Goal: Task Accomplishment & Management: Manage account settings

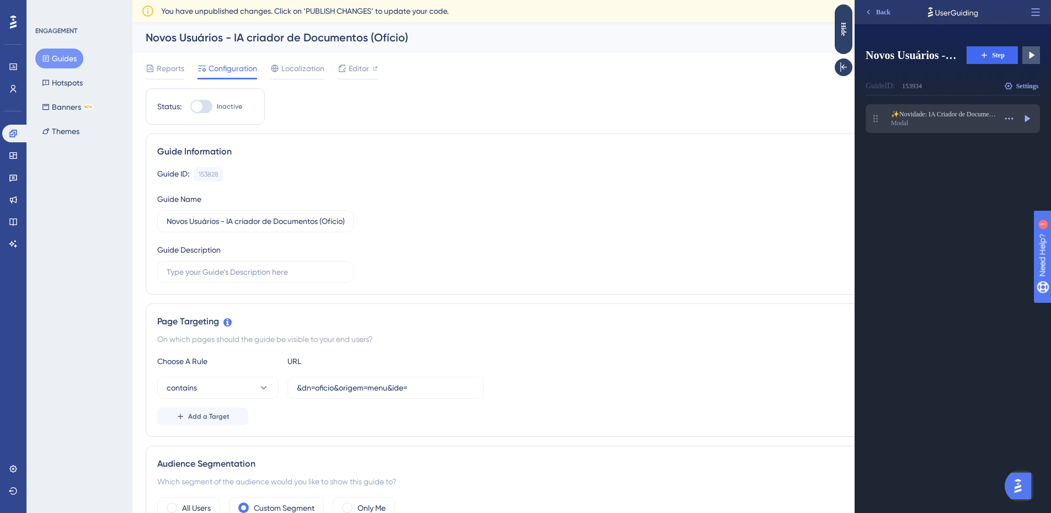
click at [961, 122] on div "Modal" at bounding box center [943, 123] width 105 height 9
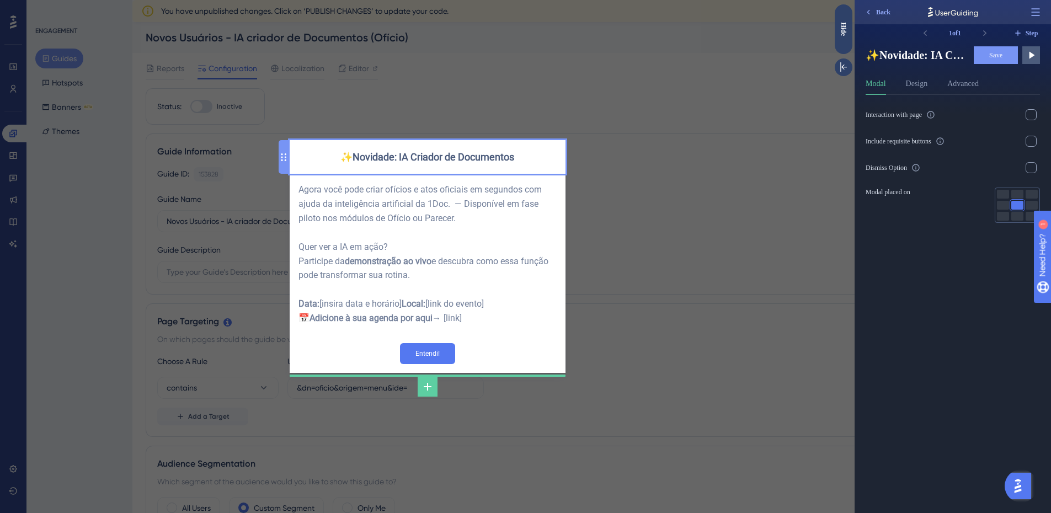
click at [389, 153] on div "✨Novidade: IA Criador de Documentos" at bounding box center [427, 157] width 258 height 16
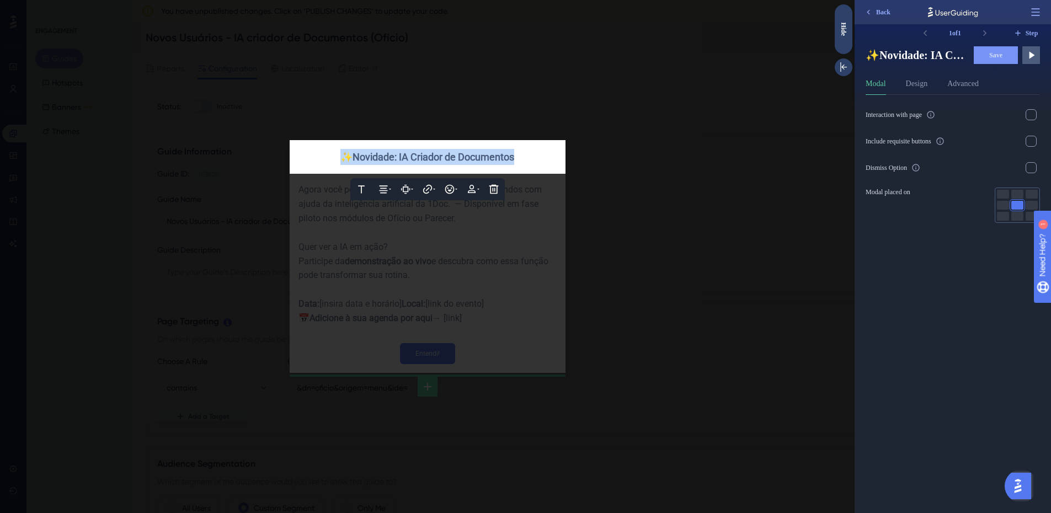
click at [389, 153] on span "✨Novidade: IA Criador de Documentos" at bounding box center [427, 157] width 174 height 12
click at [700, 119] on div at bounding box center [427, 256] width 854 height 513
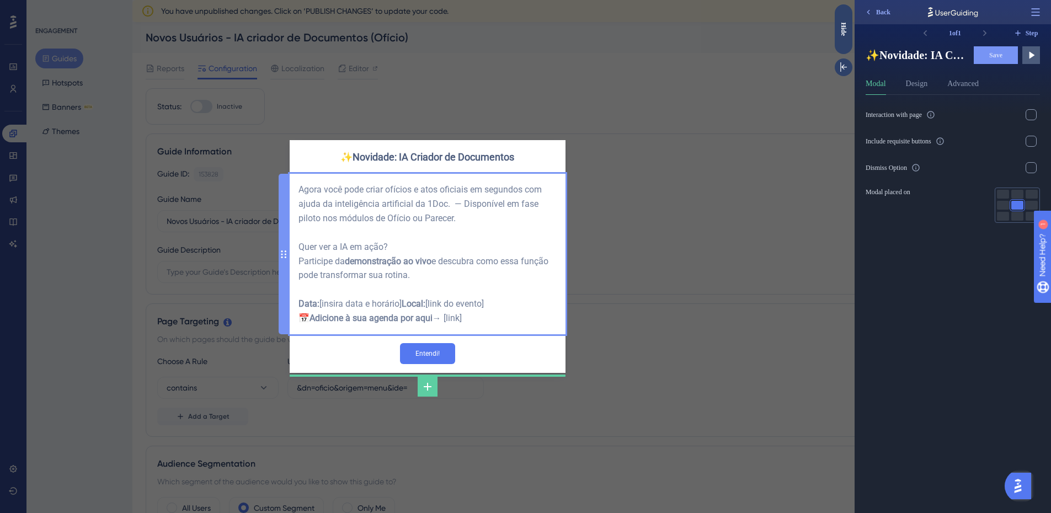
click at [414, 318] on div "Agora você pode criar ofícios e atos oficiais em segundos com ajuda da inteligê…" at bounding box center [427, 254] width 258 height 143
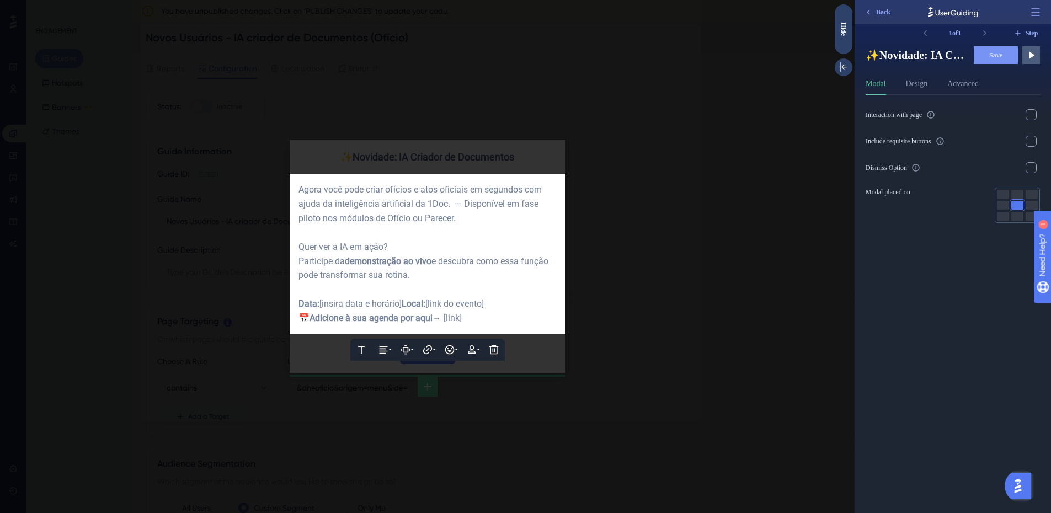
drag, startPoint x: 498, startPoint y: 332, endPoint x: 287, endPoint y: 293, distance: 213.8
click at [290, 293] on div "Text Alignment Paddings Hyperlink Emojis Personalization Delete Agora você pode…" at bounding box center [428, 254] width 276 height 161
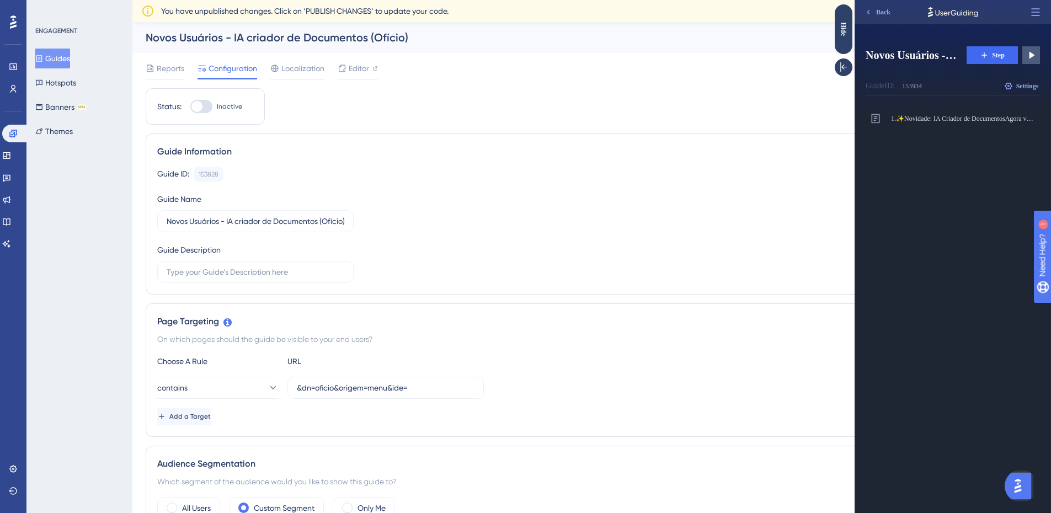
click at [67, 57] on button "Guides" at bounding box center [52, 59] width 35 height 20
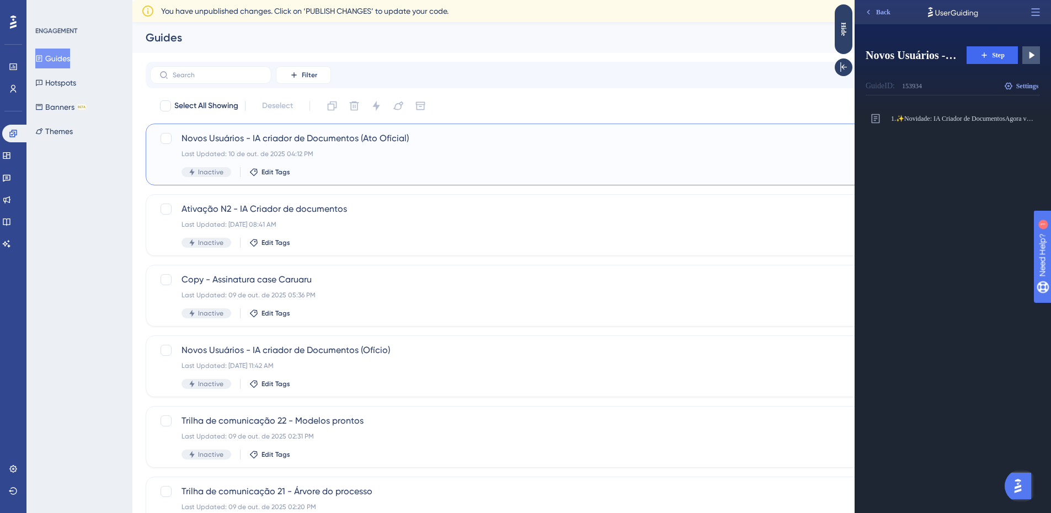
click at [390, 157] on div "Last Updated: 10 de out. de 2025 04:12 PM" at bounding box center [547, 153] width 732 height 9
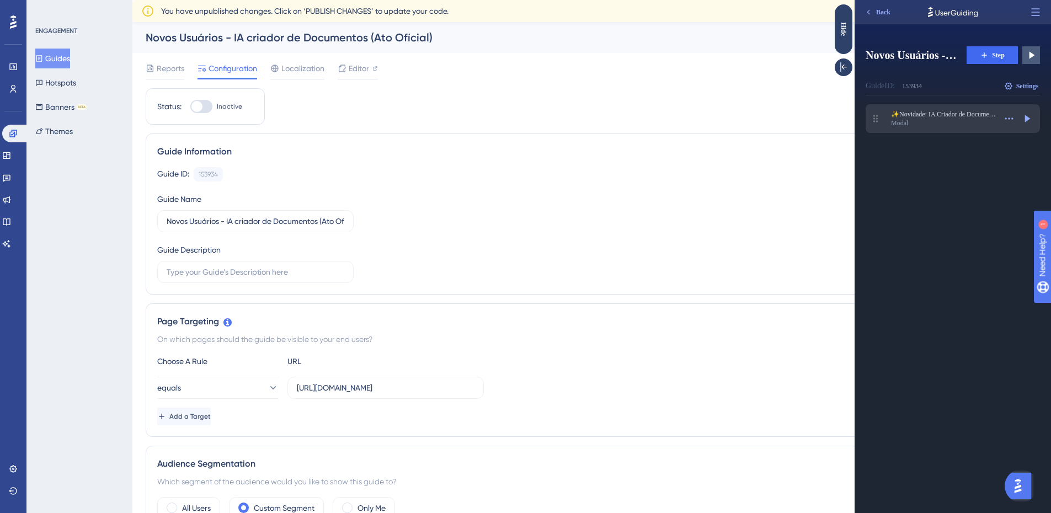
click at [962, 125] on div "Modal" at bounding box center [943, 123] width 105 height 9
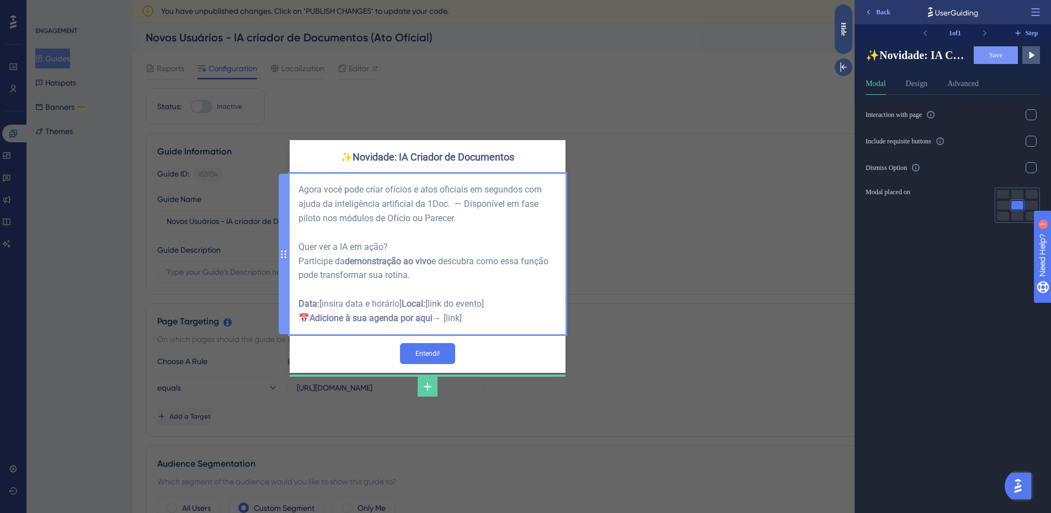
click at [387, 302] on div "Agora você pode criar ofícios e atos oficiais em segundos com ajuda da inteligê…" at bounding box center [427, 254] width 258 height 143
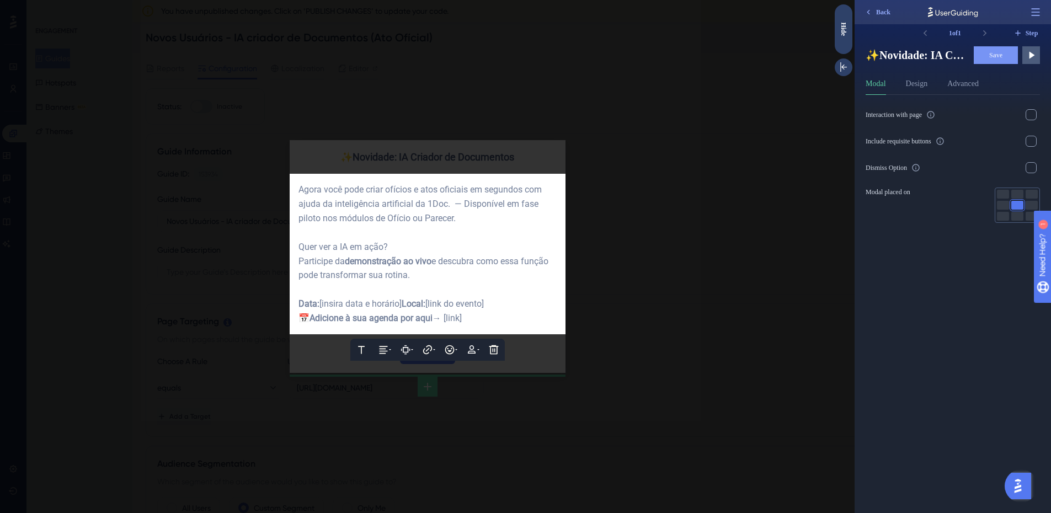
drag, startPoint x: 472, startPoint y: 325, endPoint x: 295, endPoint y: 299, distance: 179.0
click at [295, 299] on div "Text Alignment Paddings Hyperlink Emojis Personalization Delete Agora você pode…" at bounding box center [428, 254] width 276 height 161
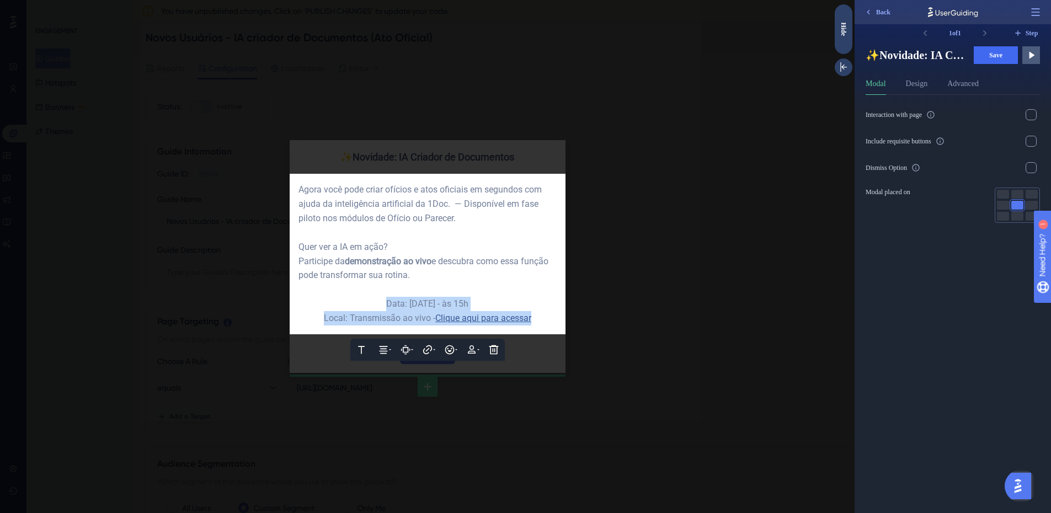
drag, startPoint x: 533, startPoint y: 318, endPoint x: 349, endPoint y: 307, distance: 184.6
click at [349, 307] on div "Data: 16/10/2025 - às 15h Local: Transmissão ao vivo - Clique aqui para acessar" at bounding box center [427, 311] width 258 height 29
click at [377, 354] on button at bounding box center [383, 350] width 22 height 22
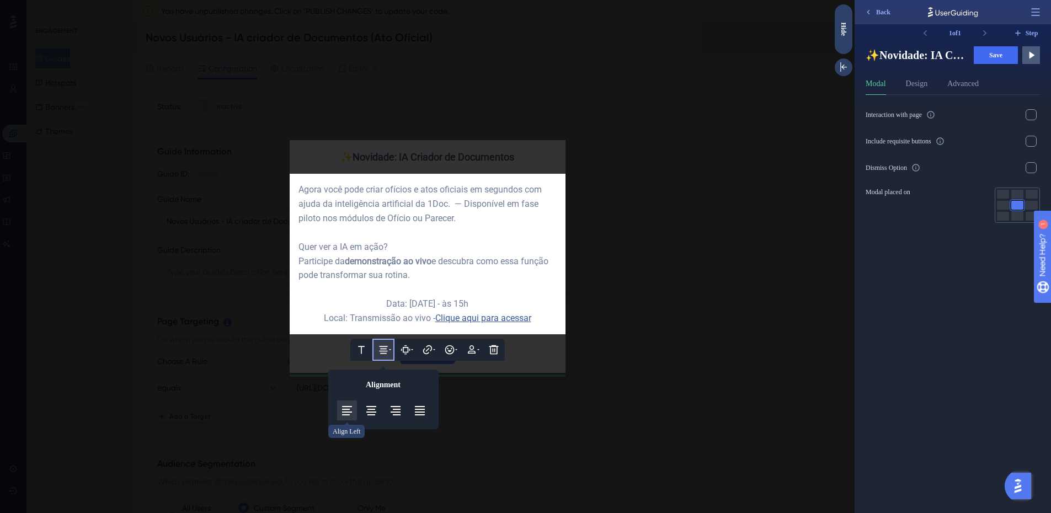
click at [339, 408] on button at bounding box center [347, 410] width 20 height 20
click at [309, 306] on span "Data: 16/10/2025 - às 15h Local: Transmissão ao vivo -" at bounding box center [353, 310] width 111 height 25
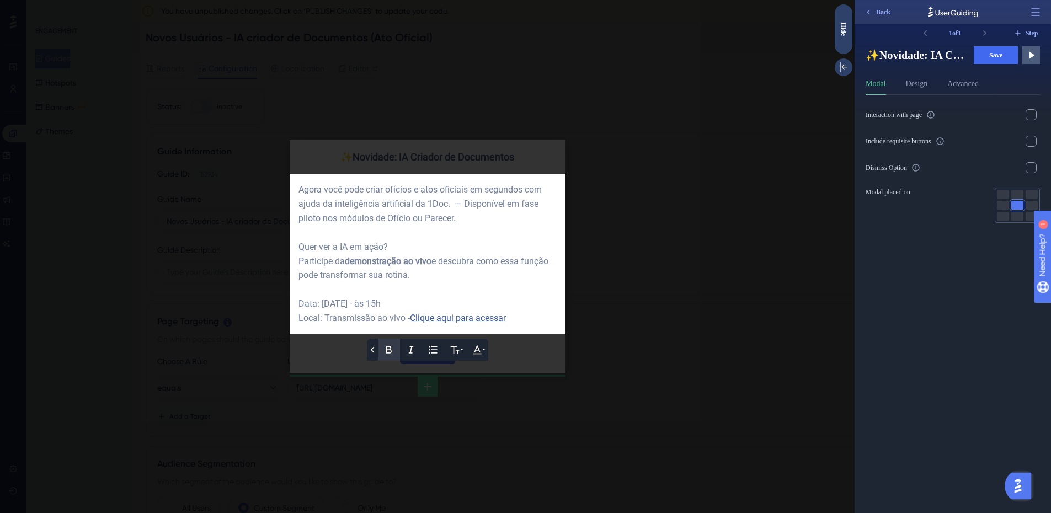
click at [386, 358] on button at bounding box center [389, 350] width 22 height 22
click at [323, 317] on span ": 16/10/2025 - às 15h Local: Transmissão ao vivo -" at bounding box center [353, 310] width 111 height 25
drag, startPoint x: 323, startPoint y: 319, endPoint x: 297, endPoint y: 321, distance: 26.5
click at [297, 321] on div "Back Bold Italic Bullet Point Text Format Text Color Agora você pode criar ofíc…" at bounding box center [428, 254] width 276 height 161
click at [382, 344] on button at bounding box center [389, 350] width 22 height 22
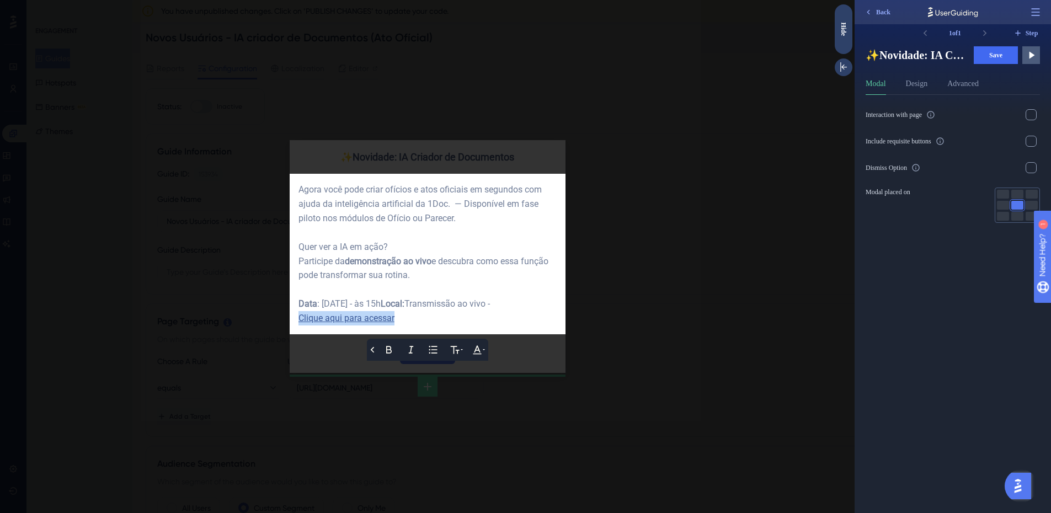
drag, startPoint x: 508, startPoint y: 317, endPoint x: 412, endPoint y: 321, distance: 96.6
click at [394, 321] on span "Clique aqui para acessar" at bounding box center [346, 318] width 96 height 10
click at [384, 350] on icon at bounding box center [388, 349] width 11 height 11
click at [477, 278] on div "Quer ver a IA em ação? Participe da demonstração ao vivo e descubra como essa f…" at bounding box center [427, 261] width 258 height 43
click at [382, 310] on div "Data : 16/10/2025 - às 15h Local: Transmissão ao vivo - Clique aqui para acessar" at bounding box center [427, 311] width 258 height 29
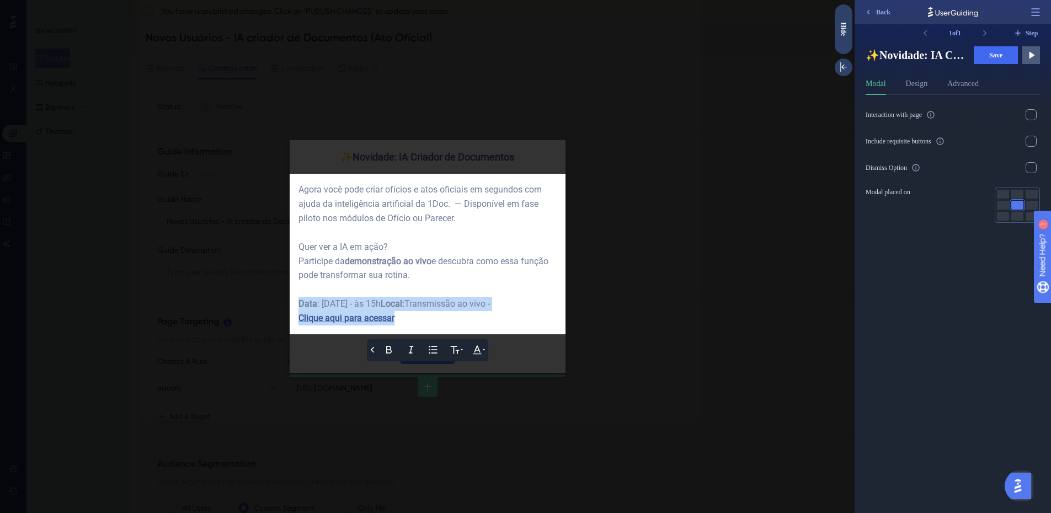
drag, startPoint x: 511, startPoint y: 318, endPoint x: 294, endPoint y: 303, distance: 217.9
click at [294, 303] on div "Back Bold Italic Bullet Point Text Format Text Color Agora você pode criar ofíc…" at bounding box center [428, 254] width 276 height 161
copy div "Data : 16/10/2025 - às 15h Local: Transmissão ao vivo - Clique aqui para acessar"
click at [684, 227] on div at bounding box center [427, 256] width 854 height 513
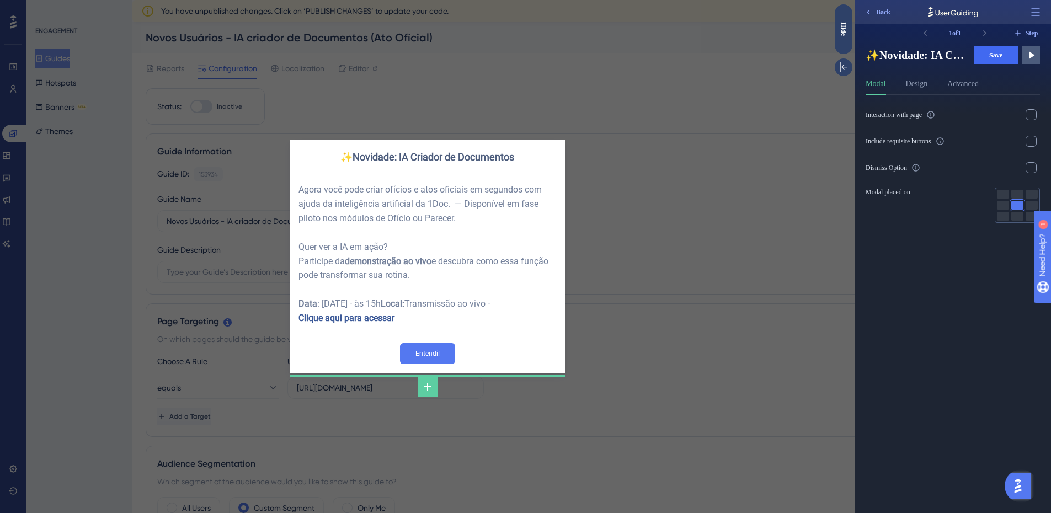
click at [680, 243] on div "✨Novidade: IA Criador de Documentos Agora você pode criar ofícios e atos oficia…" at bounding box center [427, 256] width 854 height 513
click at [738, 245] on div "✨Novidade: IA Criador de Documentos Agora você pode criar ofícios e atos oficia…" at bounding box center [427, 256] width 854 height 513
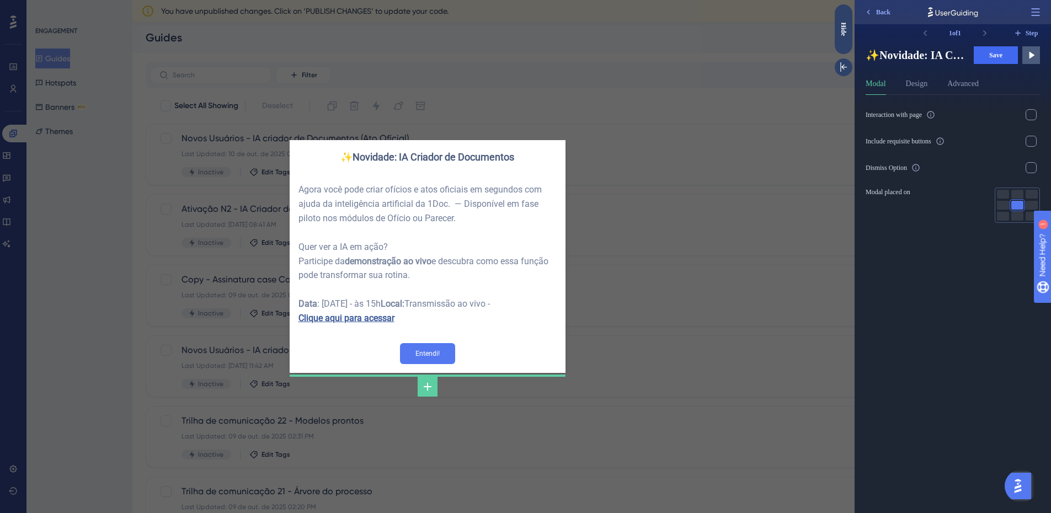
click at [639, 296] on div "✨Novidade: IA Criador de Documentos Agora você pode criar ofícios e atos oficia…" at bounding box center [427, 256] width 854 height 513
click at [840, 36] on div "Hide" at bounding box center [844, 29] width 18 height 14
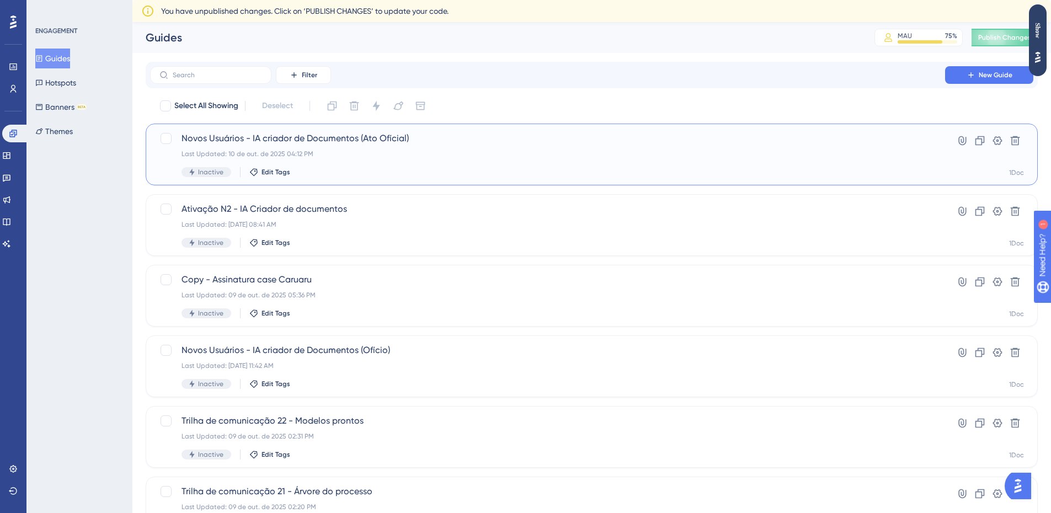
click at [437, 154] on div "Last Updated: 10 de out. de 2025 04:12 PM" at bounding box center [547, 153] width 732 height 9
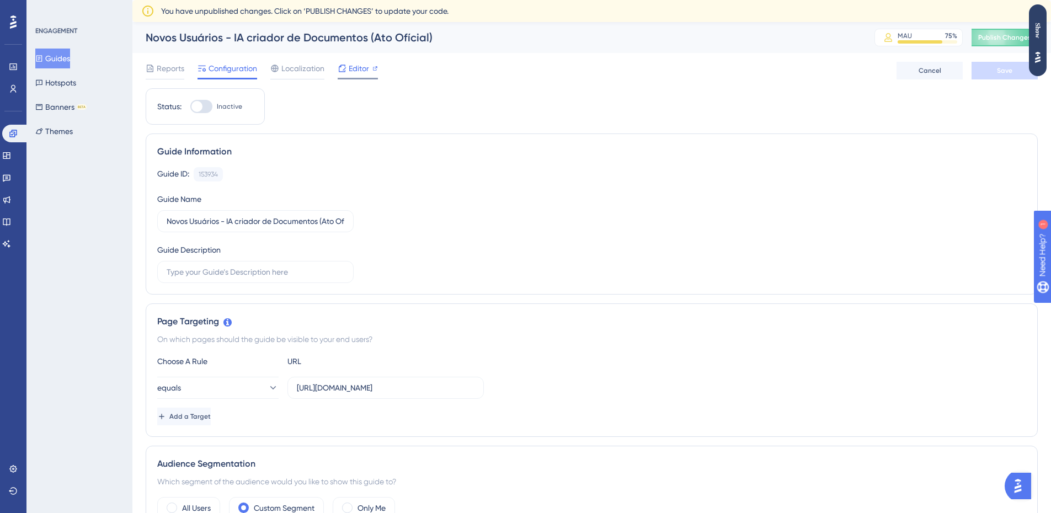
click at [350, 74] on span "Editor" at bounding box center [359, 68] width 20 height 13
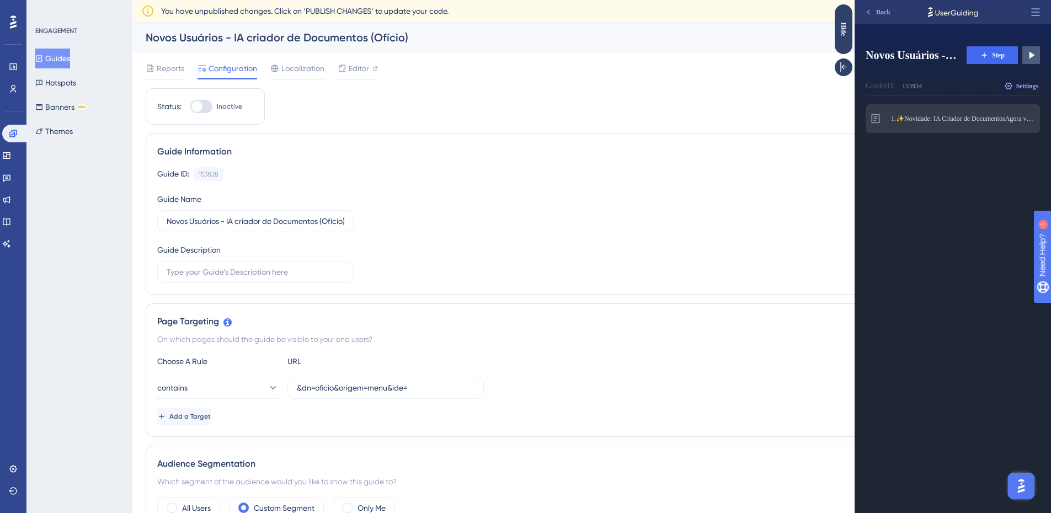
click at [854, 0] on div "Modal" at bounding box center [854, 0] width 0 height 0
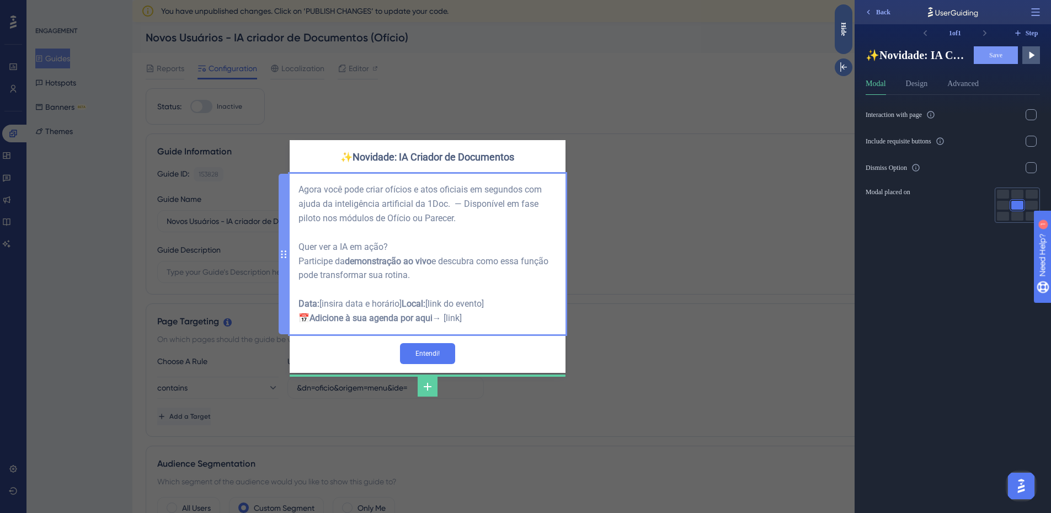
click at [372, 314] on div "Agora você pode criar ofícios e atos oficiais em segundos com ajuda da inteligê…" at bounding box center [427, 254] width 258 height 143
click at [372, 314] on span "[link do evento] 📅" at bounding box center [392, 310] width 188 height 25
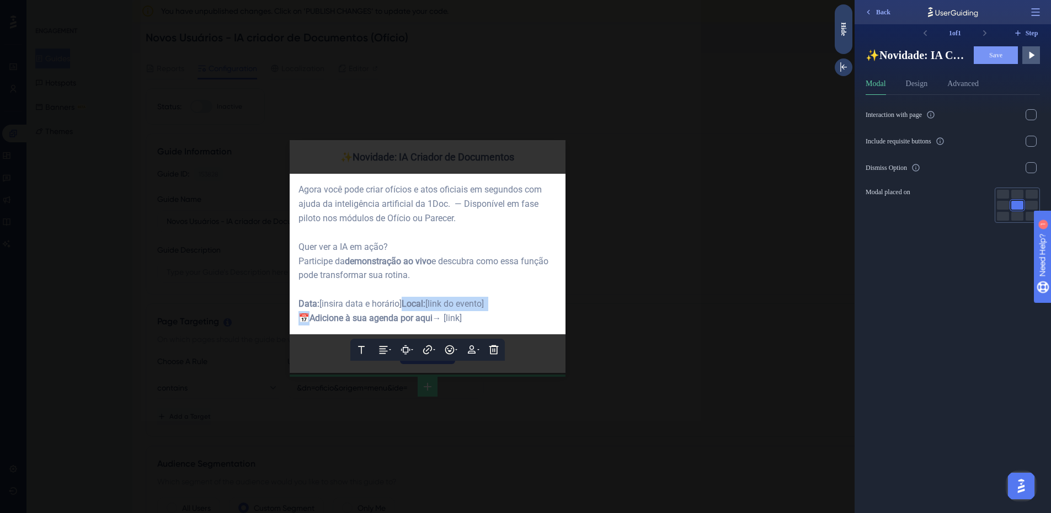
drag, startPoint x: 474, startPoint y: 324, endPoint x: 293, endPoint y: 296, distance: 183.2
click at [293, 296] on div "Text Alignment Paddings Hyperlink Emojis Personalization Delete Agora você pode…" at bounding box center [428, 254] width 276 height 161
drag, startPoint x: 494, startPoint y: 321, endPoint x: 296, endPoint y: 296, distance: 200.2
click at [296, 296] on div "Text Alignment Paddings Hyperlink Emojis Personalization Delete Agora você pode…" at bounding box center [428, 254] width 276 height 161
drag, startPoint x: 508, startPoint y: 322, endPoint x: 318, endPoint y: 301, distance: 191.5
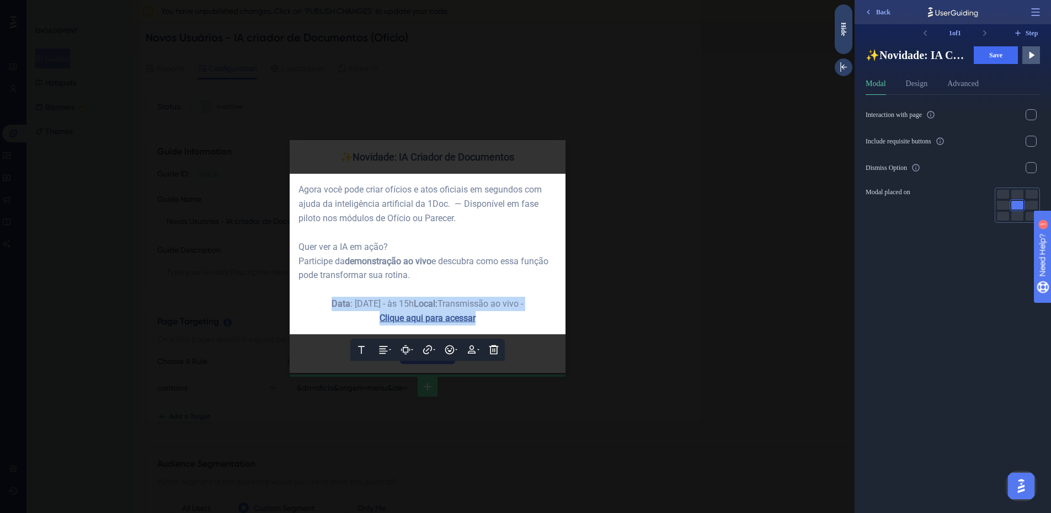
click at [318, 301] on div "Data : [DATE] - às 15h Local: Transmissão ao vivo - Clique aqui para acessar" at bounding box center [427, 311] width 258 height 29
click at [382, 353] on icon at bounding box center [383, 350] width 8 height 8
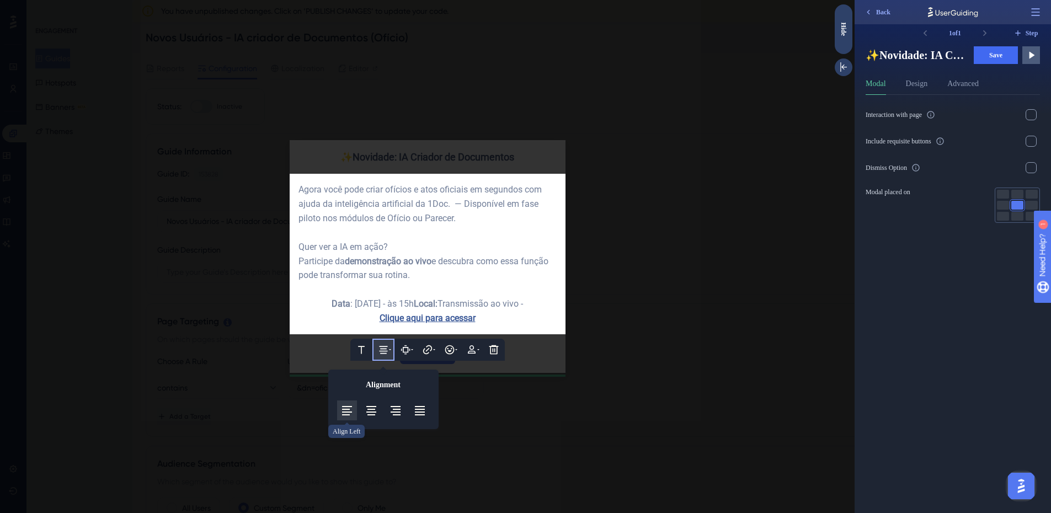
click at [355, 409] on button at bounding box center [347, 410] width 20 height 20
click at [437, 311] on div "Data : 16/10/2025 - às 15h Local: Transmissão ao vivo - Clique aqui para acessar" at bounding box center [427, 311] width 258 height 29
click at [403, 305] on span "Local:" at bounding box center [393, 303] width 24 height 10
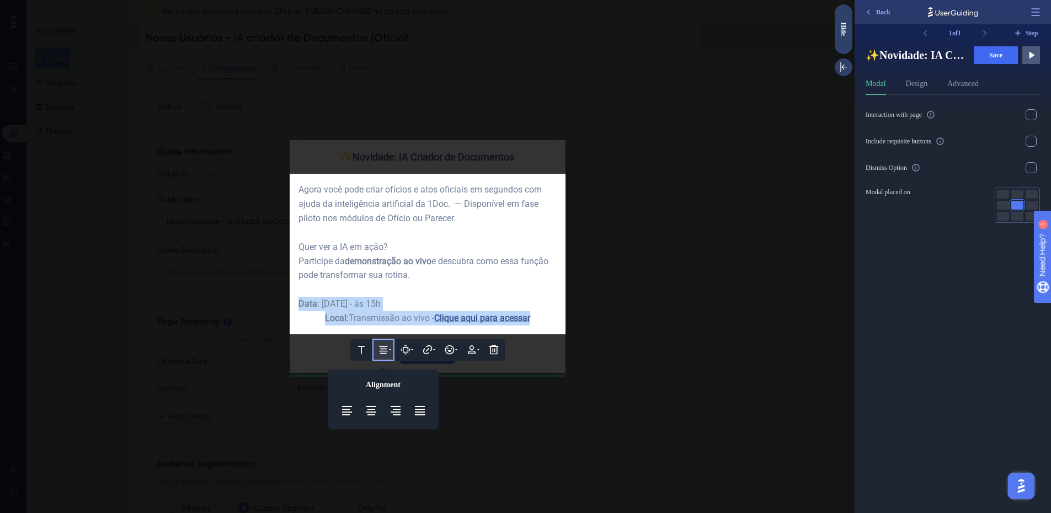
drag, startPoint x: 404, startPoint y: 319, endPoint x: 266, endPoint y: 302, distance: 139.6
click at [266, 302] on div "✨Novidade: IA Criador de Documentos Text Alignment Align Left Align Center Alig…" at bounding box center [427, 256] width 854 height 513
click at [379, 350] on icon at bounding box center [383, 349] width 11 height 11
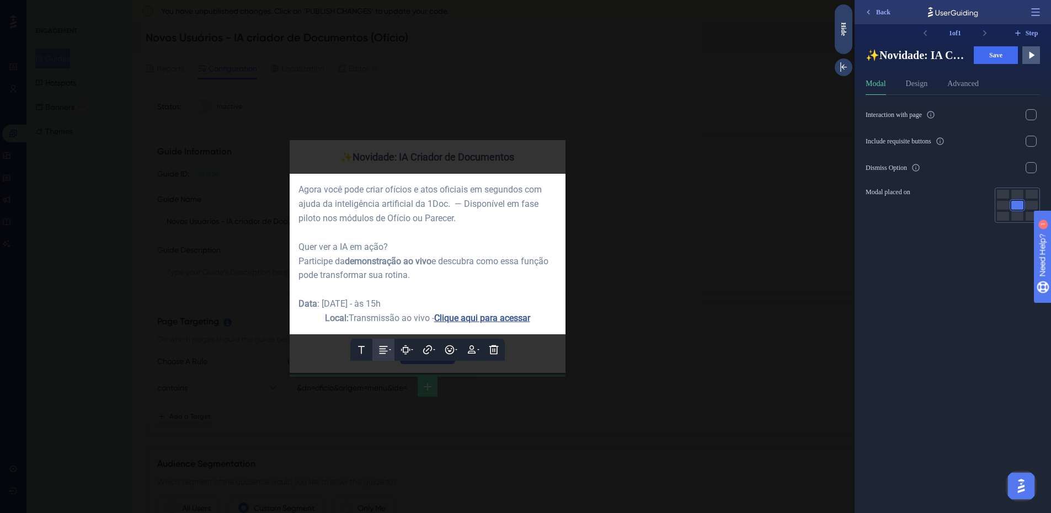
click at [390, 354] on button at bounding box center [383, 350] width 22 height 22
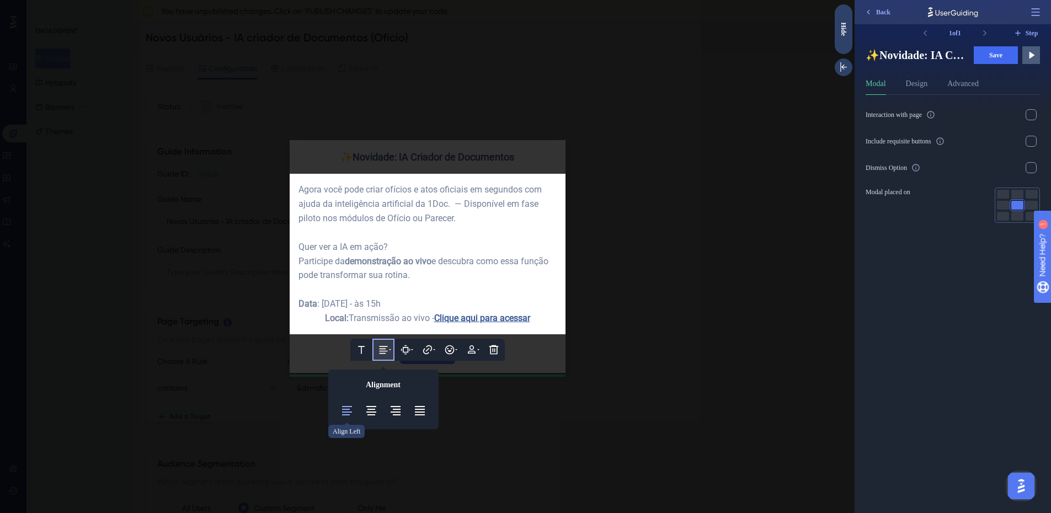
click at [352, 409] on icon at bounding box center [346, 410] width 13 height 13
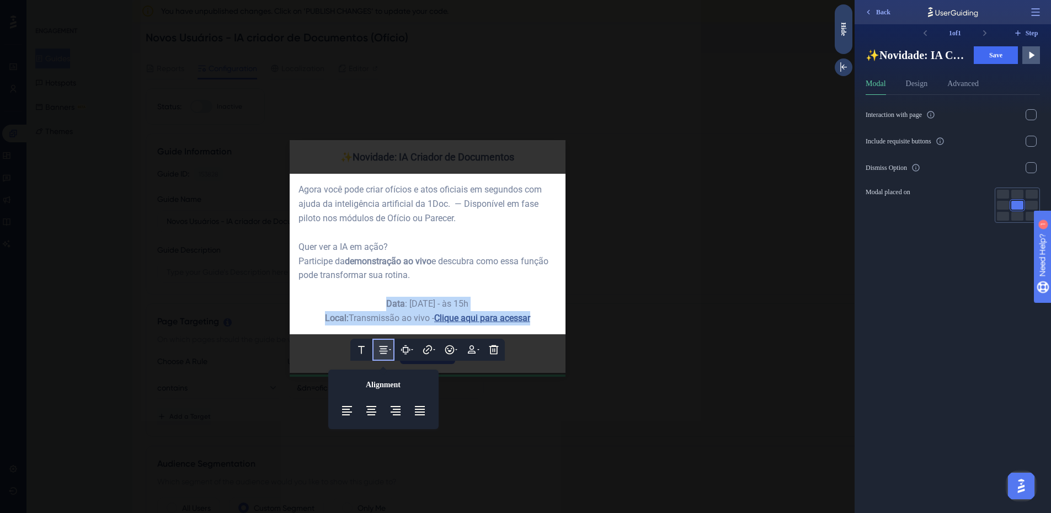
drag, startPoint x: 549, startPoint y: 319, endPoint x: 328, endPoint y: 302, distance: 221.9
click at [328, 302] on div "Agora você pode criar ofícios e atos oficiais em segundos com ajuda da inteligê…" at bounding box center [427, 254] width 258 height 143
click at [354, 410] on button at bounding box center [347, 410] width 20 height 20
click at [477, 296] on div at bounding box center [427, 289] width 258 height 14
drag, startPoint x: 523, startPoint y: 321, endPoint x: 295, endPoint y: 301, distance: 229.3
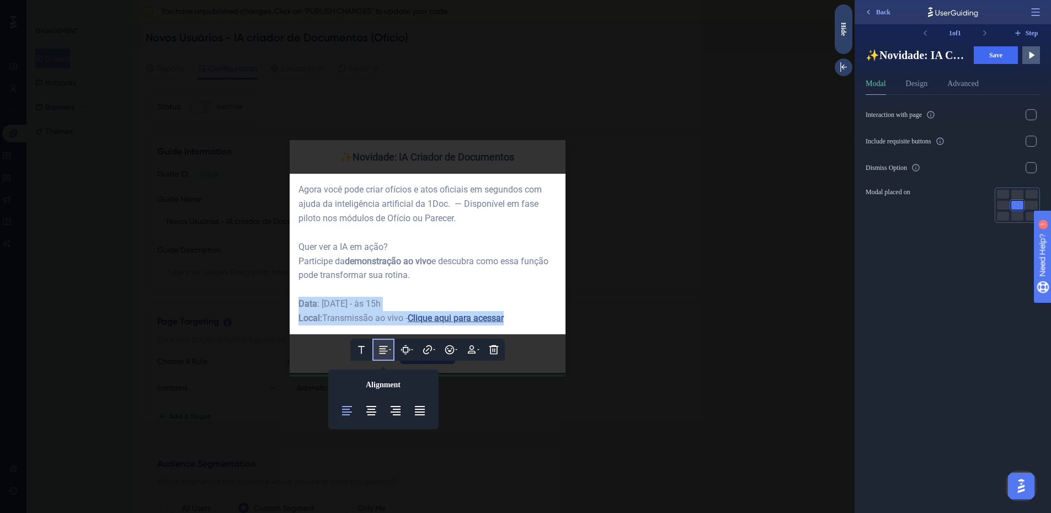
click at [295, 301] on div "Text Alignment Align Left Align Center Align Right Justify Paddings Hyperlink E…" at bounding box center [428, 254] width 276 height 161
copy div "Data : 16/10/2025 - às 15h Local: Transmissão ao vivo - Clique aqui para acessar"
click at [544, 159] on div at bounding box center [427, 256] width 854 height 513
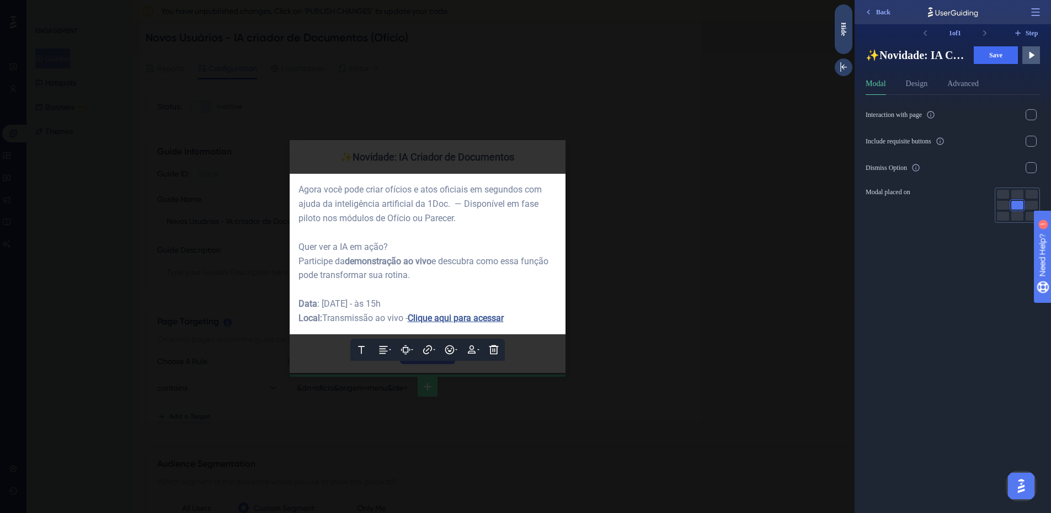
click at [560, 152] on div at bounding box center [427, 256] width 854 height 513
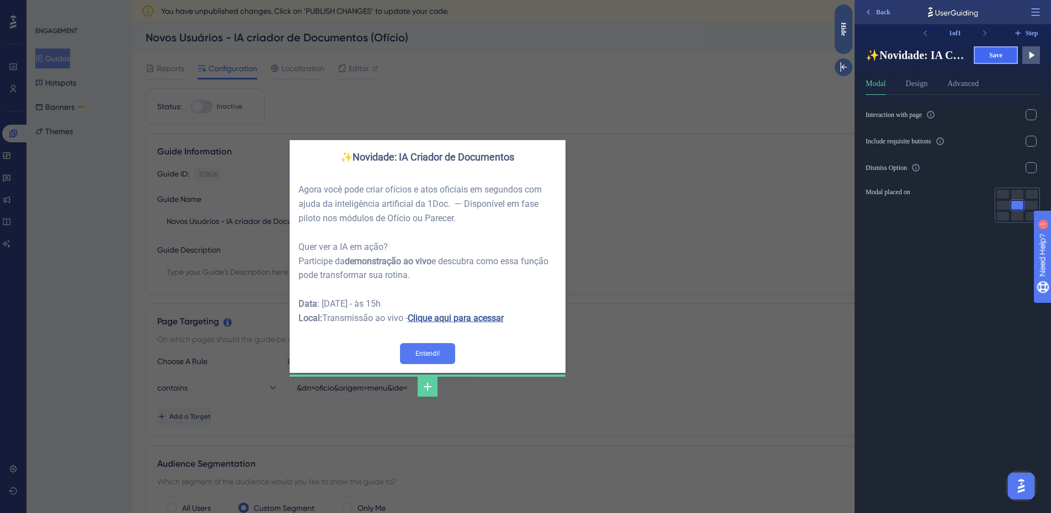
click at [998, 62] on button "Save" at bounding box center [996, 55] width 44 height 18
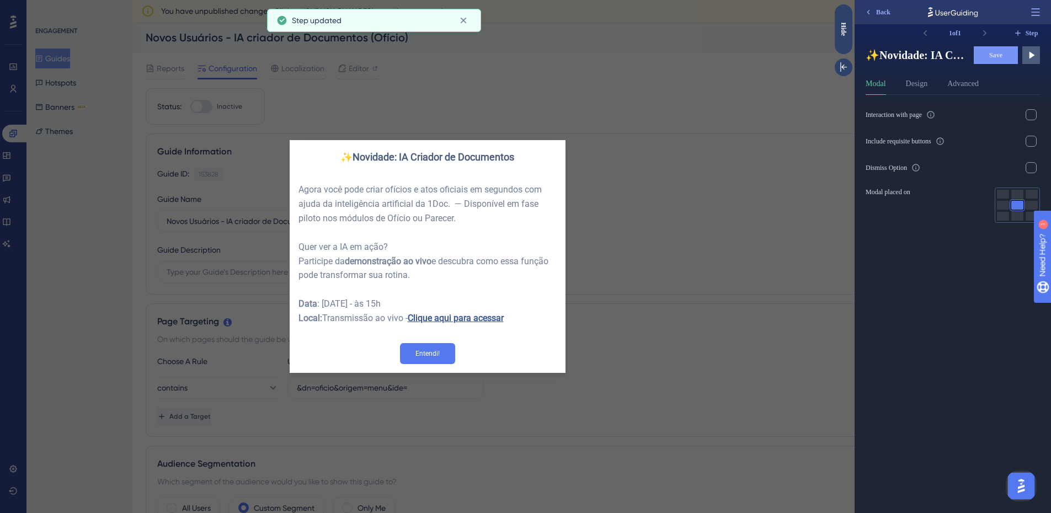
click at [612, 206] on div "✨Novidade: IA Criador de Documentos Agora você pode criar ofícios e atos oficia…" at bounding box center [427, 256] width 854 height 513
click at [124, 70] on div "✨Novidade: IA Criador de Documentos Agora você pode criar ofícios e atos oficia…" at bounding box center [427, 256] width 854 height 513
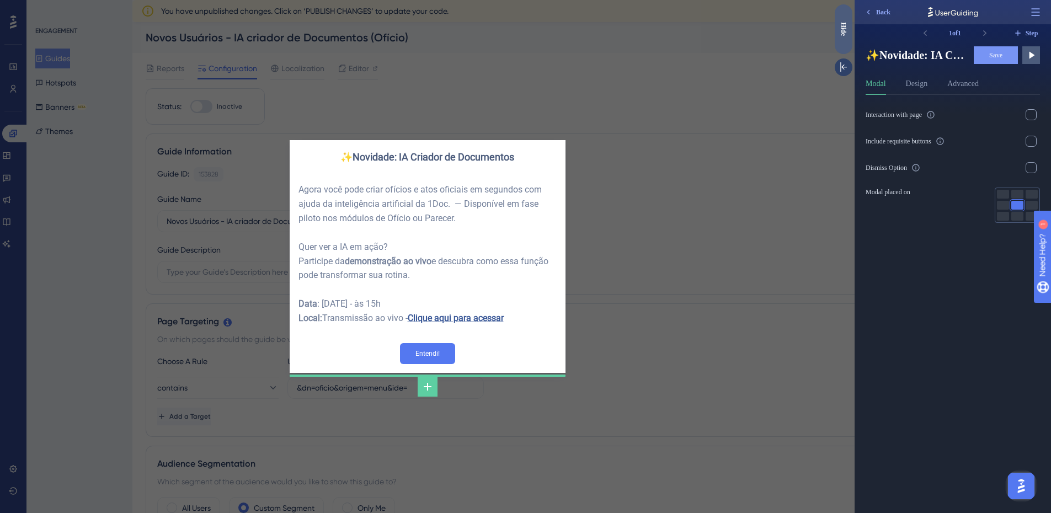
click at [839, 22] on div "Hide" at bounding box center [844, 29] width 18 height 14
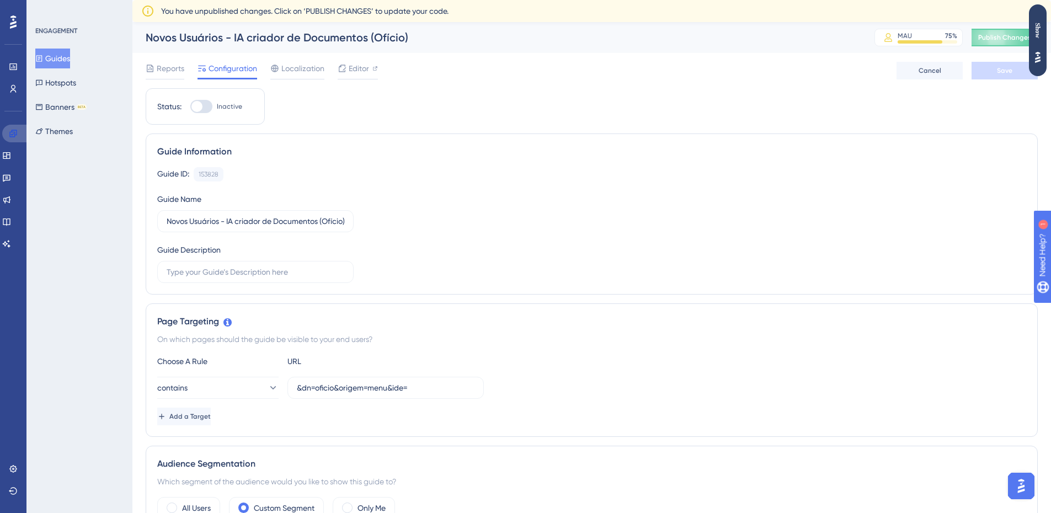
click at [18, 132] on link at bounding box center [15, 134] width 26 height 18
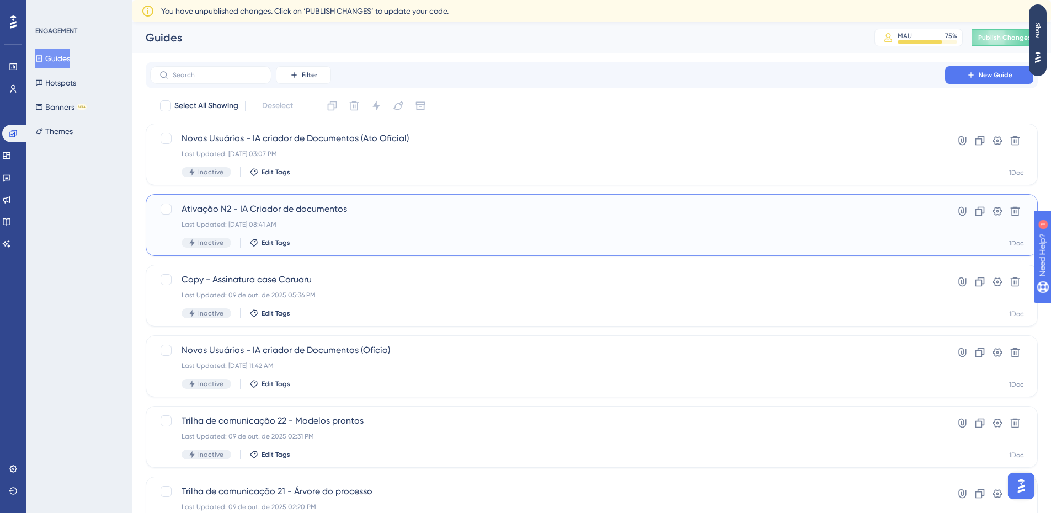
click at [352, 224] on div "Last Updated: 13 de out. de 2025 08:41 AM" at bounding box center [547, 224] width 732 height 9
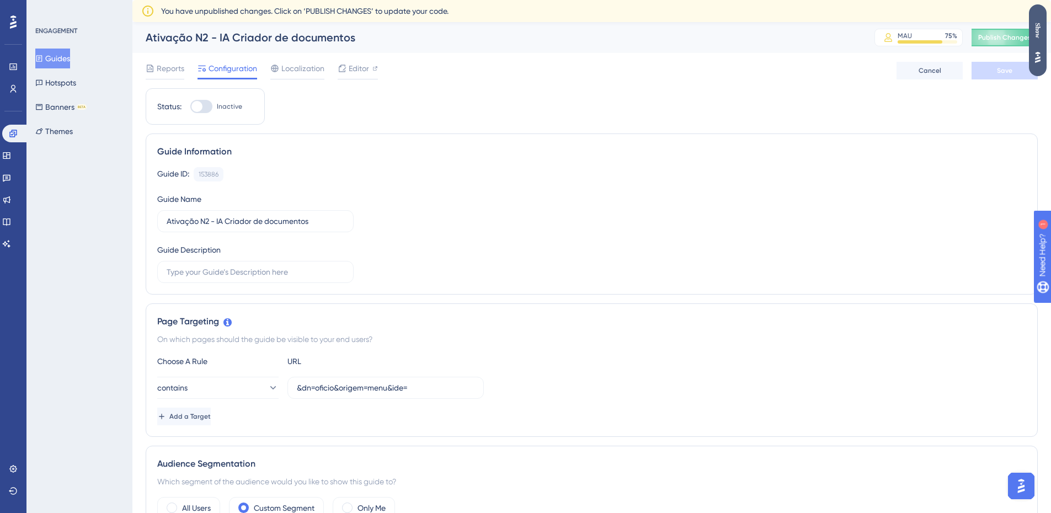
click at [1040, 35] on div "Show" at bounding box center [1038, 30] width 18 height 15
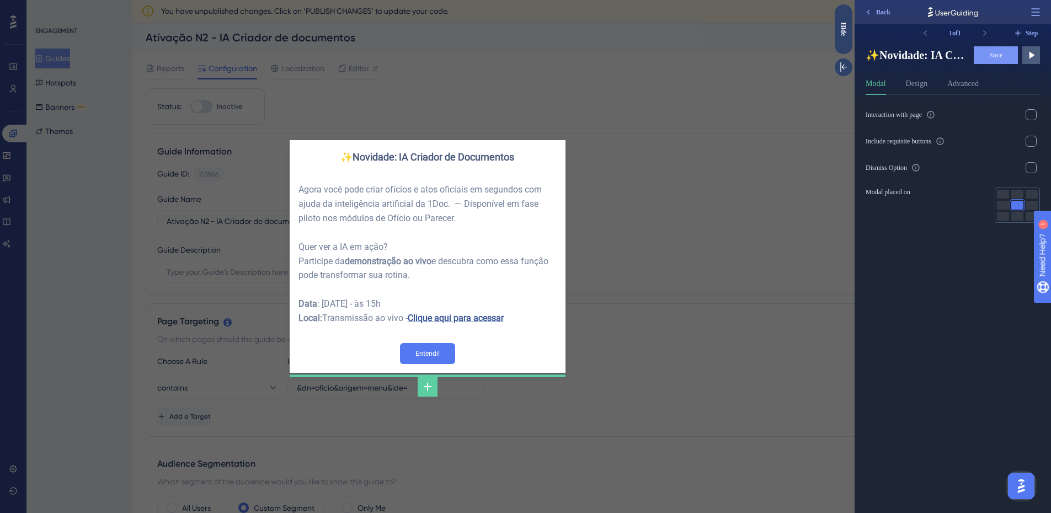
click at [692, 239] on div "✨Novidade: IA Criador de Documentos Agora você pode criar ofícios e atos oficia…" at bounding box center [427, 256] width 854 height 513
click at [393, 68] on div at bounding box center [428, 74] width 276 height 132
click at [744, 308] on div "✨Novidade: IA Criador de Documentos Agora você pode criar ofícios e atos oficia…" at bounding box center [427, 256] width 854 height 513
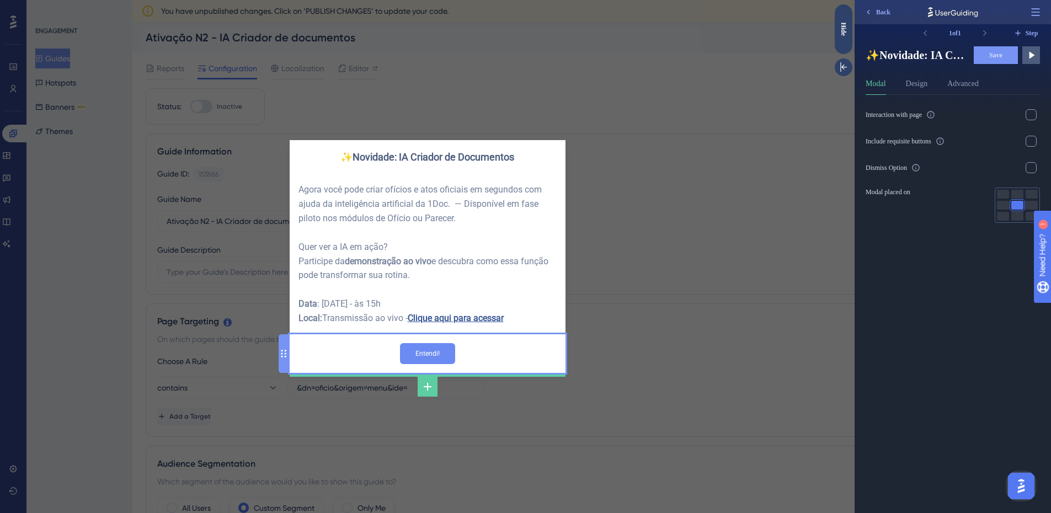
click at [437, 355] on input "Entendi!" at bounding box center [427, 353] width 55 height 21
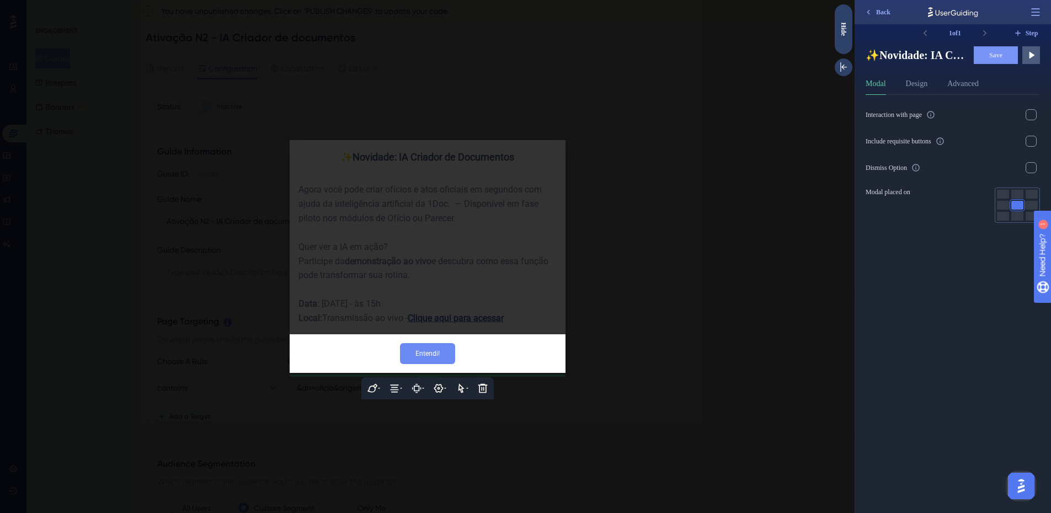
click at [428, 348] on input "Entendi!" at bounding box center [427, 353] width 55 height 21
click at [488, 388] on icon at bounding box center [482, 388] width 11 height 11
click at [784, 153] on div at bounding box center [427, 256] width 854 height 513
click at [844, 28] on div "Hide" at bounding box center [844, 29] width 18 height 14
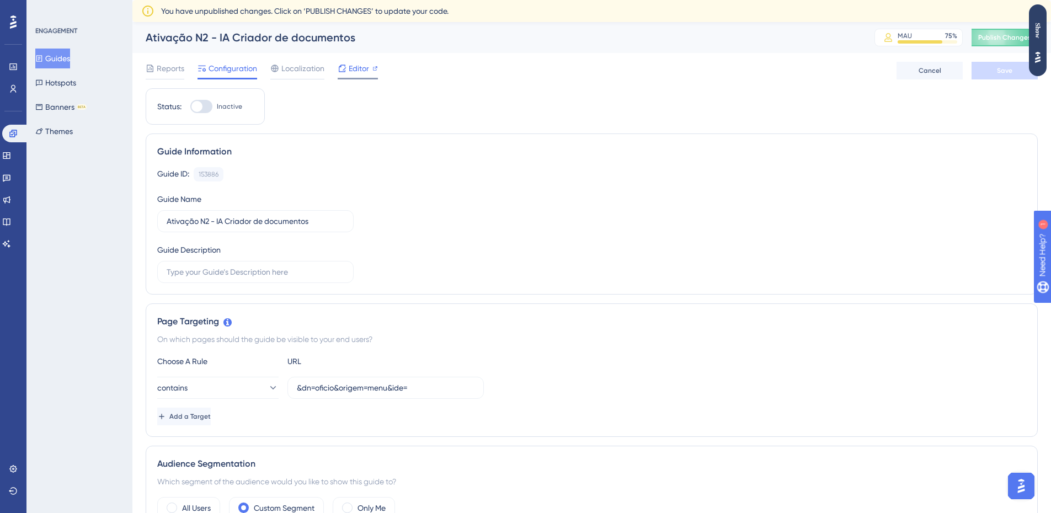
click at [365, 67] on span "Editor" at bounding box center [359, 68] width 20 height 13
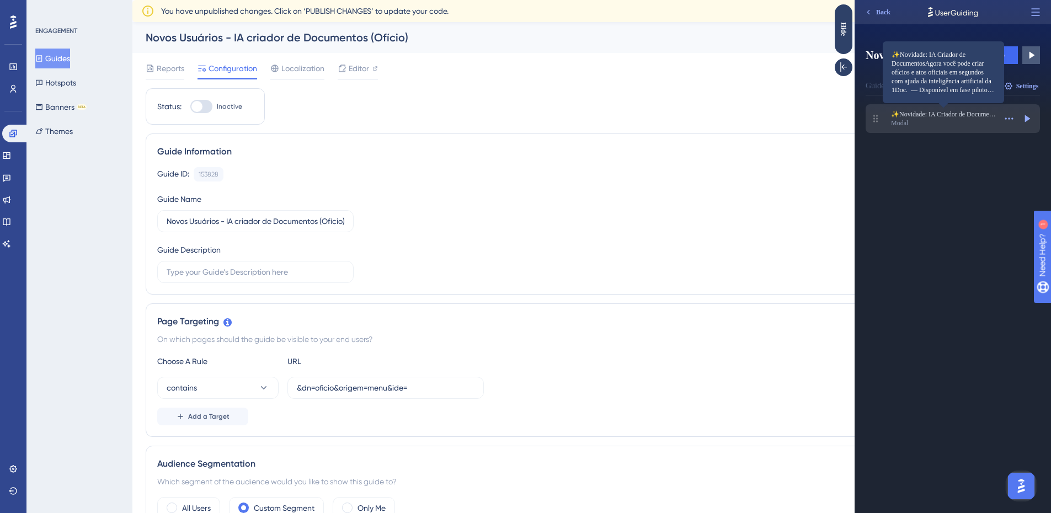
click at [969, 117] on span "✨Novidade: IA Criador de DocumentosAgora você pode criar ofícios e atos oficiai…" at bounding box center [943, 114] width 105 height 9
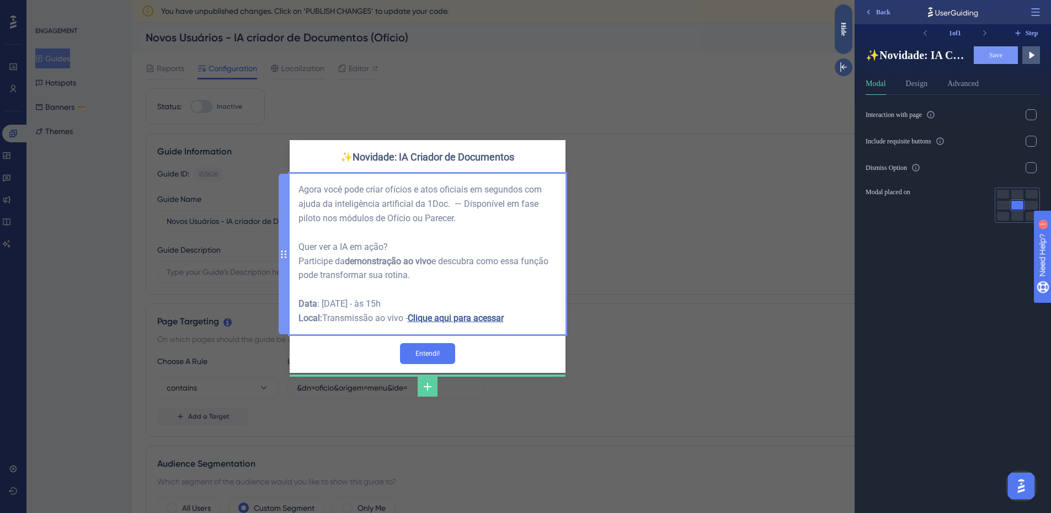
click at [460, 319] on div "Agora você pode criar ofícios e atos oficiais em segundos com ajuda da inteligê…" at bounding box center [427, 254] width 258 height 143
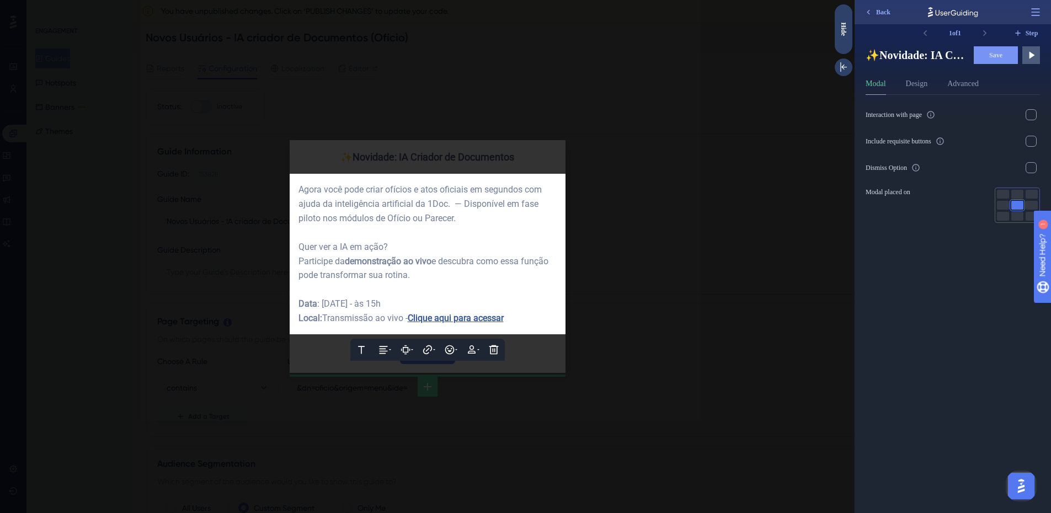
click at [476, 316] on span "Clique aqui para acessar" at bounding box center [456, 318] width 96 height 10
click at [524, 338] on div "https://teams.microsoft.com/l/meetup-join/19%3Ameeting_NGZlN2I2ZDctZGI3OS00YzMy…" at bounding box center [547, 337] width 74 height 13
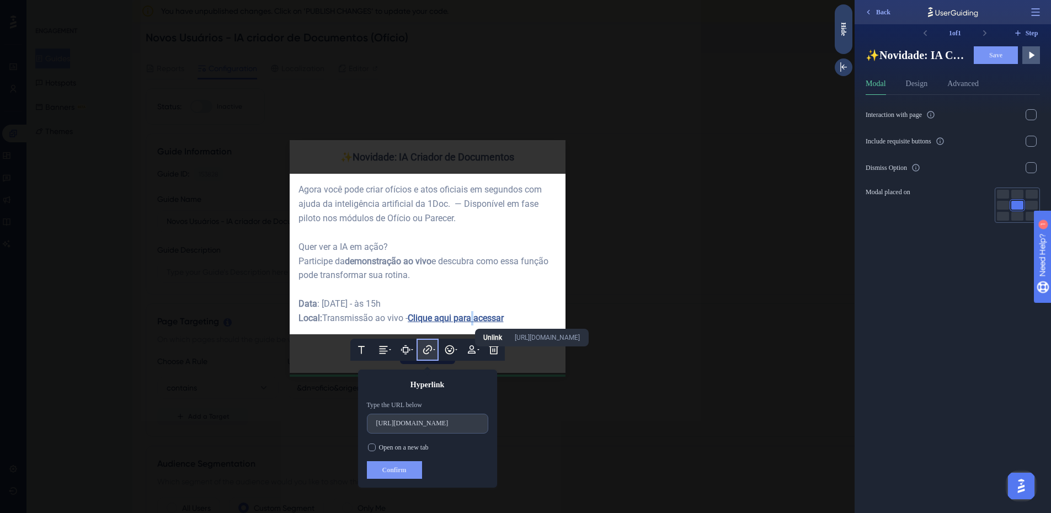
click at [576, 339] on div "https://teams.microsoft.com/l/meetup-join/19%3Ameeting_NGZlN2I2ZDctZGI3OS00YzMy…" at bounding box center [547, 337] width 74 height 13
click at [424, 451] on span "Open on a new tab" at bounding box center [404, 447] width 50 height 9
click at [380, 451] on span "Open on a new tab" at bounding box center [404, 447] width 50 height 9
click at [429, 415] on label "https://teams.microsoft.com/l/meetup-join/19%3Ameeting_NGZlN2I2ZDctZGI3OS00YzMy…" at bounding box center [427, 424] width 121 height 20
click at [429, 420] on input "https://teams.microsoft.com/l/meetup-join/19%3Ameeting_NGZlN2I2ZDctZGI3OS00YzMy…" at bounding box center [427, 424] width 103 height 8
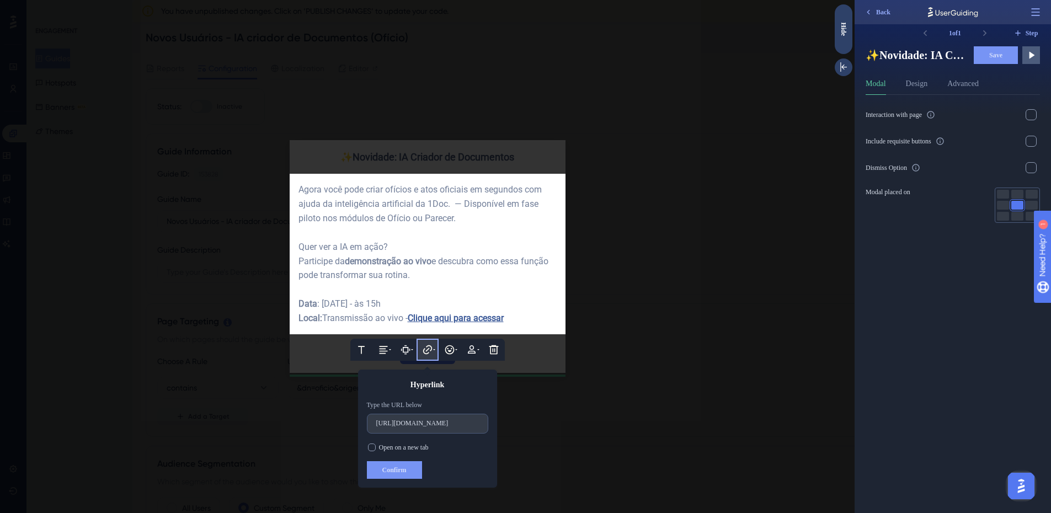
click at [447, 318] on span "Clique aqui para acessar" at bounding box center [456, 318] width 96 height 10
click at [444, 314] on span "Clique aqui para acessar" at bounding box center [456, 318] width 96 height 10
click at [455, 317] on span "Clique aqui para acessar" at bounding box center [456, 318] width 96 height 10
click at [515, 315] on div "Local: Transmissão ao vivo - Clique aqui para acessar" at bounding box center [427, 318] width 258 height 14
drag, startPoint x: 509, startPoint y: 317, endPoint x: 412, endPoint y: 323, distance: 97.9
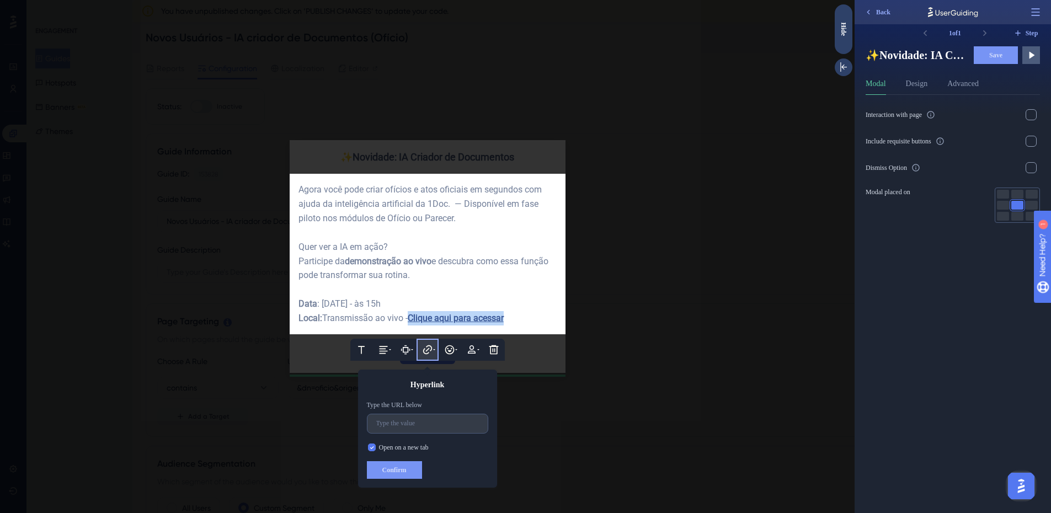
click at [412, 323] on div "Local: Transmissão ao vivo - Clique aqui para acessar" at bounding box center [427, 318] width 258 height 14
click at [394, 447] on span "Open on a new tab" at bounding box center [404, 447] width 50 height 9
click at [480, 322] on span "Clique aqui para acessar" at bounding box center [456, 318] width 96 height 10
drag, startPoint x: 511, startPoint y: 314, endPoint x: 413, endPoint y: 315, distance: 98.2
click at [413, 315] on div "Local: Transmissão ao vivo - Clique aqui para acessar" at bounding box center [427, 318] width 258 height 14
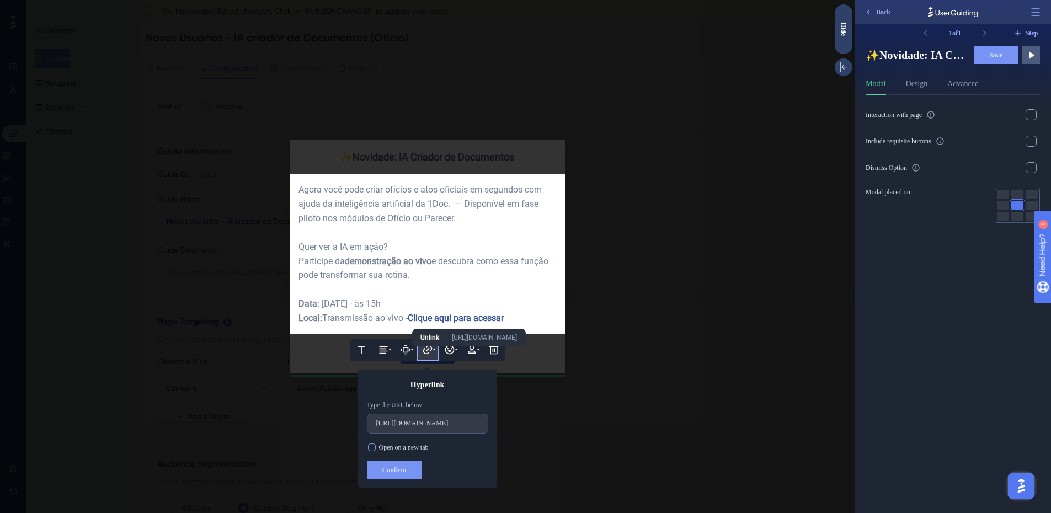
click at [396, 448] on span "Open on a new tab" at bounding box center [404, 447] width 50 height 9
click at [401, 426] on input "https://teams.microsoft.com/l/meetup-join/19%3Ameeting_NGZlN2I2ZDctZGI3OS00YzMy…" at bounding box center [427, 424] width 103 height 8
paste input "https://teams.microsoft.com/l/meetup-join/19%3ameeting_NGZlN2I2ZDctZGI3OS00YzMy…"
type input "https://teams.microsoft.com/l/meetup-join/19%3Ameeting_NGZlN2I2ZDctZGI3OS00YzMy…"
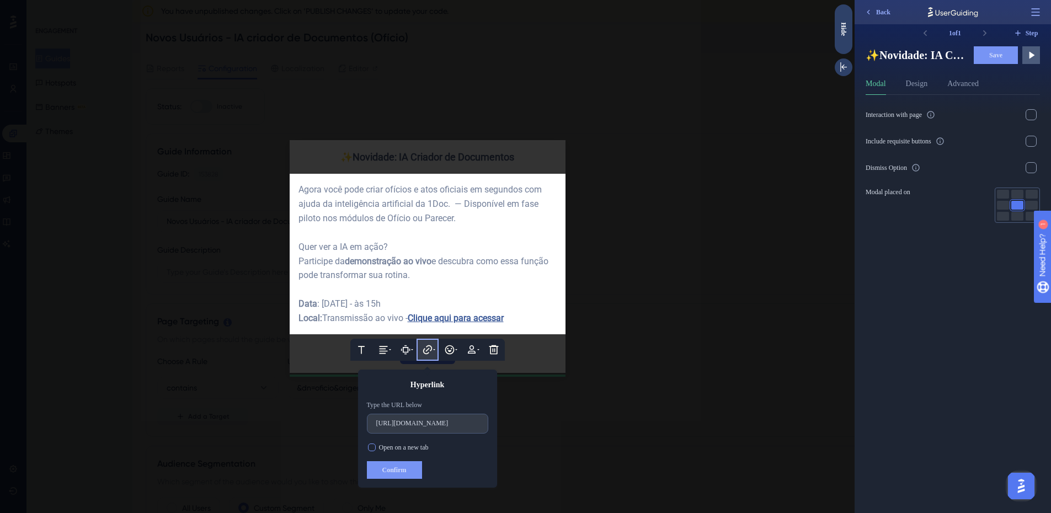
click at [387, 446] on span "Open on a new tab" at bounding box center [404, 447] width 50 height 9
click at [401, 474] on span "Confirm" at bounding box center [394, 470] width 24 height 9
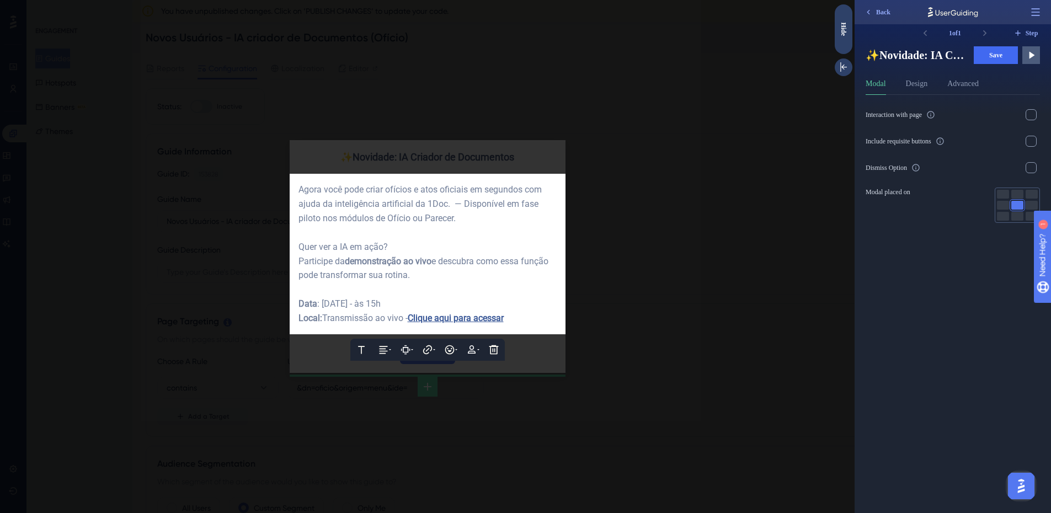
click at [483, 318] on span "Clique aqui para acessar" at bounding box center [456, 318] width 96 height 10
click at [434, 353] on button at bounding box center [427, 350] width 22 height 22
drag, startPoint x: 482, startPoint y: 321, endPoint x: 411, endPoint y: 325, distance: 71.3
click at [411, 325] on div "Text Alignment Paddings Hyperlink Emojis Personalization Delete Agora você pode…" at bounding box center [428, 254] width 276 height 161
click at [442, 313] on span "Clique aqui para acessar" at bounding box center [456, 318] width 96 height 10
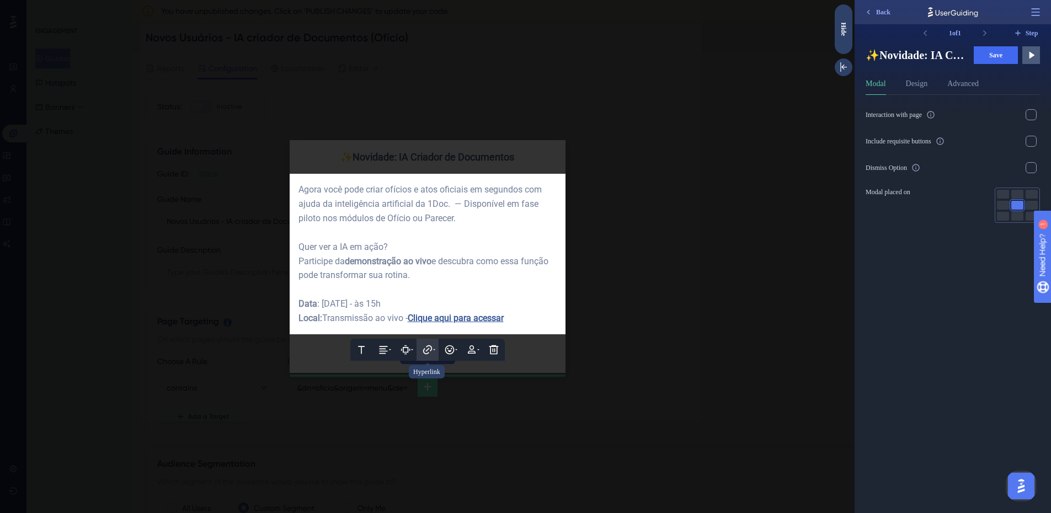
click at [429, 348] on icon at bounding box center [427, 349] width 11 height 11
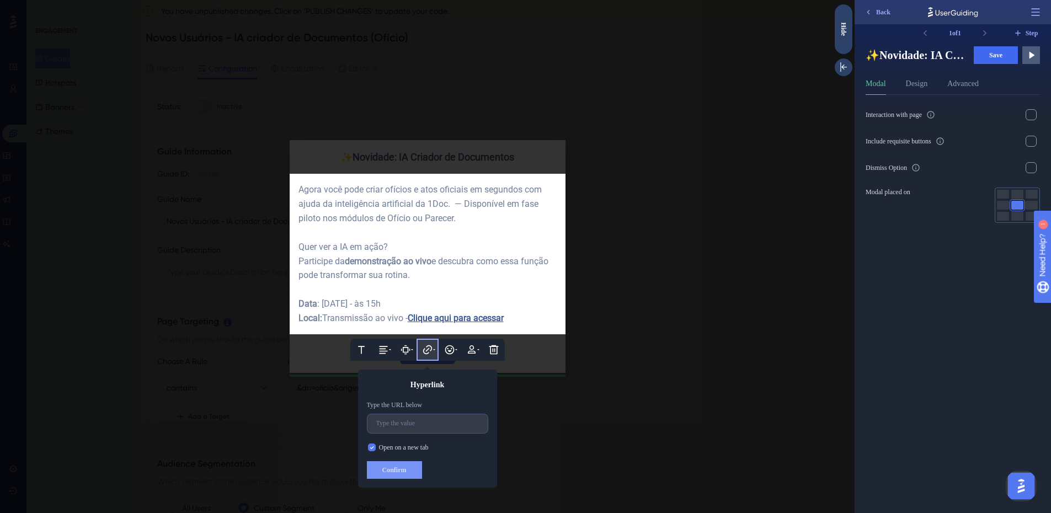
click at [476, 320] on span "Clique aqui para acessar" at bounding box center [456, 318] width 96 height 10
click at [476, 319] on span "Clique aqui para acessar" at bounding box center [456, 318] width 96 height 10
click at [544, 305] on div "Data : 16/10/2025 - às 15h" at bounding box center [427, 304] width 258 height 14
click at [440, 226] on div at bounding box center [427, 233] width 258 height 14
click at [583, 363] on div at bounding box center [427, 256] width 854 height 513
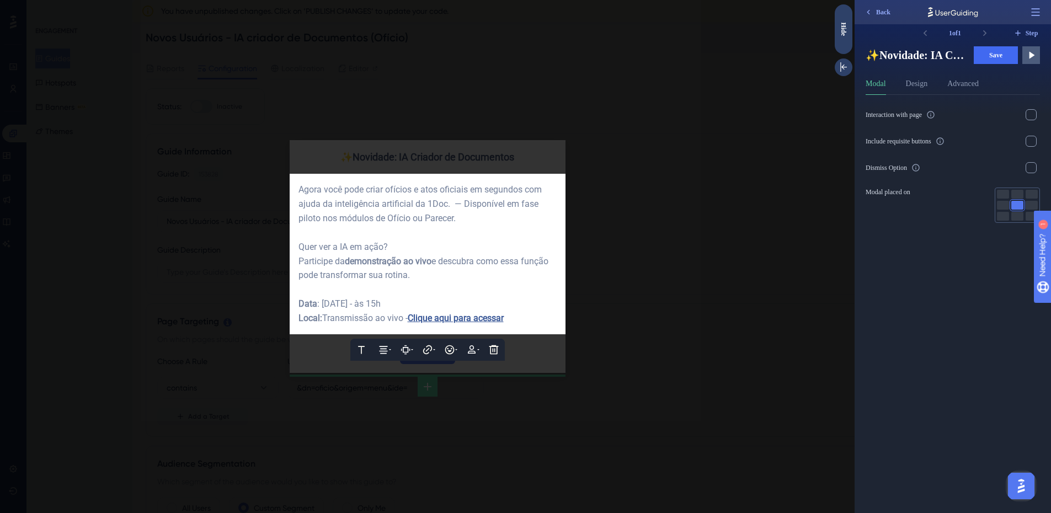
click at [558, 357] on div at bounding box center [427, 256] width 854 height 513
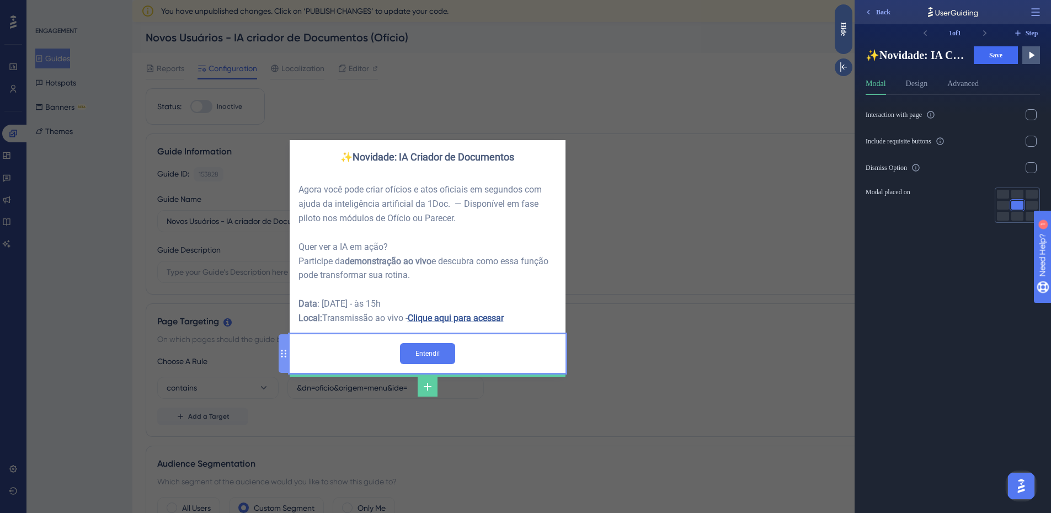
click at [558, 356] on div "Entendi!" at bounding box center [428, 353] width 276 height 39
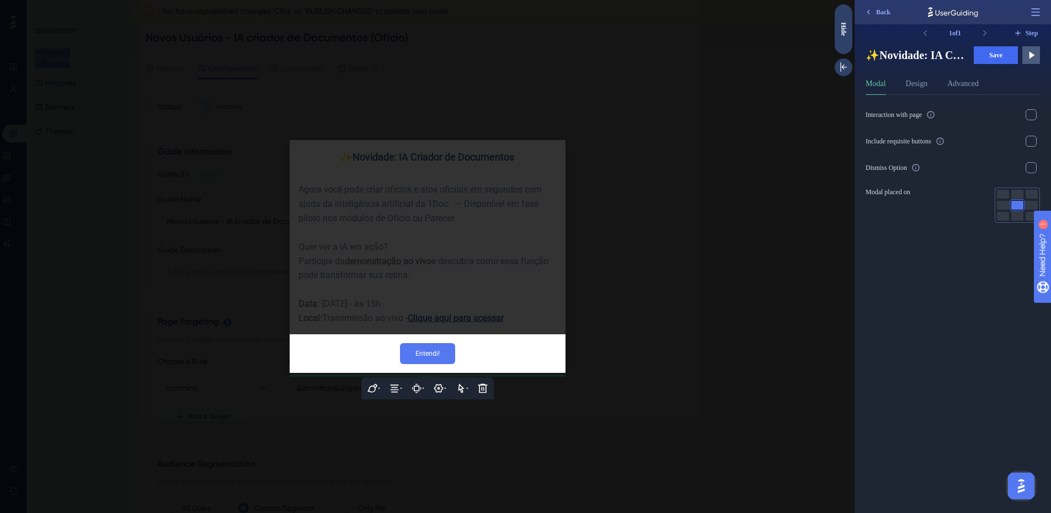
click at [655, 363] on div at bounding box center [427, 256] width 854 height 513
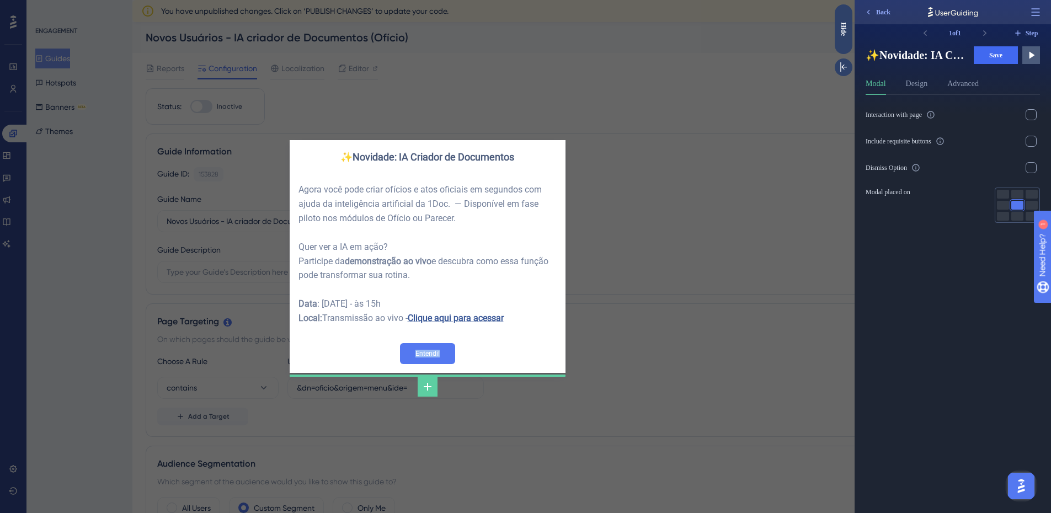
click at [655, 362] on div "✨Novidade: IA Criador de Documentos Agora você pode criar ofícios e atos oficia…" at bounding box center [427, 256] width 854 height 513
click at [687, 363] on div "✨Novidade: IA Criador de Documentos Agora você pode criar ofícios e atos oficia…" at bounding box center [427, 256] width 854 height 513
click at [643, 129] on div "✨Novidade: IA Criador de Documentos Agora você pode criar ofícios e atos oficia…" at bounding box center [427, 256] width 854 height 513
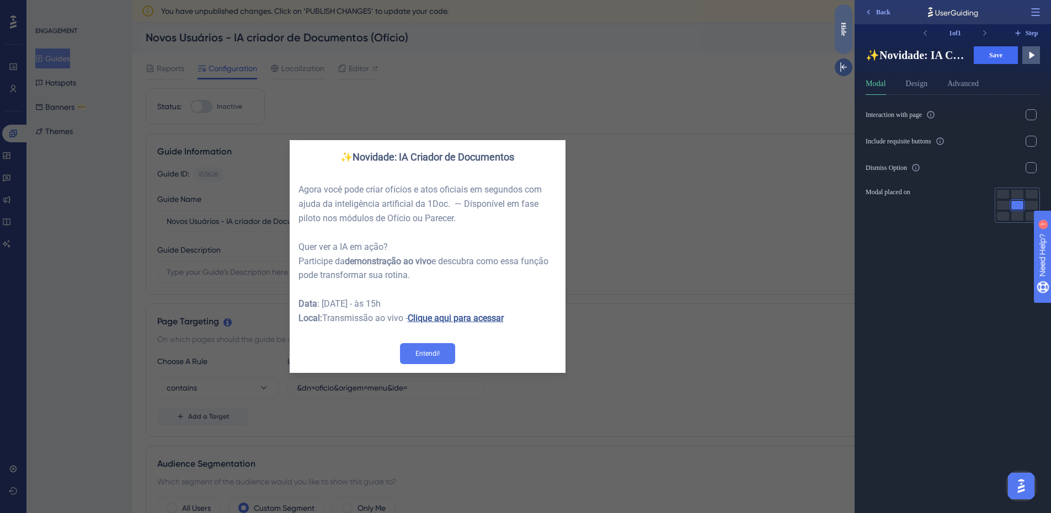
click at [843, 39] on div "Hide" at bounding box center [844, 29] width 18 height 50
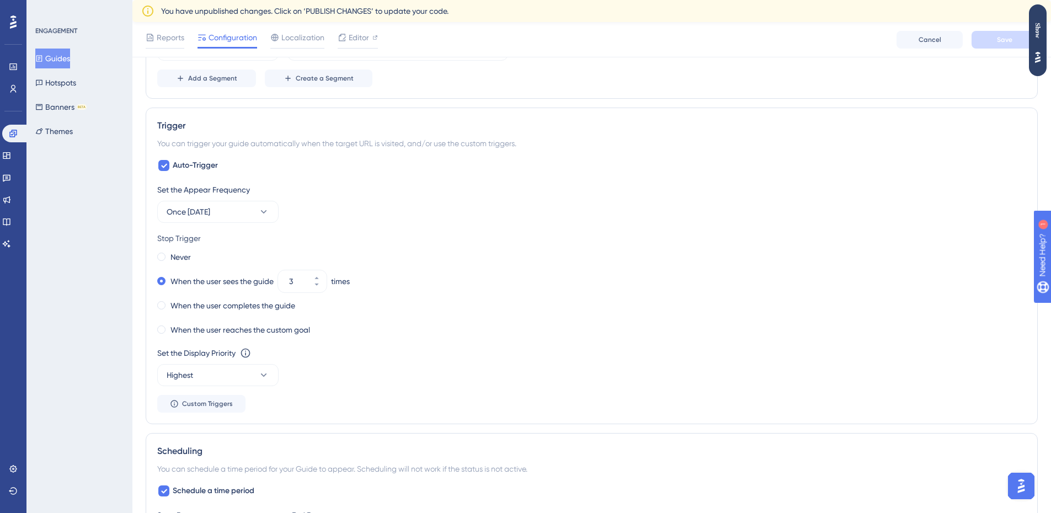
scroll to position [496, 0]
click at [317, 275] on icon at bounding box center [316, 277] width 7 height 7
type input "4"
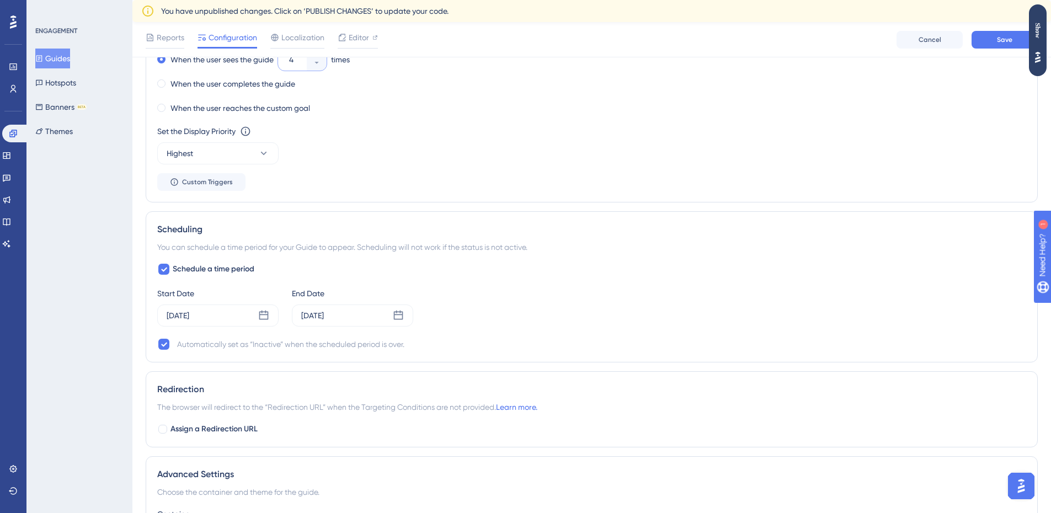
scroll to position [772, 0]
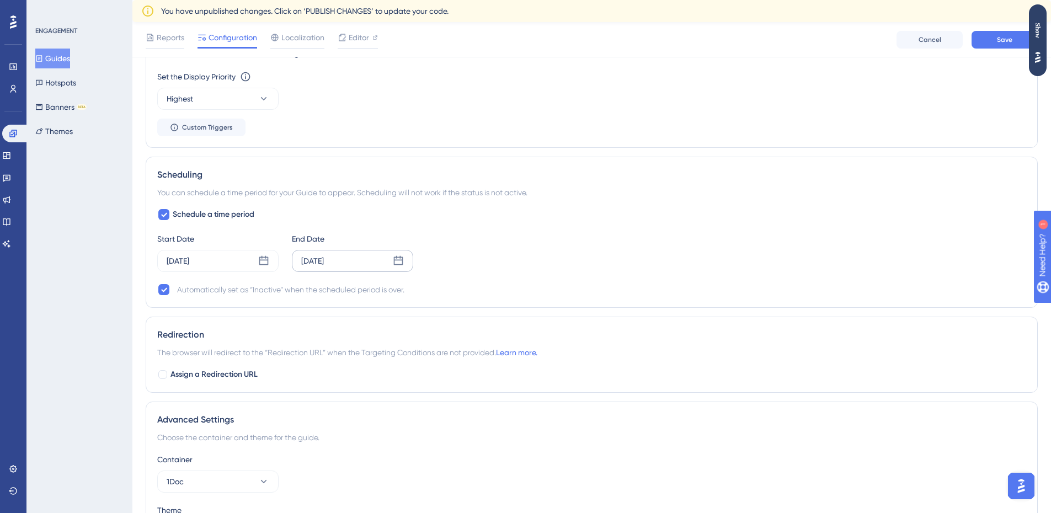
click at [324, 266] on div "Oct 17 2025" at bounding box center [312, 260] width 23 height 13
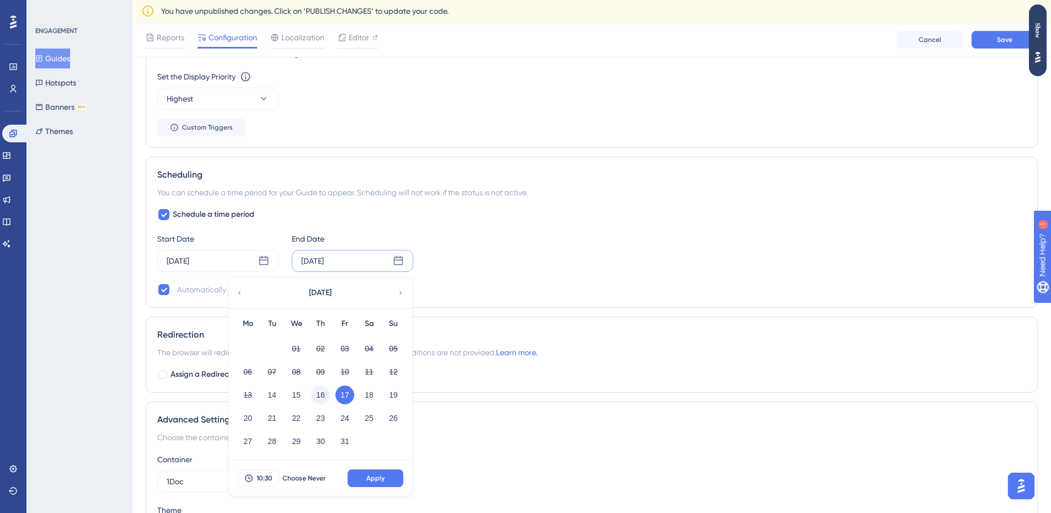
click at [319, 389] on button "16" at bounding box center [320, 395] width 19 height 19
click at [263, 481] on span "10:30" at bounding box center [265, 478] width 16 height 9
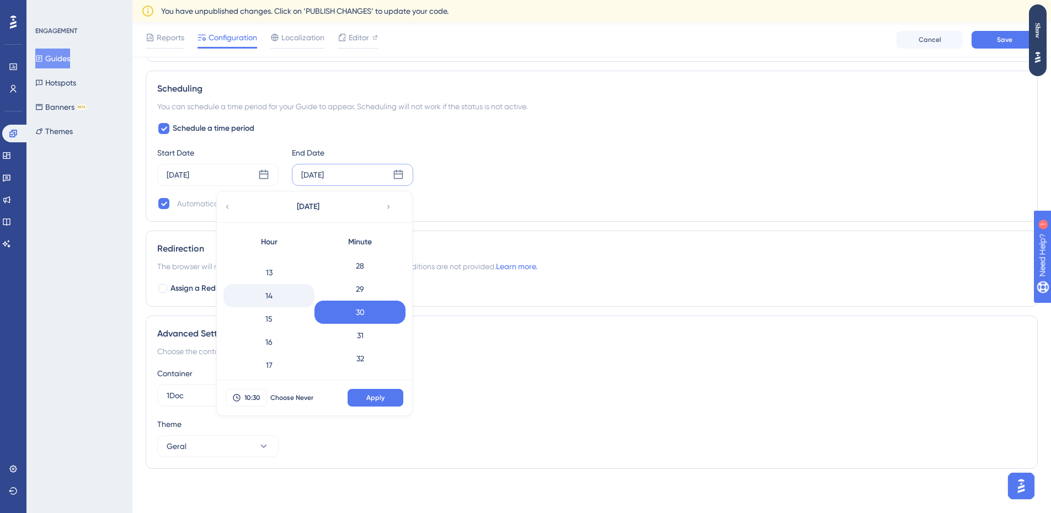
scroll to position [295, 0]
click at [272, 290] on div "14" at bounding box center [268, 294] width 91 height 23
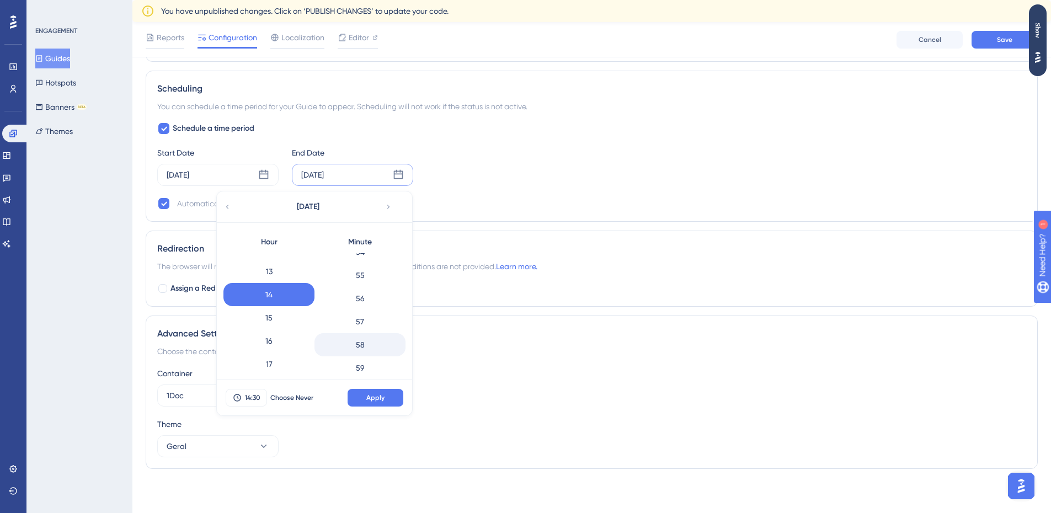
scroll to position [1272, 0]
click at [368, 355] on div "59" at bounding box center [359, 359] width 91 height 23
click at [373, 399] on span "Apply" at bounding box center [375, 397] width 18 height 9
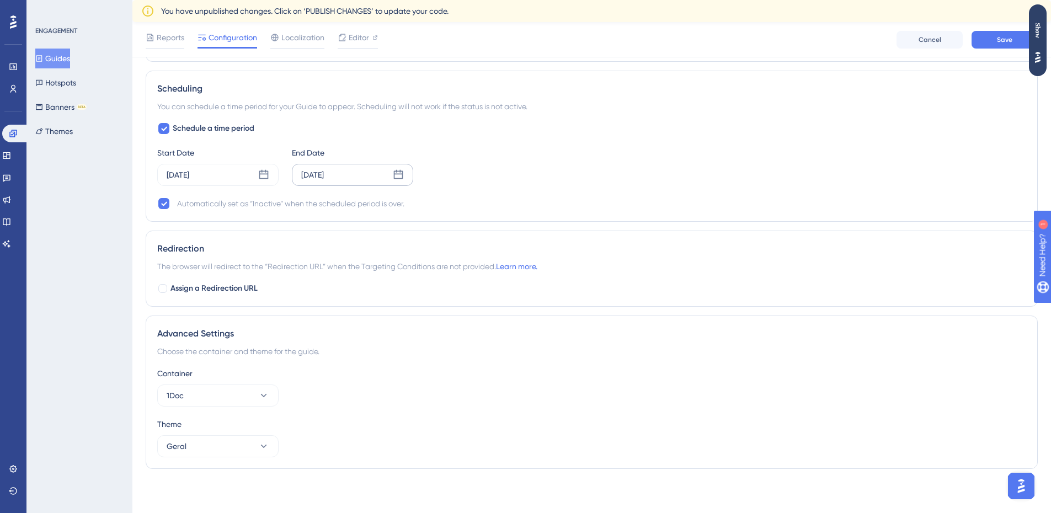
click at [362, 170] on div "[DATE]" at bounding box center [352, 175] width 121 height 22
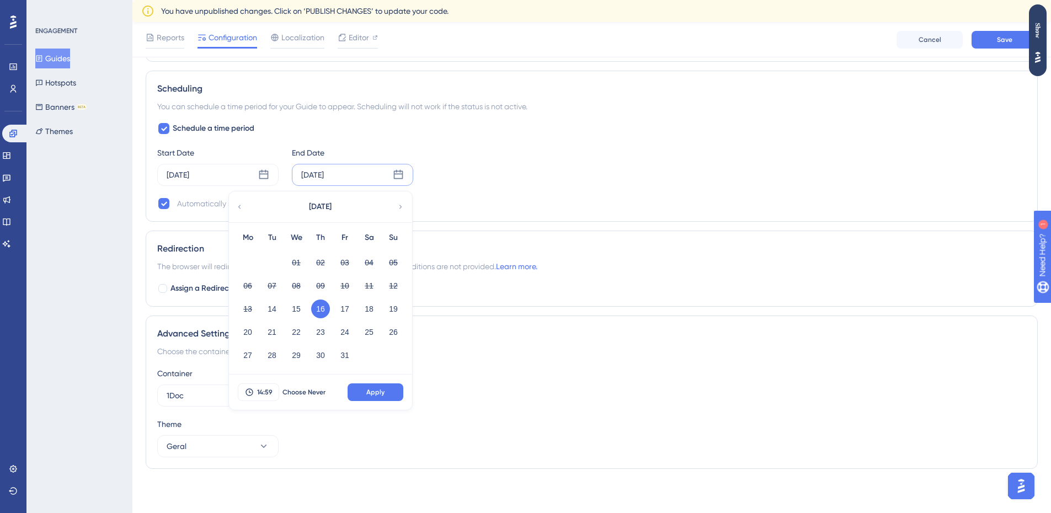
click at [507, 197] on div "Automatically set as “Inactive” when the scheduled period is over." at bounding box center [591, 203] width 869 height 13
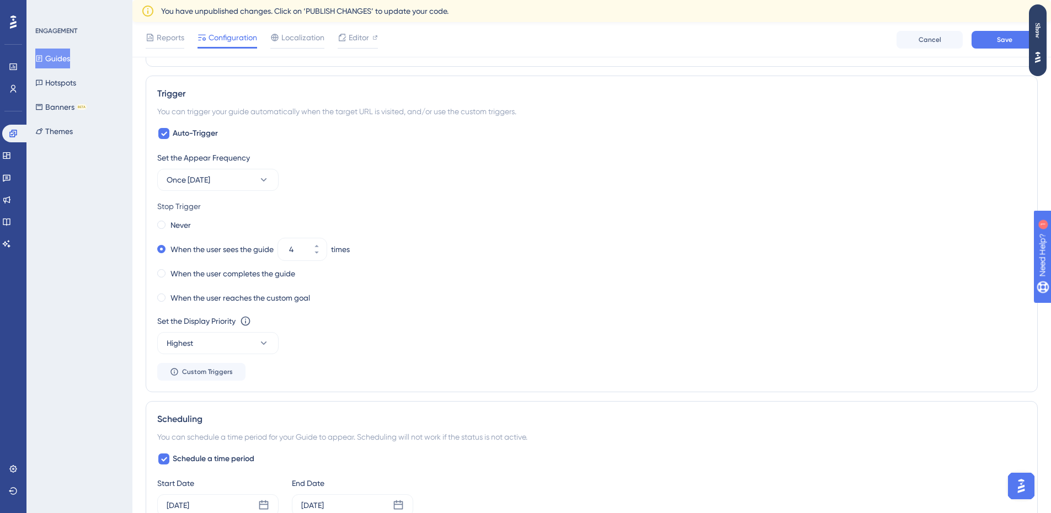
scroll to position [527, 0]
click at [262, 338] on icon at bounding box center [263, 343] width 11 height 11
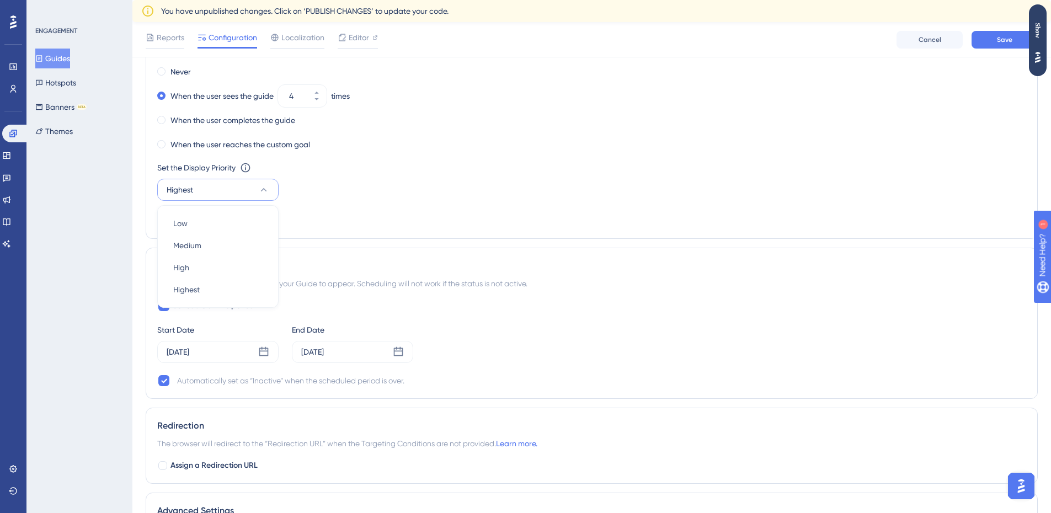
click at [456, 214] on div "Set the Appear Frequency Once in 1 day Stop Trigger Never When the user sees th…" at bounding box center [591, 112] width 869 height 229
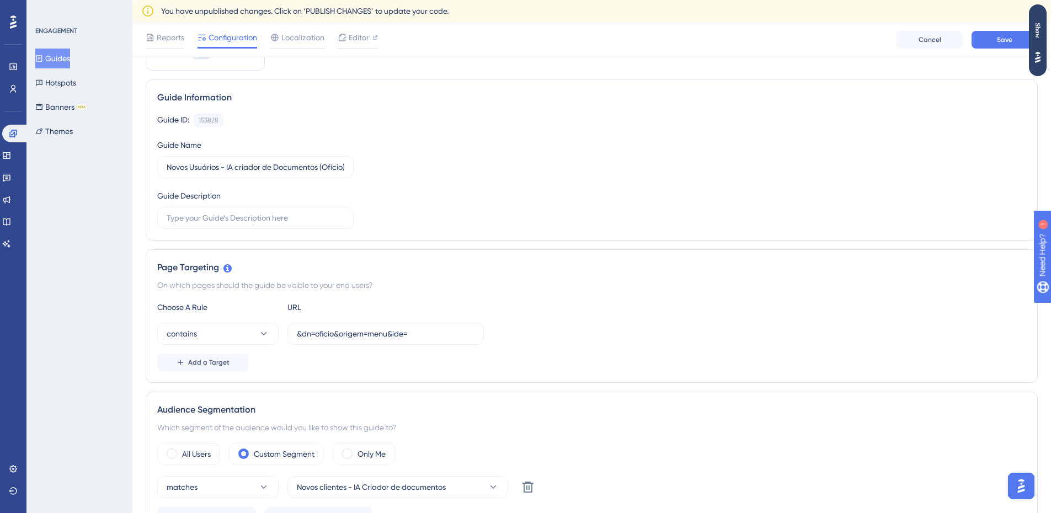
scroll to position [0, 0]
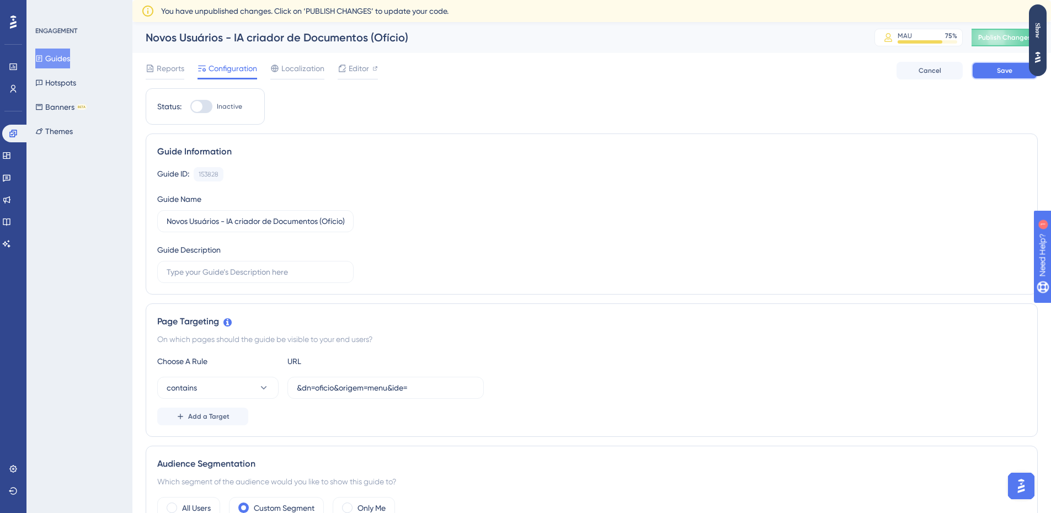
click at [981, 68] on button "Save" at bounding box center [1004, 71] width 66 height 18
click at [1035, 35] on div "Show" at bounding box center [1038, 30] width 18 height 15
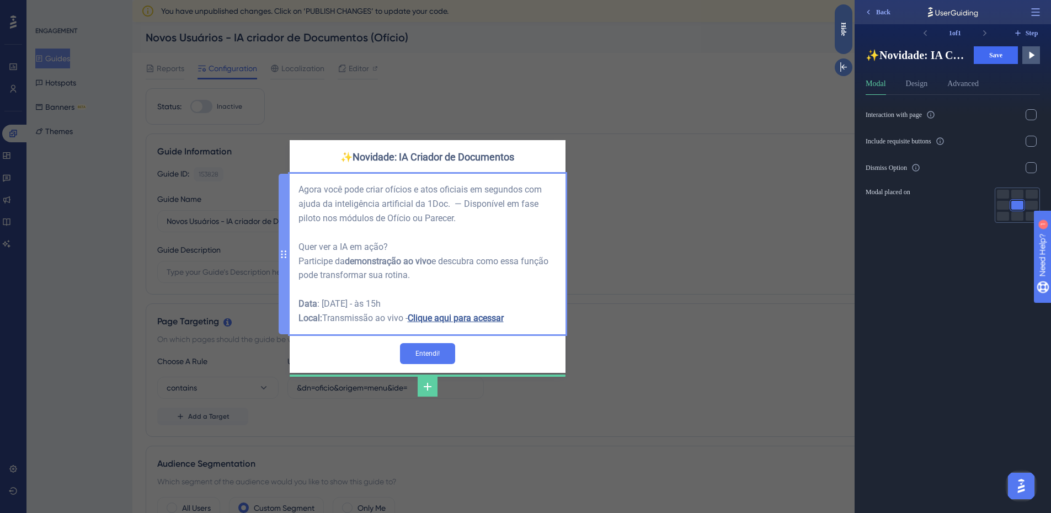
click at [365, 306] on div "Agora você pode criar ofícios e atos oficiais em segundos com ajuda da inteligê…" at bounding box center [427, 254] width 258 height 143
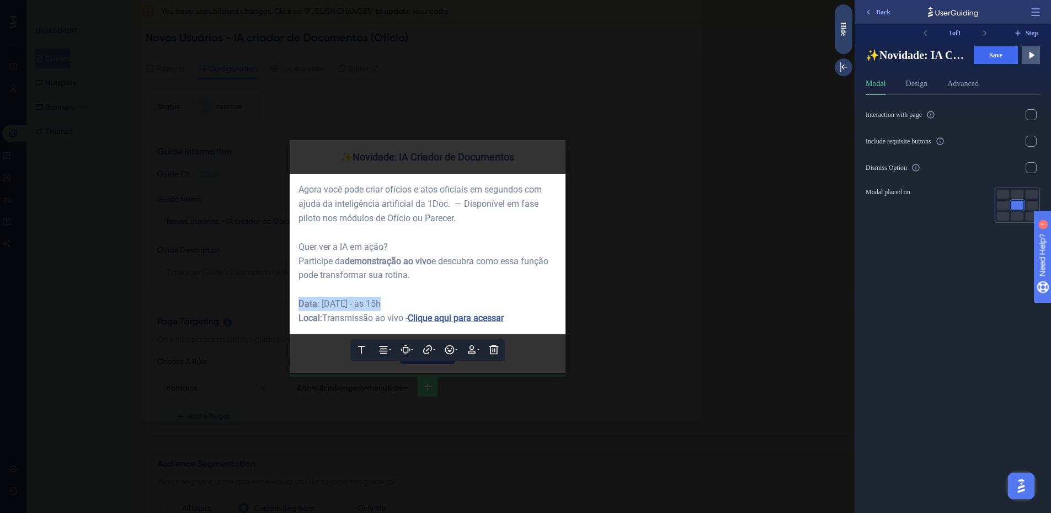
click at [365, 306] on span ": 16/10/2025 - às 15h" at bounding box center [348, 303] width 63 height 10
click at [312, 308] on span "Data" at bounding box center [307, 303] width 19 height 10
drag, startPoint x: 299, startPoint y: 303, endPoint x: 514, endPoint y: 322, distance: 216.0
click at [514, 322] on div "Agora você pode criar ofícios e atos oficiais em segundos com ajuda da inteligê…" at bounding box center [427, 254] width 258 height 143
copy div "Data : 16/10/2025 - às 15h Local: Transmissão ao vivo - Clique aqui para acessar"
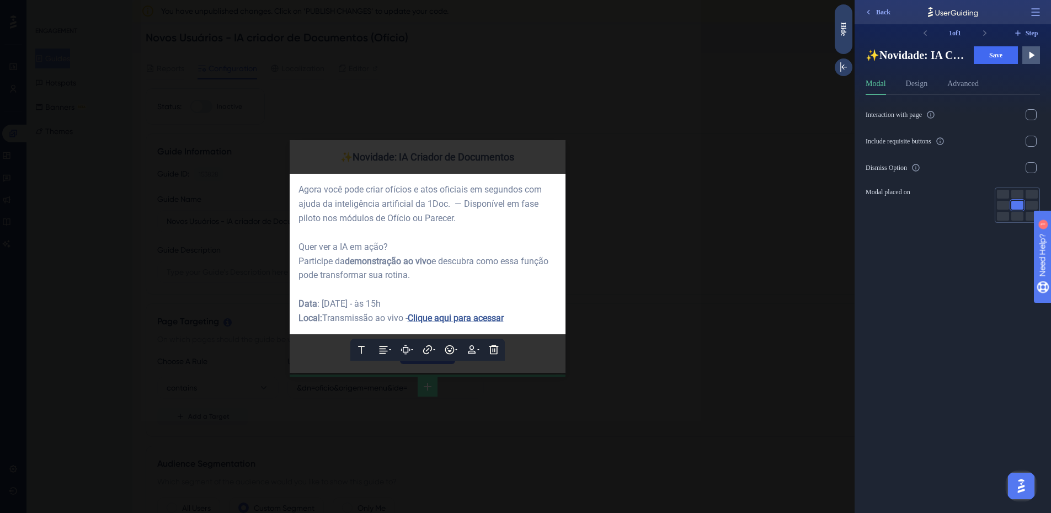
click at [612, 298] on div at bounding box center [427, 256] width 854 height 513
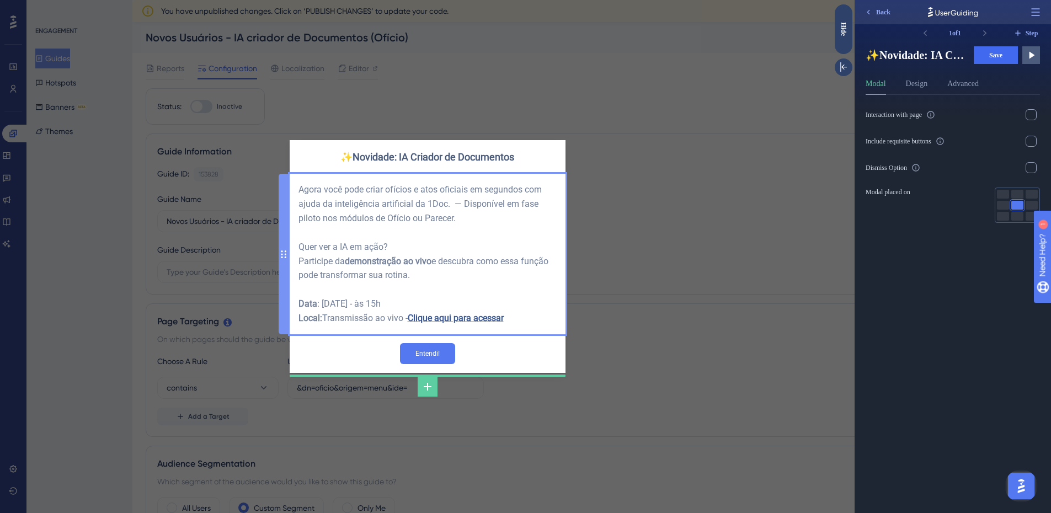
click at [349, 313] on div "Agora você pode criar ofícios e atos oficiais em segundos com ajuda da inteligê…" at bounding box center [427, 254] width 258 height 143
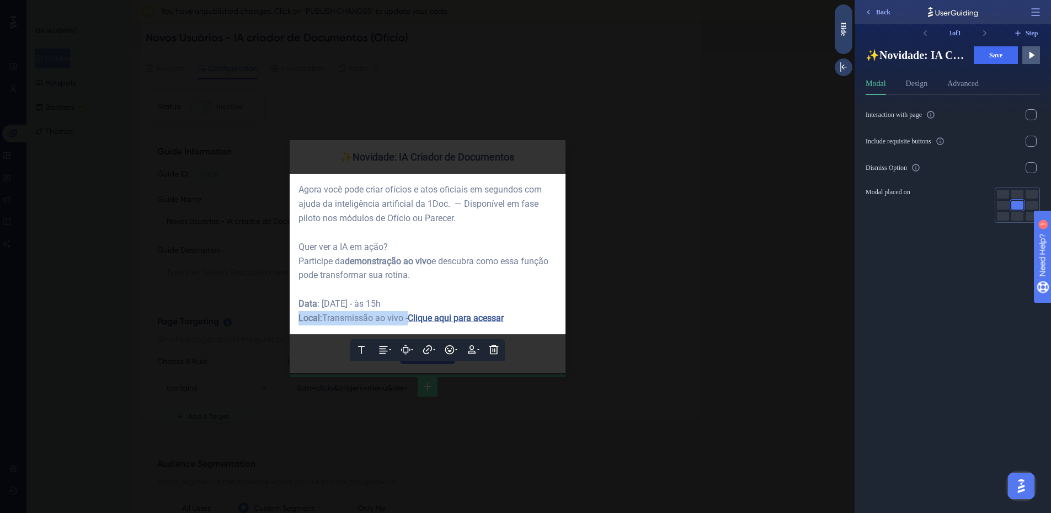
click at [349, 313] on span "Transmissão ao vivo -" at bounding box center [365, 318] width 86 height 10
click at [325, 309] on span ": [DATE] - às 15h" at bounding box center [348, 303] width 63 height 10
drag, startPoint x: 298, startPoint y: 302, endPoint x: 513, endPoint y: 324, distance: 215.7
click at [513, 324] on div "Agora você pode criar ofícios e atos oficiais em segundos com ajuda da inteligê…" at bounding box center [427, 254] width 258 height 143
copy div "Data : 16/10/2025 - às 15h Local: Transmissão ao vivo - Clique aqui para acessar"
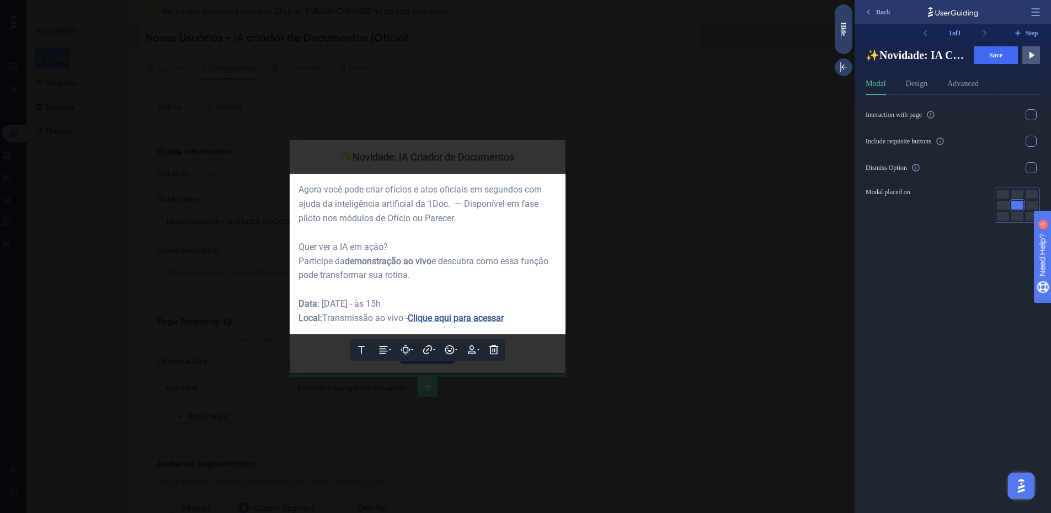
click at [608, 389] on div at bounding box center [427, 256] width 854 height 513
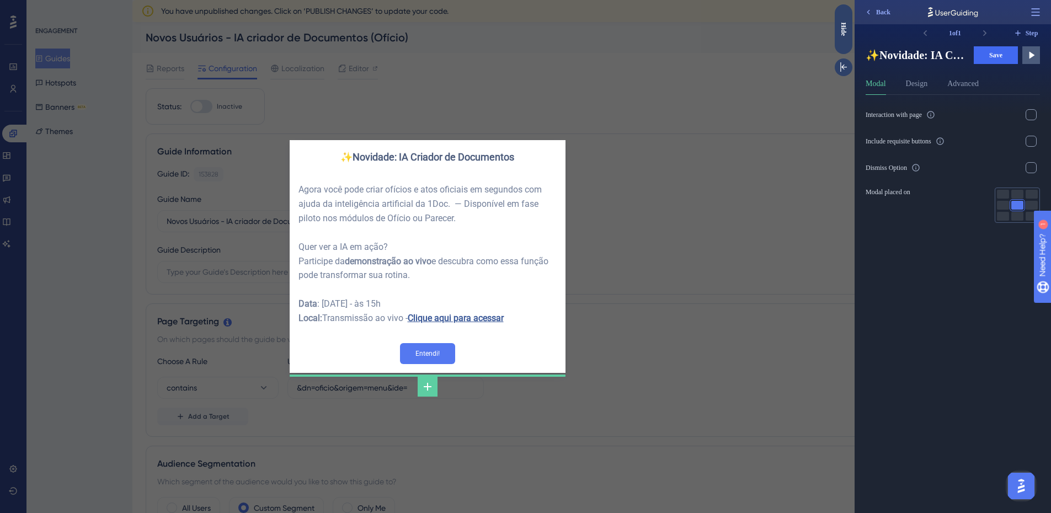
click at [608, 389] on div "✨Novidade: IA Criador de Documentos Agora você pode criar ofícios e atos oficia…" at bounding box center [427, 256] width 854 height 513
click at [694, 284] on div "✨Novidade: IA Criador de Documentos Agora você pode criar ofícios e atos oficia…" at bounding box center [427, 256] width 854 height 513
click at [850, 30] on div "Hide" at bounding box center [844, 29] width 18 height 14
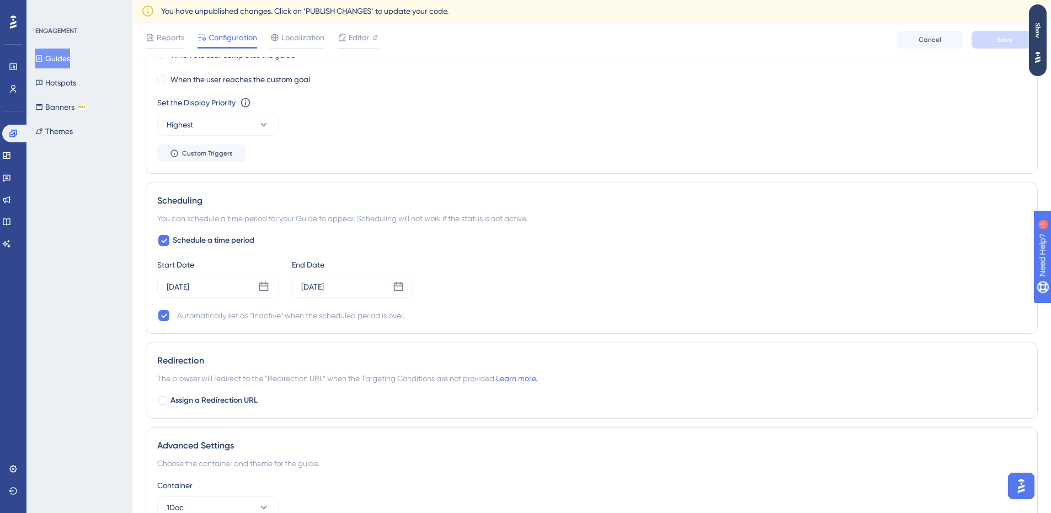
scroll to position [693, 0]
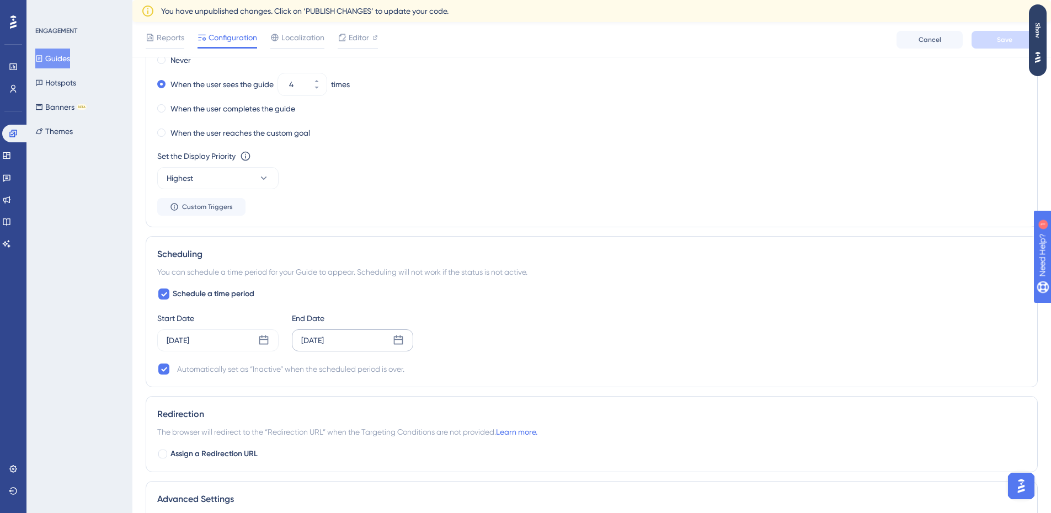
click at [342, 347] on div "[DATE]" at bounding box center [352, 340] width 121 height 22
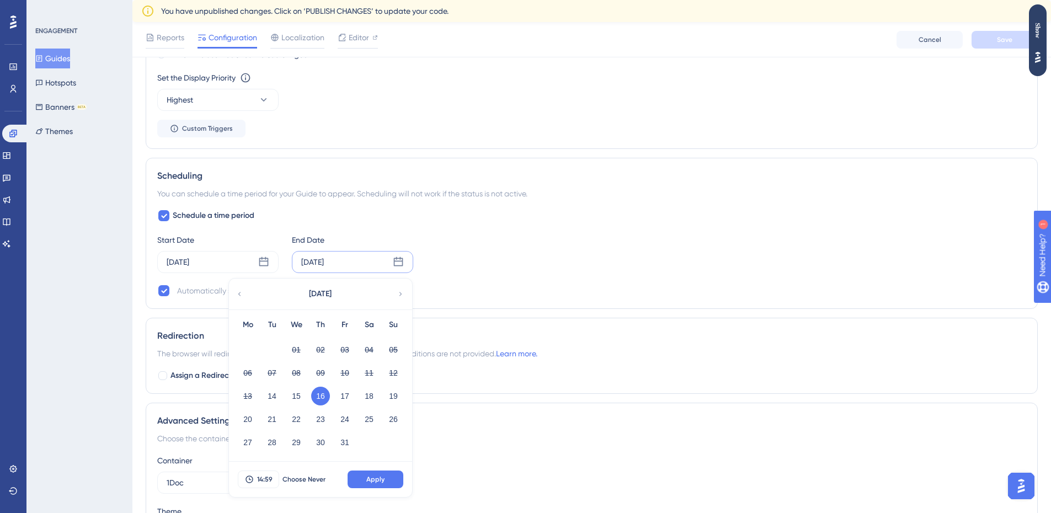
scroll to position [803, 0]
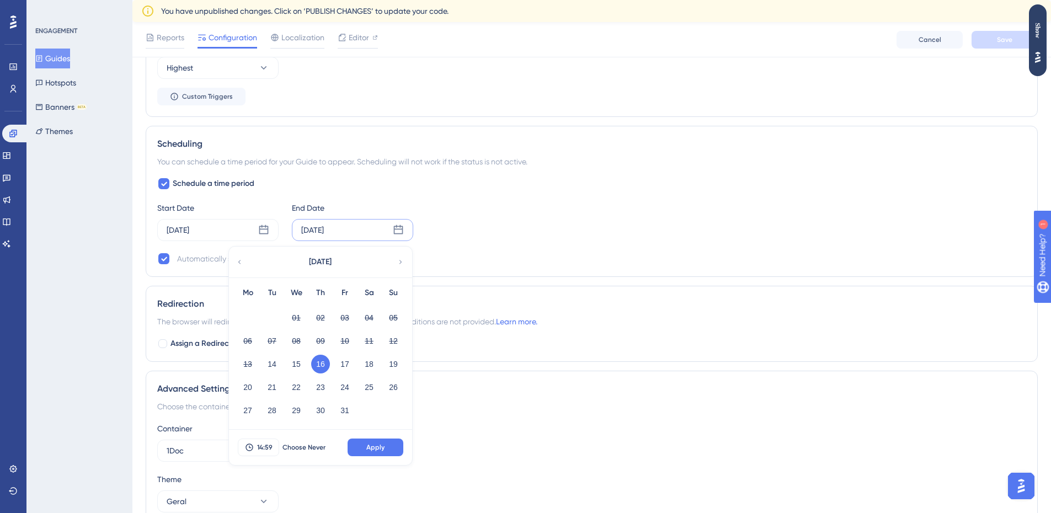
click at [521, 339] on div "Assign a Redirection URL" at bounding box center [591, 343] width 869 height 13
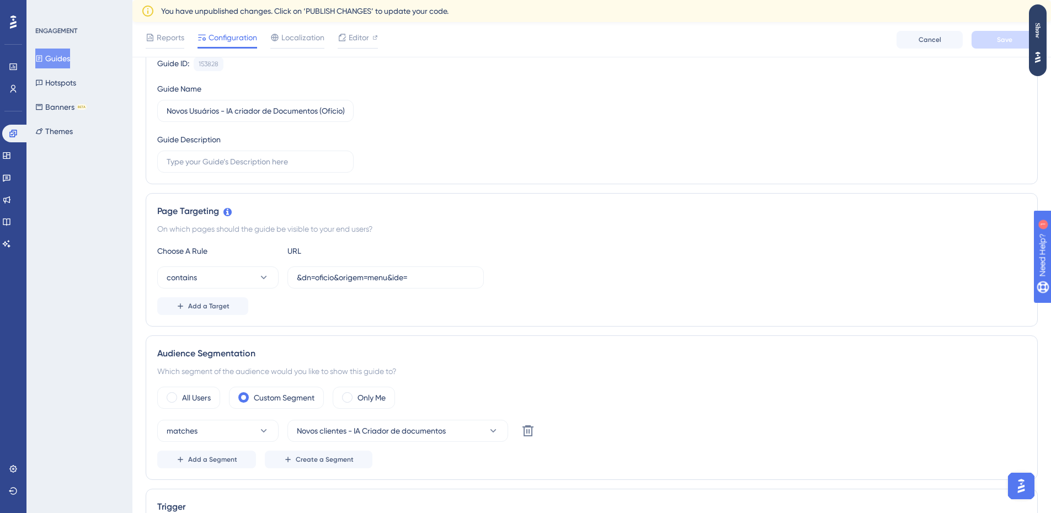
scroll to position [0, 0]
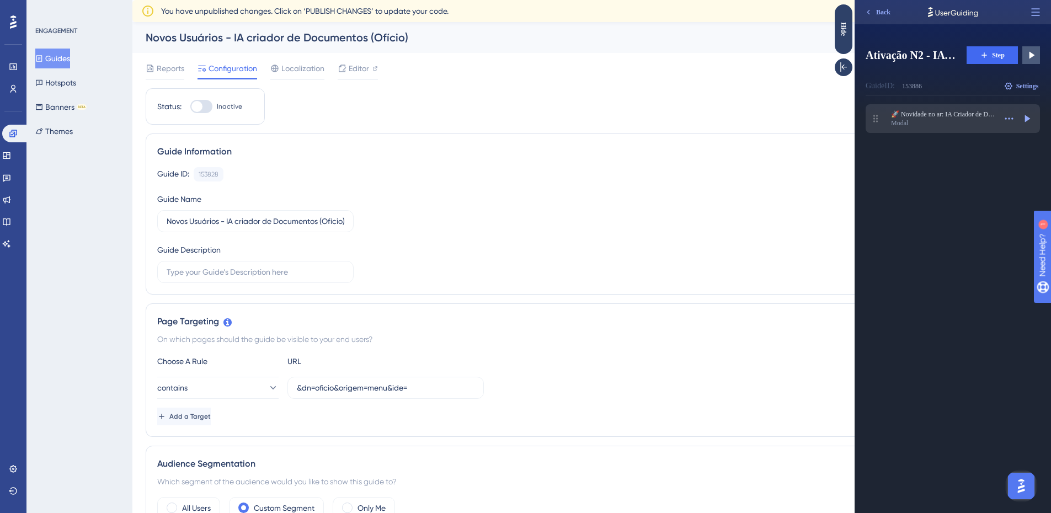
click at [927, 120] on div "Modal" at bounding box center [943, 123] width 105 height 9
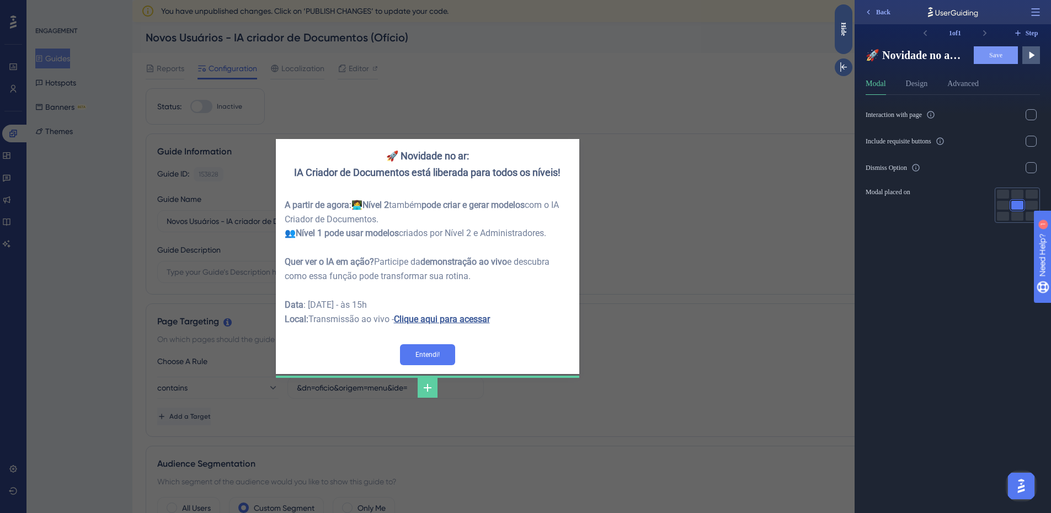
click at [694, 154] on div "🚀 Novidade no ar: IA Criador de Documentos está liberada para todos os níveis! …" at bounding box center [427, 256] width 854 height 513
click at [169, 85] on div "🚀 Novidade no ar: IA Criador de Documentos está liberada para todos os níveis! …" at bounding box center [427, 256] width 854 height 513
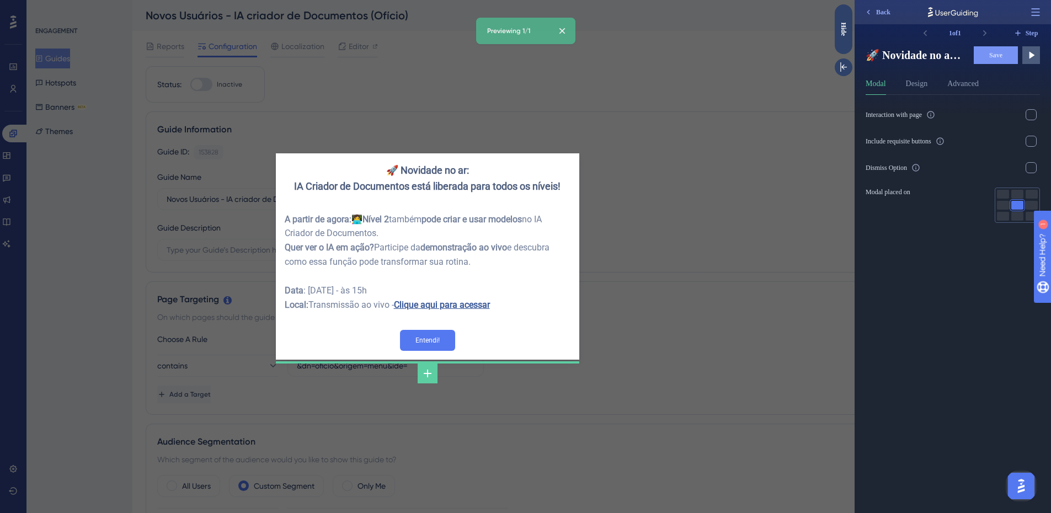
click at [651, 256] on div "🚀 Novidade no ar: IA Criador de Documentos está liberada para todos os níveis! …" at bounding box center [427, 256] width 854 height 513
click at [927, 82] on button "Design" at bounding box center [917, 86] width 22 height 18
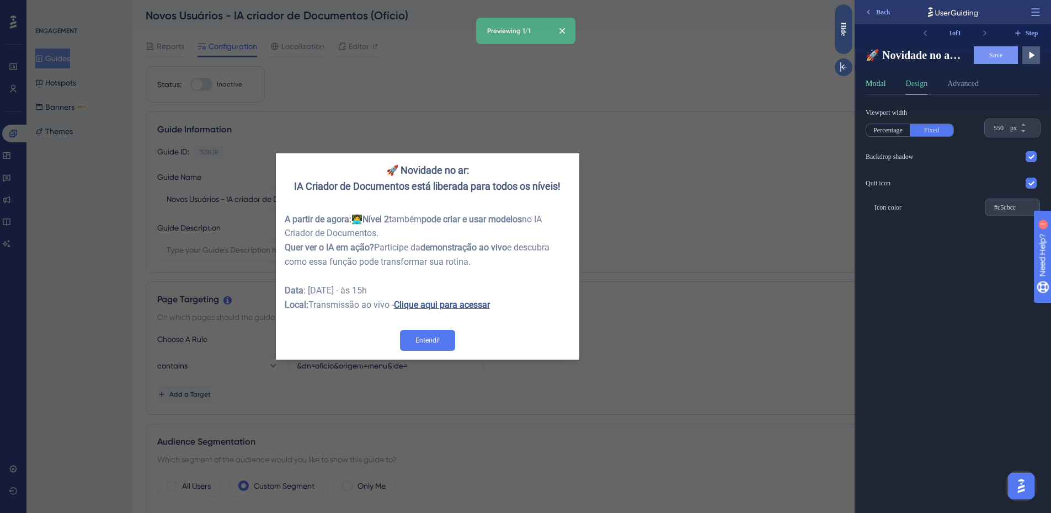
click at [882, 87] on button "Modal" at bounding box center [876, 86] width 20 height 18
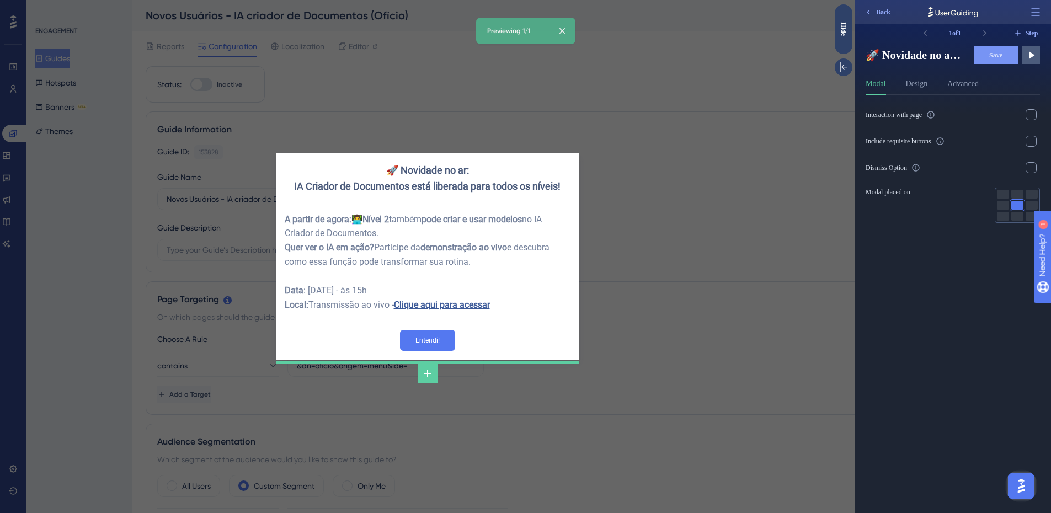
click at [606, 349] on div "🚀 Novidade no ar: IA Criador de Documentos está liberada para todos os níveis! …" at bounding box center [427, 256] width 854 height 513
click at [689, 317] on div "🚀 Novidade no ar: IA Criador de Documentos está liberada para todos os níveis! …" at bounding box center [427, 256] width 854 height 513
click at [568, 32] on icon at bounding box center [562, 30] width 11 height 11
click at [757, 235] on div "🚀 Novidade no ar: IA Criador de Documentos está liberada para todos os níveis! …" at bounding box center [427, 256] width 854 height 513
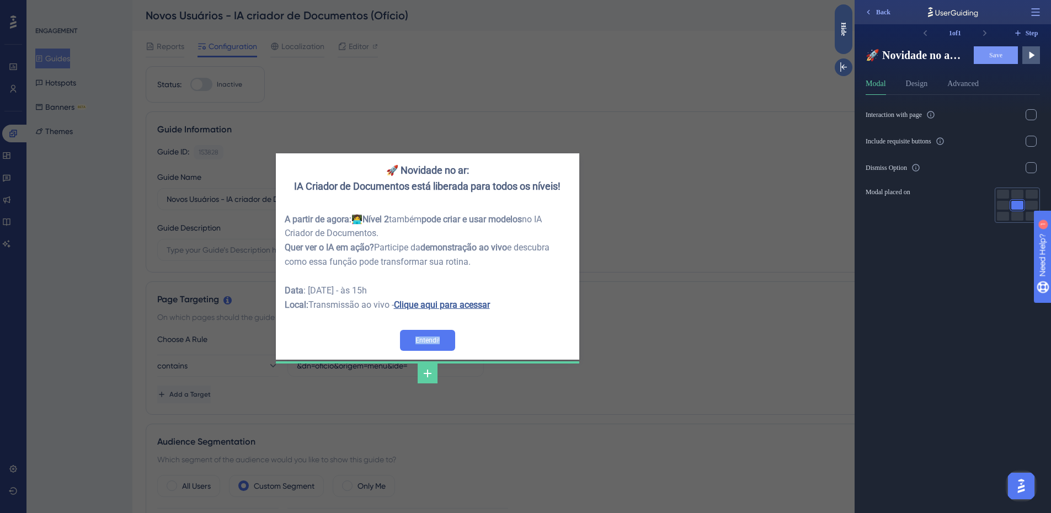
click at [757, 235] on div "🚀 Novidade no ar: IA Criador de Documentos está liberada para todos os níveis! …" at bounding box center [427, 256] width 854 height 513
click at [848, 35] on div "Hide" at bounding box center [844, 29] width 18 height 14
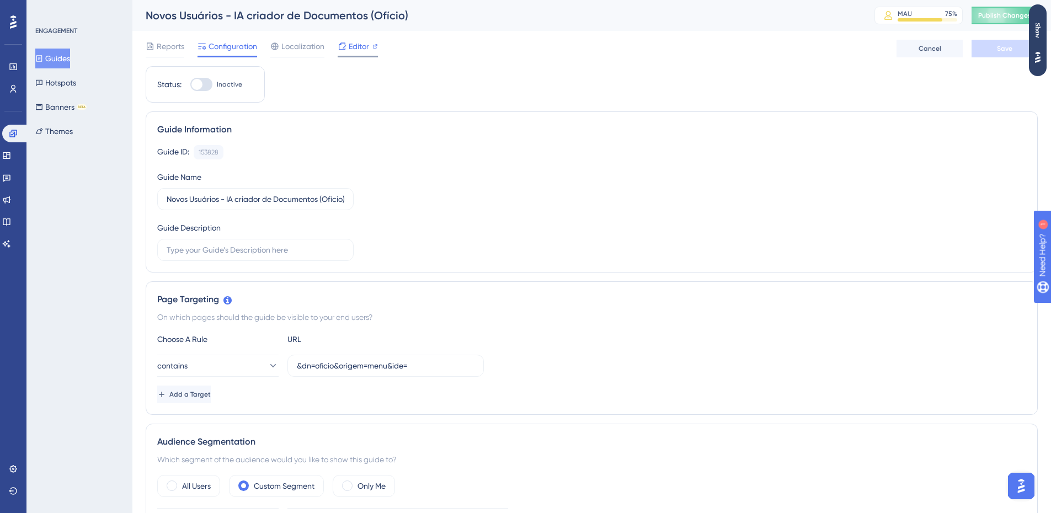
click at [372, 48] on icon at bounding box center [375, 47] width 6 height 6
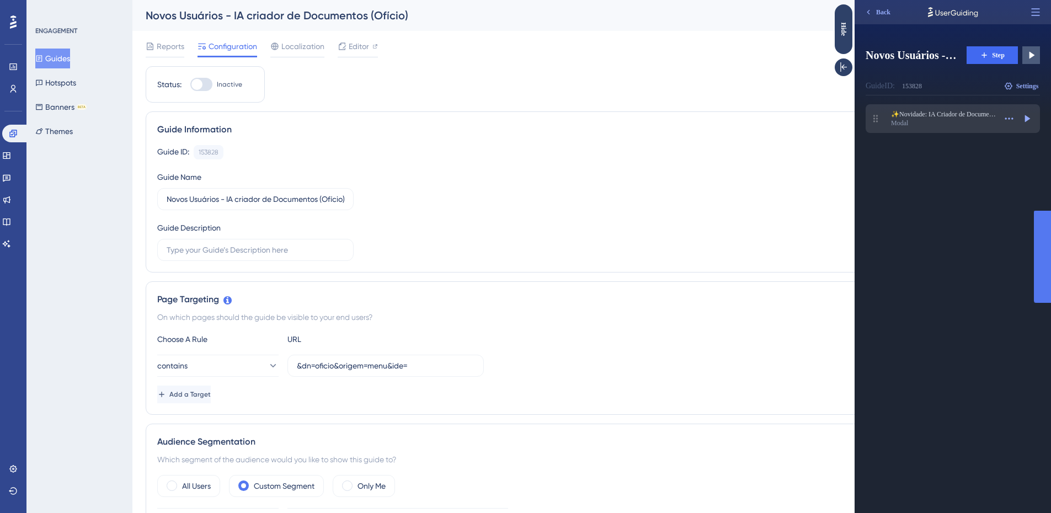
click at [957, 120] on div "Modal" at bounding box center [943, 123] width 105 height 9
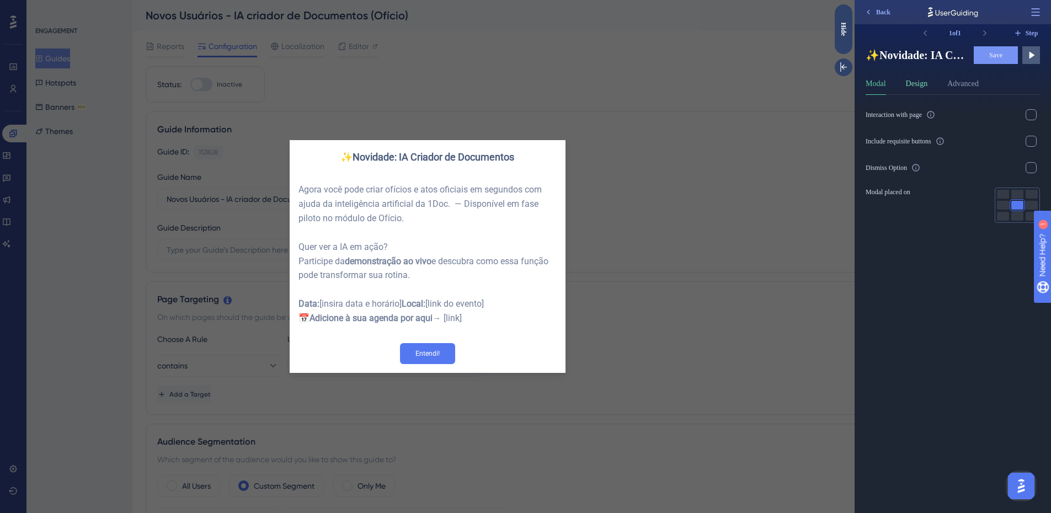
click at [928, 83] on button "Design" at bounding box center [917, 86] width 22 height 18
click at [884, 88] on button "Modal" at bounding box center [876, 86] width 20 height 18
click at [763, 369] on div "✨Novidade: IA Criador de Documentos Agora você pode criar ofícios e atos oficia…" at bounding box center [427, 256] width 854 height 513
click at [841, 25] on div "Hide" at bounding box center [844, 29] width 18 height 14
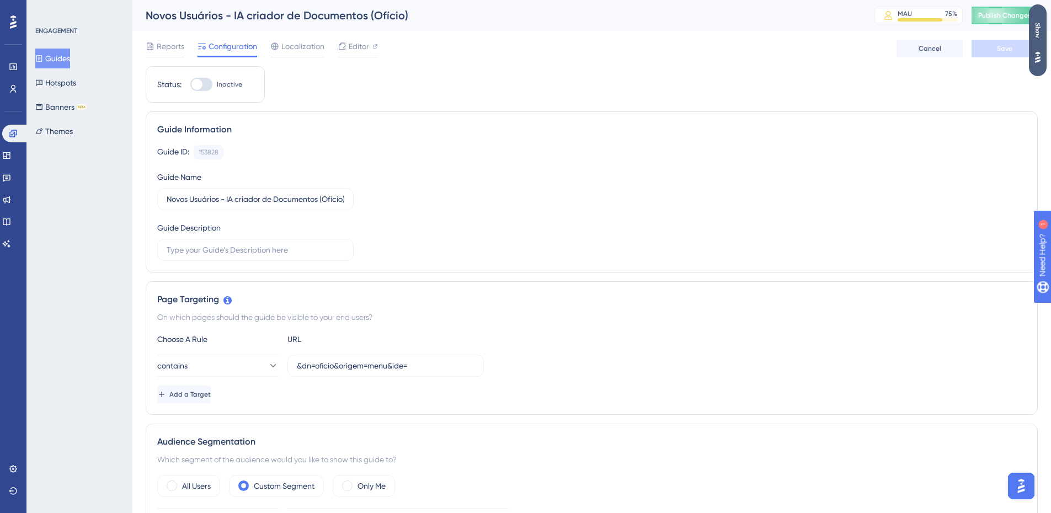
click at [1038, 35] on div "Show" at bounding box center [1038, 30] width 18 height 15
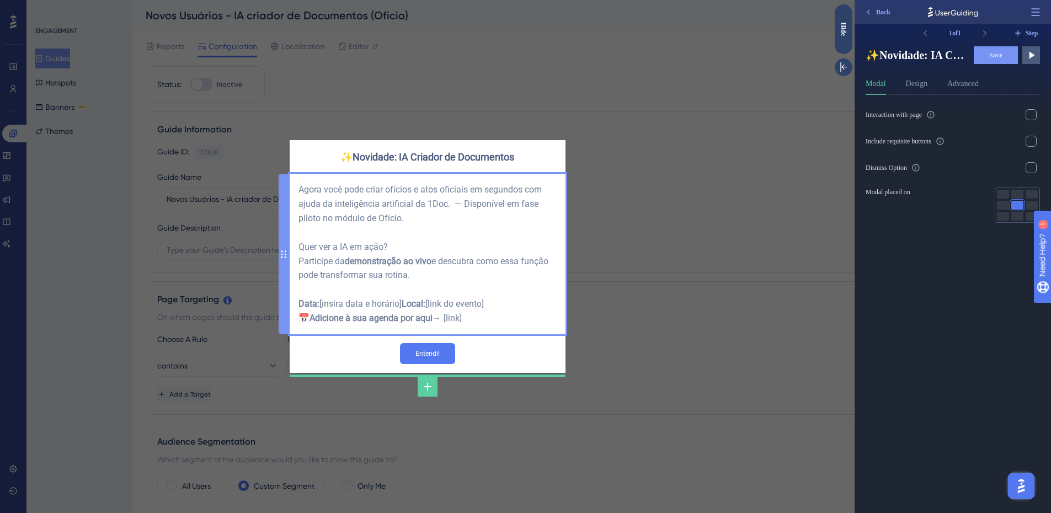
click at [372, 306] on div "Agora você pode criar ofícios e atos oficiais em segundos com ajuda da inteligê…" at bounding box center [427, 254] width 258 height 143
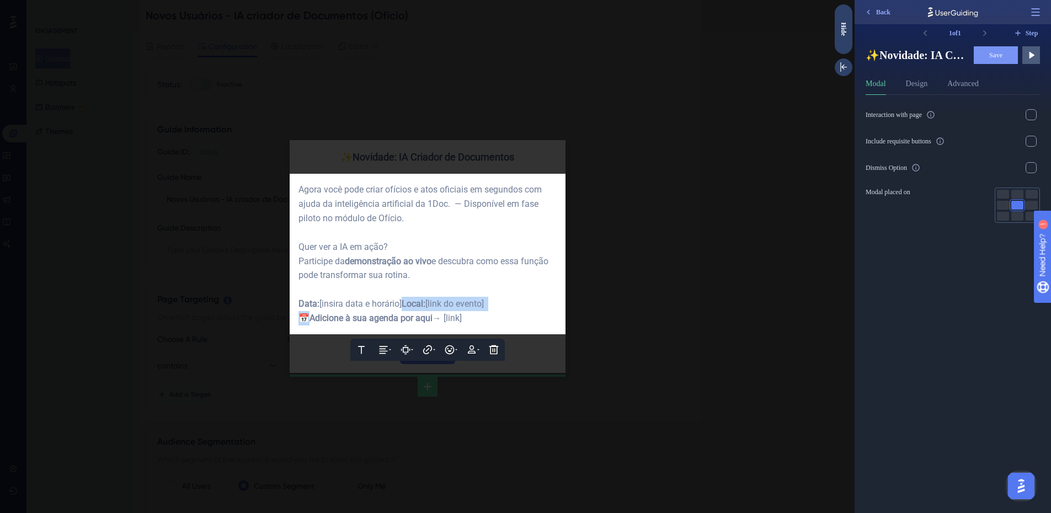
click at [372, 306] on span "[link do evento] 📅" at bounding box center [392, 310] width 188 height 25
click at [498, 319] on div "Data: [insira data e horário] Local: [link do evento] 📅 Adicione à sua agenda p…" at bounding box center [427, 311] width 258 height 29
drag, startPoint x: 473, startPoint y: 324, endPoint x: 297, endPoint y: 328, distance: 176.6
click at [297, 328] on div "Text Alignment Paddings Hyperlink Emojis Personalization Delete Agora você pode…" at bounding box center [428, 254] width 276 height 161
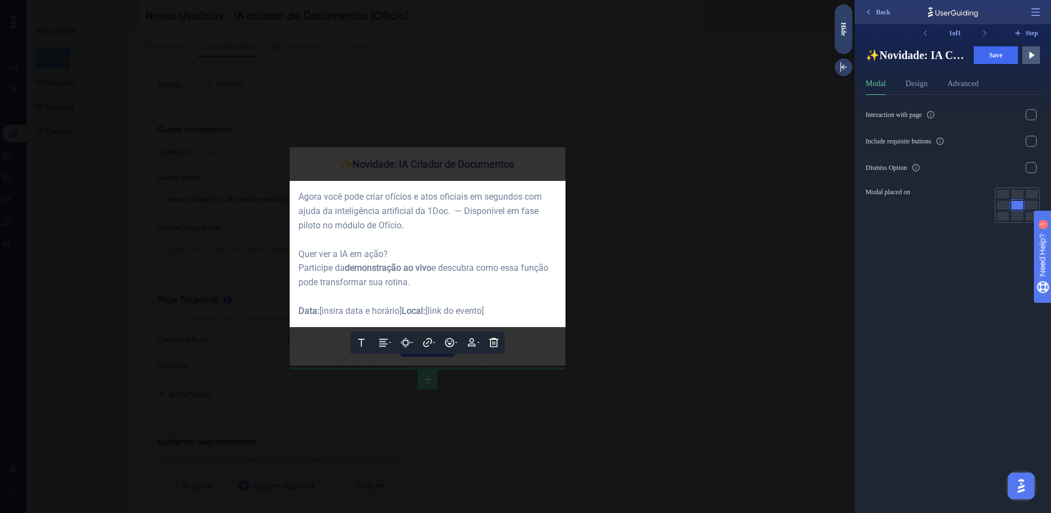
click at [729, 276] on div at bounding box center [427, 256] width 854 height 513
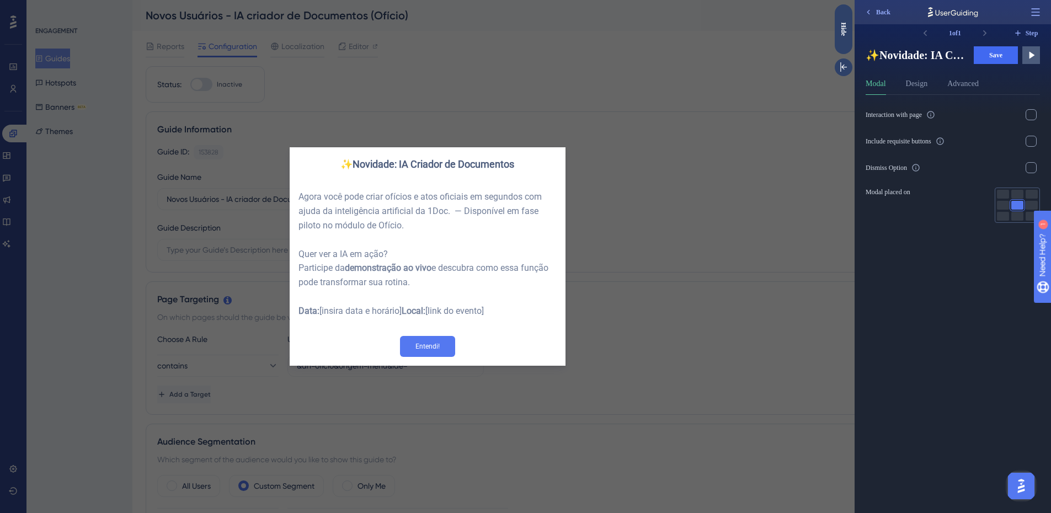
click at [719, 289] on div "✨Novidade: IA Criador de Documentos Agora você pode criar ofícios e atos oficia…" at bounding box center [427, 256] width 854 height 513
click at [842, 25] on div "Hide" at bounding box center [844, 29] width 18 height 14
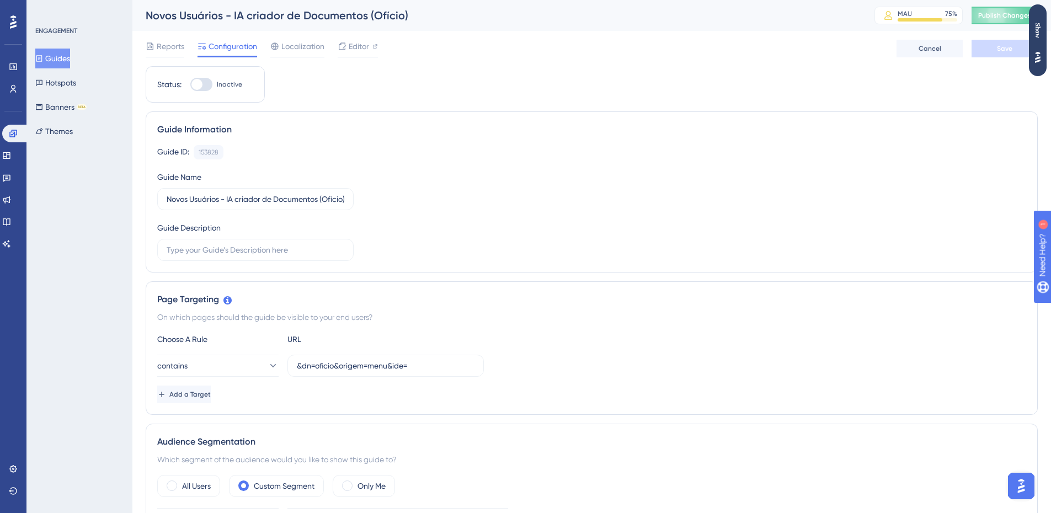
click at [61, 56] on button "Guides" at bounding box center [52, 59] width 35 height 20
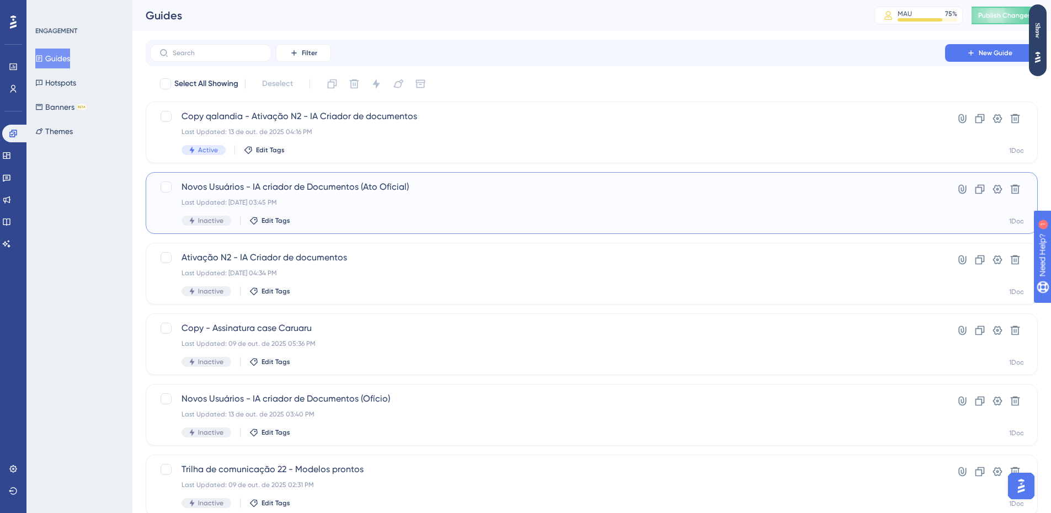
click at [376, 202] on div "Last Updated: 13 de out. de 2025 03:45 PM" at bounding box center [547, 202] width 732 height 9
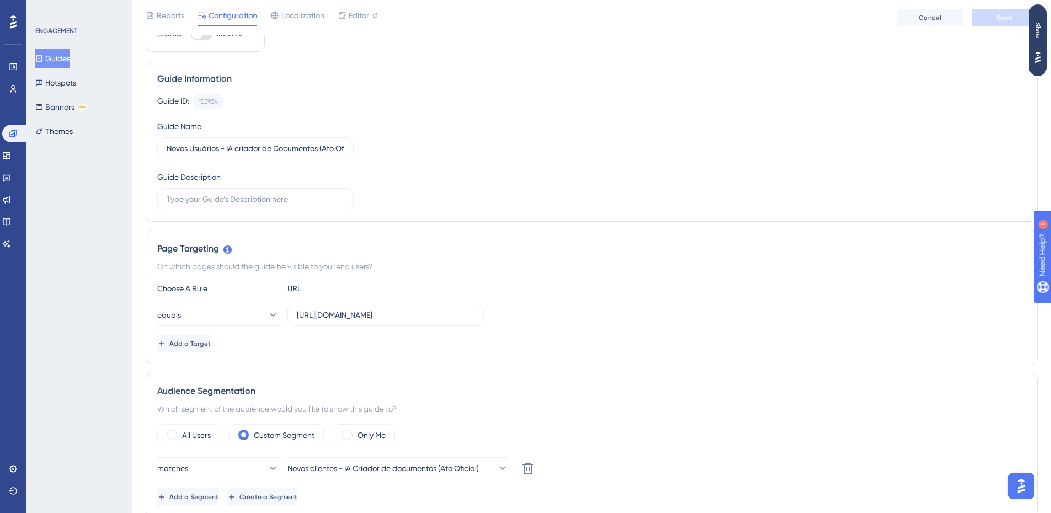
scroll to position [110, 0]
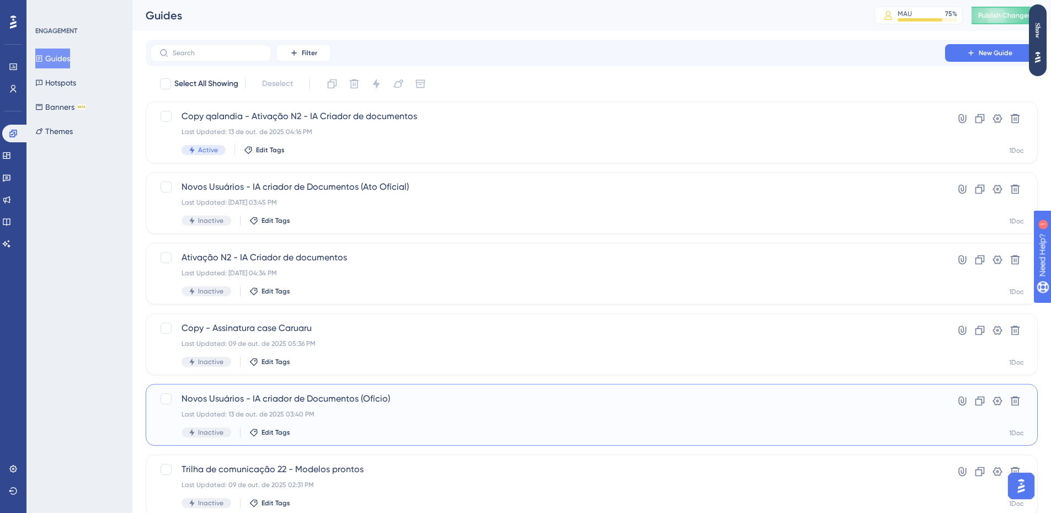
click at [384, 400] on span "Novos Usuários - IA criador de Documentos (Ofício)" at bounding box center [547, 398] width 732 height 13
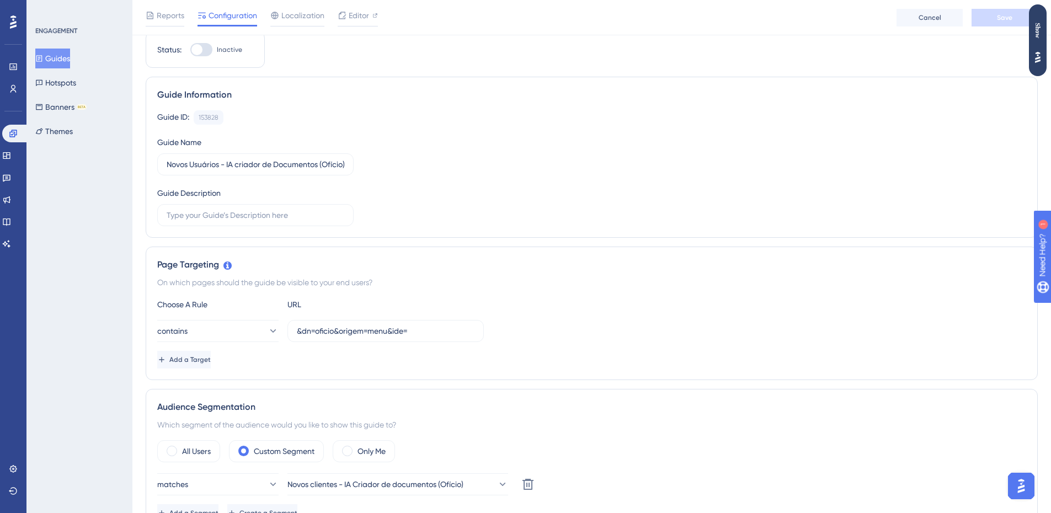
scroll to position [55, 0]
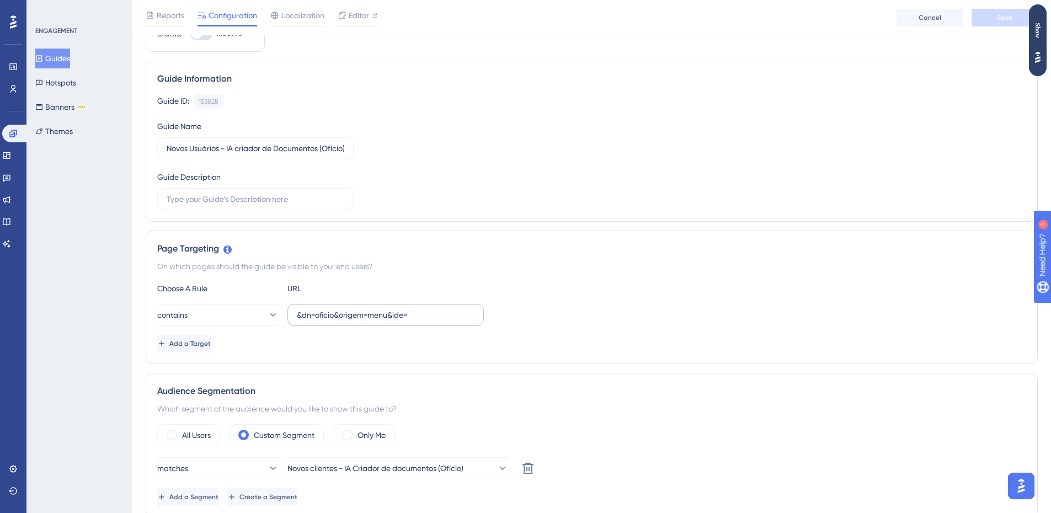
click at [427, 321] on label "&dn=oficio&origem=menu&ide=" at bounding box center [385, 315] width 196 height 22
click at [427, 321] on input "&dn=oficio&origem=menu&ide=" at bounding box center [386, 315] width 178 height 12
drag, startPoint x: 425, startPoint y: 321, endPoint x: 285, endPoint y: 319, distance: 139.6
click at [285, 319] on div "contains &dn=oficio&origem=menu&ide=" at bounding box center [320, 315] width 327 height 22
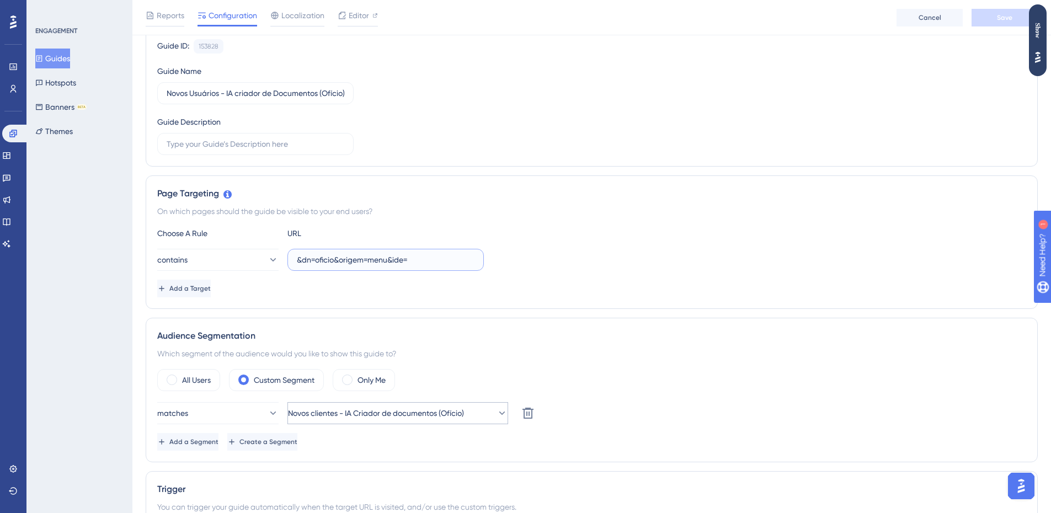
scroll to position [165, 0]
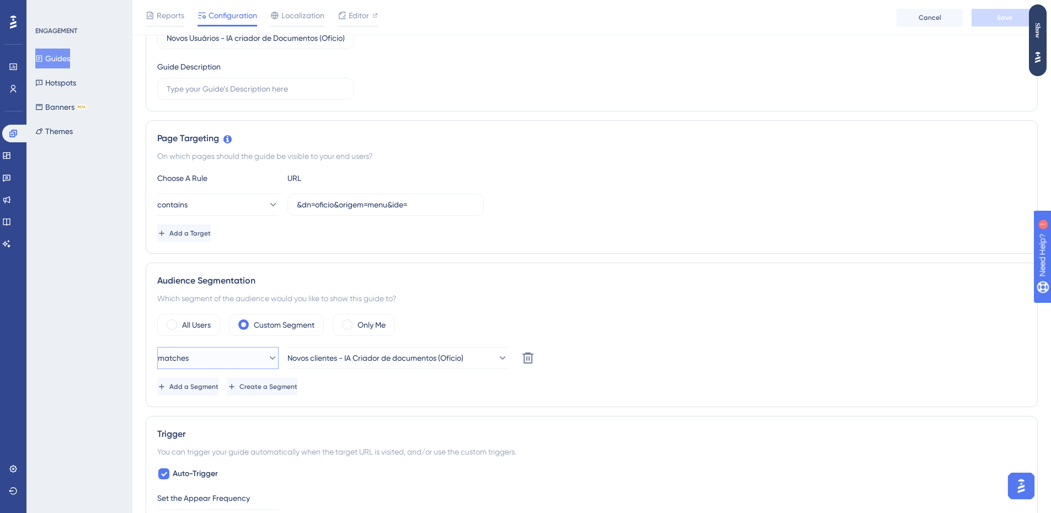
click at [222, 352] on button "matches" at bounding box center [217, 358] width 121 height 22
click at [544, 298] on div "Which segment of the audience would you like to show this guide to?" at bounding box center [591, 298] width 869 height 13
click at [244, 206] on button "contains" at bounding box center [217, 205] width 121 height 22
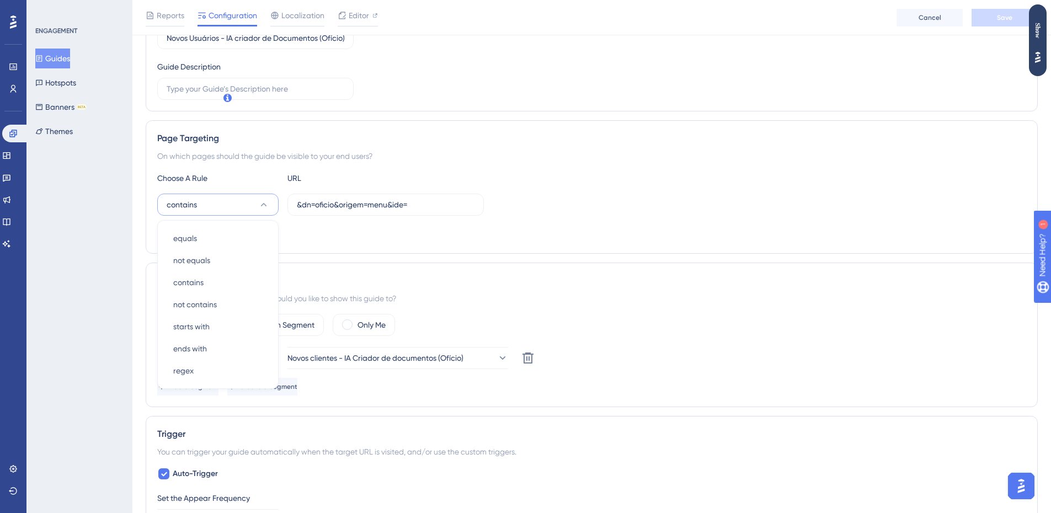
scroll to position [207, 0]
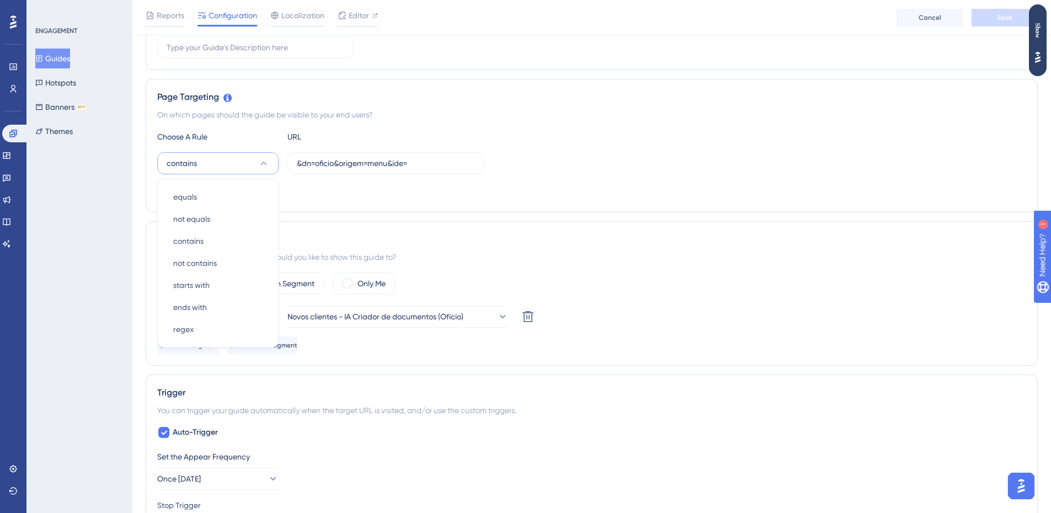
click at [450, 207] on div "Page Targeting On which pages should the guide be visible to your end users? Ch…" at bounding box center [592, 145] width 892 height 133
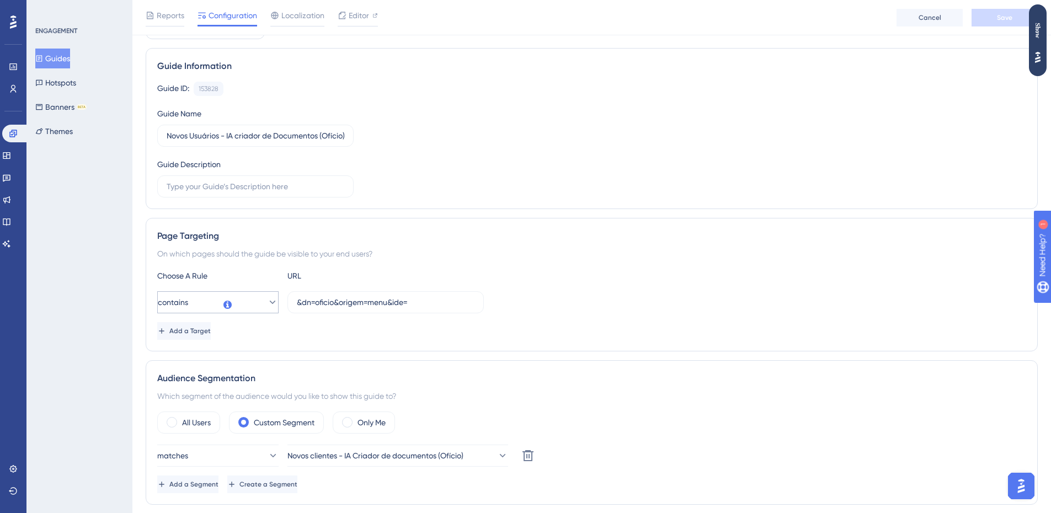
scroll to position [41, 0]
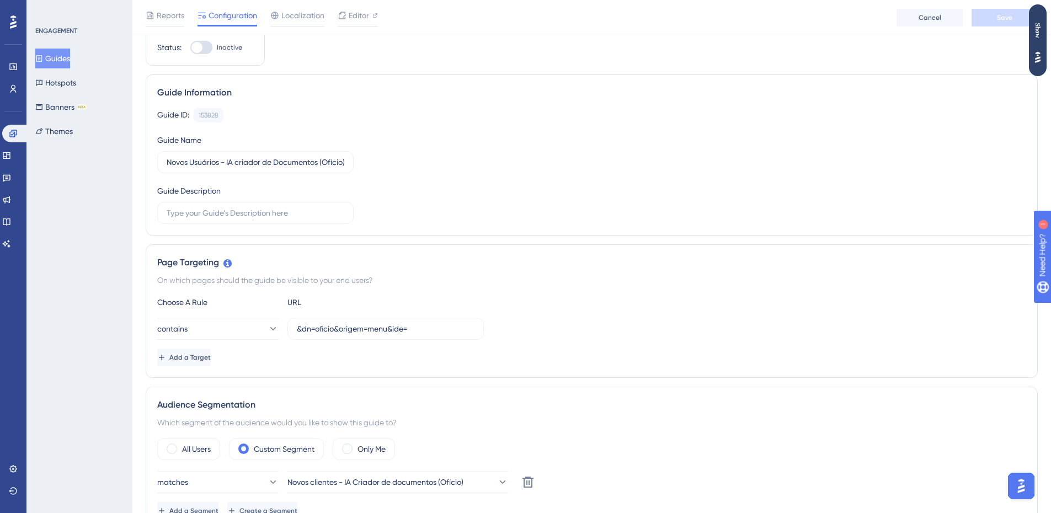
click at [46, 50] on button "Guides" at bounding box center [52, 59] width 35 height 20
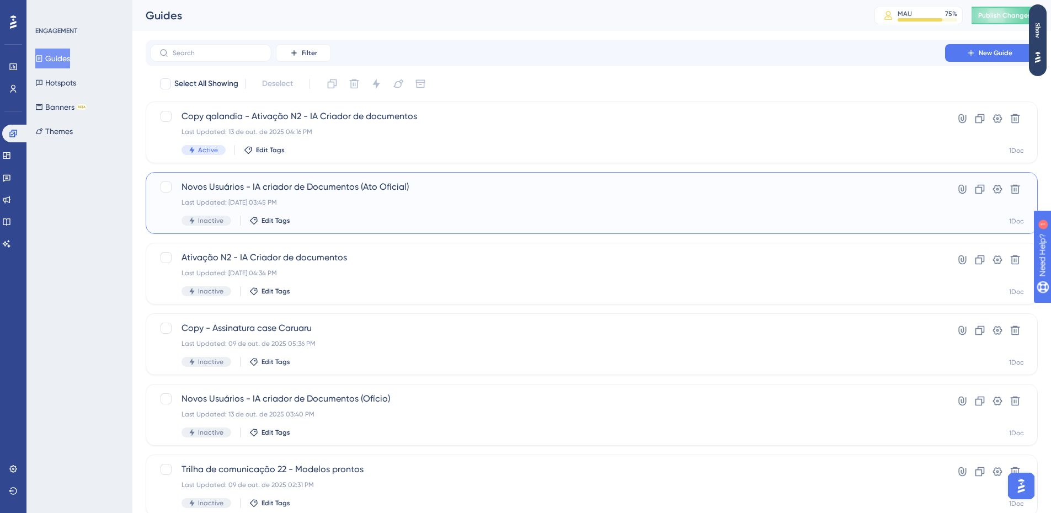
click at [418, 202] on div "Last Updated: 13 de out. de 2025 03:45 PM" at bounding box center [547, 202] width 732 height 9
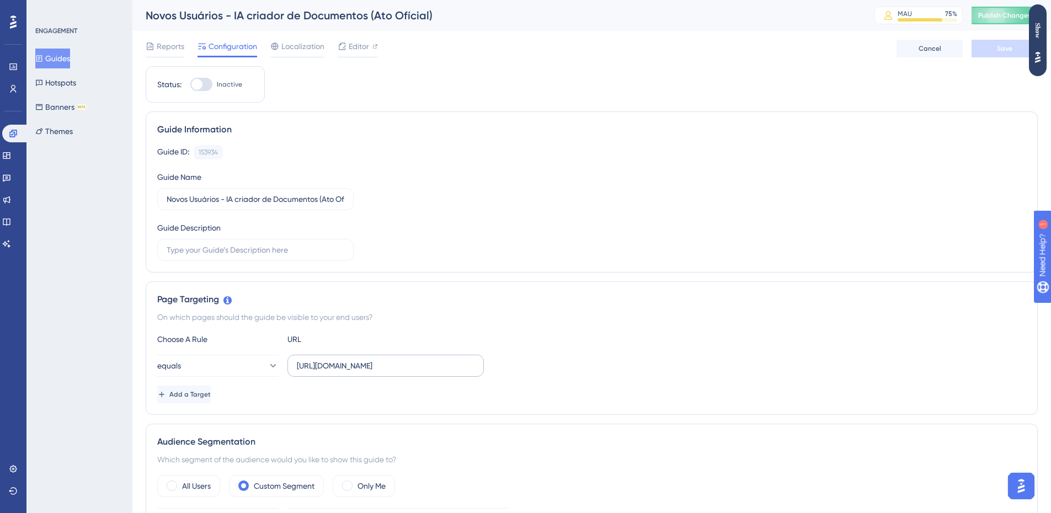
click at [388, 359] on label "https://panel.userguiding.com/guides/configuration/153828" at bounding box center [385, 366] width 196 height 22
click at [388, 360] on input "https://panel.userguiding.com/guides/configuration/153828" at bounding box center [386, 366] width 178 height 12
click at [388, 359] on label "https://panel.userguiding.com/guides/configuration/153828" at bounding box center [385, 366] width 196 height 22
click at [388, 360] on input "https://panel.userguiding.com/guides/configuration/153828" at bounding box center [386, 366] width 178 height 12
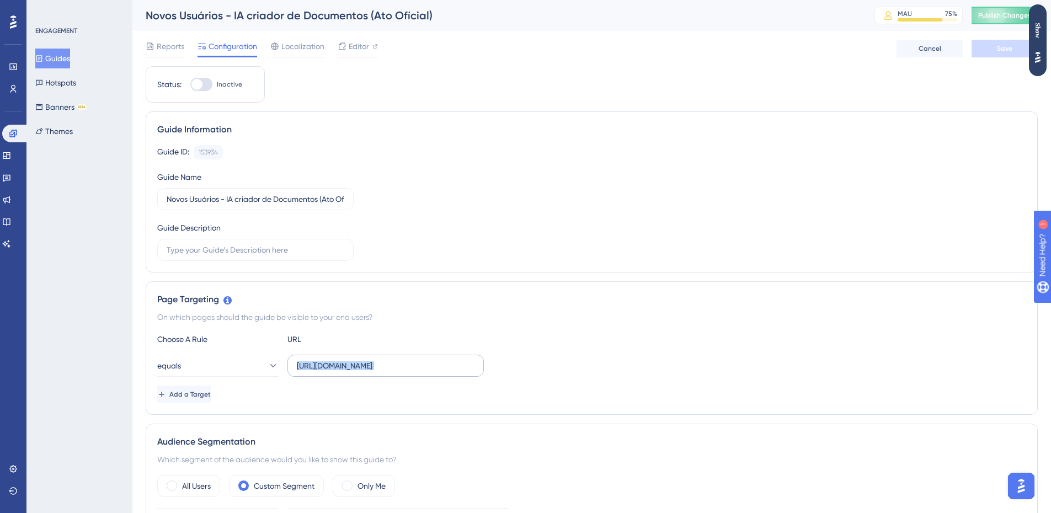
scroll to position [0, 0]
click at [388, 359] on label "https://panel.userguiding.com/guides/configuration/153828" at bounding box center [385, 366] width 196 height 22
click at [388, 360] on input "https://panel.userguiding.com/guides/configuration/153828" at bounding box center [386, 366] width 178 height 12
click at [214, 372] on button "equals" at bounding box center [217, 366] width 121 height 22
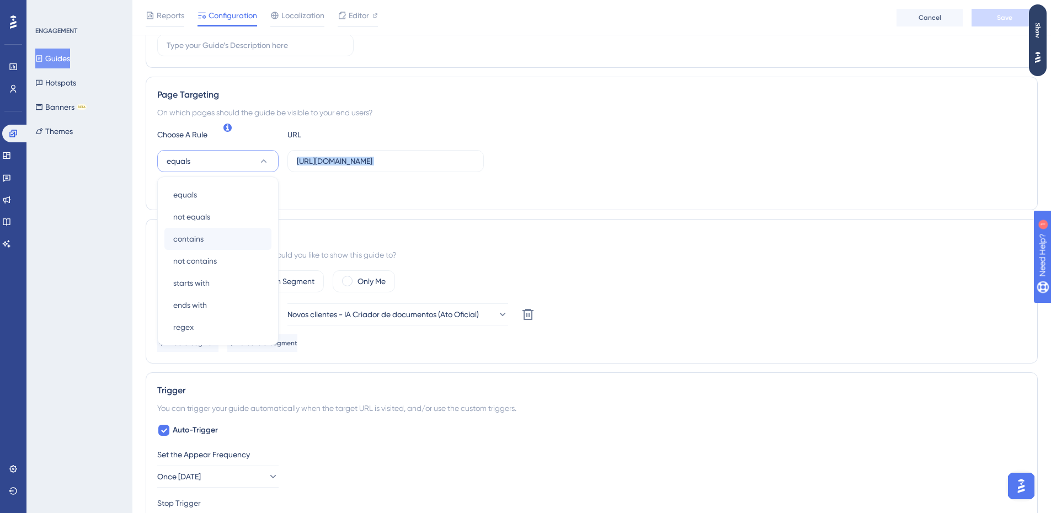
scroll to position [154, 0]
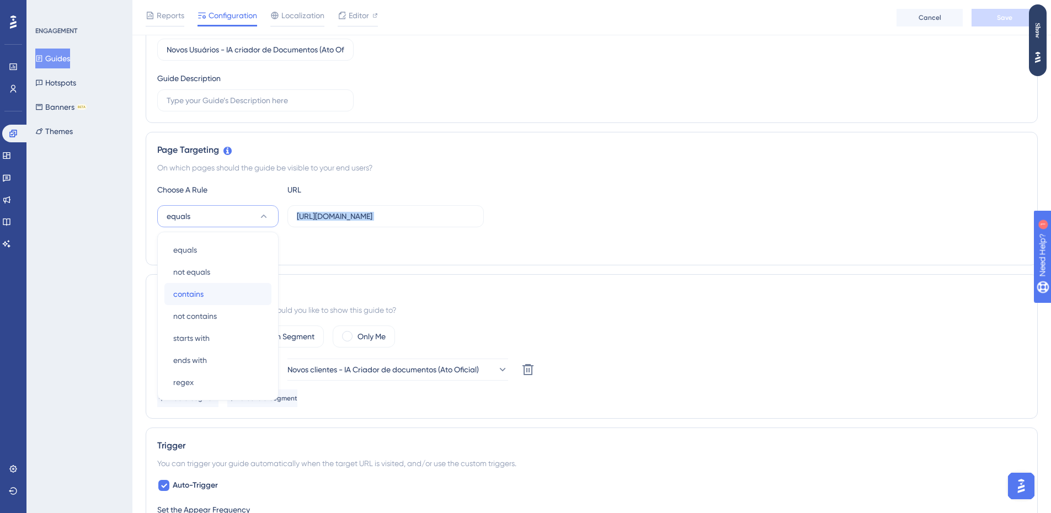
click at [215, 303] on div "contains contains" at bounding box center [217, 294] width 89 height 22
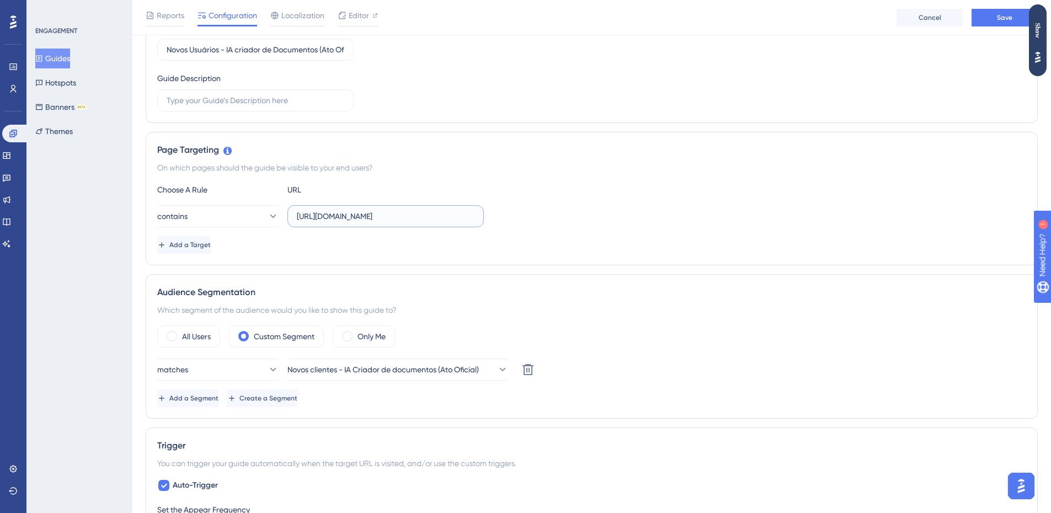
click at [356, 218] on input "https://panel.userguiding.com/guides/configuration/153828" at bounding box center [386, 216] width 178 height 12
paste input "&dn=oficio&origem=menu&ide="
drag, startPoint x: 318, startPoint y: 215, endPoint x: 331, endPoint y: 219, distance: 14.0
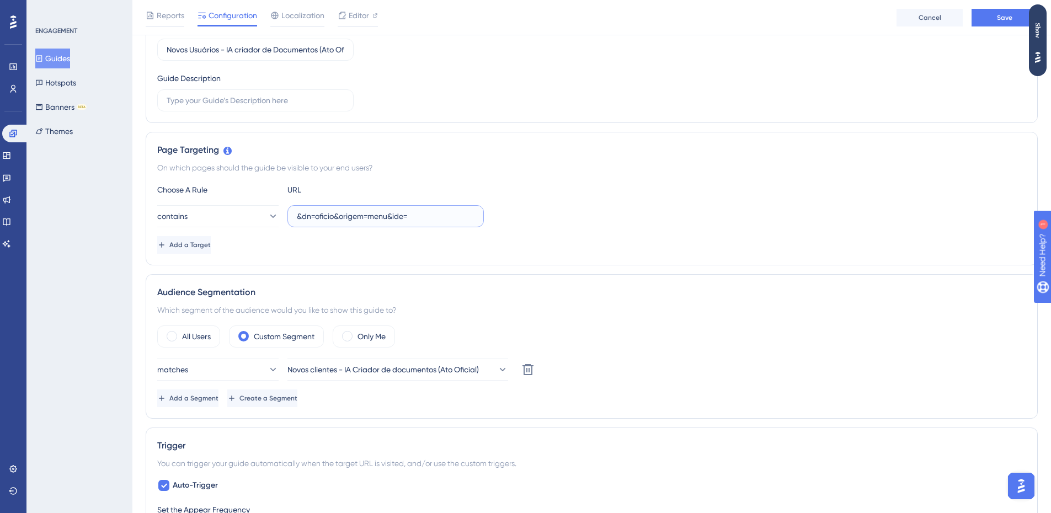
click at [330, 219] on input "&dn=oficio&origem=menu&ide=" at bounding box center [386, 216] width 178 height 12
click at [336, 219] on input "&dn=oficio&origem=menu&ide=" at bounding box center [386, 216] width 178 height 12
drag, startPoint x: 334, startPoint y: 220, endPoint x: 316, endPoint y: 222, distance: 19.0
click at [316, 222] on label "&dn=oficio&origem=menu&ide=" at bounding box center [385, 216] width 196 height 22
type input "&dn=atooficial&origem=menu&ide="
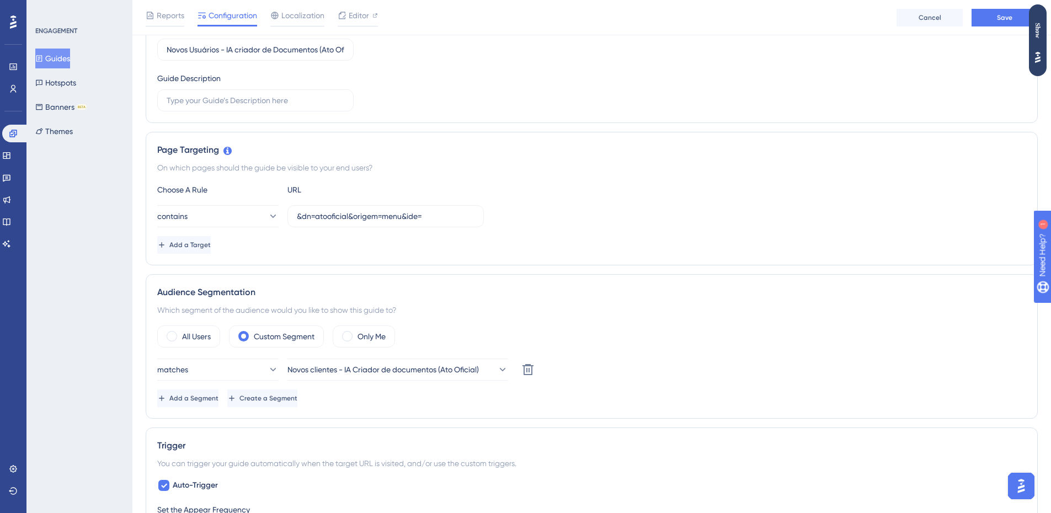
click at [436, 243] on div "Add a Target" at bounding box center [591, 245] width 869 height 18
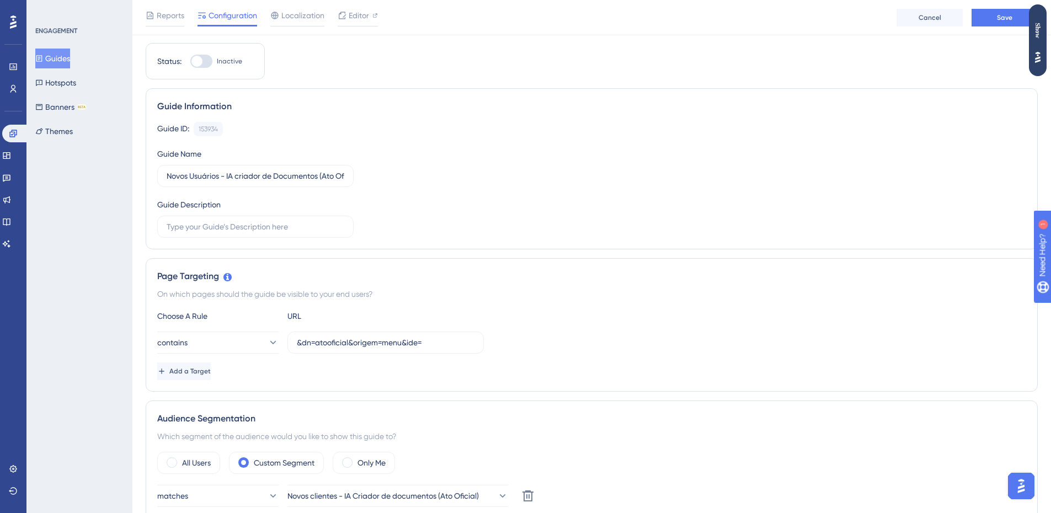
scroll to position [0, 0]
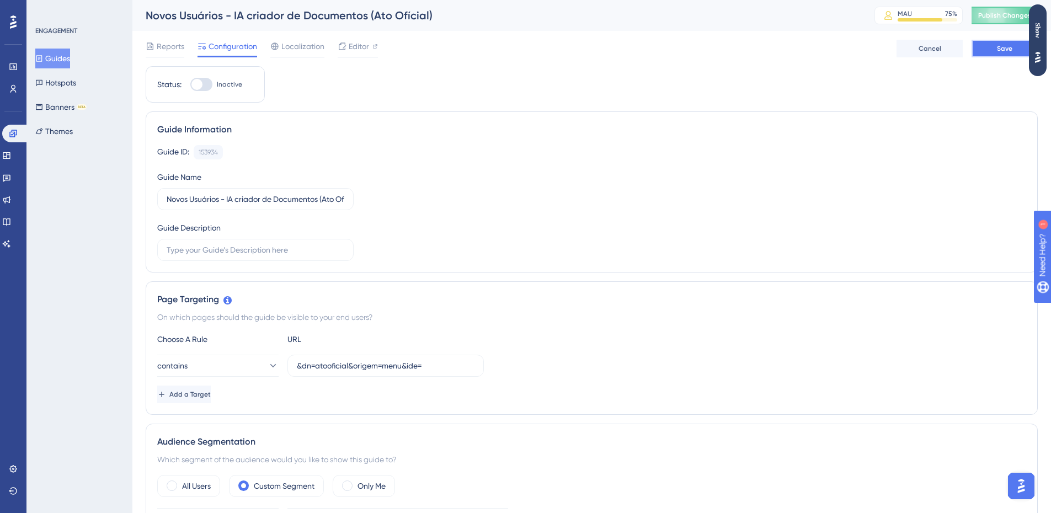
click at [996, 45] on button "Save" at bounding box center [1004, 49] width 66 height 18
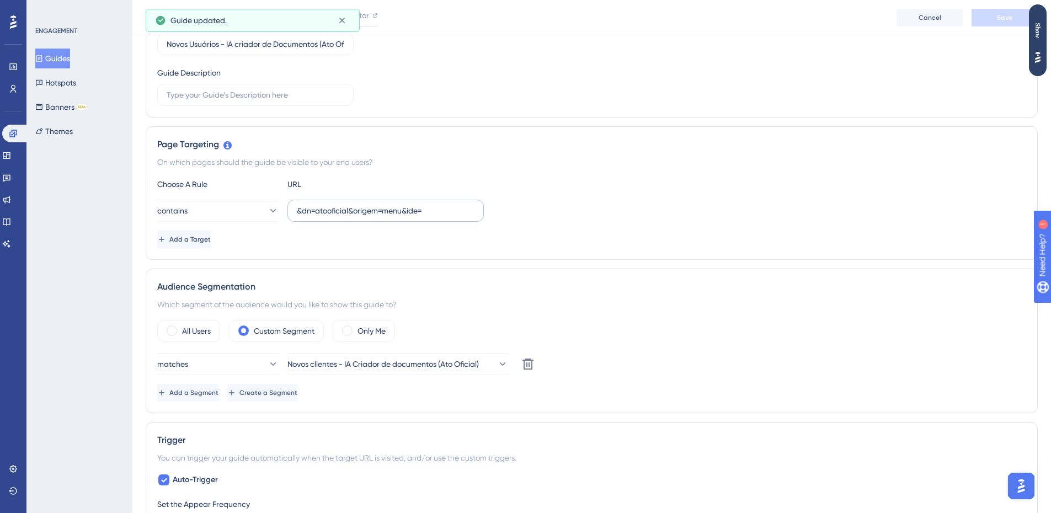
scroll to position [165, 0]
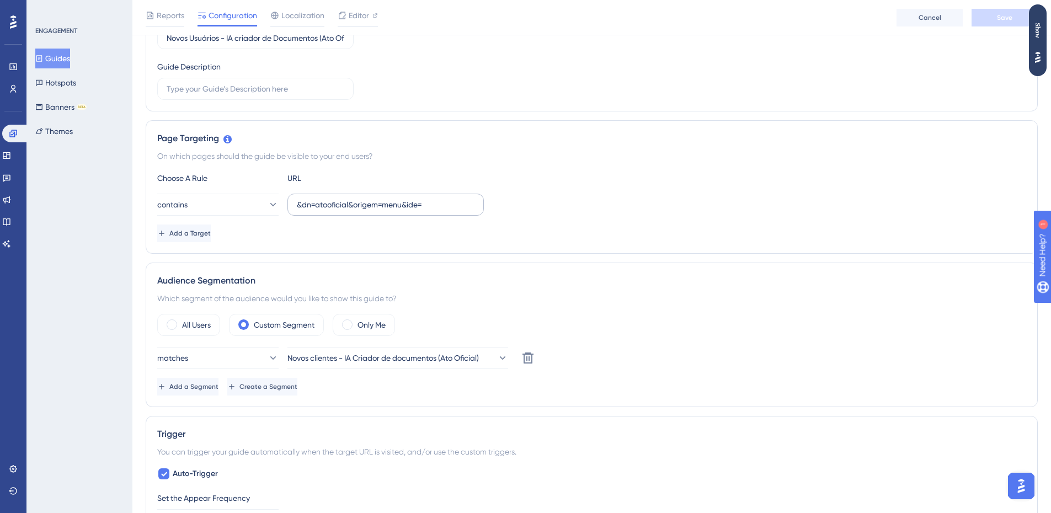
click at [442, 212] on label "&dn=atooficial&origem=menu&ide=" at bounding box center [385, 205] width 196 height 22
click at [442, 211] on input "&dn=atooficial&origem=menu&ide=" at bounding box center [386, 205] width 178 height 12
click at [452, 200] on input "&dn=atooficial&origem=menu&ide=" at bounding box center [386, 205] width 178 height 12
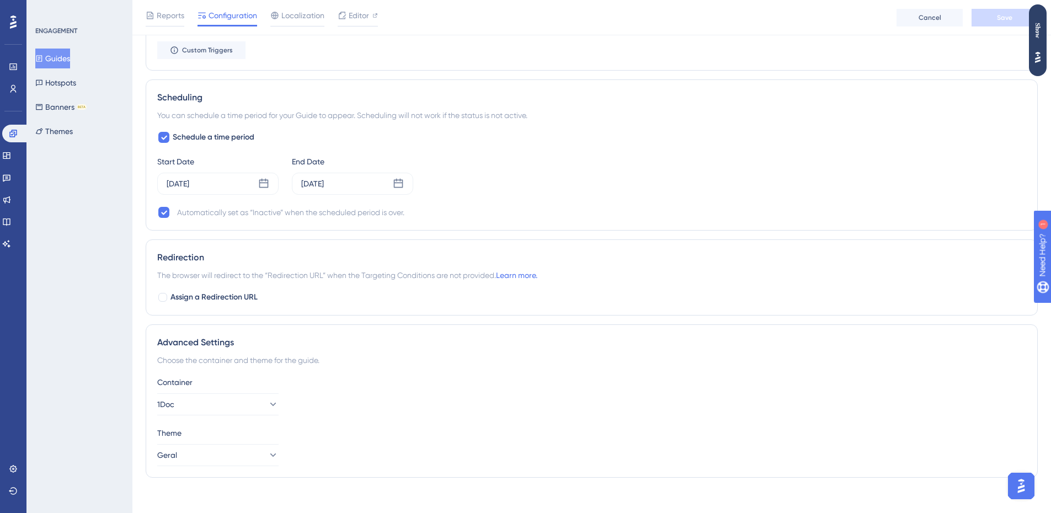
scroll to position [836, 0]
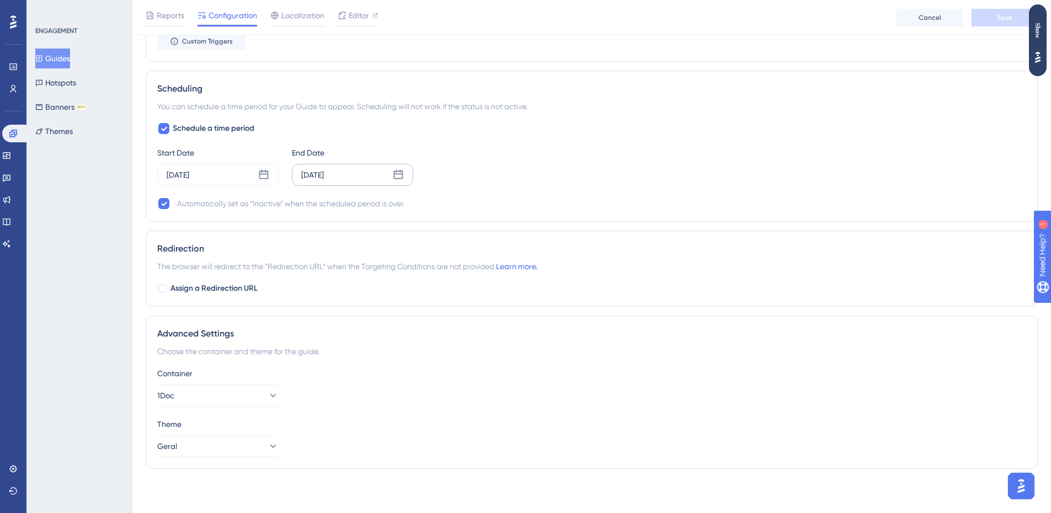
click at [399, 176] on icon at bounding box center [398, 174] width 11 height 11
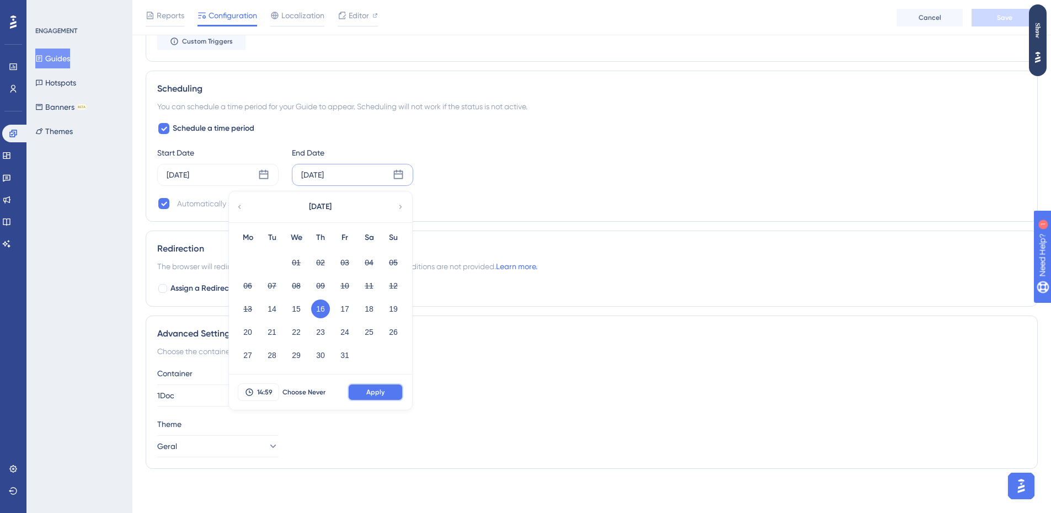
click at [383, 397] on button "Apply" at bounding box center [376, 392] width 56 height 18
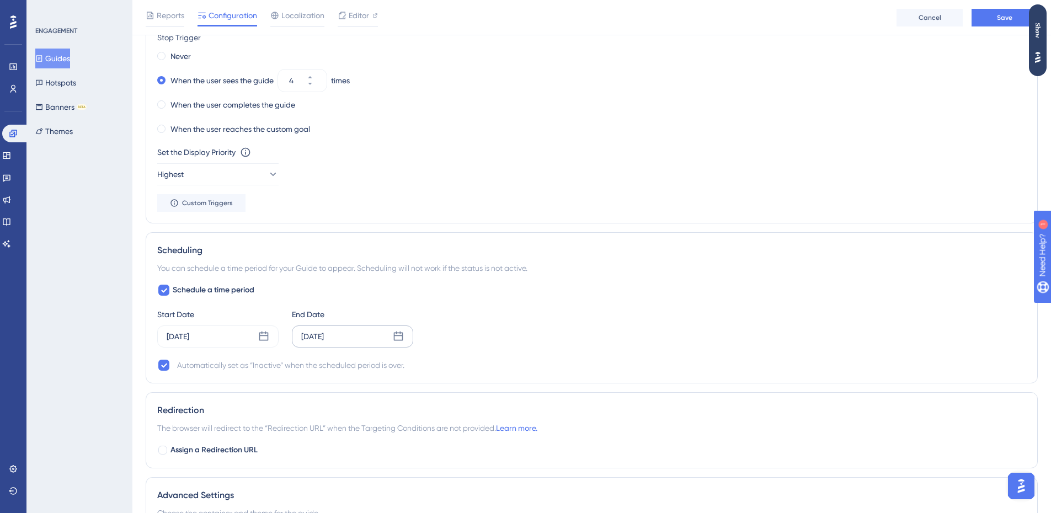
scroll to position [671, 0]
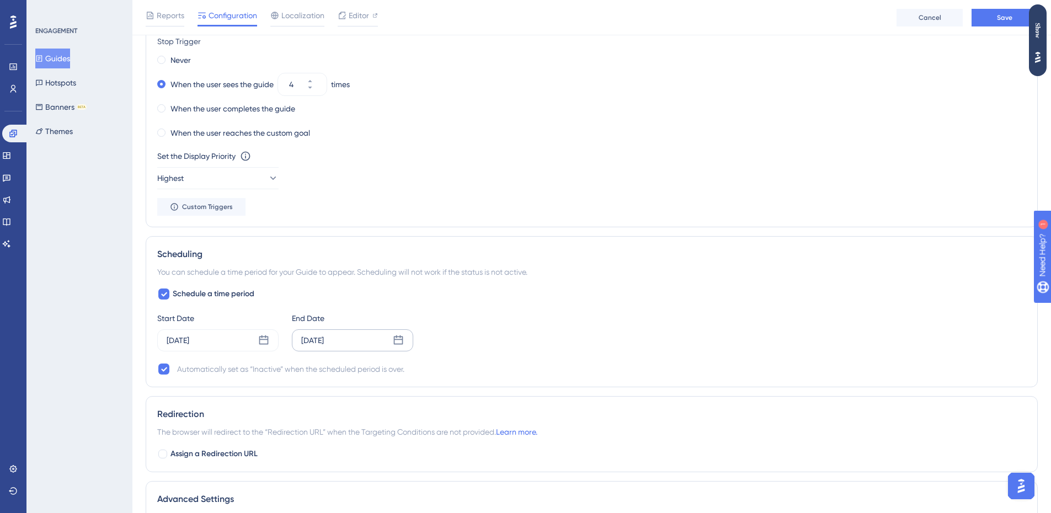
click at [525, 181] on div "Set the Display Priority This option will set the display priority between auto…" at bounding box center [591, 169] width 869 height 40
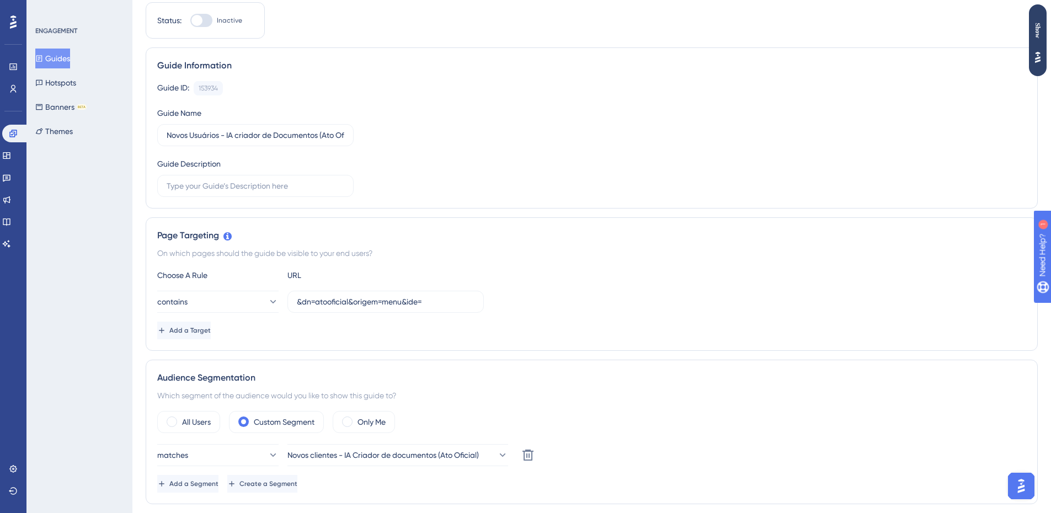
scroll to position [0, 0]
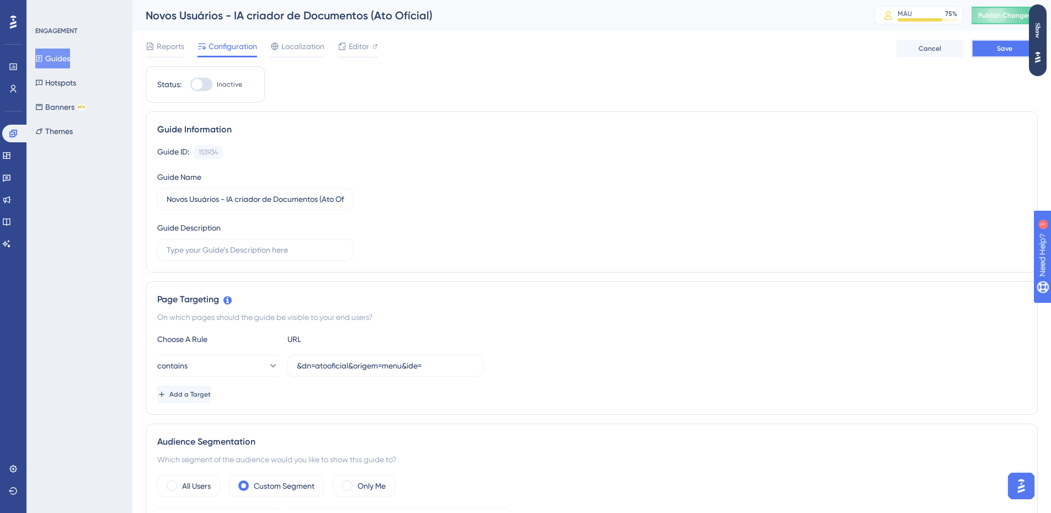
click at [1022, 55] on button "Save" at bounding box center [1004, 49] width 66 height 18
click at [12, 132] on icon at bounding box center [12, 133] width 7 height 7
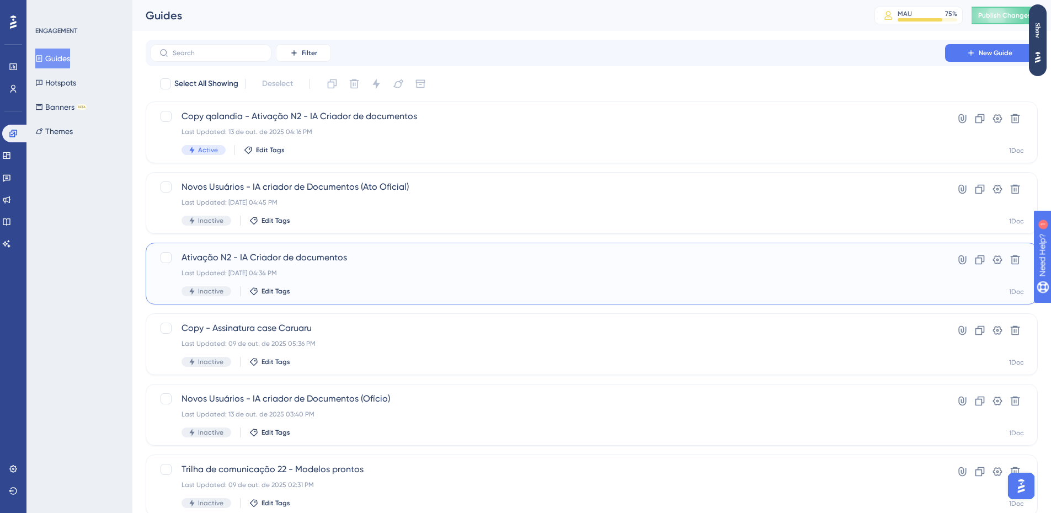
click at [406, 277] on div "Ativação N2 - IA Criador de documentos Last Updated: 13 de out. de 2025 04:34 P…" at bounding box center [547, 273] width 732 height 45
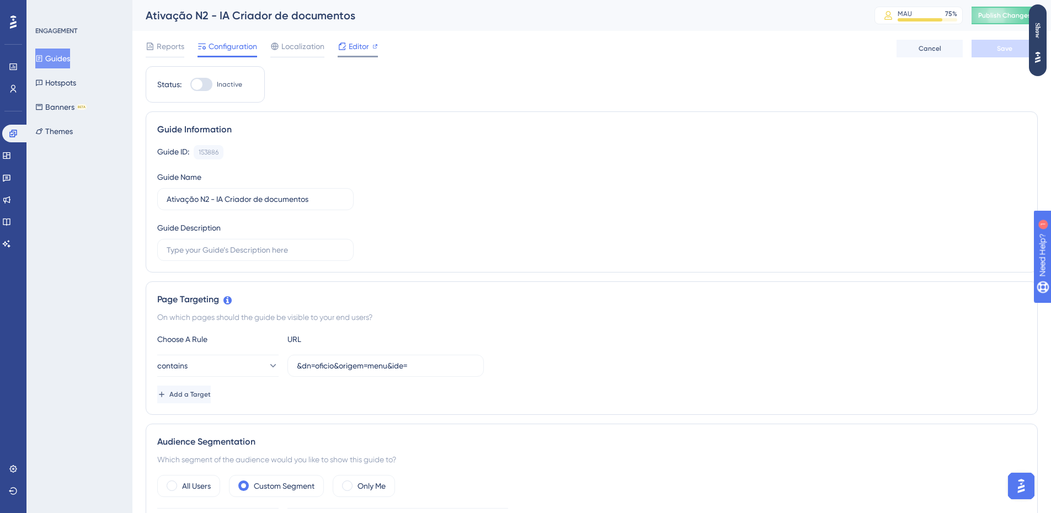
click at [366, 47] on span "Editor" at bounding box center [359, 46] width 20 height 13
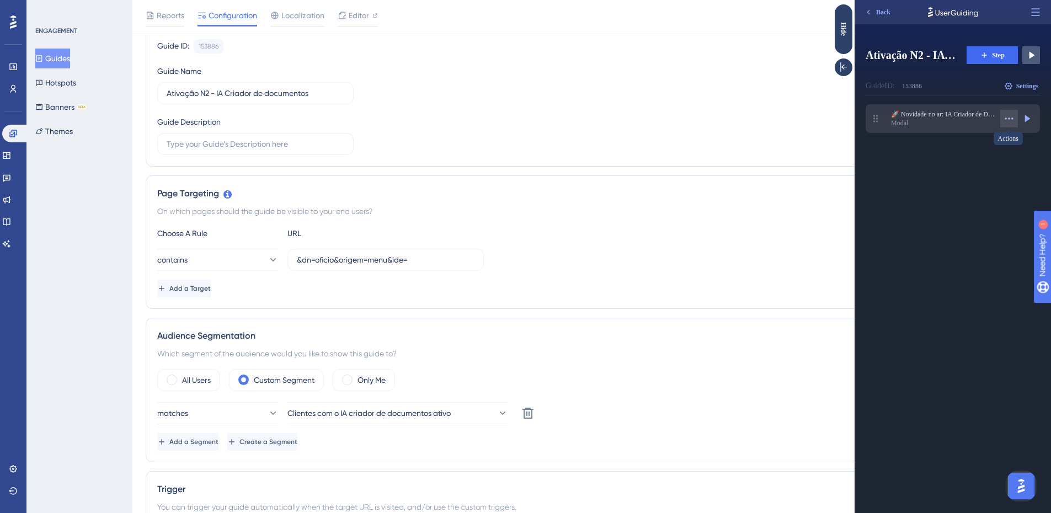
click at [1006, 115] on icon at bounding box center [1008, 118] width 11 height 11
click at [985, 141] on div "Edit Edit" at bounding box center [979, 146] width 67 height 18
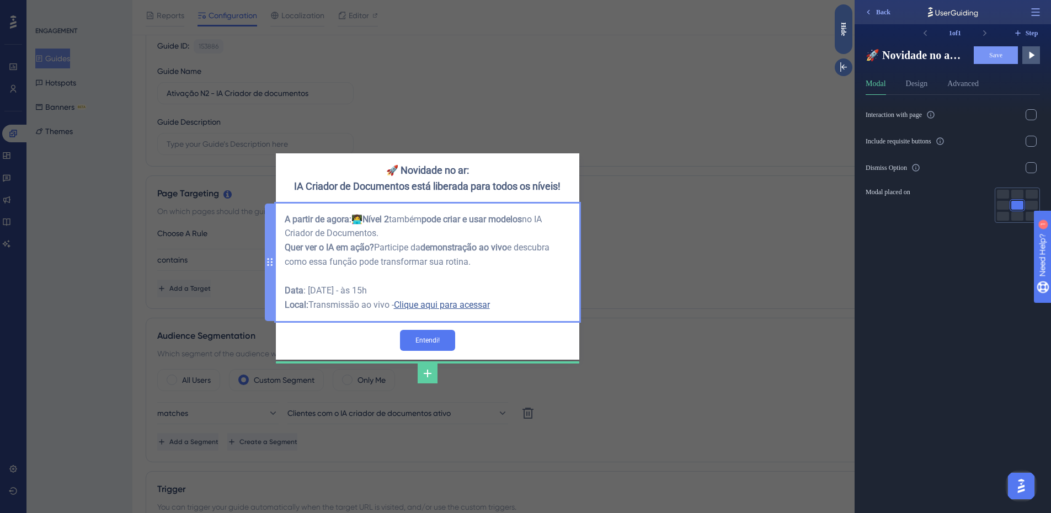
click at [308, 312] on div "A partir de agora: 👩‍💻 Nível 2 também pode criar e usar modelos no IA Criador d…" at bounding box center [428, 262] width 286 height 100
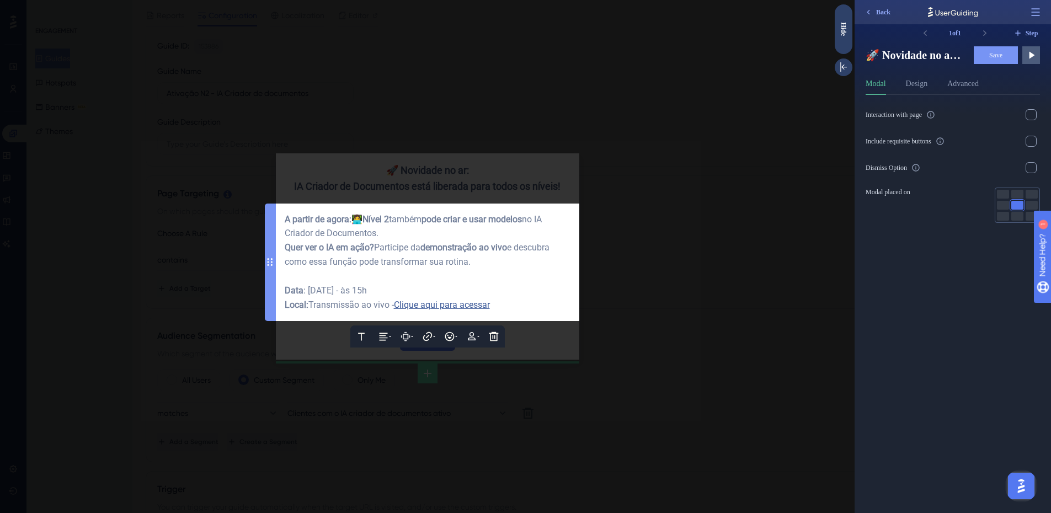
click at [308, 296] on span ": [DATE] - às 15h" at bounding box center [334, 290] width 63 height 10
click at [348, 296] on span ": [DATE] - às 15h" at bounding box center [334, 290] width 63 height 10
click at [512, 312] on div "Local: Transmissão ao vivo - Clique aqui para acessar" at bounding box center [428, 305] width 286 height 14
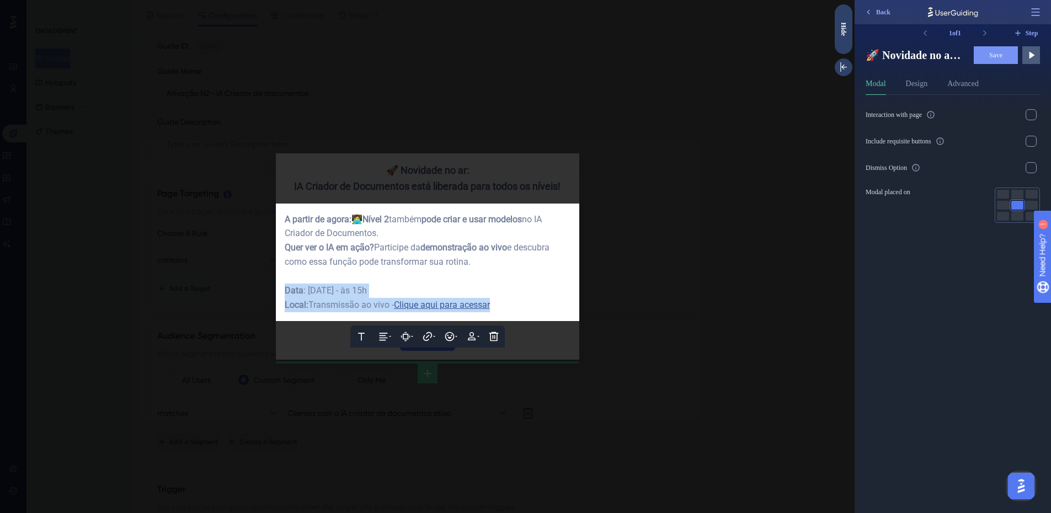
drag, startPoint x: 509, startPoint y: 328, endPoint x: 252, endPoint y: 312, distance: 257.5
click at [252, 312] on div "🚀 Novidade no ar: IA Criador de Documentos está liberada para todos os níveis! …" at bounding box center [427, 256] width 854 height 513
copy div "Data : [DATE] - às 15h Local: Transmissão ao vivo - Clique aqui para acessar"
click at [452, 298] on div "Data : 16/10/2025 - às 15h" at bounding box center [428, 291] width 286 height 14
drag, startPoint x: 507, startPoint y: 325, endPoint x: 285, endPoint y: 308, distance: 222.4
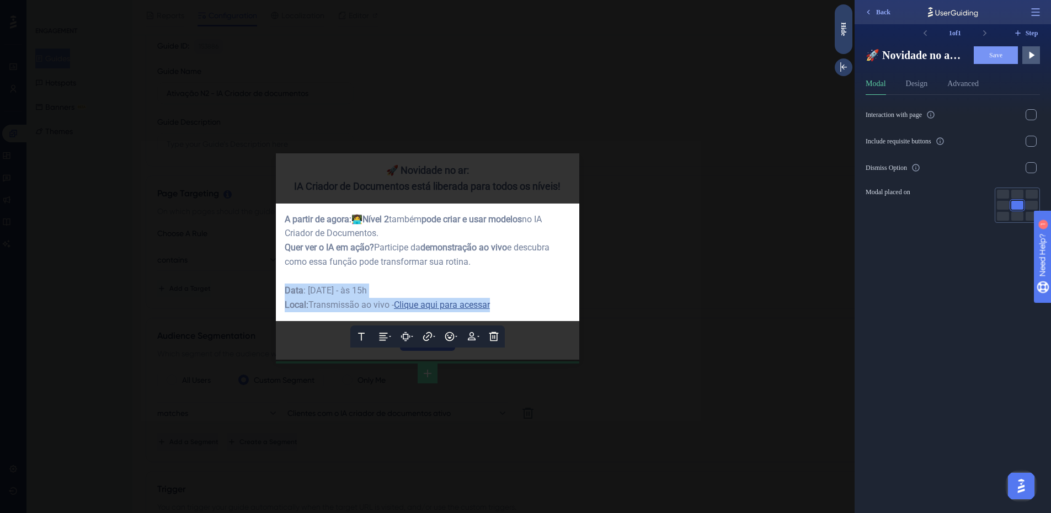
click at [285, 308] on div "A partir de agora: 👩‍💻 Nível 2 também pode criar e usar modelos no IA Criador d…" at bounding box center [428, 262] width 286 height 100
copy div "Data : 16/10/2025 - às 15h Local: Transmissão ao vivo - Clique aqui para acessar"
click at [634, 282] on div at bounding box center [427, 256] width 854 height 513
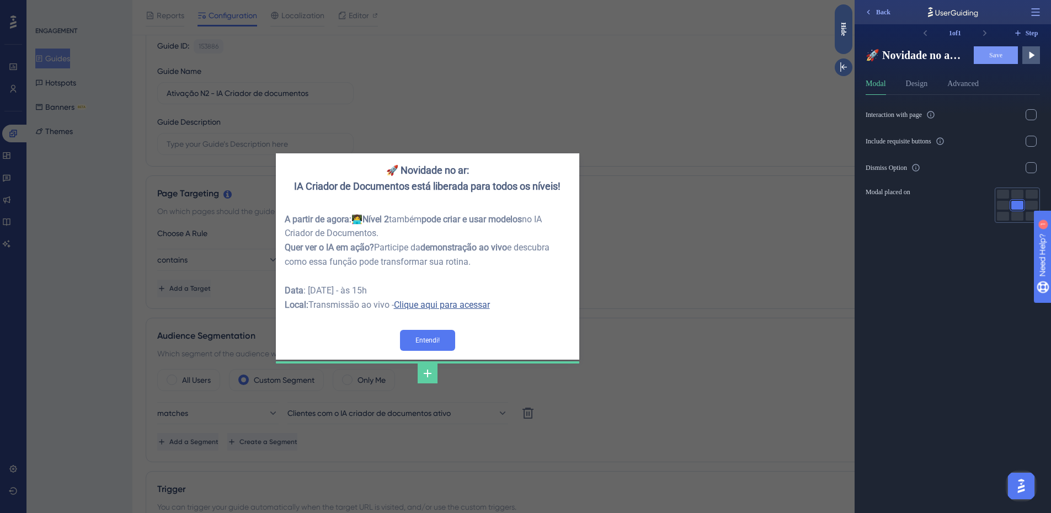
click at [710, 234] on div "🚀 Novidade no ar: IA Criador de Documentos está liberada para todos os níveis! …" at bounding box center [427, 256] width 854 height 513
click at [843, 32] on div "Hide" at bounding box center [844, 29] width 18 height 14
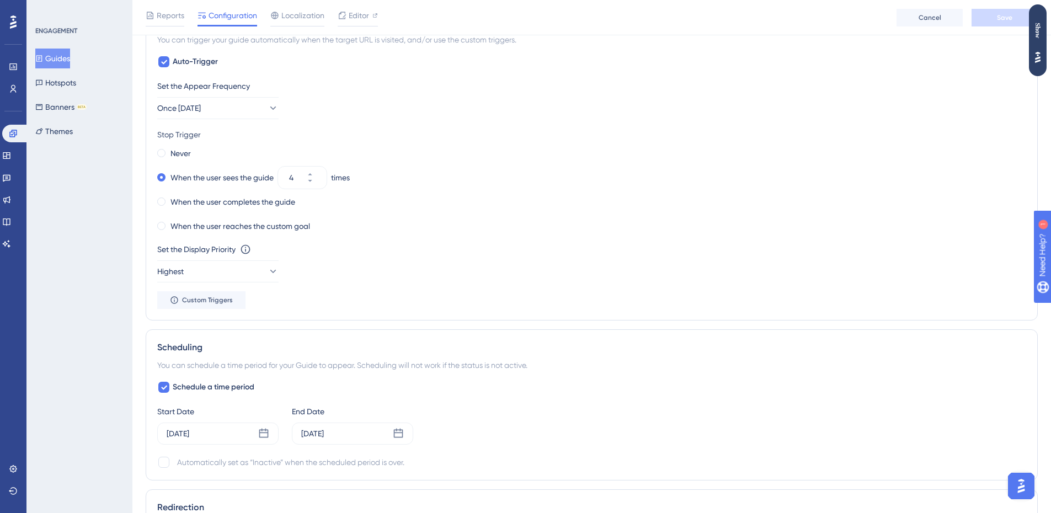
scroll to position [607, 0]
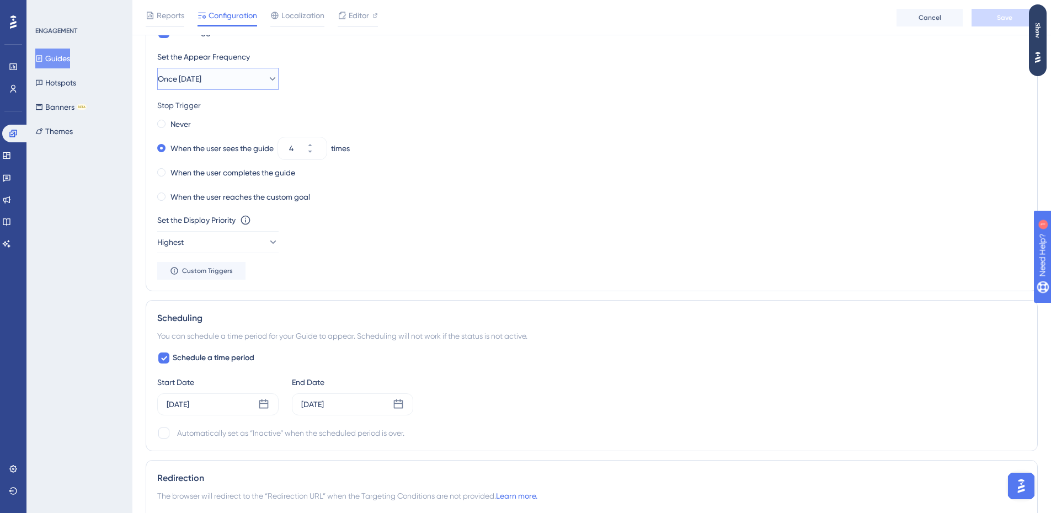
click at [269, 75] on icon at bounding box center [272, 78] width 11 height 11
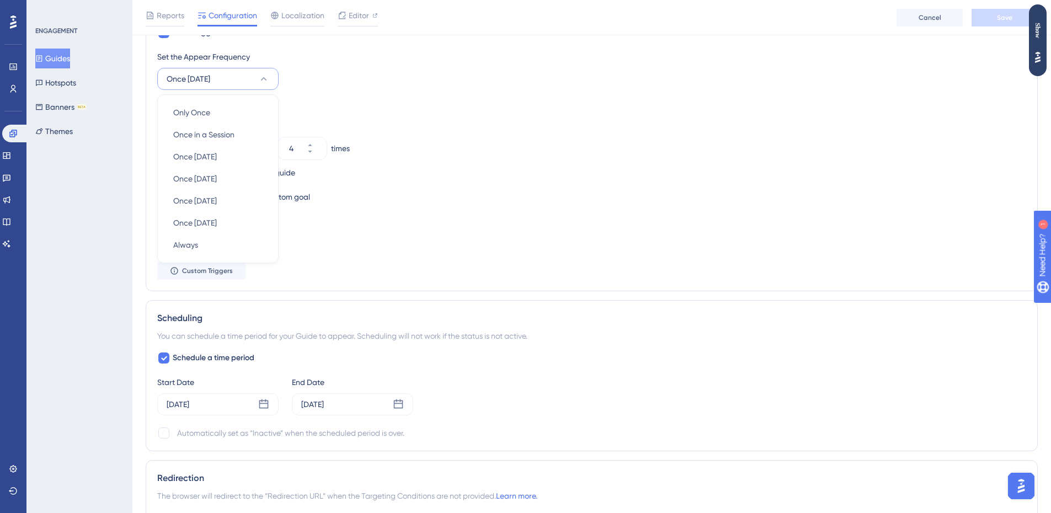
click at [378, 113] on div "Stop Trigger Never When the user sees the guide 4 times When the user completes…" at bounding box center [591, 152] width 869 height 106
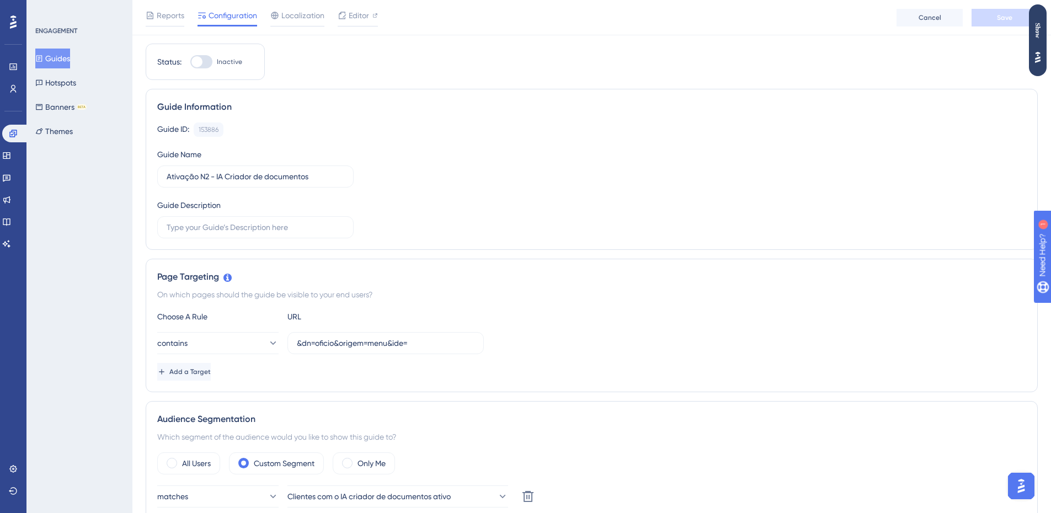
scroll to position [0, 0]
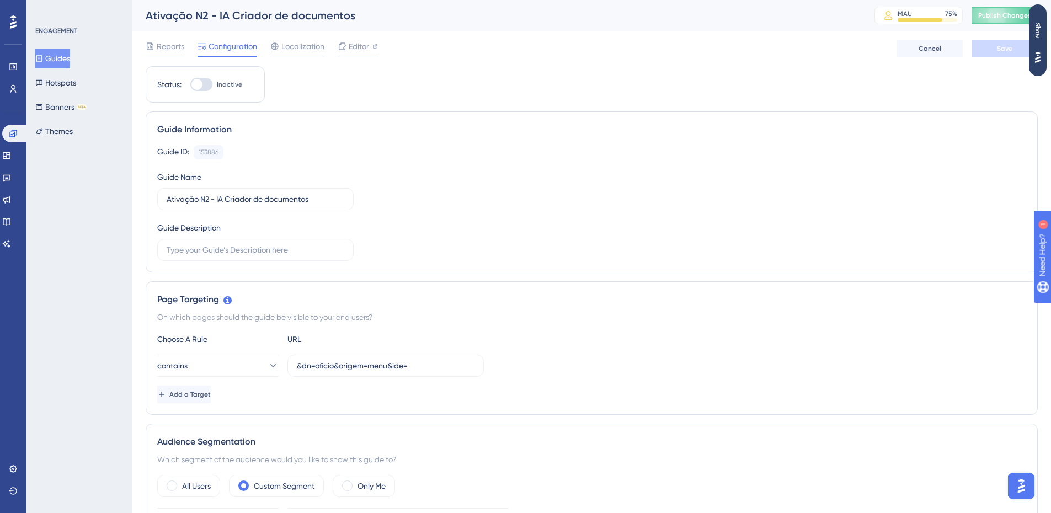
click at [209, 90] on div at bounding box center [201, 84] width 22 height 13
click at [190, 85] on input "Inactive" at bounding box center [190, 84] width 1 height 1
checkbox input "true"
click at [979, 49] on button "Save" at bounding box center [1004, 49] width 66 height 18
click at [57, 60] on button "Guides" at bounding box center [52, 59] width 35 height 20
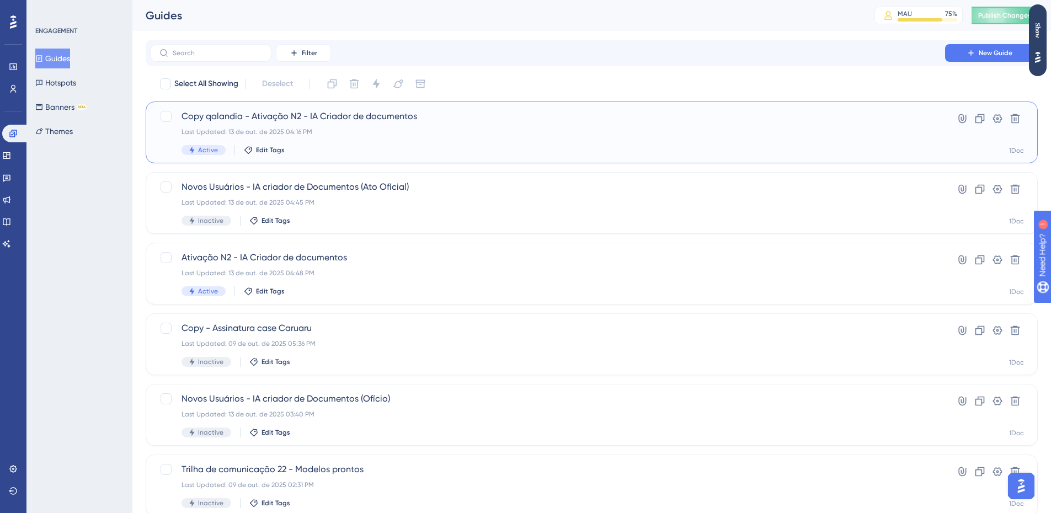
click at [403, 131] on div "Last Updated: 13 de out. de 2025 04:16 PM" at bounding box center [547, 131] width 732 height 9
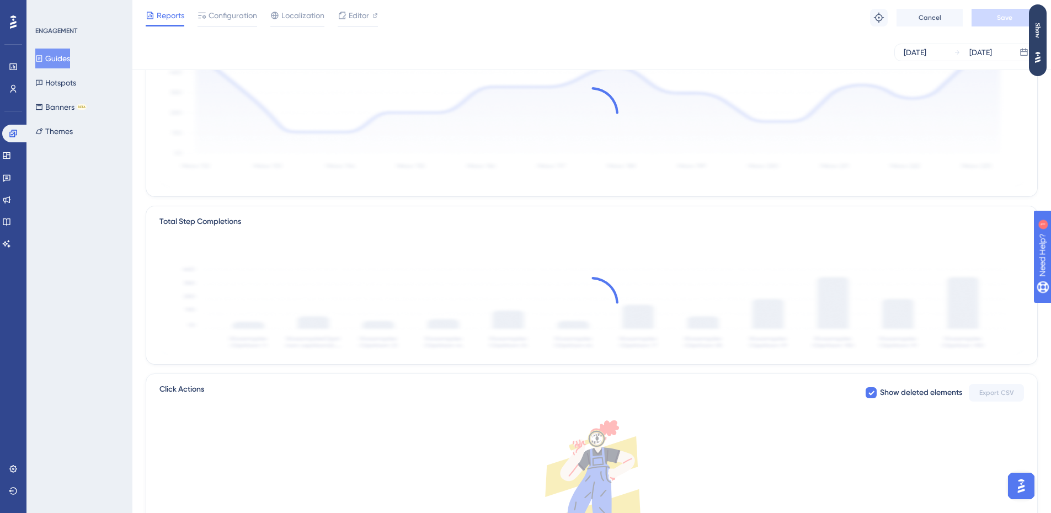
scroll to position [257, 0]
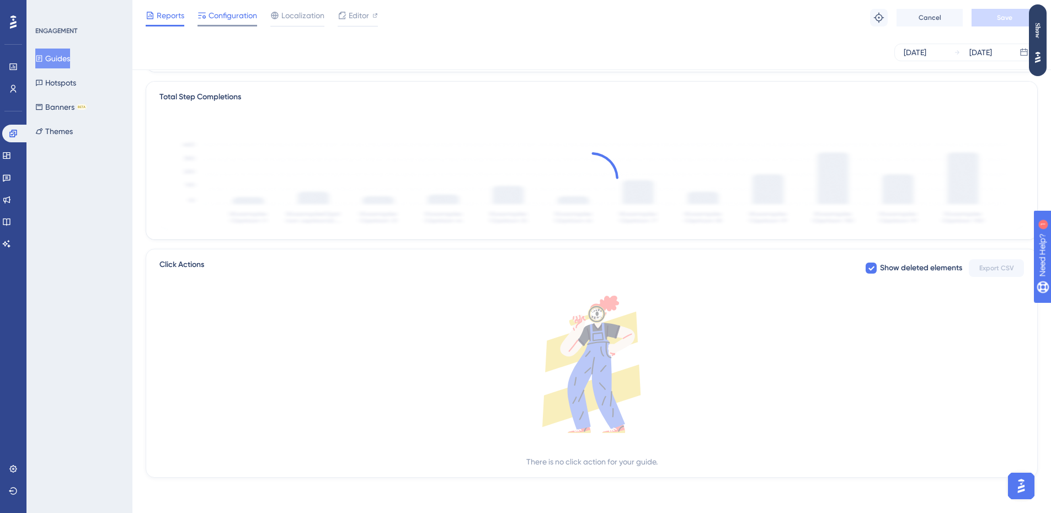
click at [231, 18] on span "Configuration" at bounding box center [233, 15] width 49 height 13
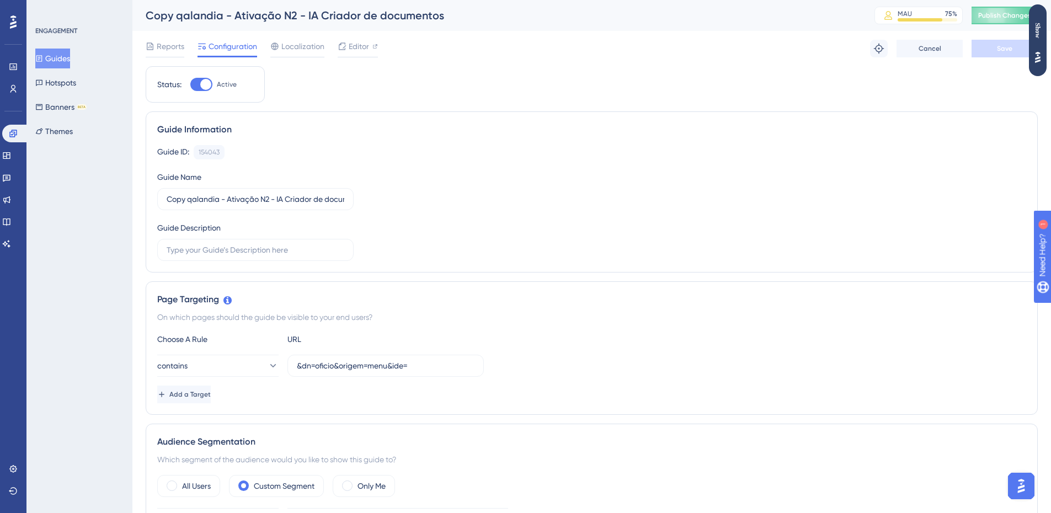
click at [204, 86] on div at bounding box center [205, 84] width 11 height 11
click at [190, 85] on input "Active" at bounding box center [190, 84] width 1 height 1
checkbox input "false"
click at [993, 49] on button "Save" at bounding box center [1004, 49] width 66 height 18
click at [70, 60] on button "Guides" at bounding box center [52, 59] width 35 height 20
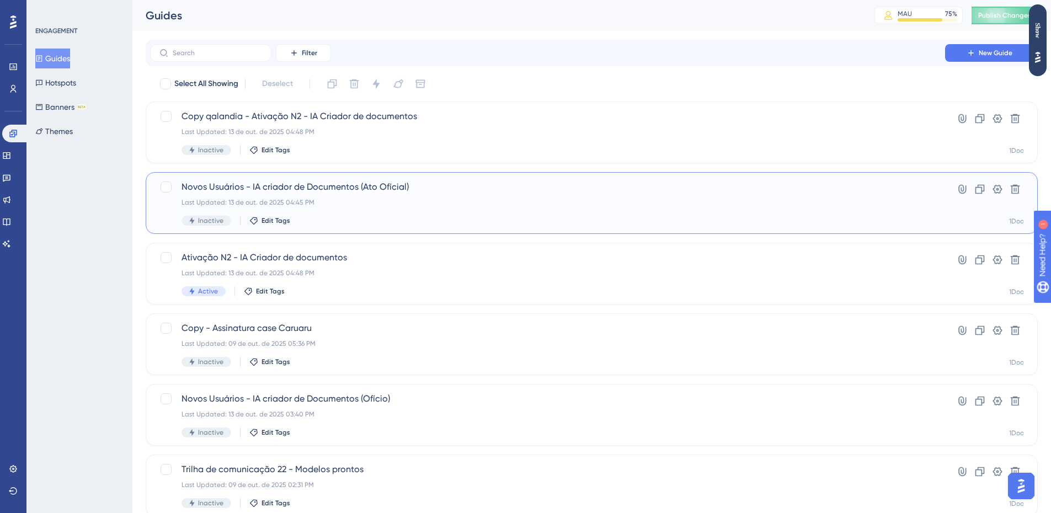
click at [416, 201] on div "Last Updated: 13 de out. de 2025 04:45 PM" at bounding box center [547, 202] width 732 height 9
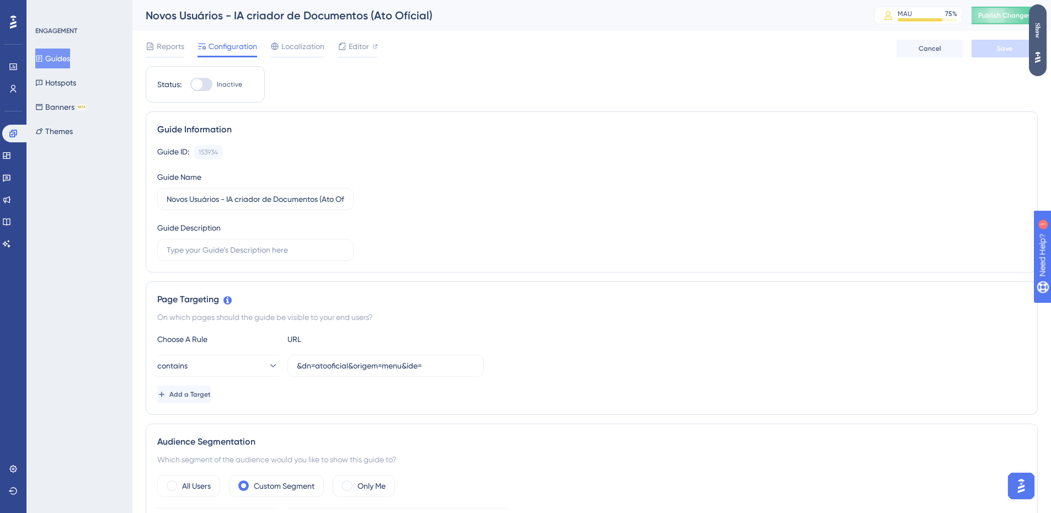
click at [1035, 38] on div "Show" at bounding box center [1038, 30] width 18 height 15
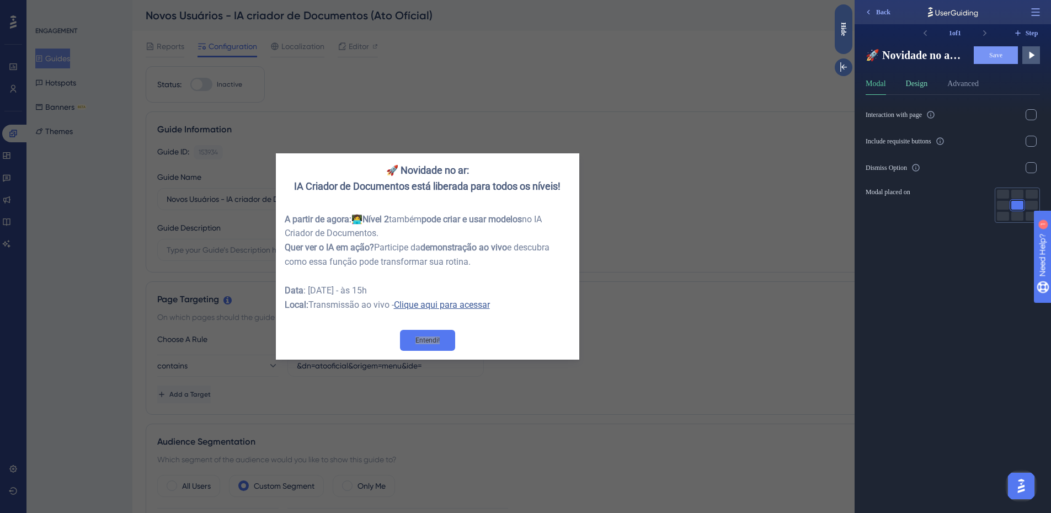
click at [928, 82] on button "Design" at bounding box center [917, 86] width 22 height 18
click at [881, 87] on button "Modal" at bounding box center [876, 86] width 20 height 18
click at [840, 28] on div "Hide" at bounding box center [844, 29] width 18 height 14
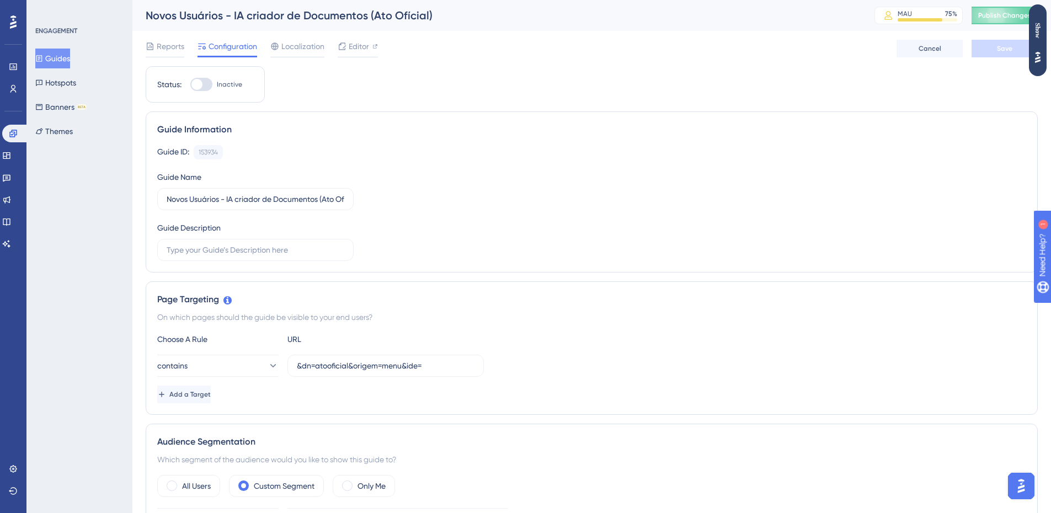
click at [1034, 36] on div "Show" at bounding box center [1038, 30] width 18 height 15
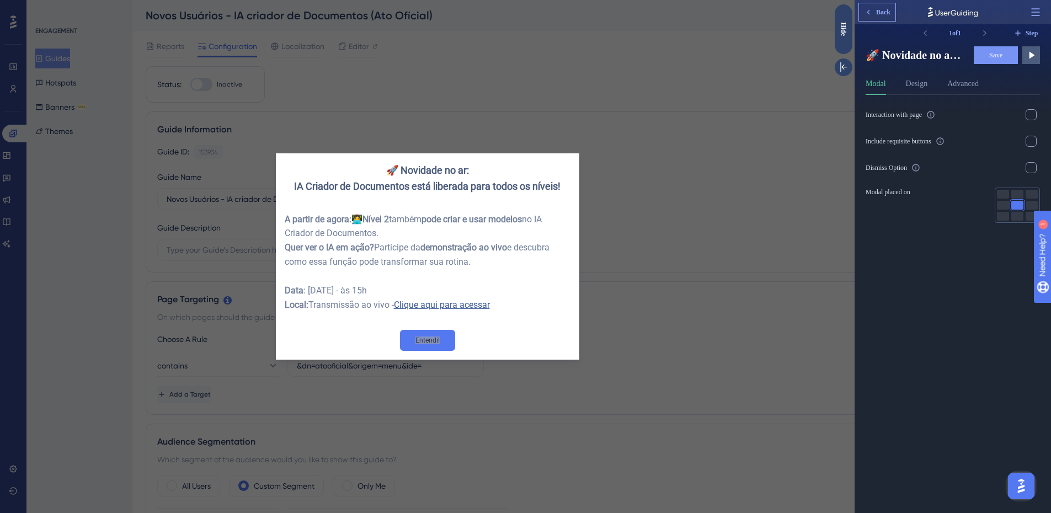
click at [883, 13] on span "Back" at bounding box center [883, 12] width 14 height 9
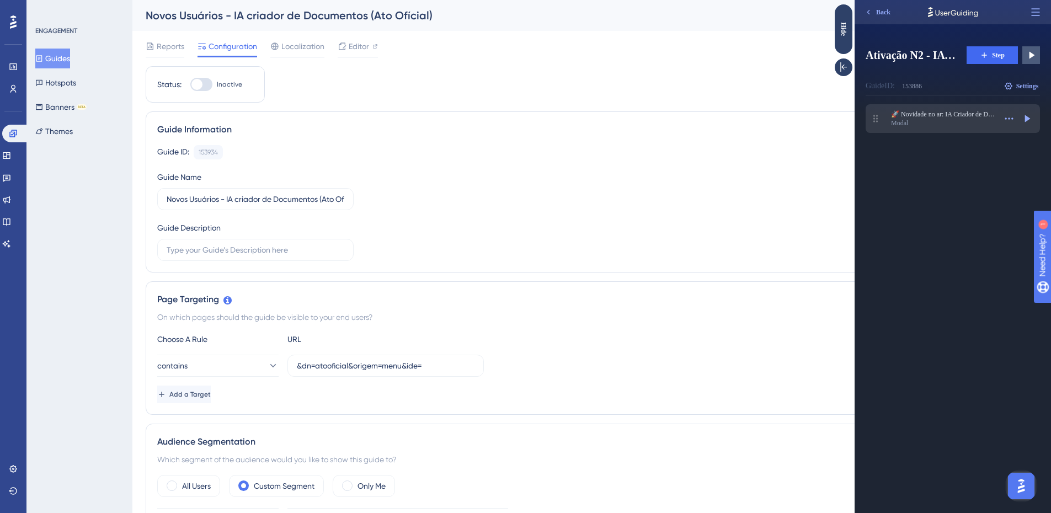
click at [932, 121] on div "Modal" at bounding box center [943, 123] width 105 height 9
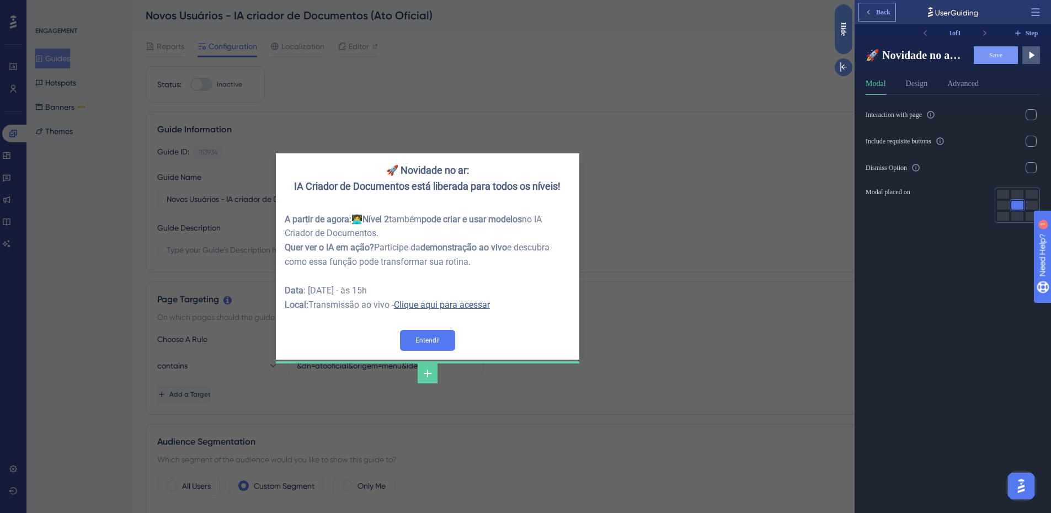
click at [886, 18] on button "Back" at bounding box center [877, 12] width 36 height 18
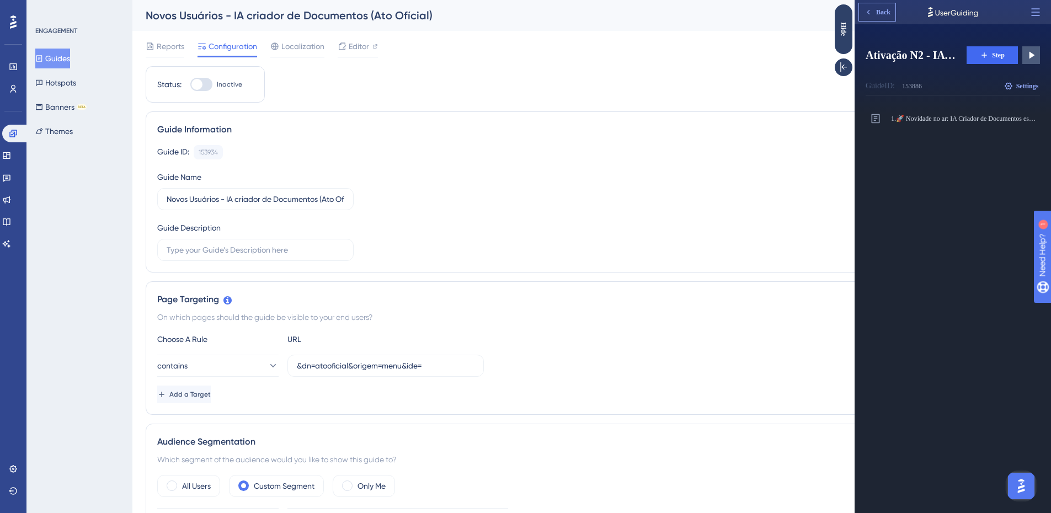
click at [886, 12] on span "Back" at bounding box center [883, 12] width 14 height 9
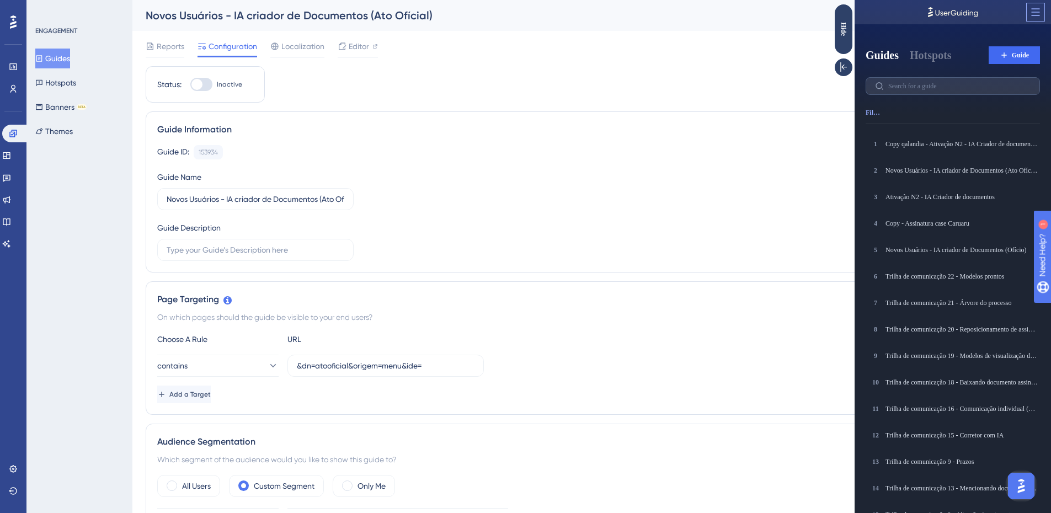
click at [1039, 10] on icon at bounding box center [1035, 12] width 11 height 11
click at [1038, 11] on icon at bounding box center [1035, 12] width 11 height 11
click at [850, 23] on div "Hide" at bounding box center [844, 29] width 18 height 14
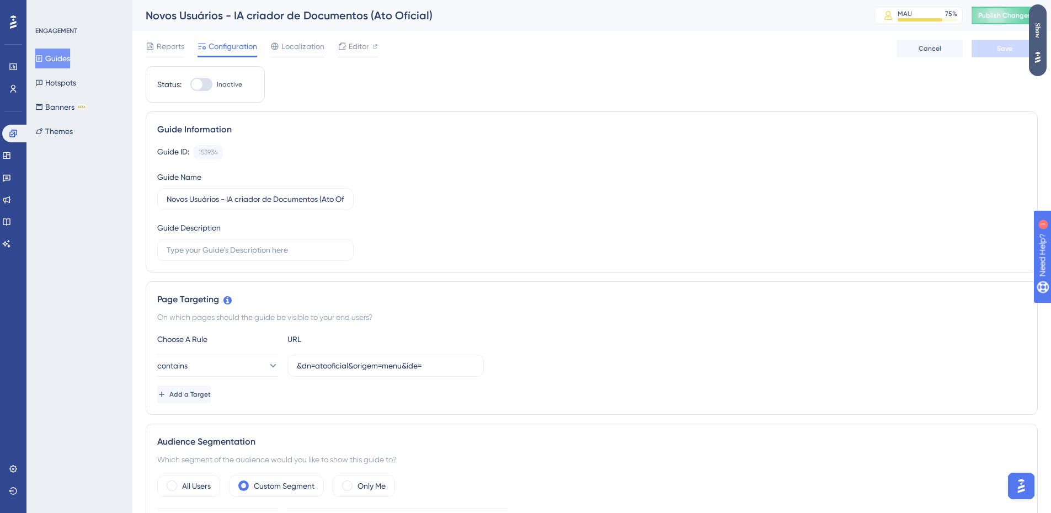
click at [1034, 30] on div "Show" at bounding box center [1038, 30] width 18 height 15
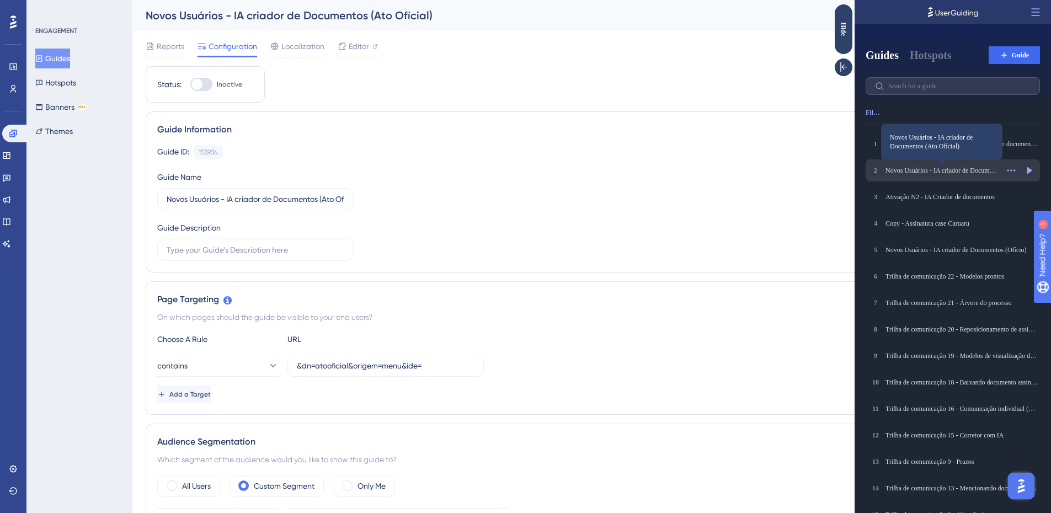
click at [966, 169] on div "Novos Usuários - IA criador de Documentos (Ato Ofícial)" at bounding box center [941, 170] width 113 height 9
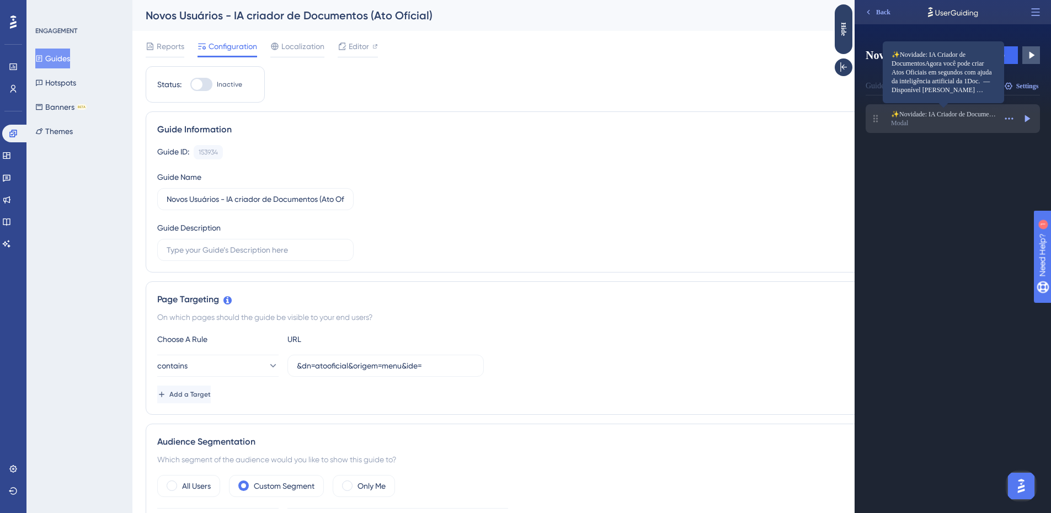
click at [960, 117] on span "✨Novidade: IA Criador de DocumentosAgora você pode criar Atos Oficiais em segun…" at bounding box center [943, 114] width 105 height 9
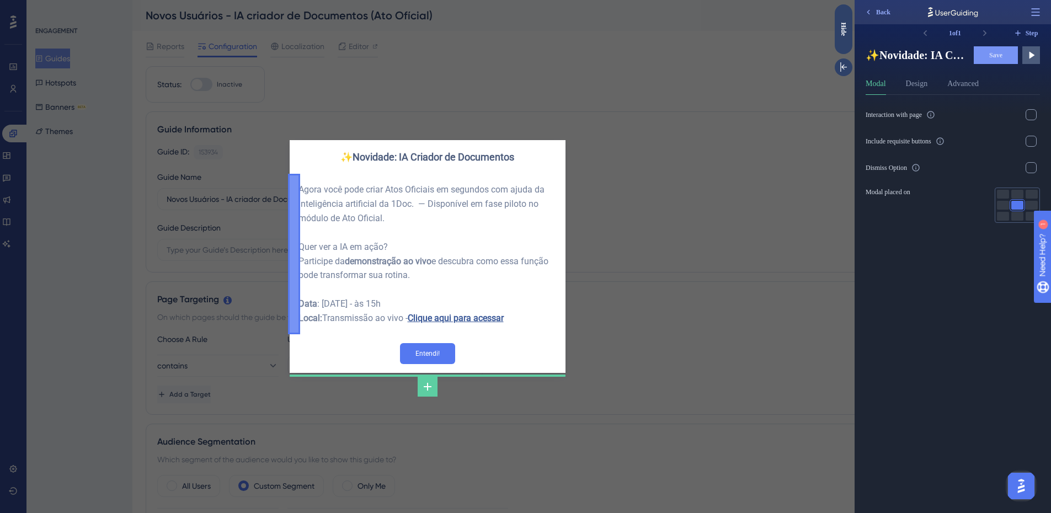
click at [634, 366] on div "✨Novidade: IA Criador de Documentos Agora você pode criar Atos Oficiais em segu…" at bounding box center [427, 256] width 854 height 513
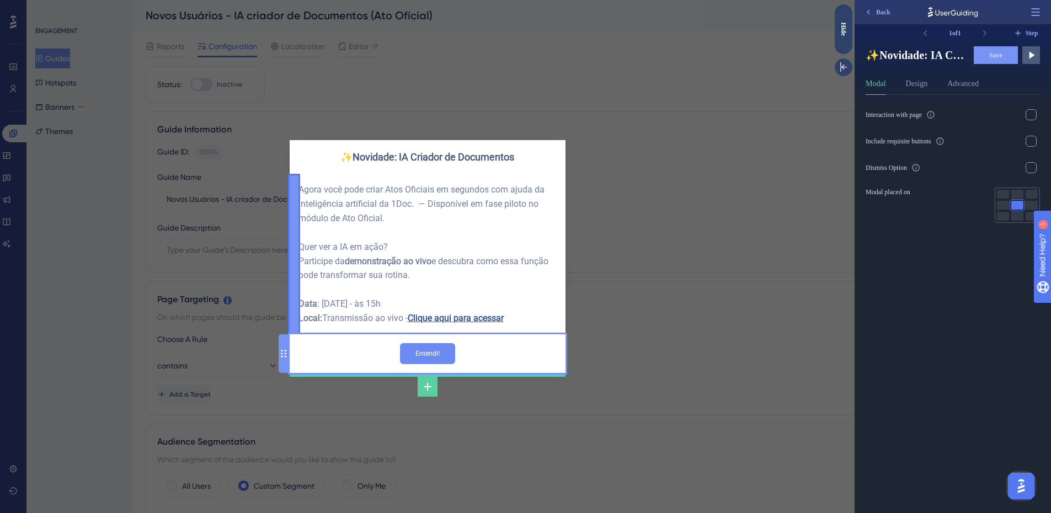
click at [441, 353] on input "Entendi!" at bounding box center [427, 353] width 55 height 21
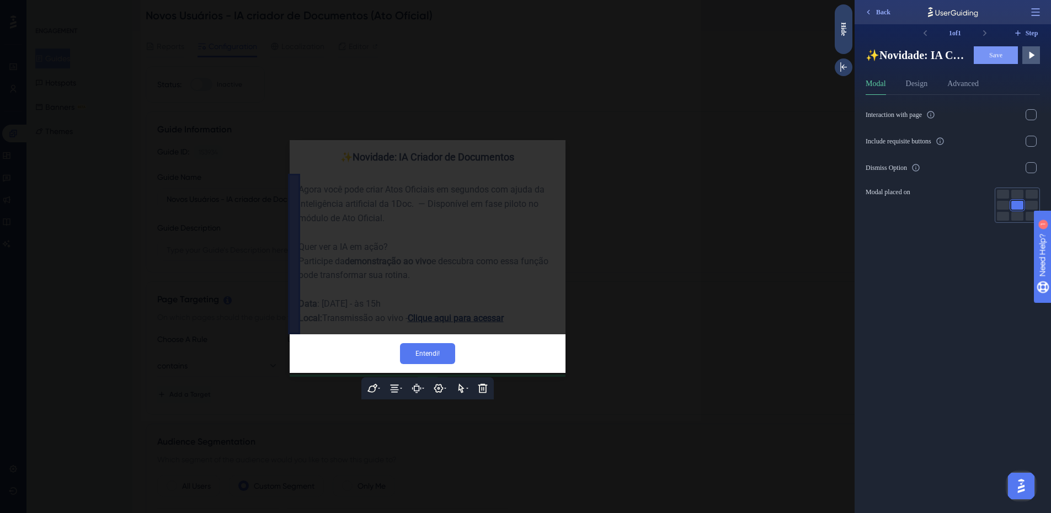
click at [611, 379] on div at bounding box center [427, 256] width 854 height 513
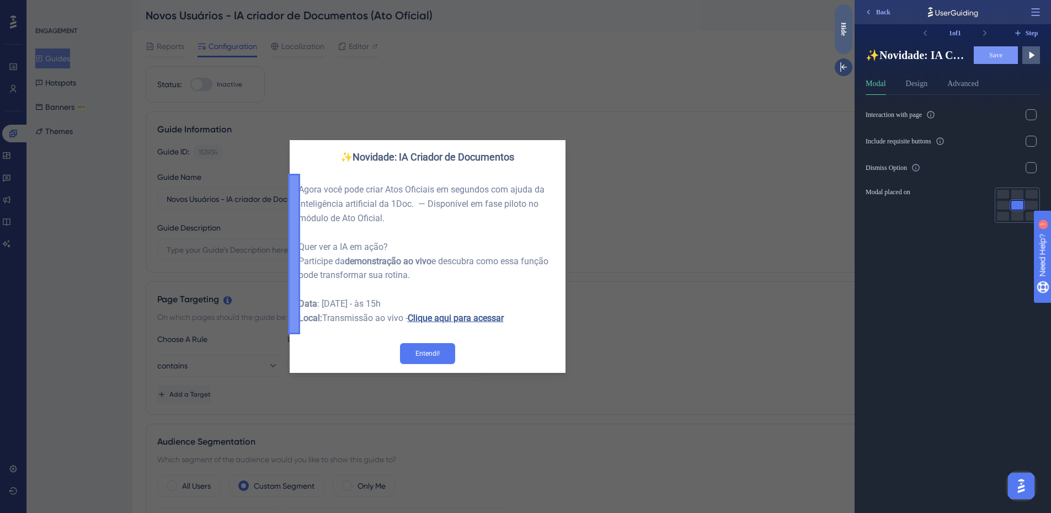
click at [848, 23] on div "Hide" at bounding box center [844, 29] width 18 height 14
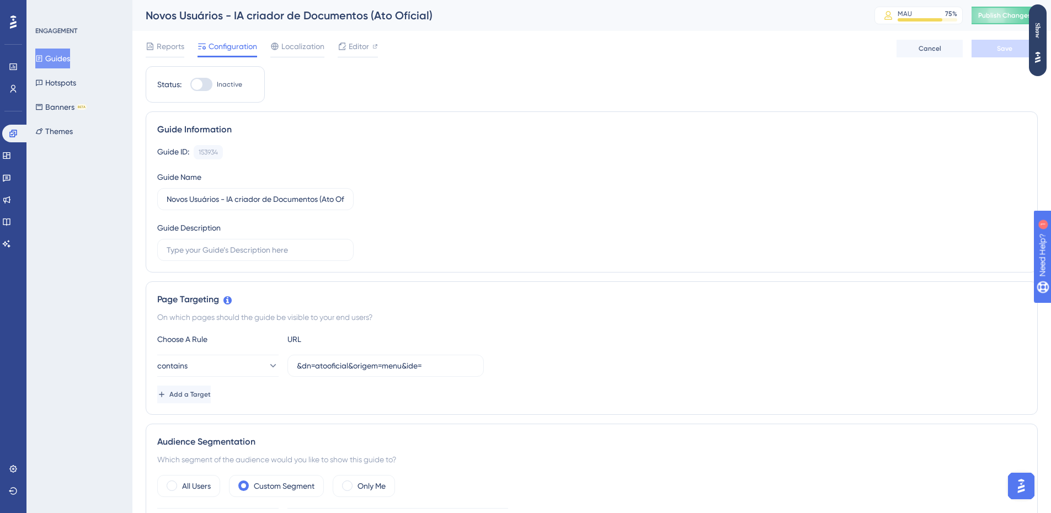
click at [203, 83] on div at bounding box center [201, 84] width 22 height 13
click at [190, 84] on input "Inactive" at bounding box center [190, 84] width 1 height 1
checkbox input "true"
click at [981, 50] on button "Save" at bounding box center [1004, 49] width 66 height 18
click at [343, 25] on icon at bounding box center [341, 20] width 11 height 11
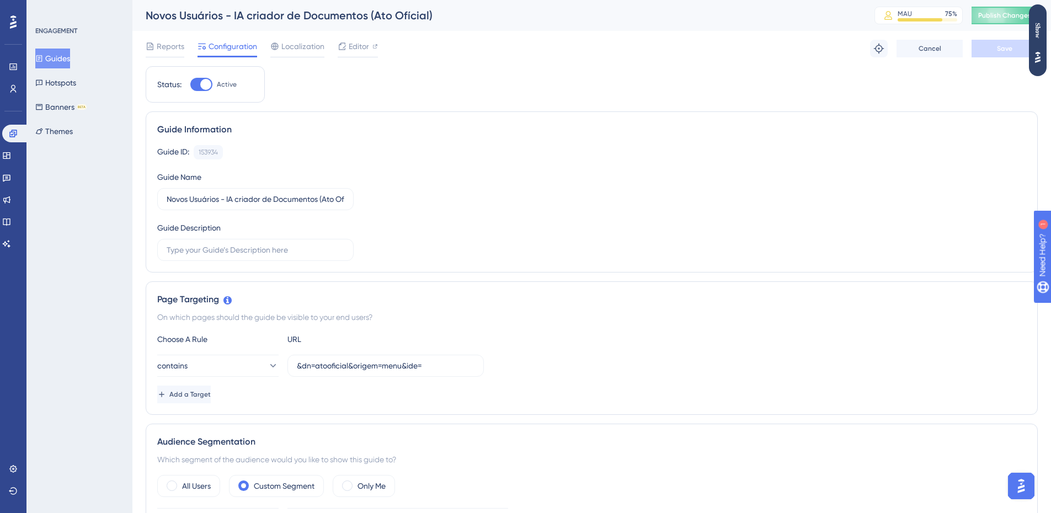
click at [70, 57] on button "Guides" at bounding box center [52, 59] width 35 height 20
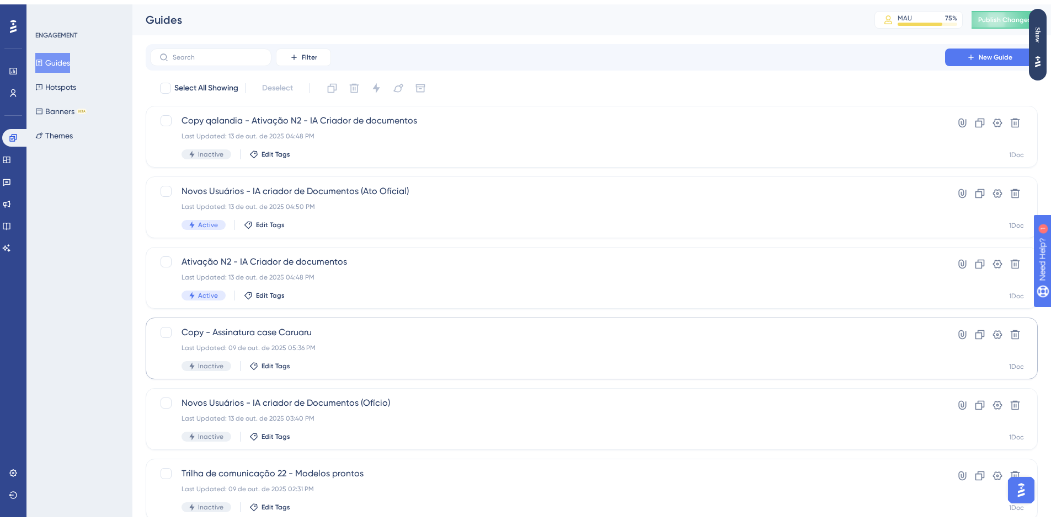
scroll to position [55, 0]
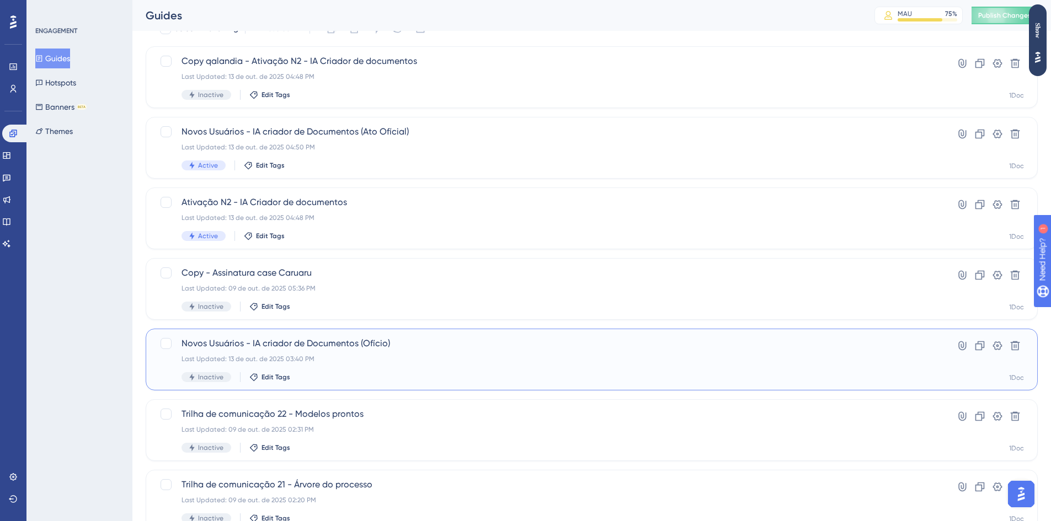
click at [366, 346] on span "Novos Usuários - IA criador de Documentos (Ofício)" at bounding box center [547, 343] width 732 height 13
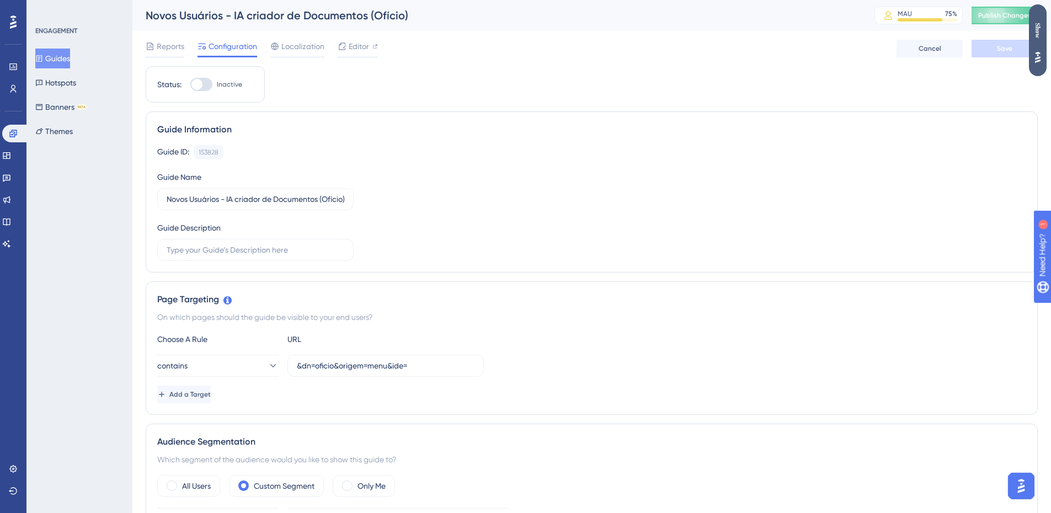
click at [1035, 33] on div "Show" at bounding box center [1038, 30] width 18 height 15
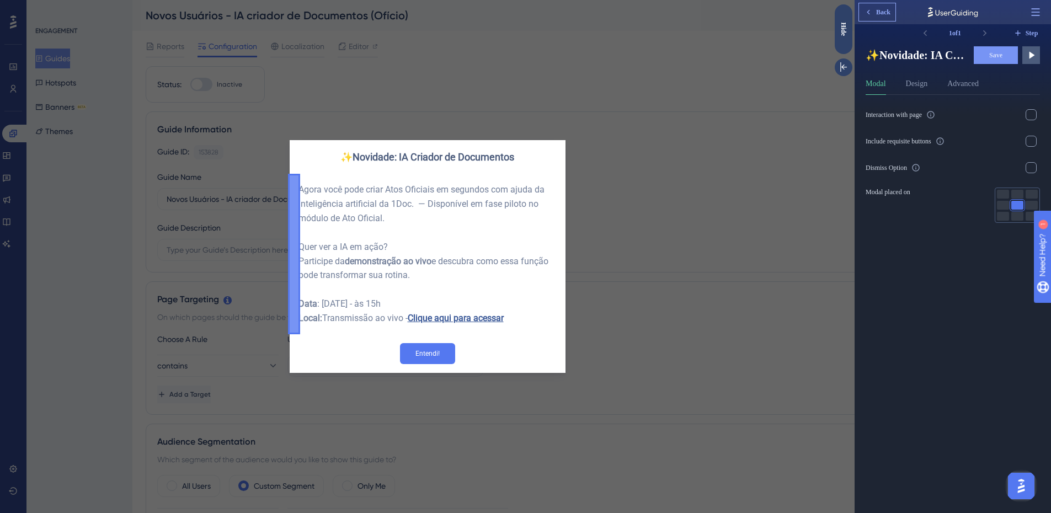
click at [878, 9] on span "Back" at bounding box center [883, 12] width 14 height 9
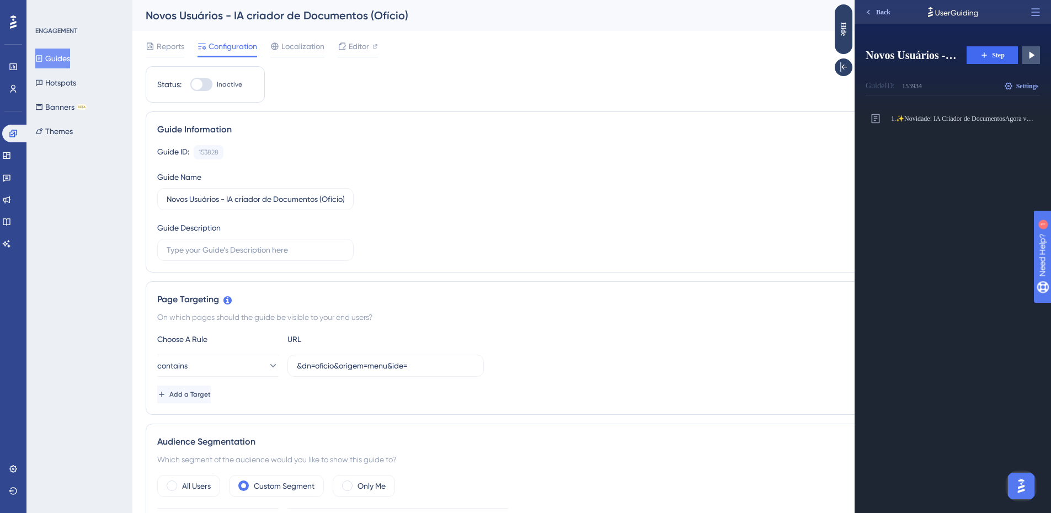
click at [867, 14] on icon at bounding box center [868, 12] width 9 height 9
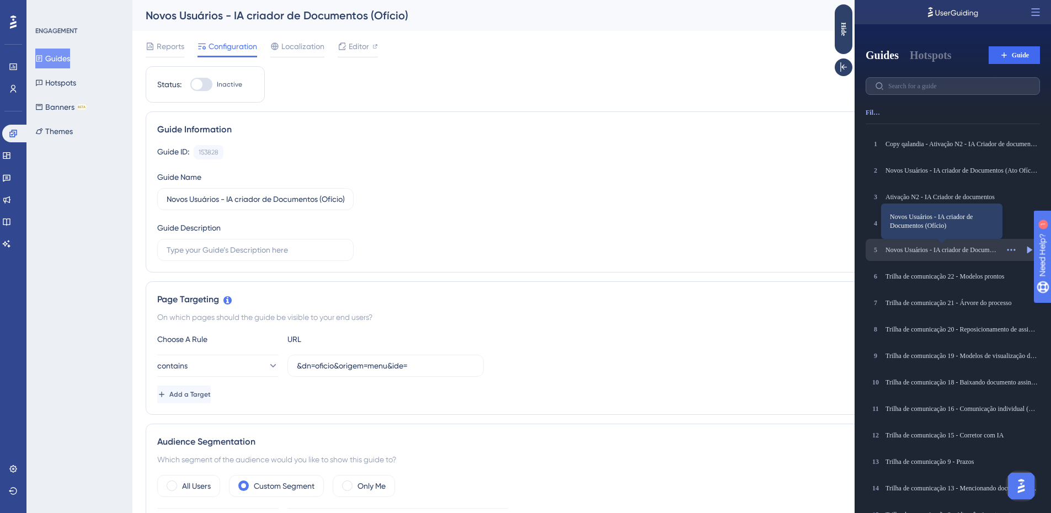
click at [971, 247] on div "Novos Usuários - IA criador de Documentos (Ofício)" at bounding box center [941, 249] width 113 height 9
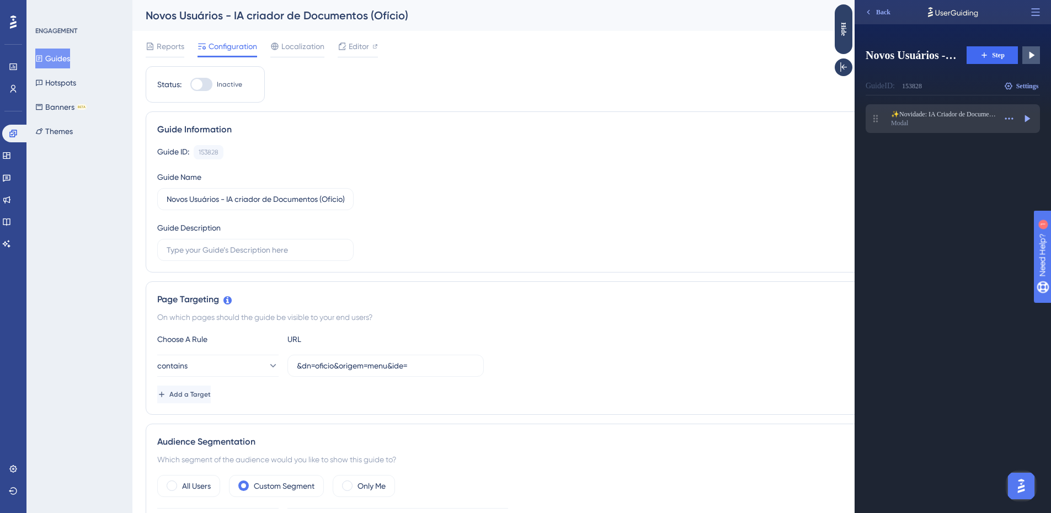
click at [951, 127] on div "Modal" at bounding box center [943, 123] width 105 height 9
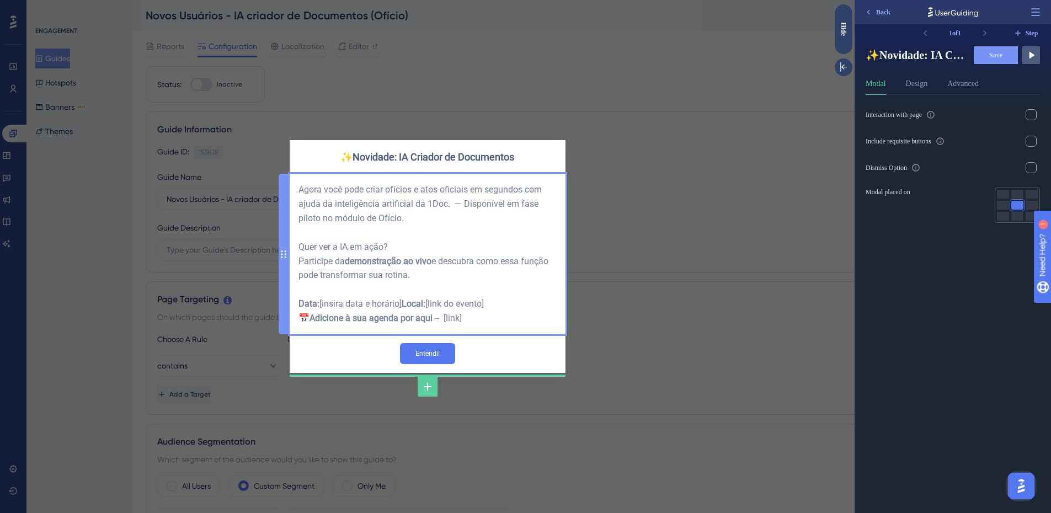
click at [491, 322] on div "Agora você pode criar ofícios e atos oficiais em segundos com ajuda da inteligê…" at bounding box center [427, 254] width 258 height 143
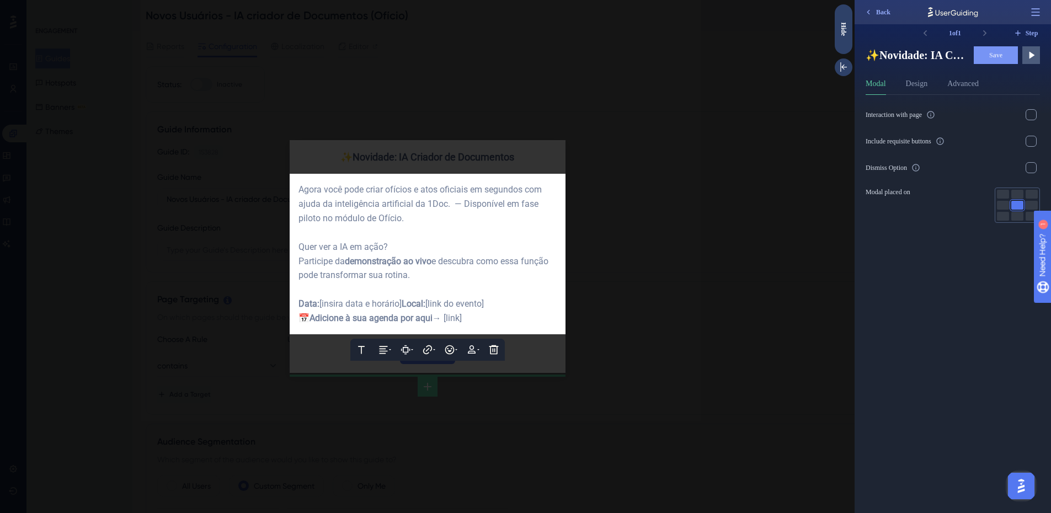
click at [378, 302] on div "Data: [insira data e horário] Local: [link do evento] 📅 Adicione à sua agenda p…" at bounding box center [427, 311] width 258 height 29
drag, startPoint x: 489, startPoint y: 326, endPoint x: 286, endPoint y: 302, distance: 204.4
click at [290, 302] on div "Text Alignment Paddings Hyperlink Emojis Personalization Delete Agora você pode…" at bounding box center [428, 254] width 276 height 161
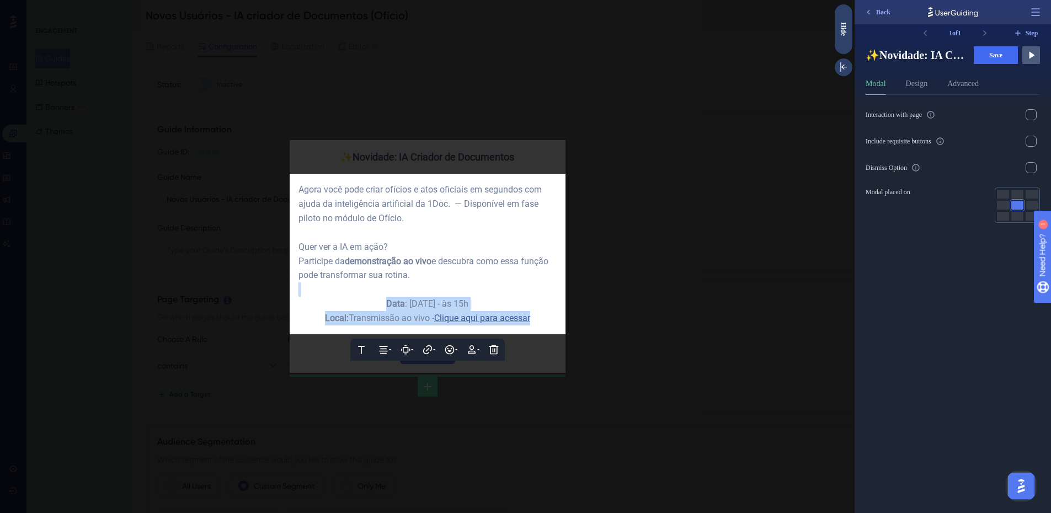
drag, startPoint x: 545, startPoint y: 320, endPoint x: 327, endPoint y: 294, distance: 219.4
click at [327, 294] on div "Agora você pode criar ofícios e atos oficiais em segundos com ajuda da inteligê…" at bounding box center [427, 254] width 258 height 143
drag, startPoint x: 543, startPoint y: 317, endPoint x: 375, endPoint y: 305, distance: 168.7
click at [375, 305] on div "Agora você pode criar ofícios e atos oficiais em segundos com ajuda da inteligê…" at bounding box center [427, 254] width 258 height 143
click at [384, 354] on icon at bounding box center [383, 349] width 11 height 11
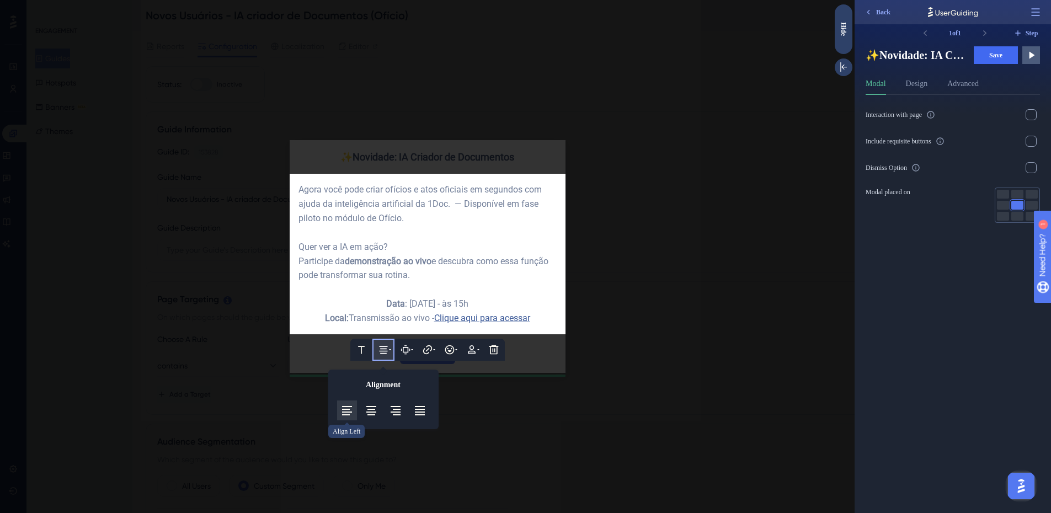
click at [352, 413] on icon at bounding box center [346, 410] width 13 height 13
drag, startPoint x: 386, startPoint y: 190, endPoint x: 471, endPoint y: 191, distance: 84.4
click at [471, 191] on span "Agora você pode criar ofícios e atos oficiais em segundos com ajuda da inteligê…" at bounding box center [420, 203] width 245 height 39
click at [440, 220] on div "Agora você pode criar Ofícios em segundos com ajuda da inteligência artificial …" at bounding box center [427, 204] width 258 height 43
click at [987, 57] on button "Save" at bounding box center [996, 55] width 44 height 18
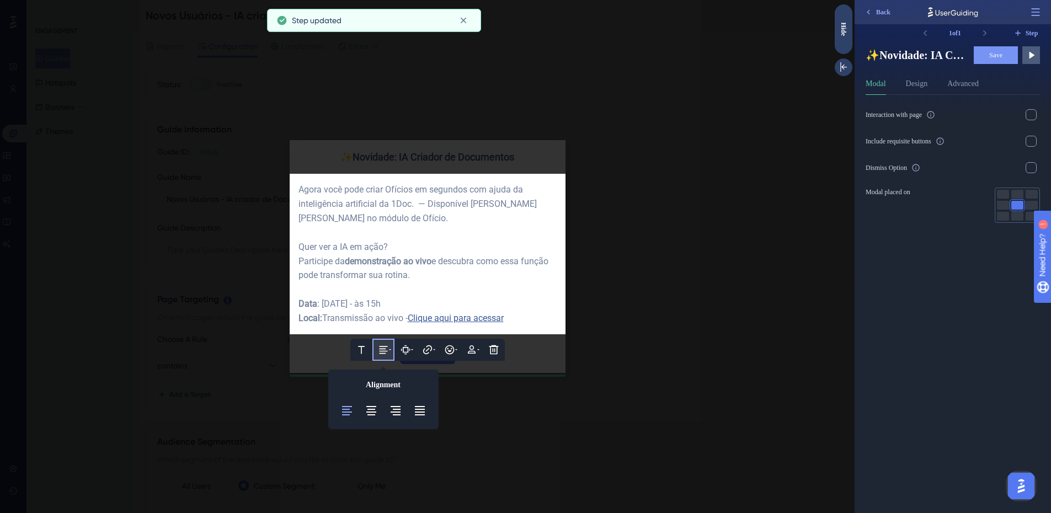
click at [633, 309] on div at bounding box center [427, 256] width 854 height 513
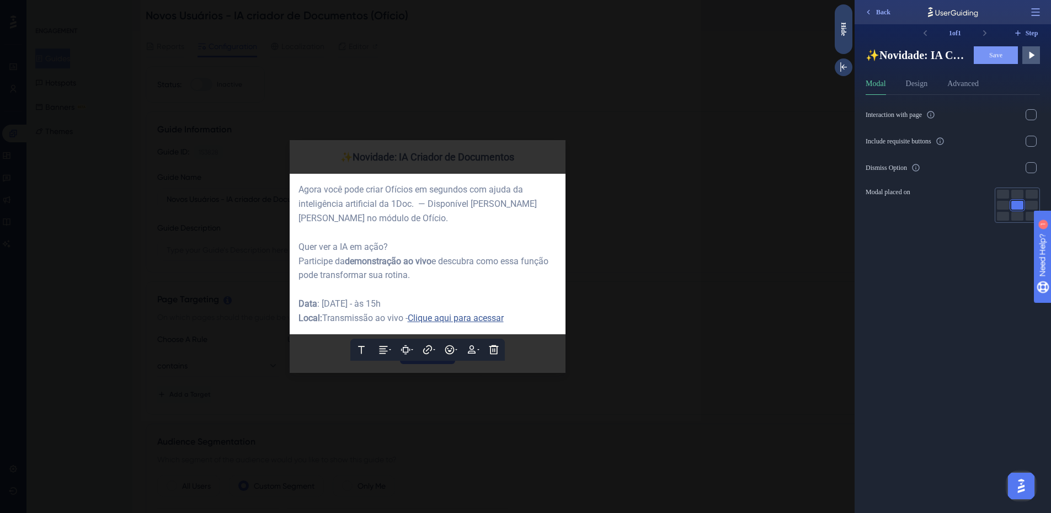
click at [722, 348] on div at bounding box center [427, 256] width 854 height 513
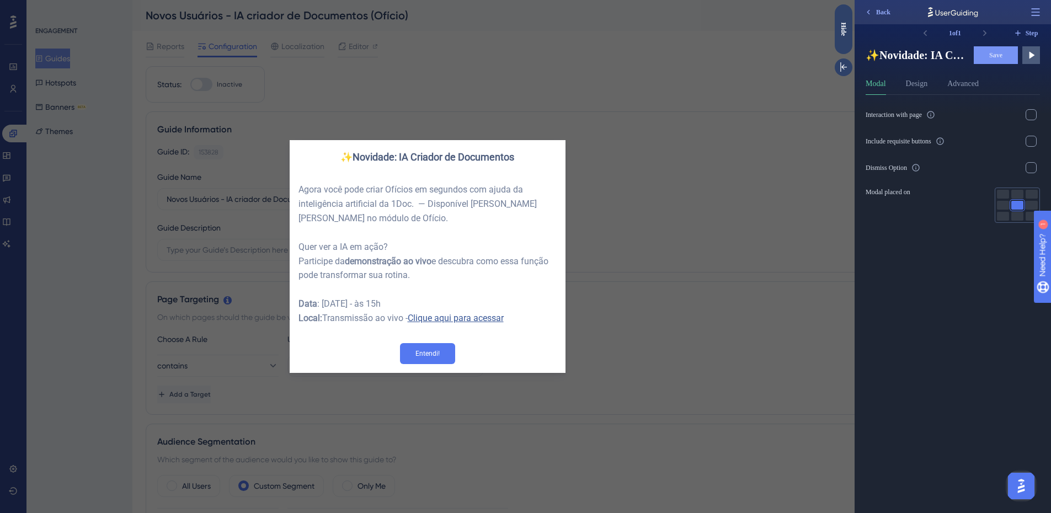
click at [914, 292] on div "Interaction with page Include requisite buttons Dismiss Option Modal placed on" at bounding box center [957, 304] width 183 height 418
drag, startPoint x: 180, startPoint y: 54, endPoint x: 724, endPoint y: 67, distance: 544.6
click at [724, 67] on div "✨Novidade: IA Criador de Documentos Agora você pode criar Ofícios em segundos c…" at bounding box center [427, 256] width 854 height 513
click at [677, 335] on div "✨Novidade: IA Criador de Documentos Agora você pode criar Ofícios em segundos c…" at bounding box center [427, 256] width 854 height 513
click at [843, 26] on div "Hide" at bounding box center [844, 29] width 18 height 14
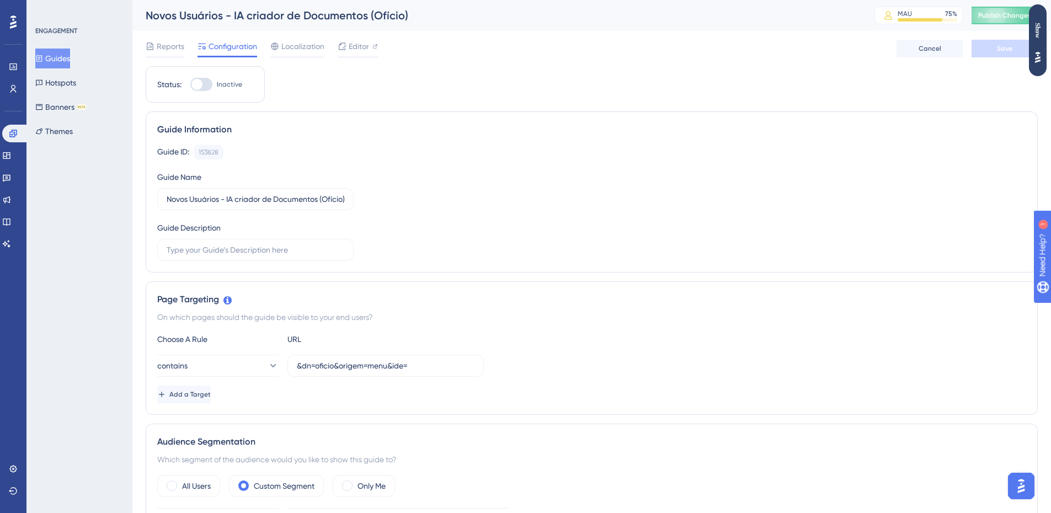
click at [209, 86] on div at bounding box center [201, 84] width 22 height 13
click at [190, 85] on input "Inactive" at bounding box center [190, 84] width 1 height 1
checkbox input "true"
click at [201, 86] on div at bounding box center [196, 84] width 11 height 11
click at [190, 85] on input "Inactive" at bounding box center [190, 84] width 1 height 1
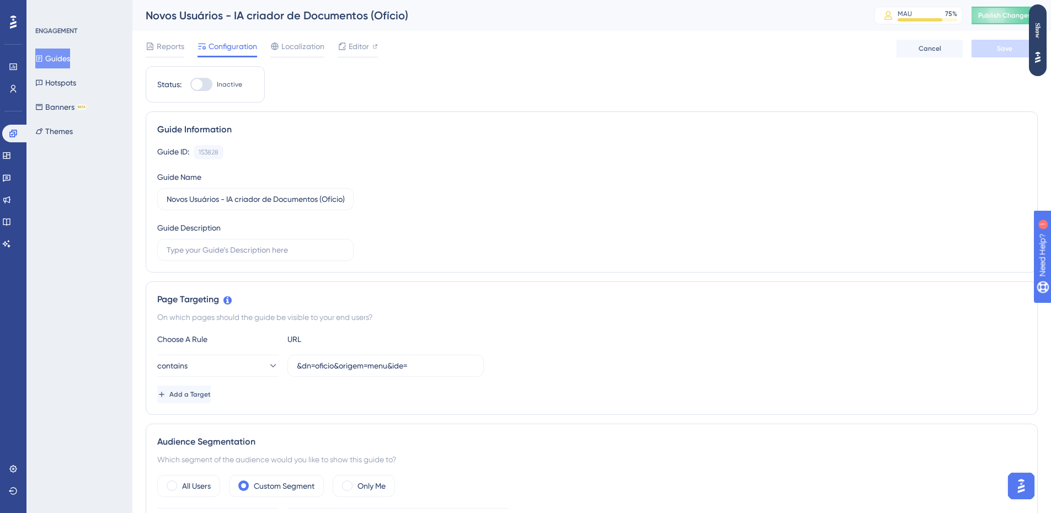
checkbox input "true"
click at [369, 50] on div "Editor" at bounding box center [358, 46] width 40 height 13
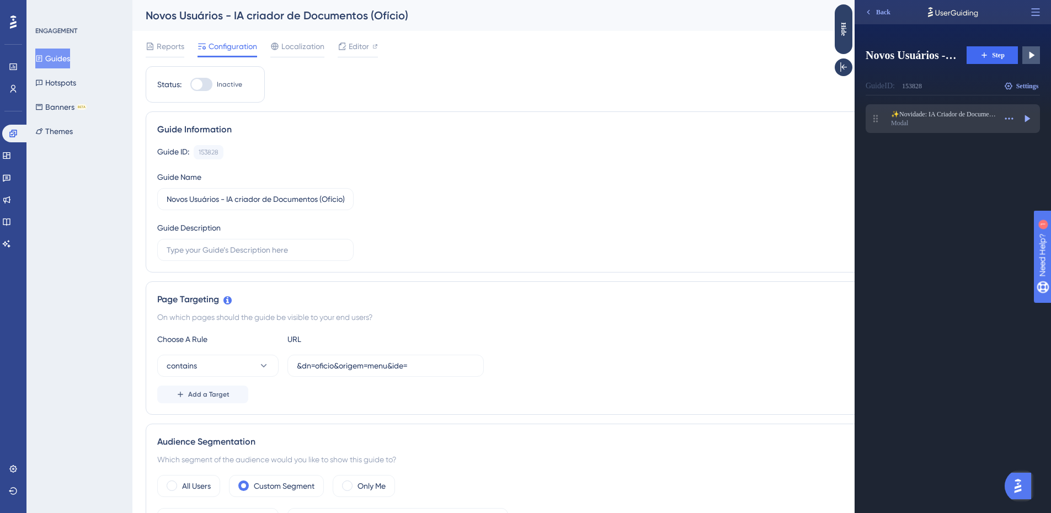
click at [946, 122] on div "Modal" at bounding box center [943, 123] width 105 height 9
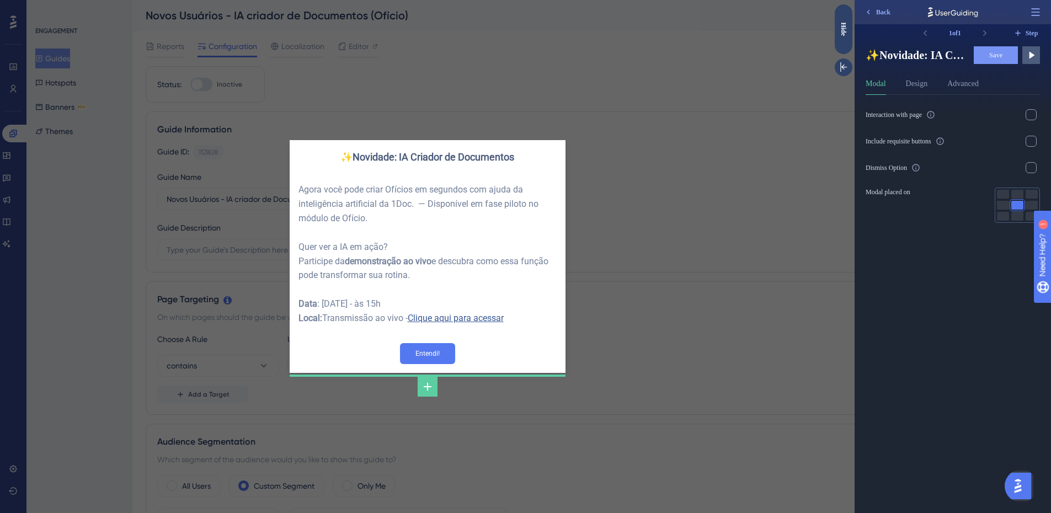
click at [701, 292] on div "✨Novidade: IA Criador de Documentos Agora você pode criar Ofícios em segundos c…" at bounding box center [427, 256] width 854 height 513
click at [838, 24] on div "Hide" at bounding box center [844, 29] width 18 height 14
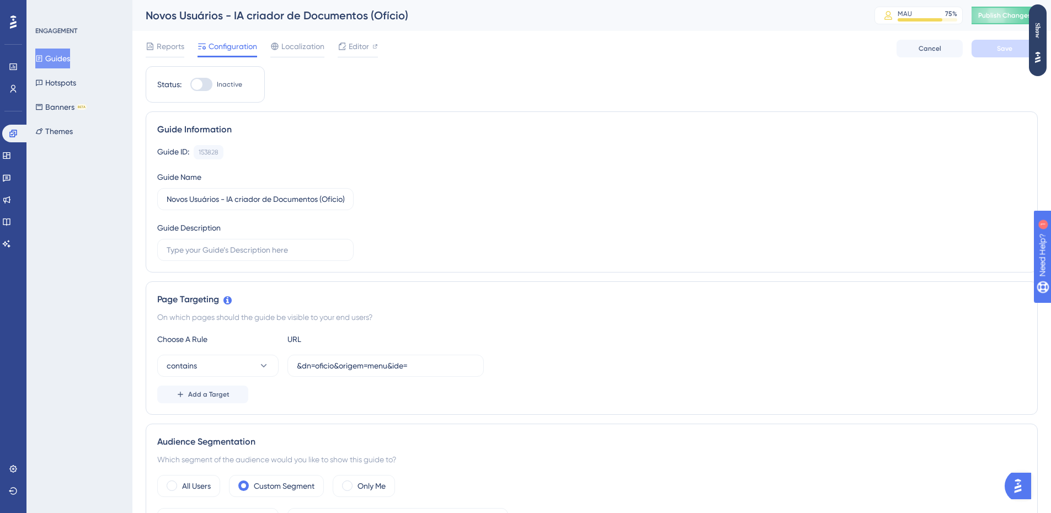
click at [199, 82] on div at bounding box center [196, 84] width 11 height 11
click at [190, 84] on input "Inactive" at bounding box center [190, 84] width 1 height 1
checkbox input "true"
click at [1007, 54] on button "Save" at bounding box center [1004, 49] width 66 height 18
click at [339, 24] on icon at bounding box center [341, 20] width 11 height 11
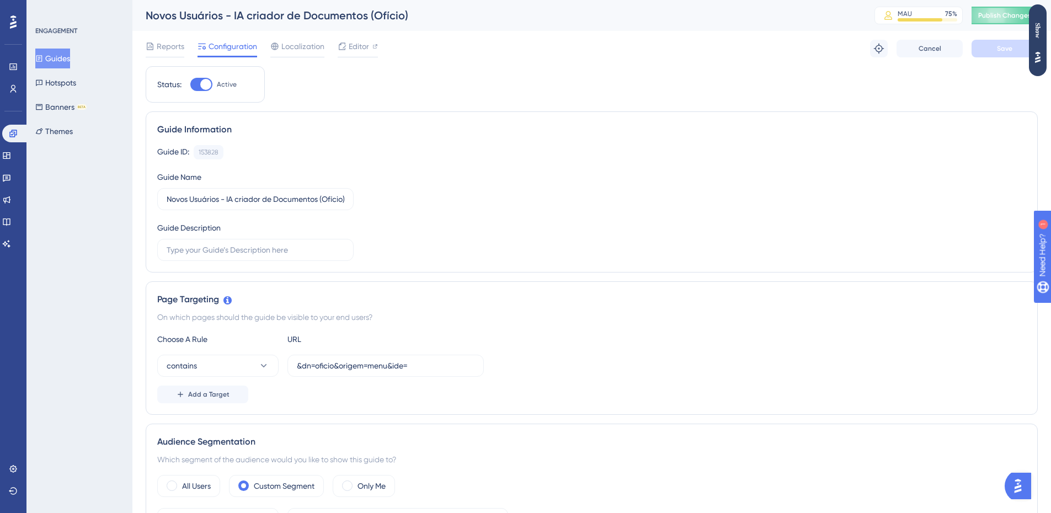
click at [58, 59] on button "Guides" at bounding box center [52, 59] width 35 height 20
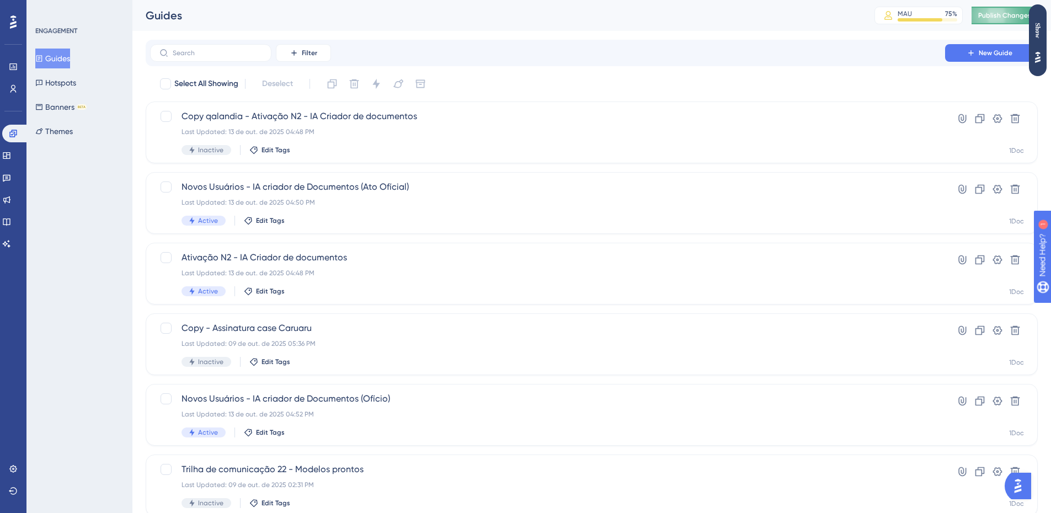
click at [1008, 11] on button "Publish Changes" at bounding box center [1004, 16] width 66 height 18
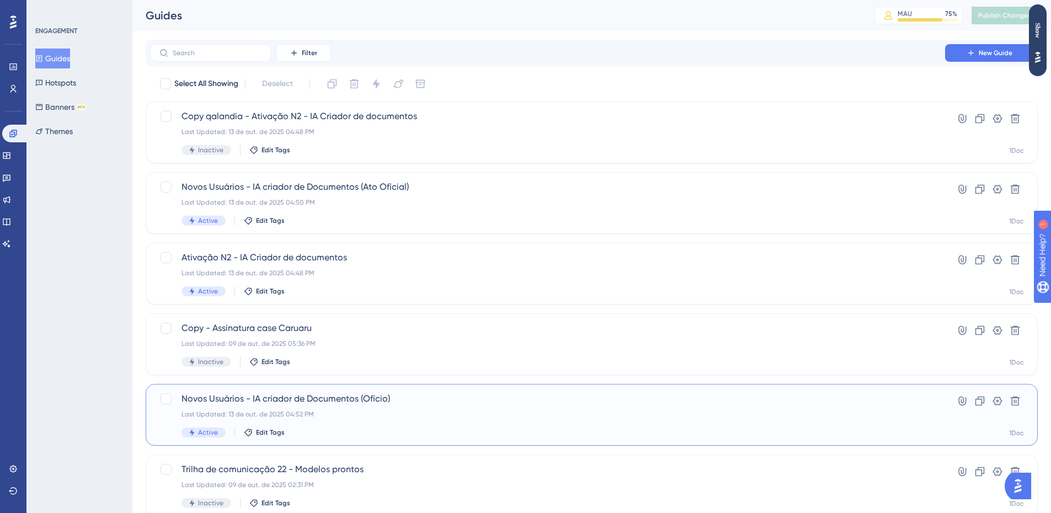
click at [350, 412] on div "Last Updated: 13 de out. de 2025 04:52 PM" at bounding box center [547, 414] width 732 height 9
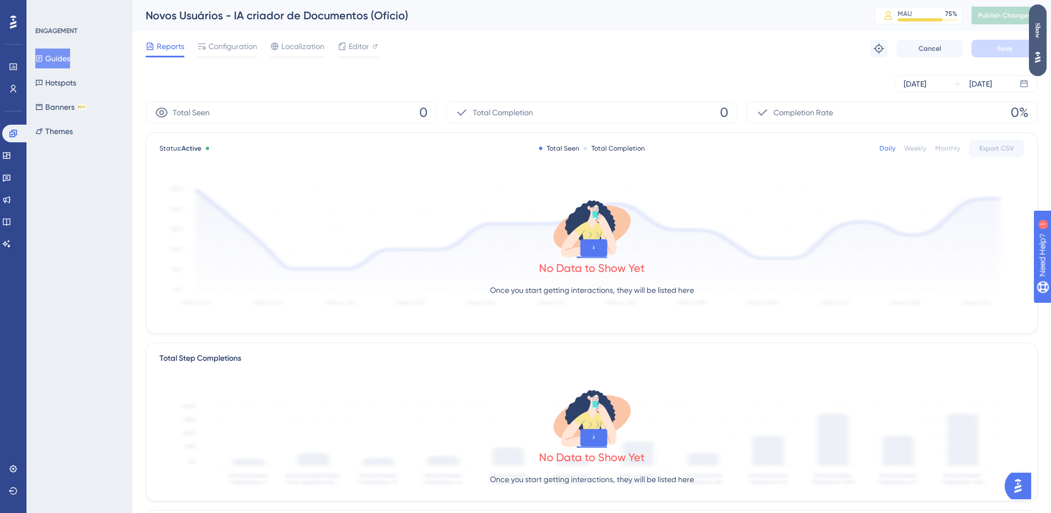
click at [1033, 23] on div "Show" at bounding box center [1038, 30] width 18 height 15
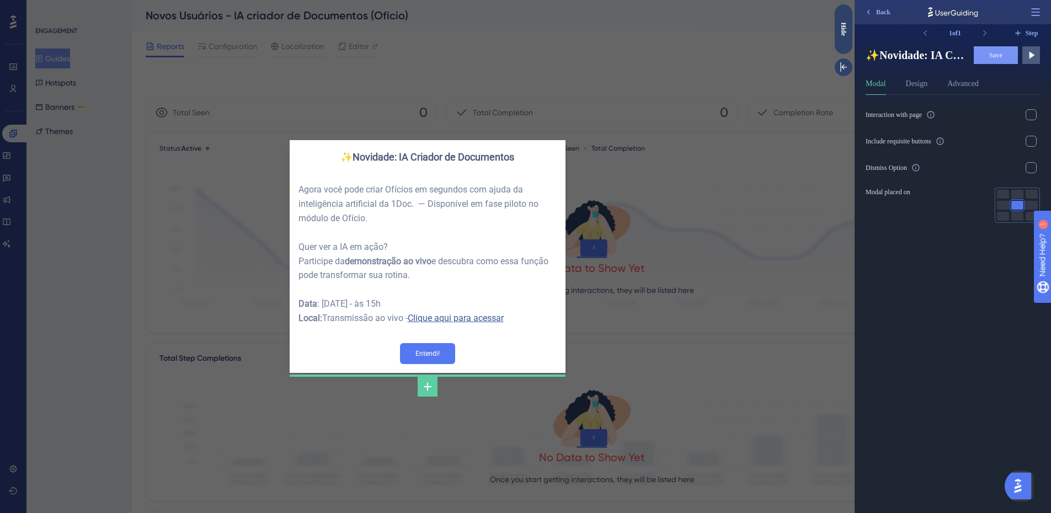
click at [728, 356] on div "✨Novidade: IA Criador de Documentos Agora você pode criar Ofícios em segundos c…" at bounding box center [427, 256] width 854 height 513
click at [738, 291] on div "✨Novidade: IA Criador de Documentos Agora você pode criar Ofícios em segundos c…" at bounding box center [427, 256] width 854 height 513
click at [850, 29] on div "Hide" at bounding box center [844, 29] width 18 height 14
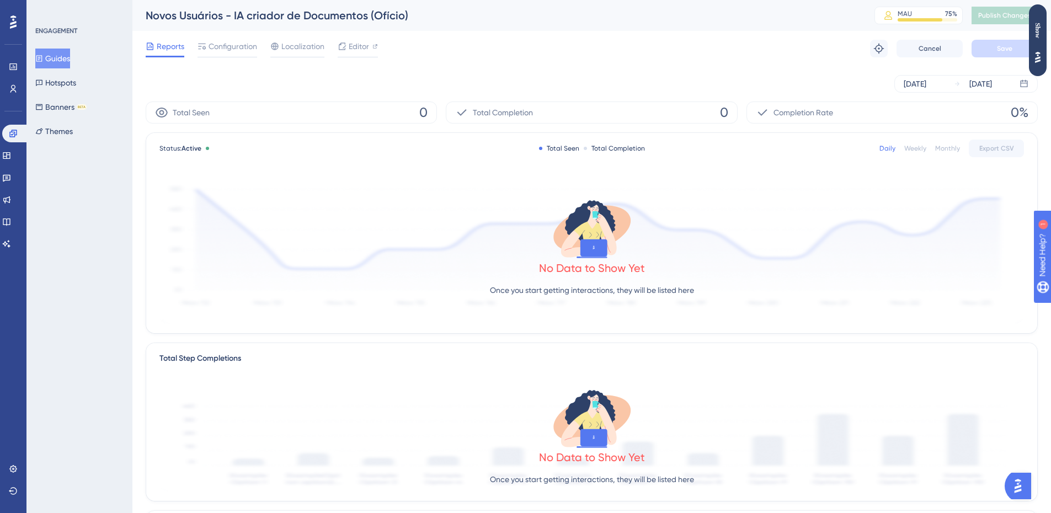
click at [60, 56] on button "Guides" at bounding box center [52, 59] width 35 height 20
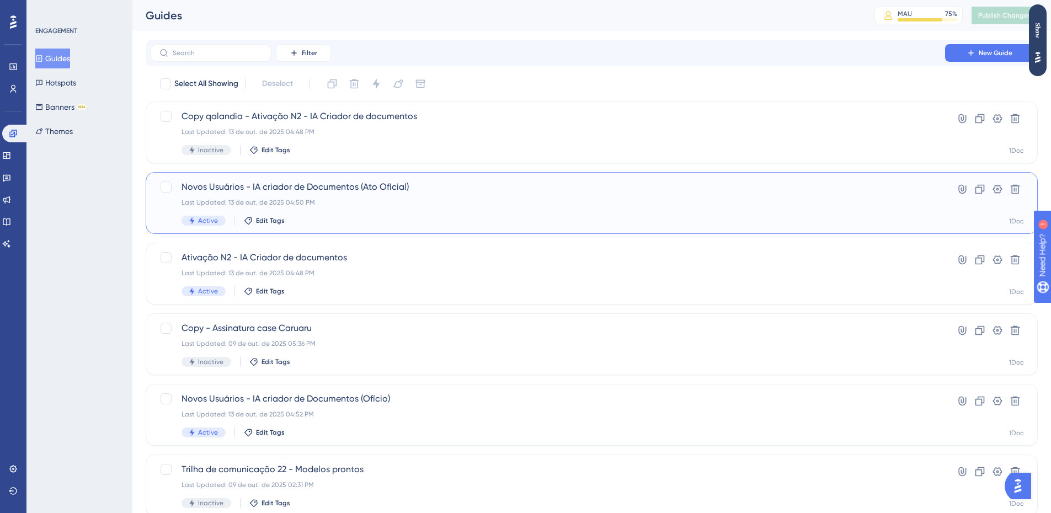
click at [419, 207] on div "Novos Usuários - IA criador de Documentos (Ato Ofícial) Last Updated: 13 de out…" at bounding box center [547, 202] width 732 height 45
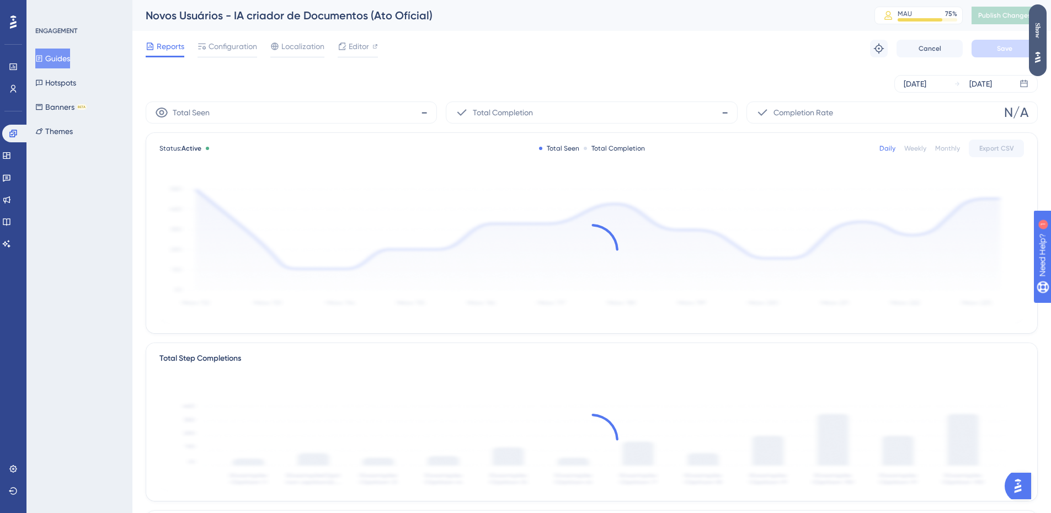
click at [1037, 33] on div "Show" at bounding box center [1038, 30] width 18 height 15
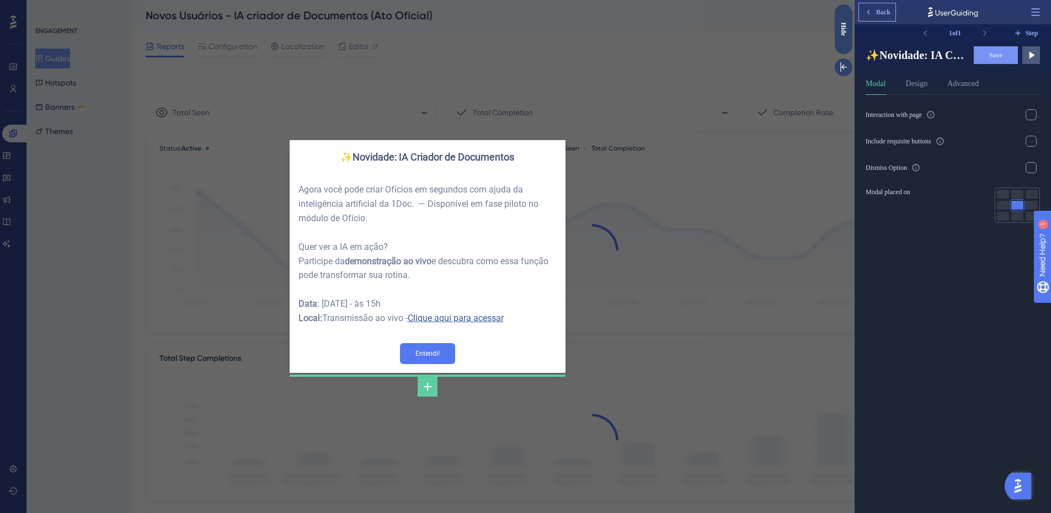
click at [873, 13] on button "Back" at bounding box center [877, 12] width 36 height 18
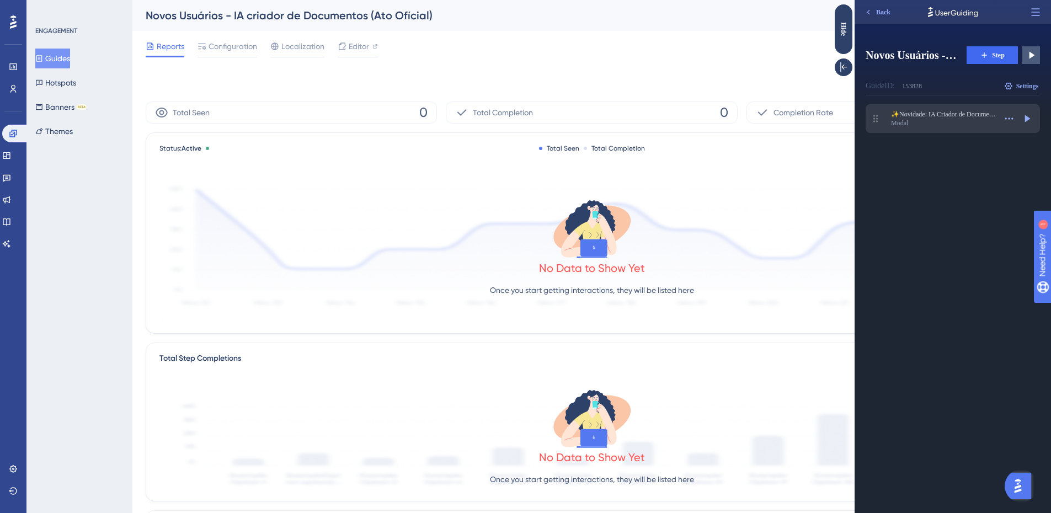
click at [957, 116] on span "✨Novidade: IA Criador de DocumentosAgora você pode criar Ofícios em segundos co…" at bounding box center [943, 114] width 105 height 9
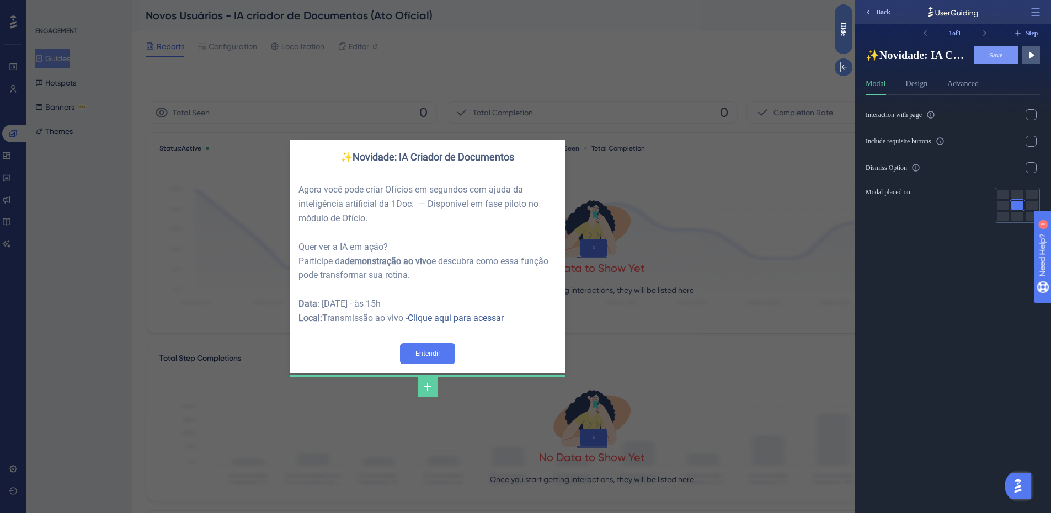
click at [889, 14] on span "Back" at bounding box center [883, 12] width 14 height 9
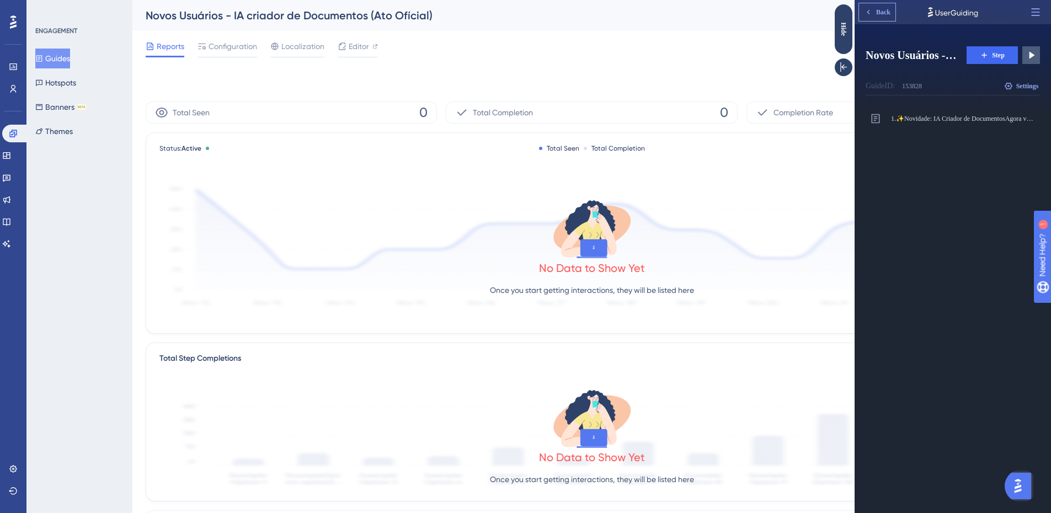
click at [883, 17] on button "Back" at bounding box center [877, 12] width 36 height 18
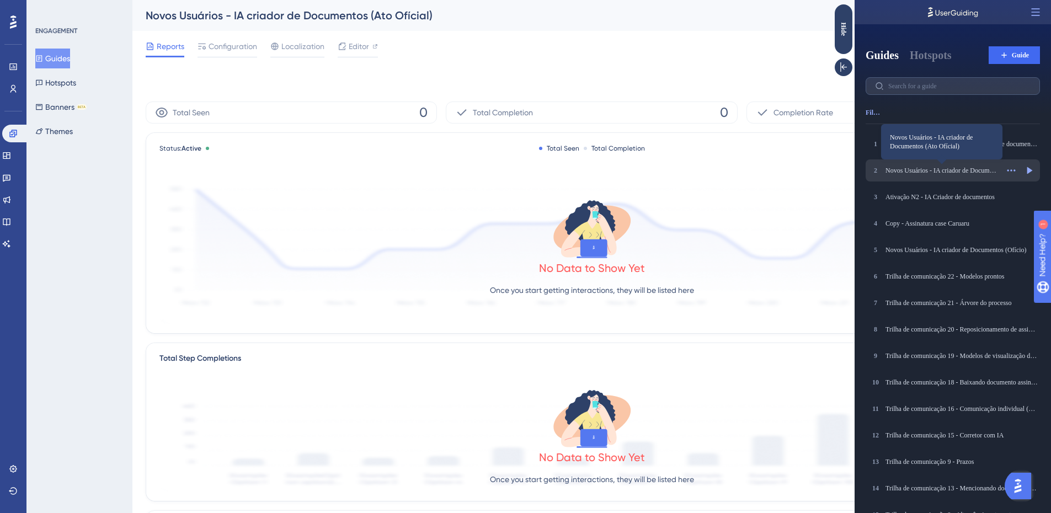
click at [976, 168] on div "Novos Usuários - IA criador de Documentos (Ato Ofícial)" at bounding box center [941, 170] width 113 height 9
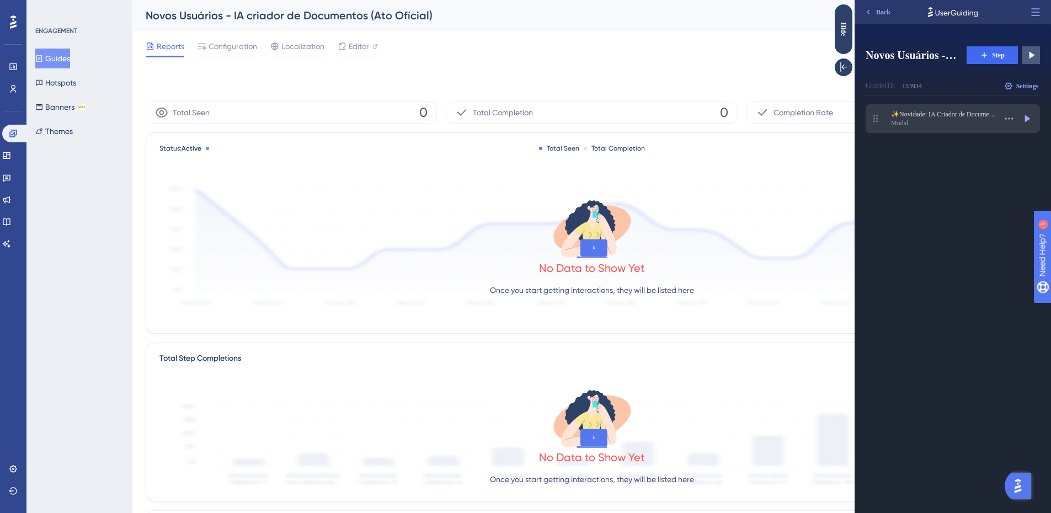
click at [964, 119] on div "Modal" at bounding box center [943, 123] width 105 height 9
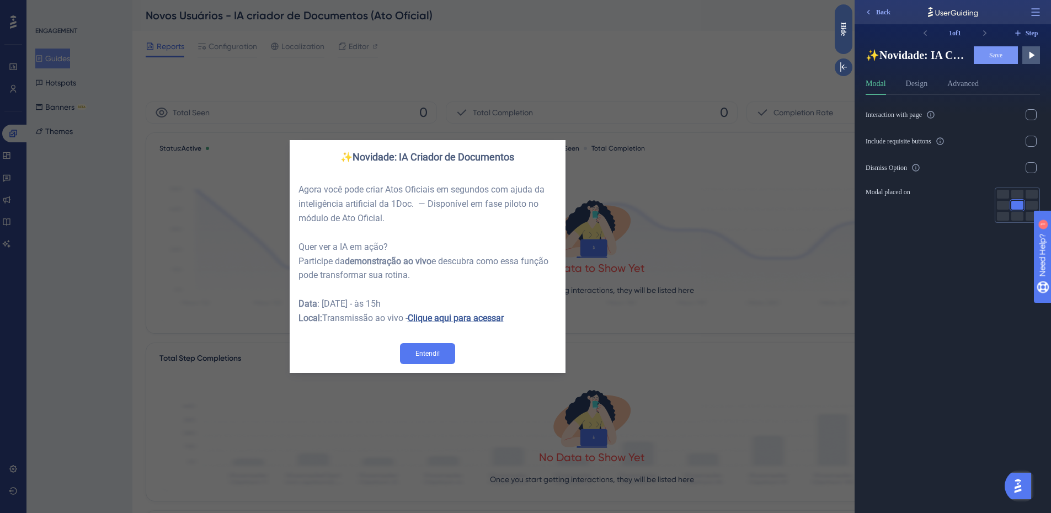
click at [582, 71] on div "✨Novidade: IA Criador de Documentos Agora você pode criar Atos Oficiais em segu…" at bounding box center [427, 256] width 854 height 513
click at [718, 193] on div "✨Novidade: IA Criador de Documentos Agora você pode criar Atos Oficiais em segu…" at bounding box center [427, 256] width 854 height 513
drag, startPoint x: 846, startPoint y: 19, endPoint x: 1592, endPoint y: 36, distance: 746.5
click at [846, 19] on div "Hide" at bounding box center [844, 29] width 18 height 50
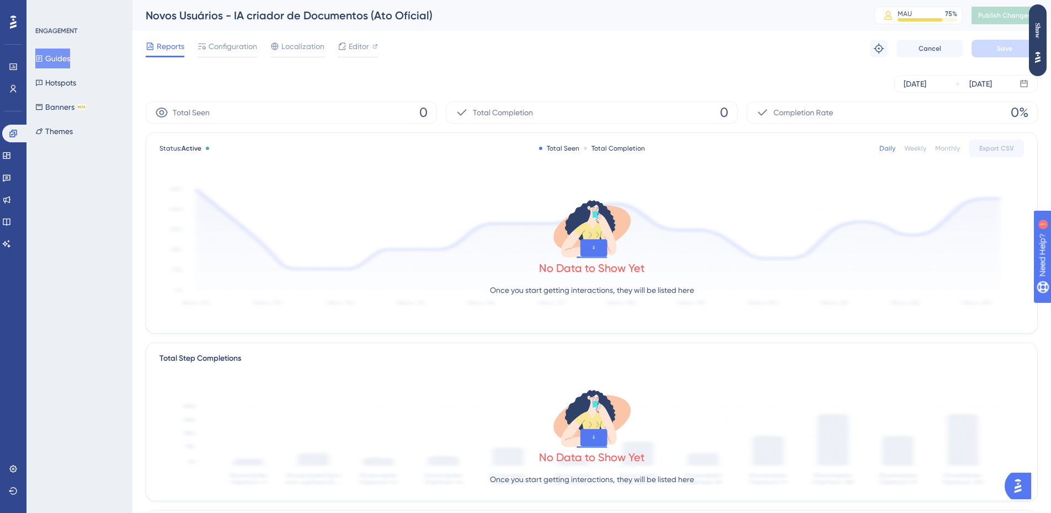
click at [70, 55] on button "Guides" at bounding box center [52, 59] width 35 height 20
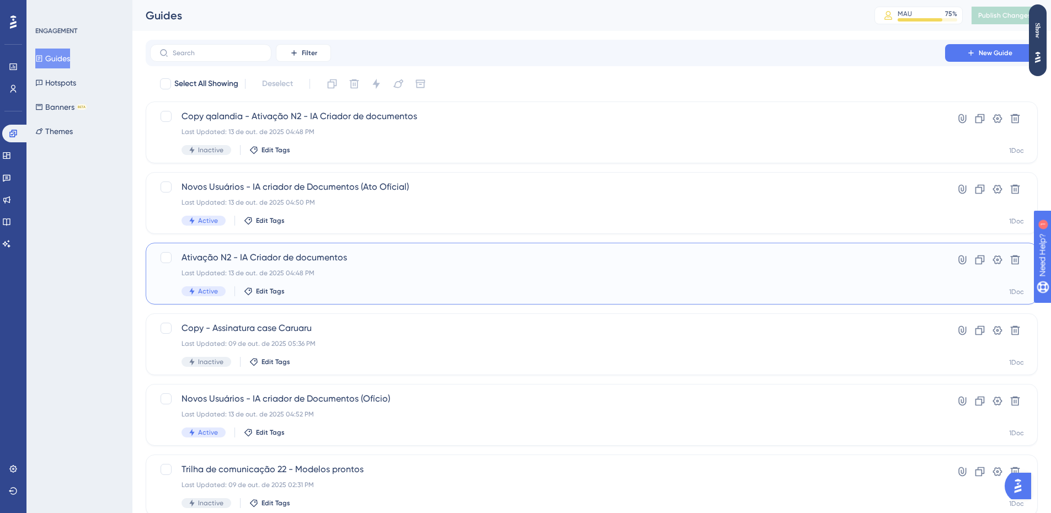
click at [388, 281] on div "Ativação N2 - IA Criador de documentos Last Updated: 13 de out. de 2025 04:48 P…" at bounding box center [547, 273] width 732 height 45
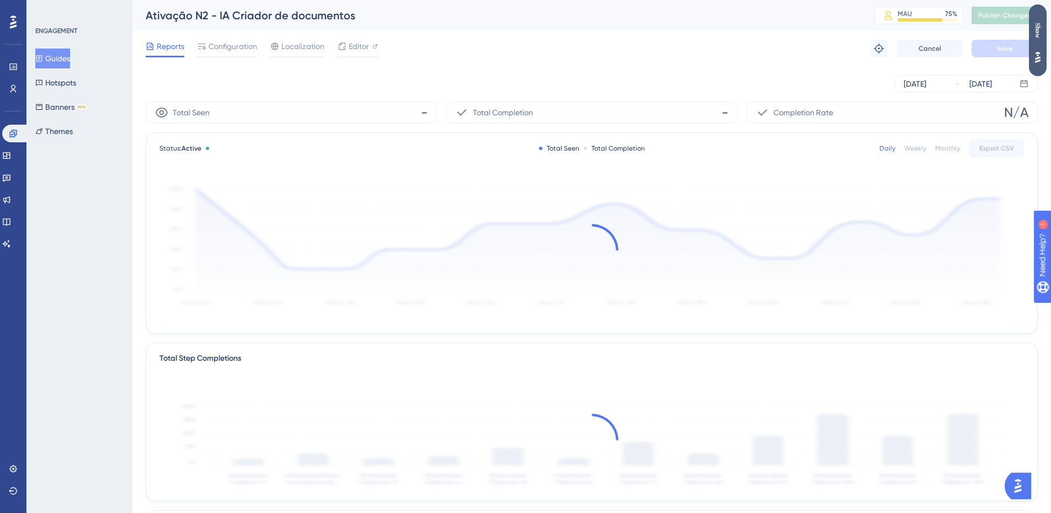
click at [1033, 35] on div "Show" at bounding box center [1038, 30] width 18 height 15
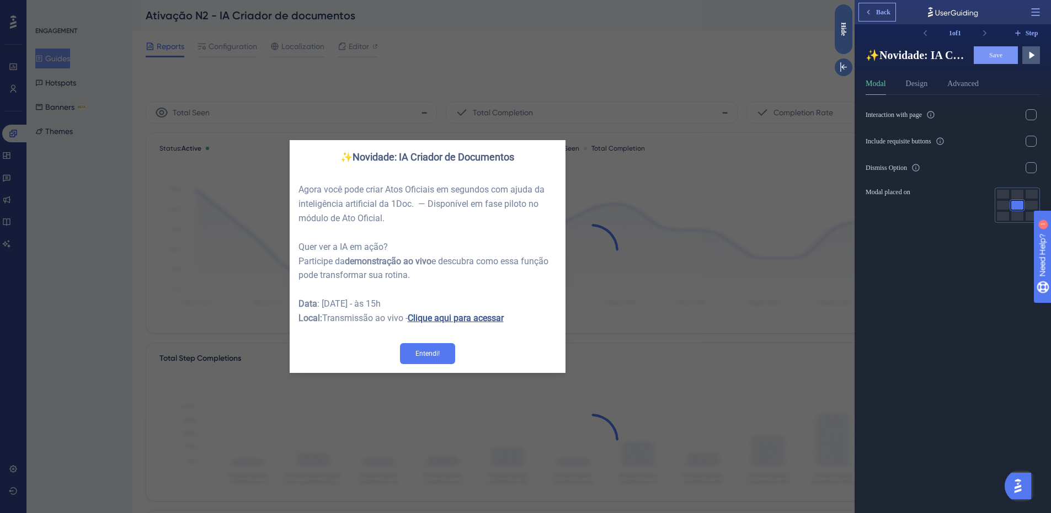
click at [881, 9] on span "Back" at bounding box center [883, 12] width 14 height 9
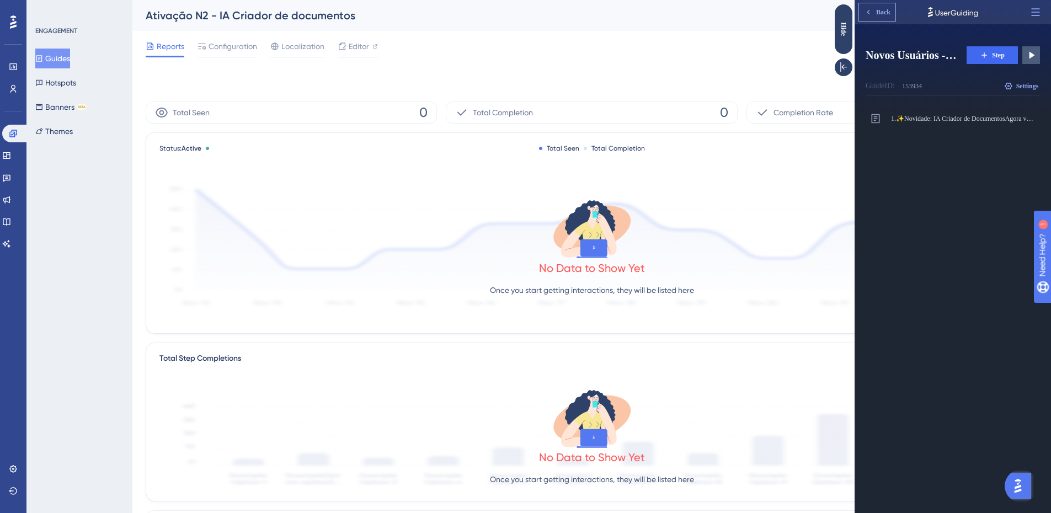
click at [881, 13] on span "Back" at bounding box center [883, 12] width 14 height 9
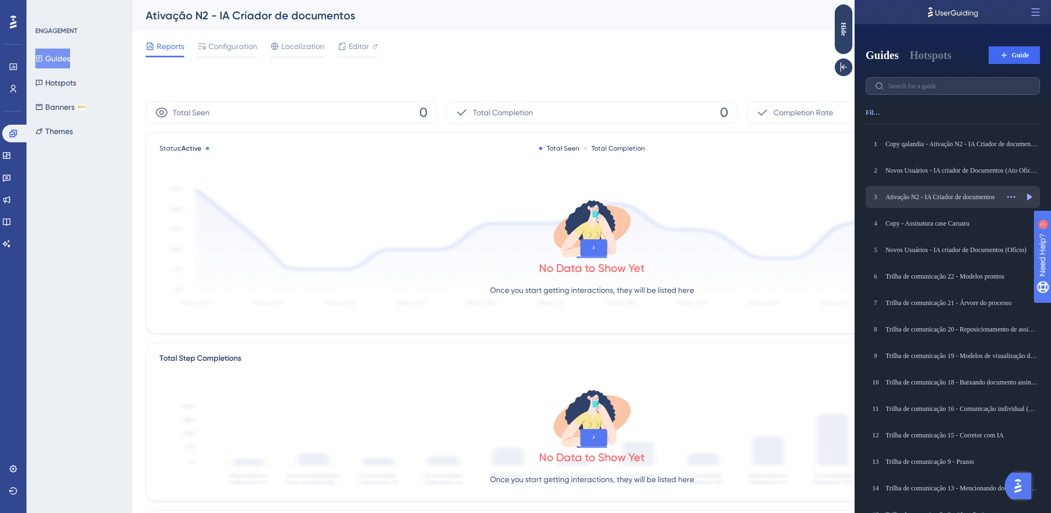
click at [982, 194] on div "Ativação N2 - IA Criador de documentos" at bounding box center [941, 197] width 113 height 9
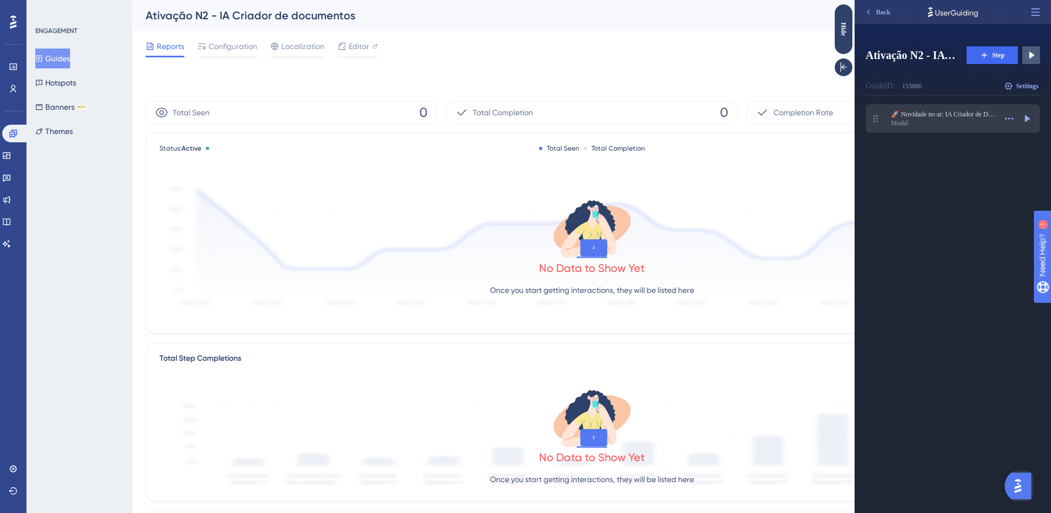
click at [934, 119] on div "Modal" at bounding box center [943, 123] width 105 height 9
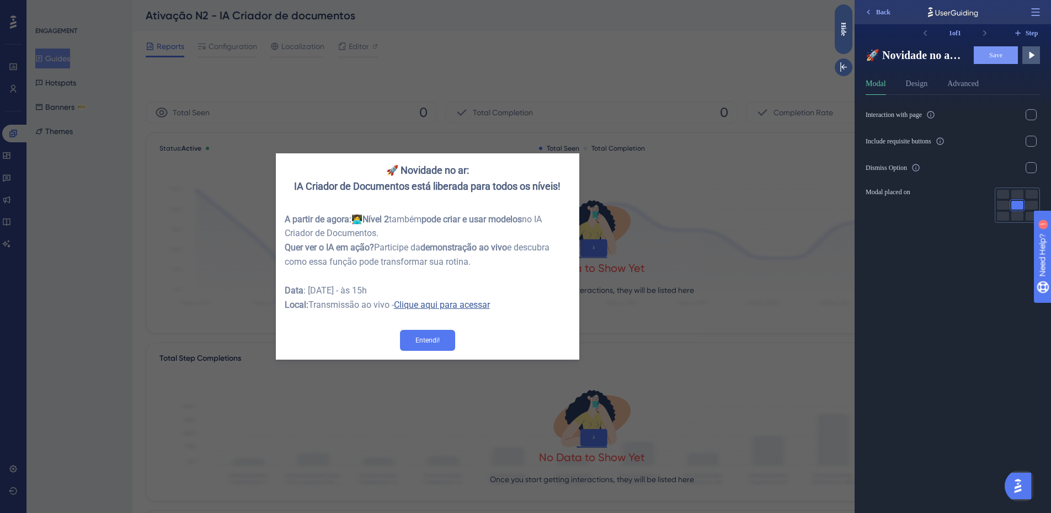
click at [751, 276] on div "🚀 Novidade no ar: IA Criador de Documentos está liberada para todos os níveis! …" at bounding box center [427, 256] width 854 height 513
click at [849, 20] on div "Hide" at bounding box center [844, 29] width 18 height 50
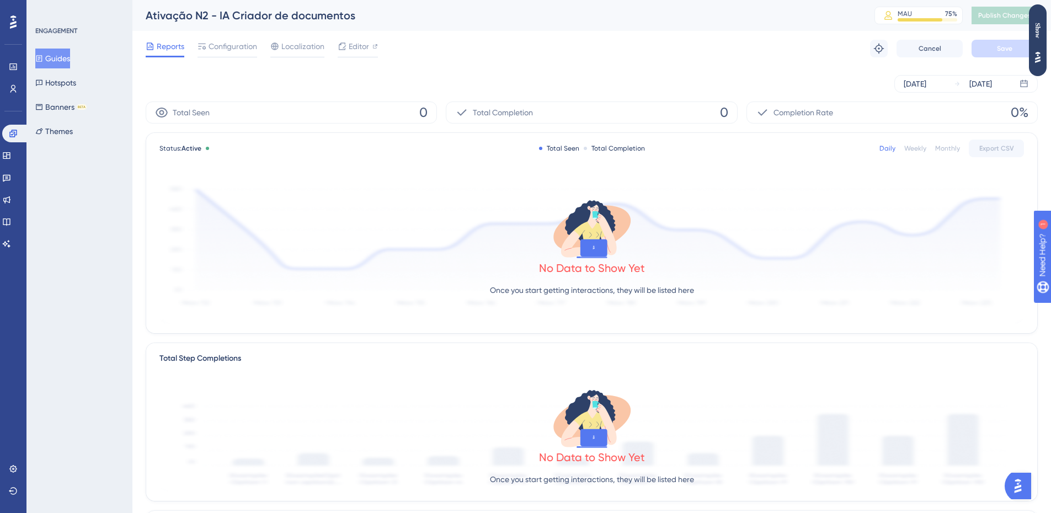
click at [66, 56] on button "Guides" at bounding box center [52, 59] width 35 height 20
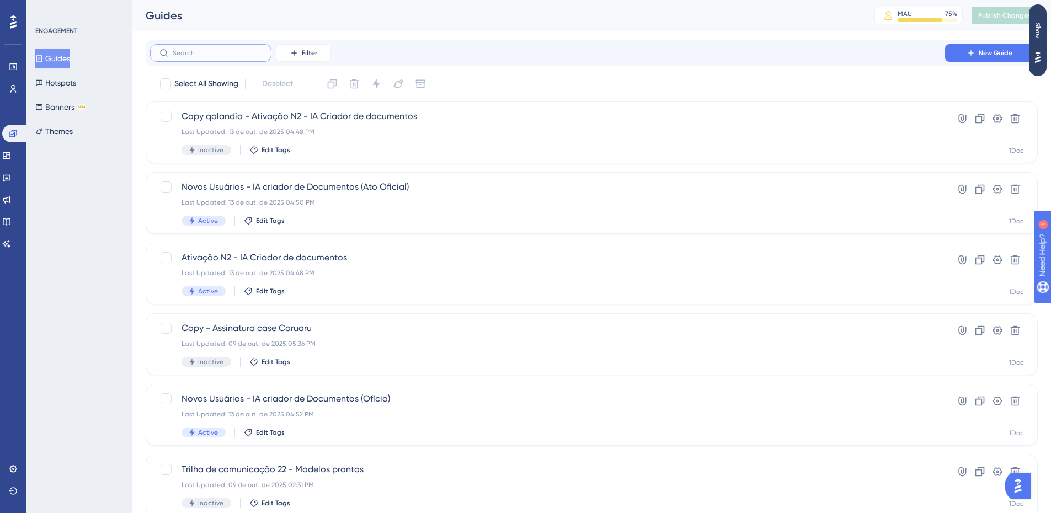
click at [227, 51] on input "text" at bounding box center [217, 53] width 89 height 8
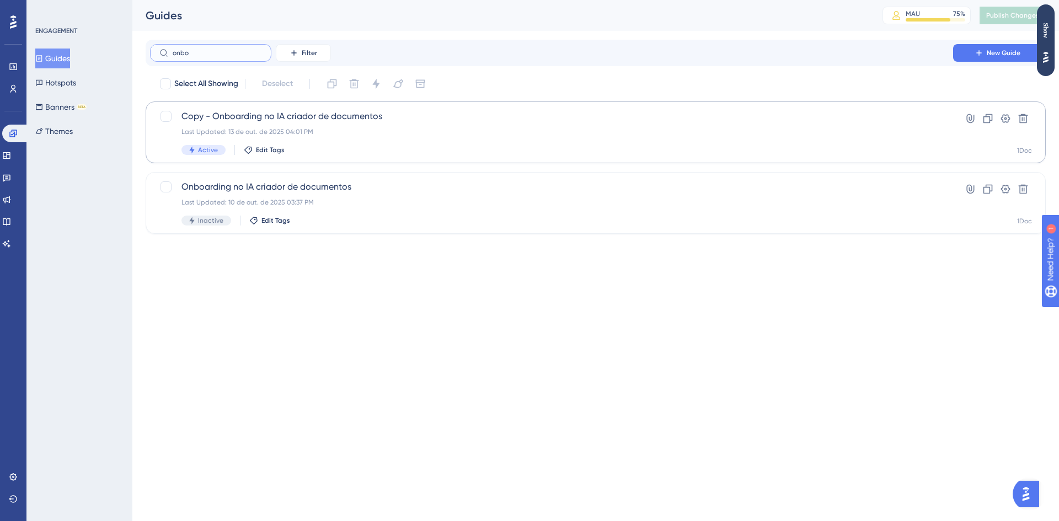
type input "onbo"
click at [332, 108] on div "Copy - Onboarding no IA criador de documentos Last Updated: 13 de out. de 2025 …" at bounding box center [596, 133] width 900 height 62
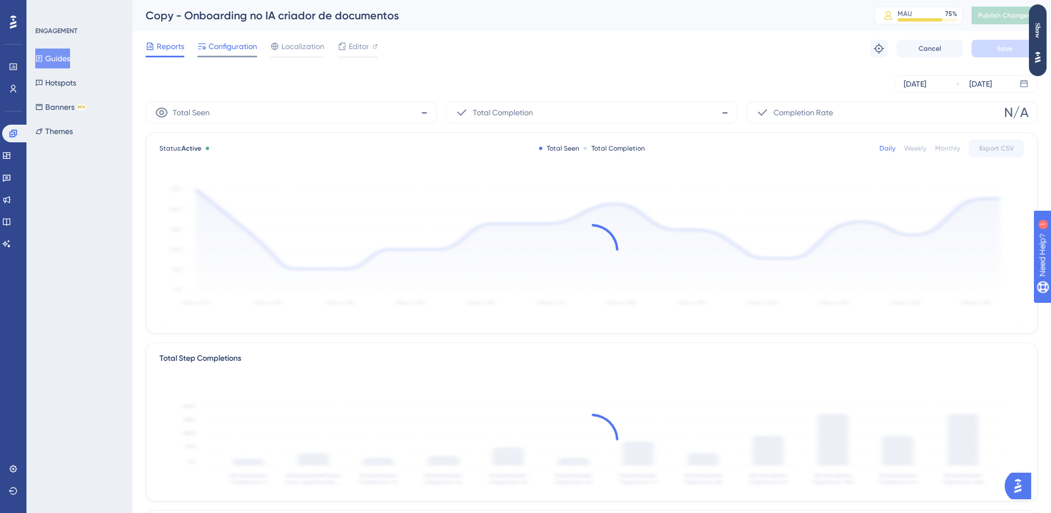
click at [232, 48] on span "Configuration" at bounding box center [233, 46] width 49 height 13
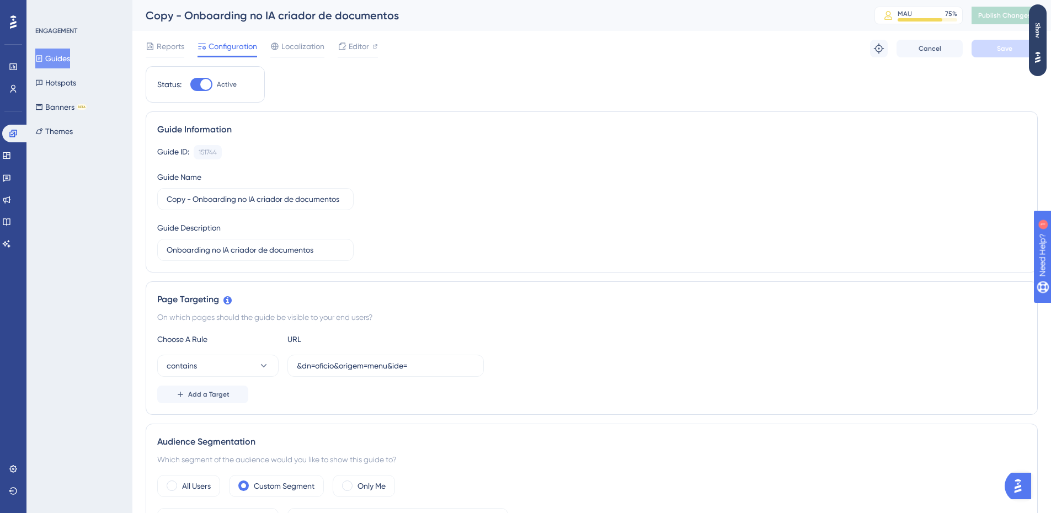
click at [194, 92] on div "Status: Active" at bounding box center [205, 84] width 119 height 36
click at [201, 84] on div at bounding box center [205, 84] width 11 height 11
click at [190, 84] on input "Active" at bounding box center [190, 84] width 1 height 1
checkbox input "false"
click at [1003, 45] on span "Save" at bounding box center [1004, 48] width 15 height 9
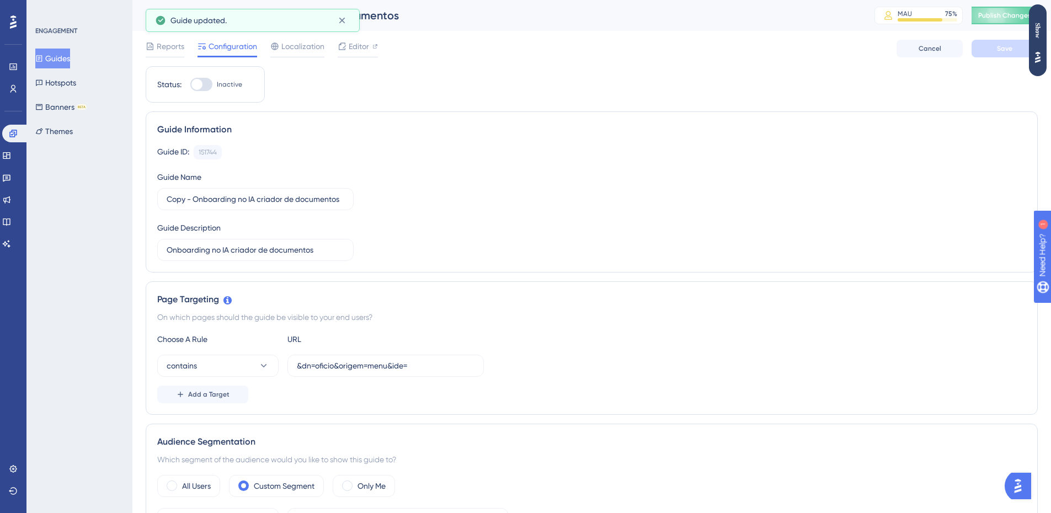
click at [63, 54] on button "Guides" at bounding box center [52, 59] width 35 height 20
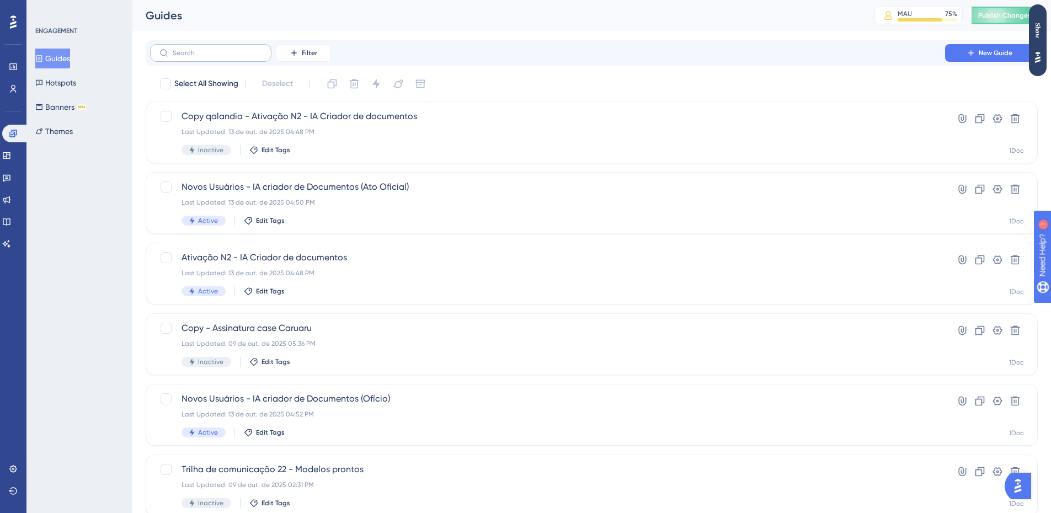
click at [195, 61] on label at bounding box center [210, 53] width 121 height 18
click at [195, 57] on input "text" at bounding box center [217, 53] width 89 height 8
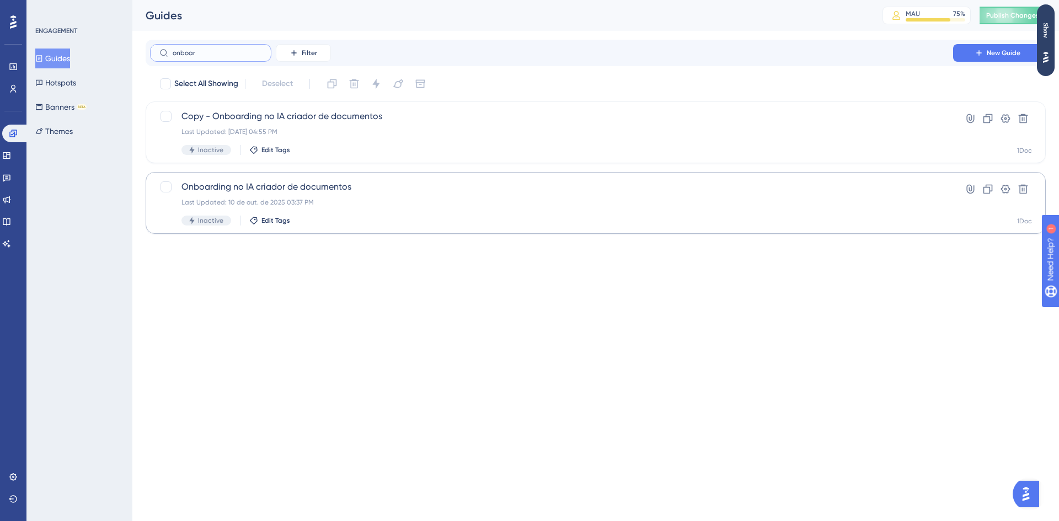
type input "onboar"
click at [375, 207] on div "Onboarding no IA criador de documentos Last Updated: 10 de out. de 2025 03:37 P…" at bounding box center [551, 202] width 740 height 45
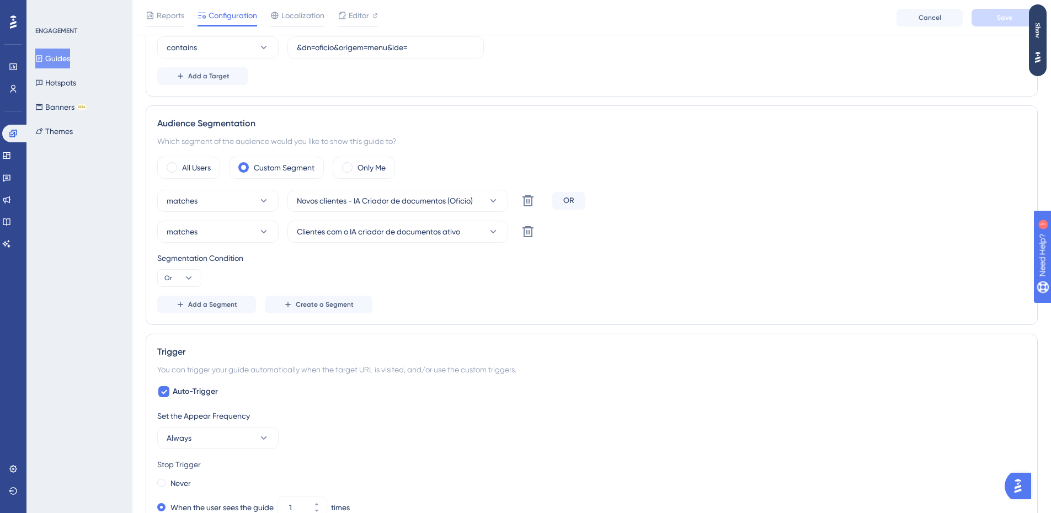
scroll to position [331, 0]
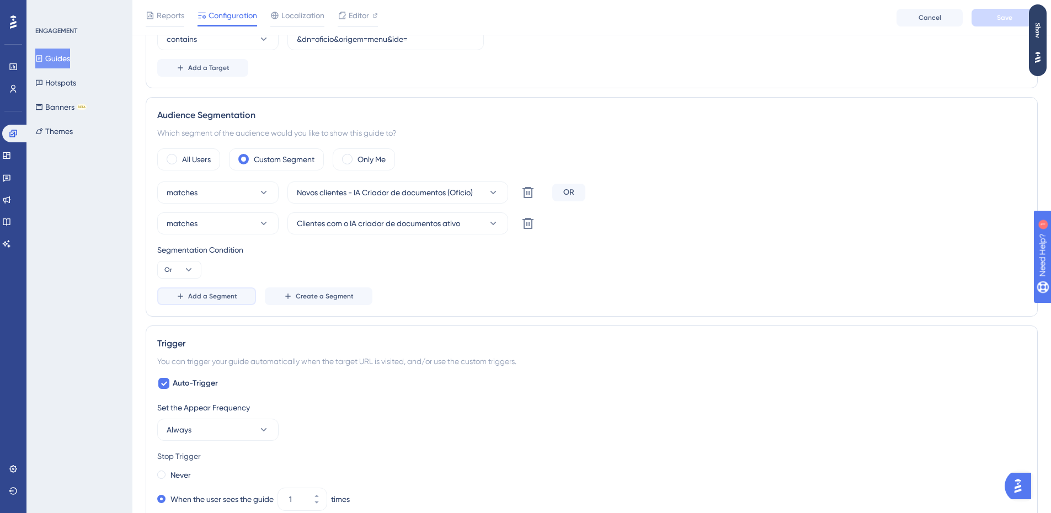
click at [213, 293] on span "Add a Segment" at bounding box center [212, 296] width 49 height 9
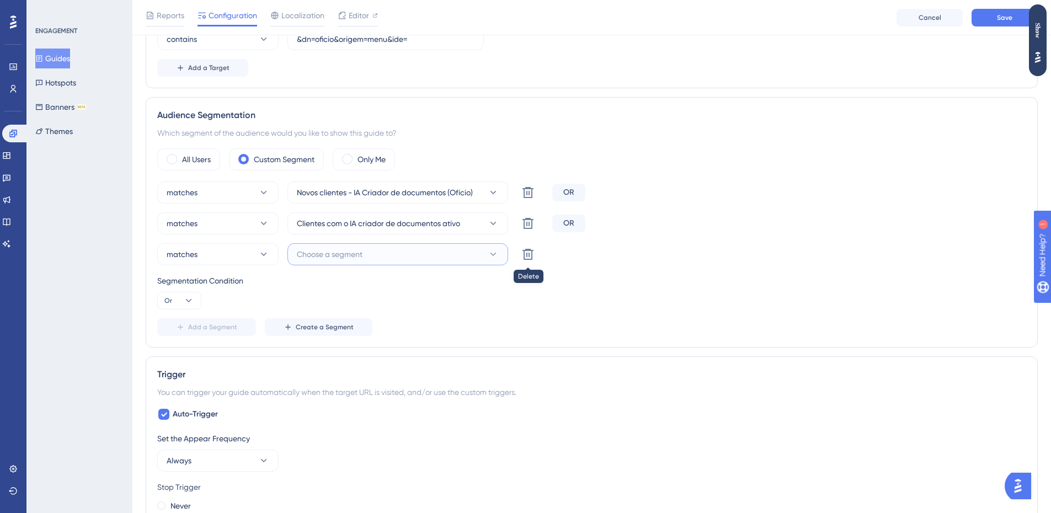
click at [469, 253] on button "Choose a segment" at bounding box center [397, 254] width 221 height 22
type input "cl"
click at [535, 256] on button at bounding box center [528, 254] width 22 height 22
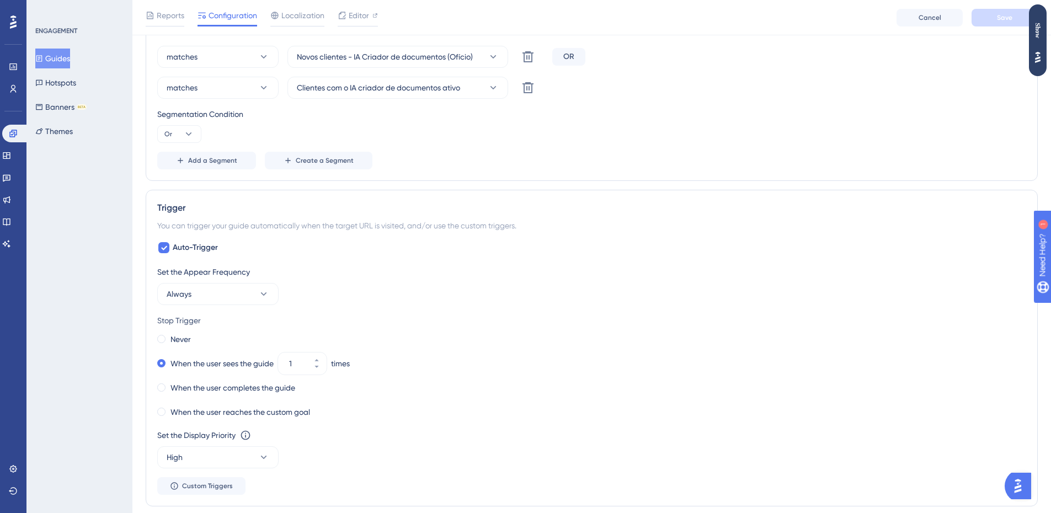
scroll to position [496, 0]
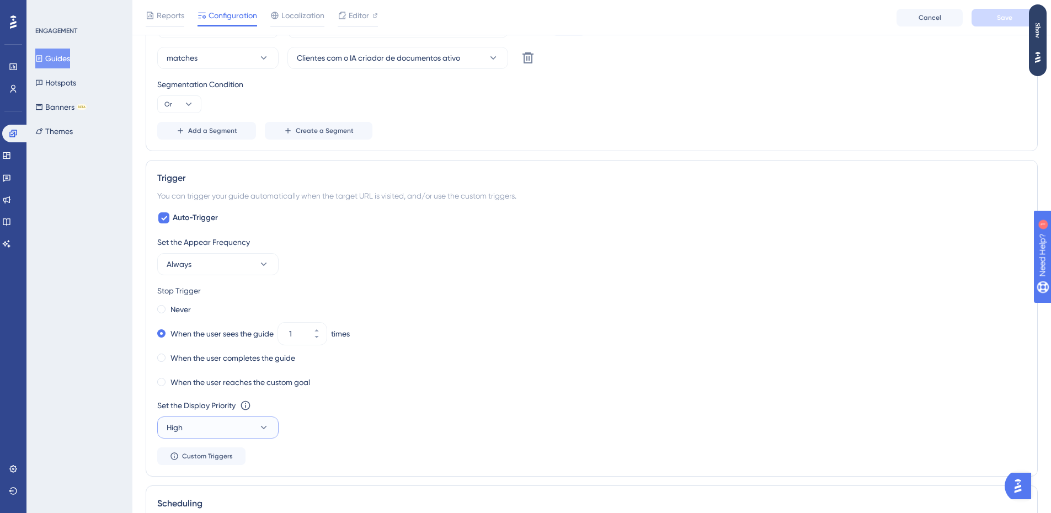
click at [248, 424] on button "High" at bounding box center [217, 427] width 121 height 22
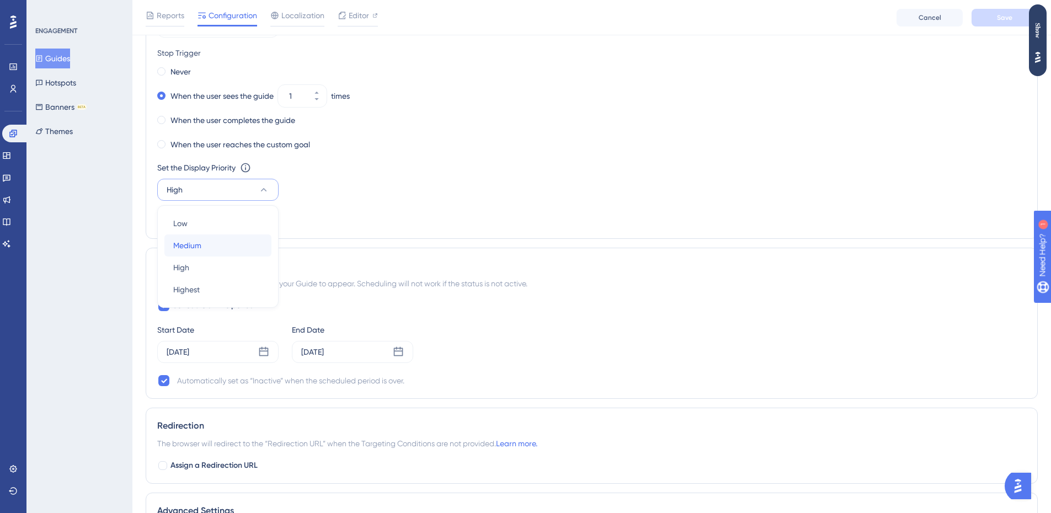
click at [241, 245] on div "Medium Medium" at bounding box center [217, 245] width 89 height 22
click at [227, 197] on button "Medium" at bounding box center [217, 190] width 121 height 22
click at [213, 218] on div "Low Low" at bounding box center [217, 223] width 89 height 22
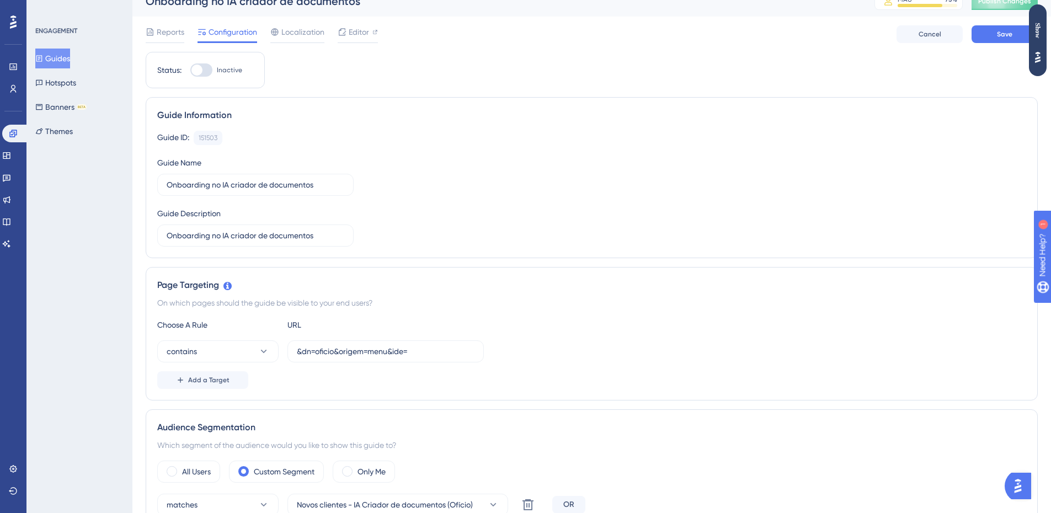
scroll to position [0, 0]
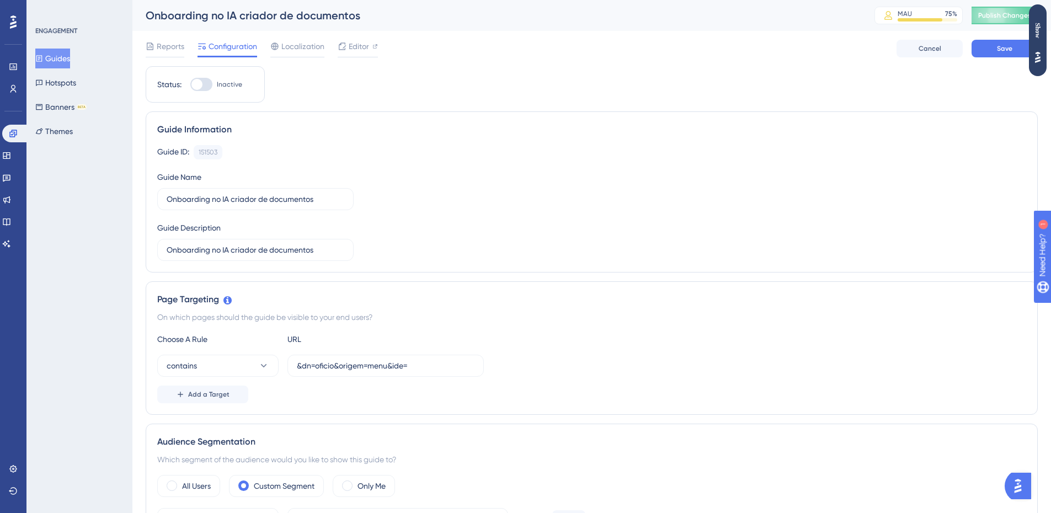
click at [201, 85] on div at bounding box center [196, 84] width 11 height 11
click at [190, 85] on input "Inactive" at bounding box center [190, 84] width 1 height 1
checkbox input "true"
click at [460, 216] on div "Guide ID: 151503 Copy Guide Name Onboarding no IA criador de documentos Guide D…" at bounding box center [591, 203] width 869 height 116
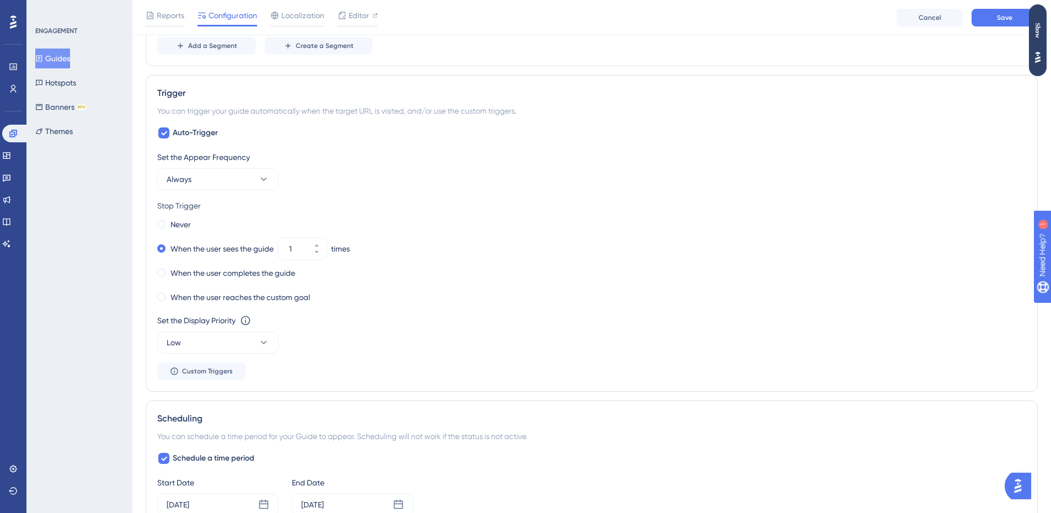
scroll to position [580, 0]
click at [261, 186] on button "Always" at bounding box center [217, 180] width 121 height 22
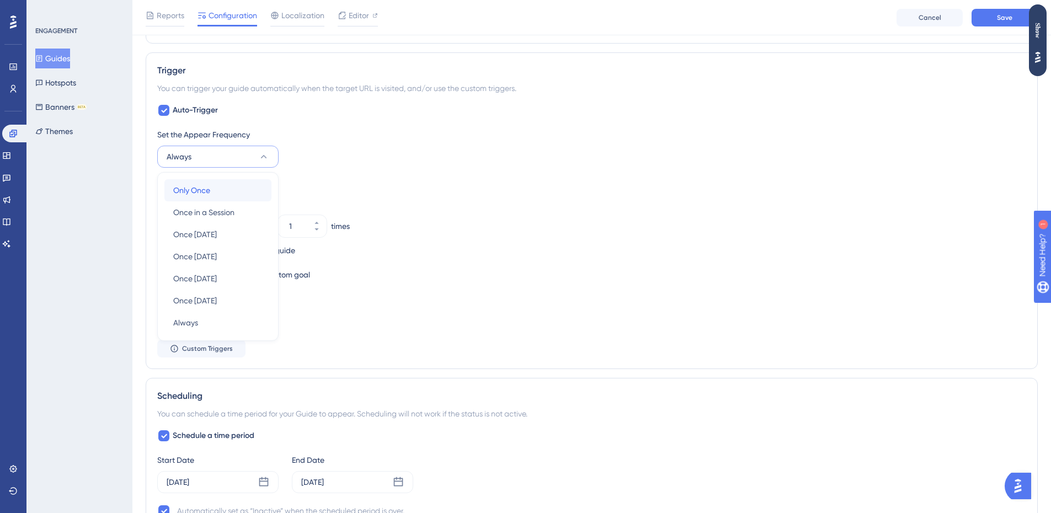
click at [261, 186] on div "Only Once Only Once" at bounding box center [217, 190] width 89 height 22
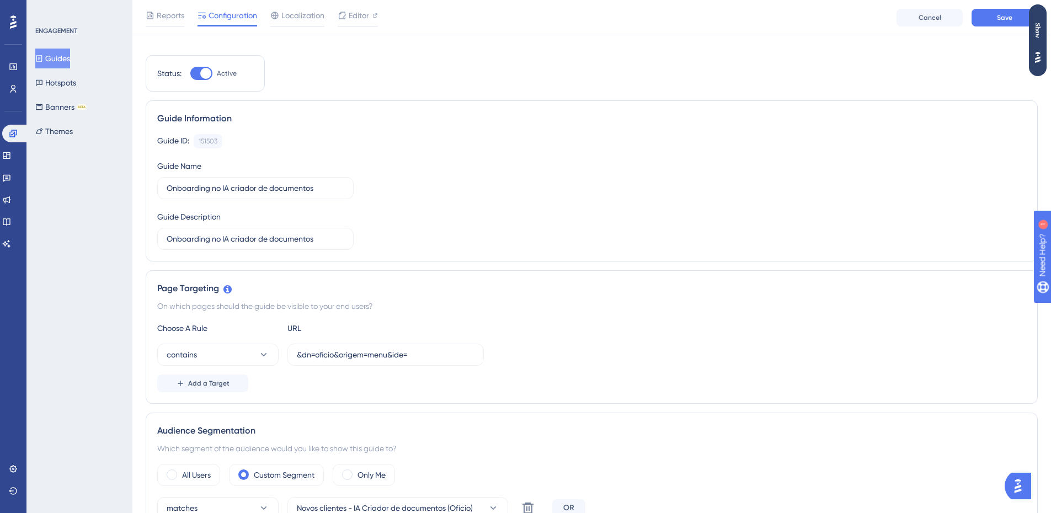
scroll to position [0, 0]
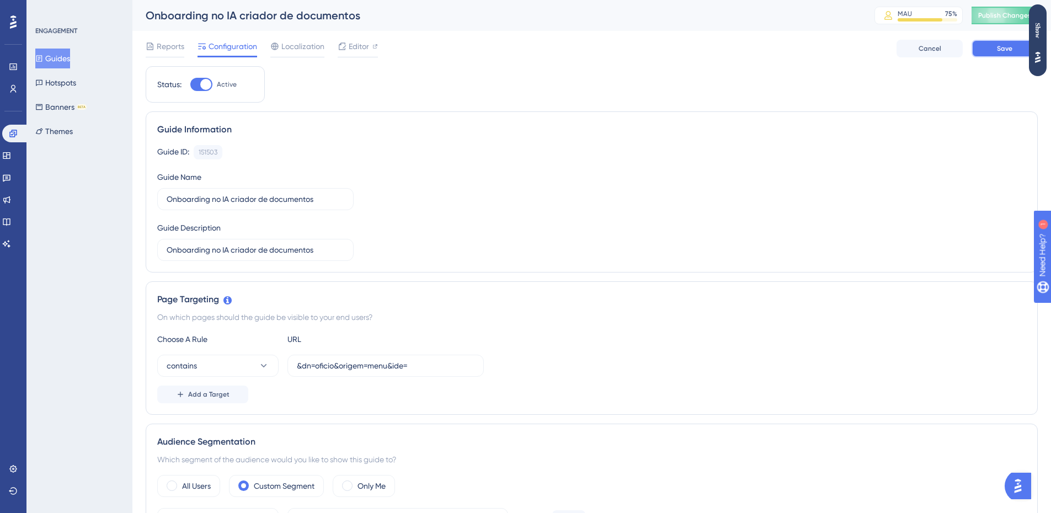
click at [1008, 54] on button "Save" at bounding box center [1004, 49] width 66 height 18
click at [986, 18] on button "Publish Changes" at bounding box center [1004, 16] width 66 height 18
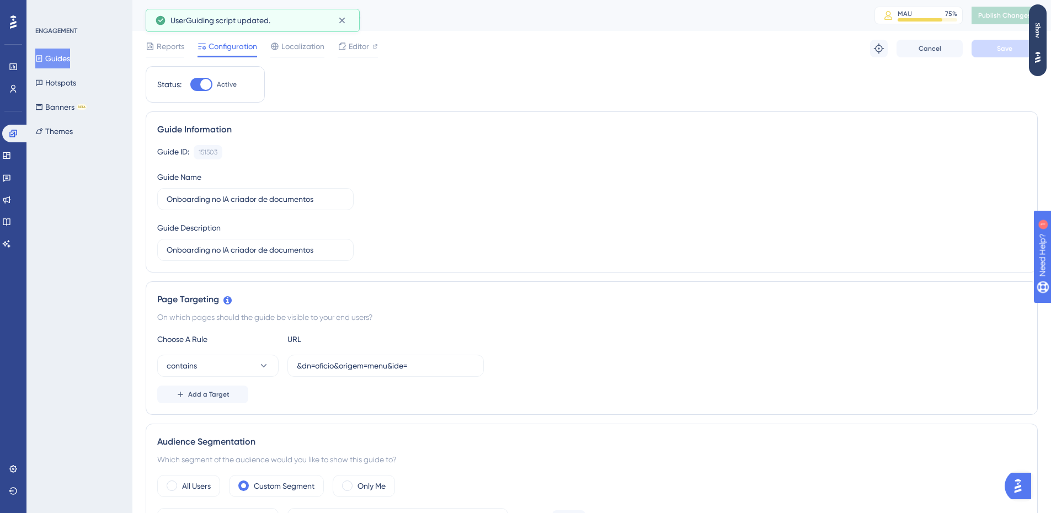
click at [56, 53] on button "Guides" at bounding box center [52, 59] width 35 height 20
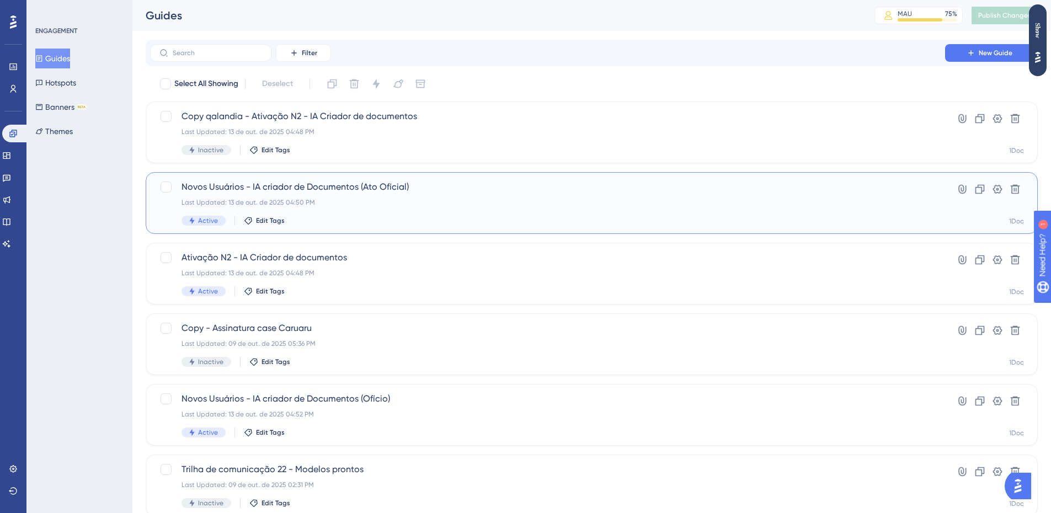
click at [420, 193] on span "Novos Usuários - IA criador de Documentos (Ato Ofícial)" at bounding box center [547, 186] width 732 height 13
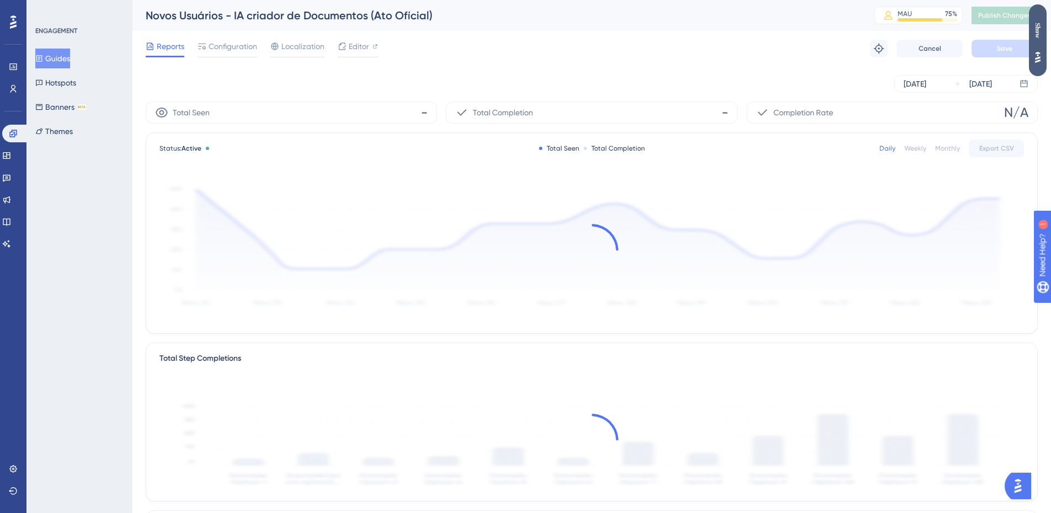
click at [1035, 28] on div "Show" at bounding box center [1038, 30] width 18 height 15
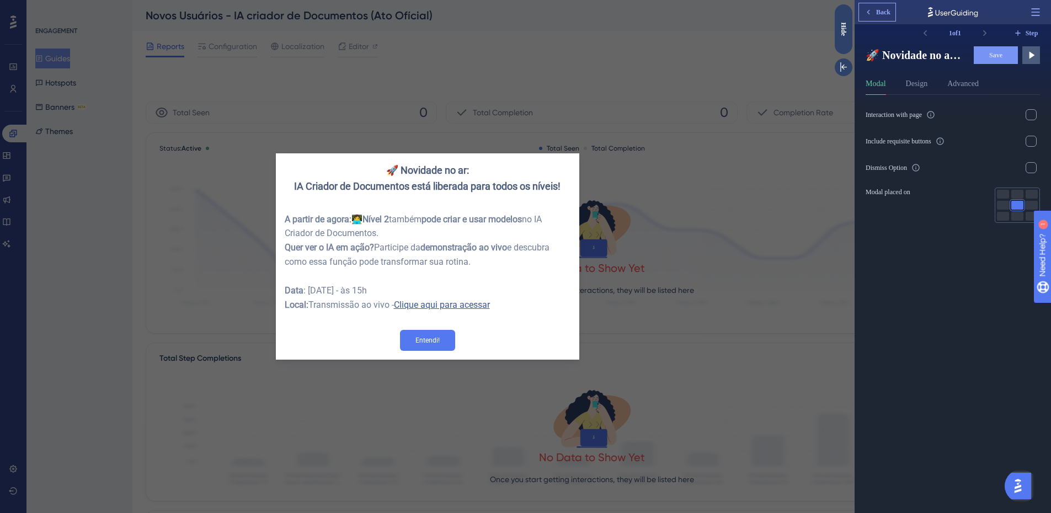
click at [885, 9] on span "Back" at bounding box center [883, 12] width 14 height 9
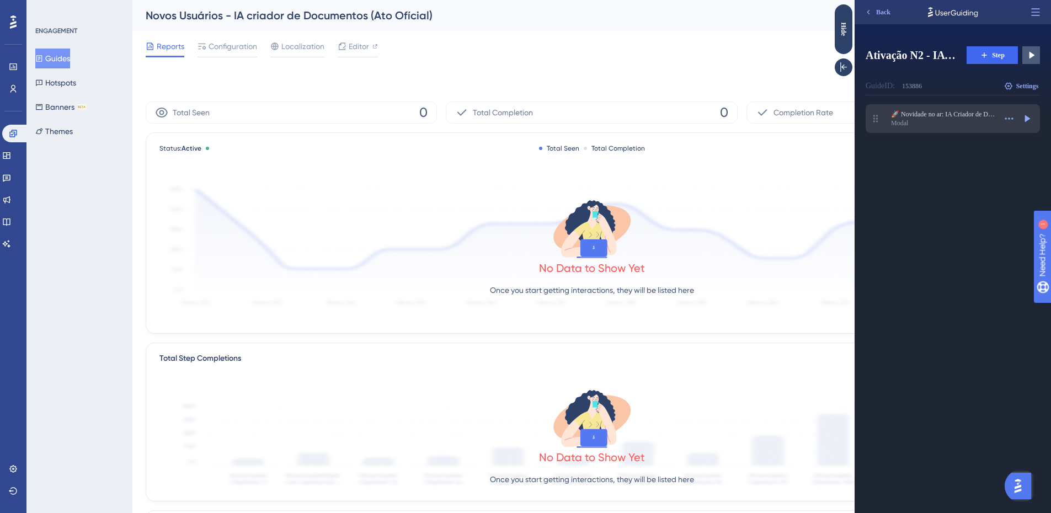
click at [945, 121] on div "Modal" at bounding box center [943, 123] width 105 height 9
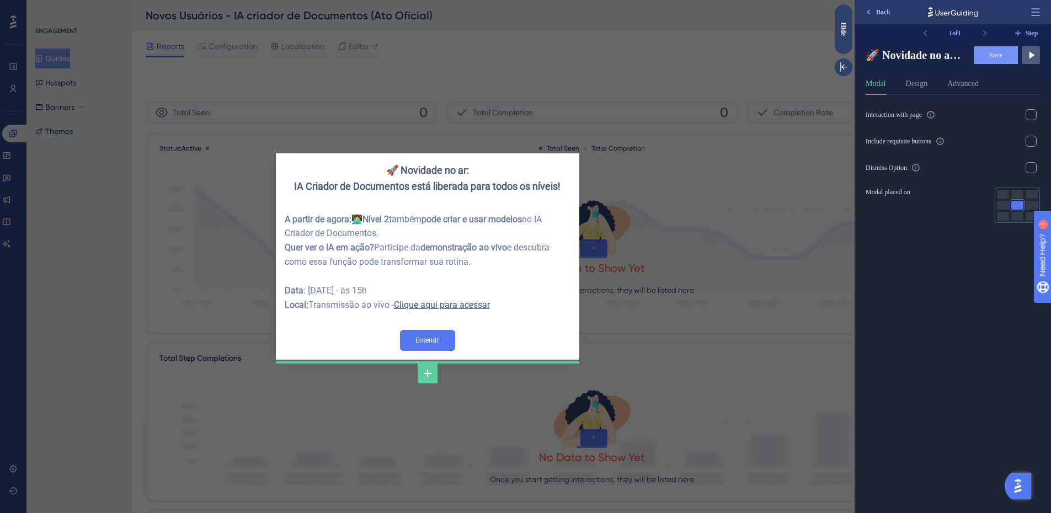
click at [876, 13] on span "Back" at bounding box center [883, 12] width 14 height 9
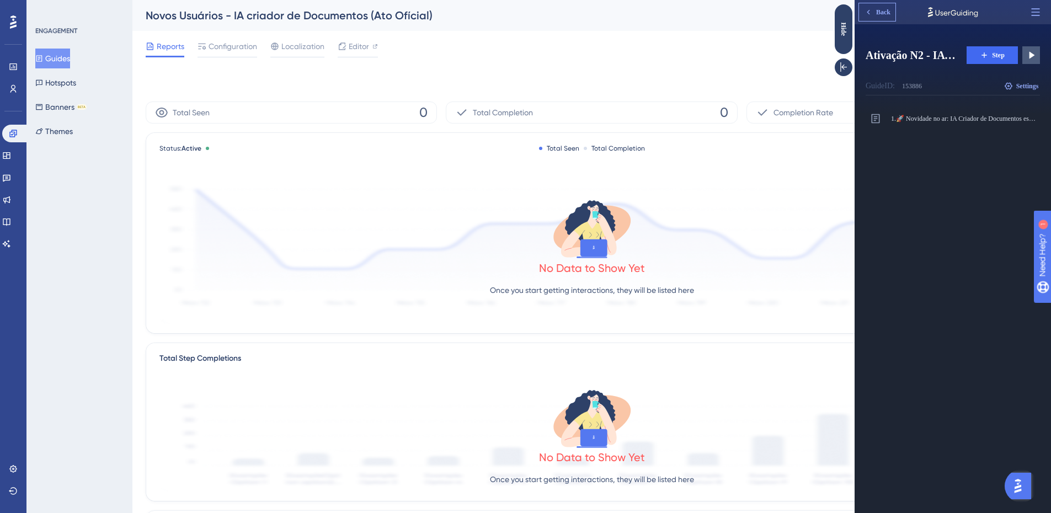
click at [876, 13] on span "Back" at bounding box center [883, 12] width 14 height 9
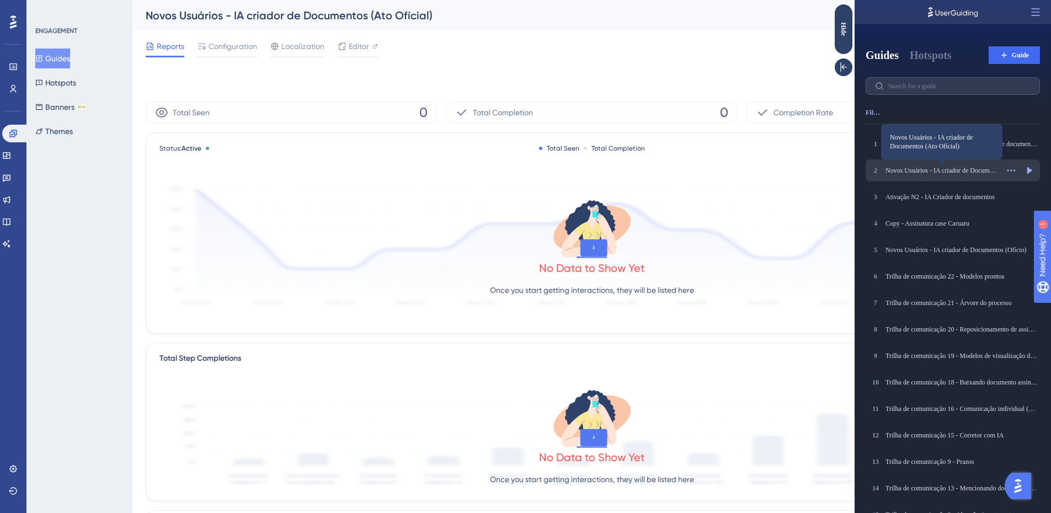
click at [937, 167] on div "Novos Usuários - IA criador de Documentos (Ato Ofícial)" at bounding box center [941, 170] width 113 height 9
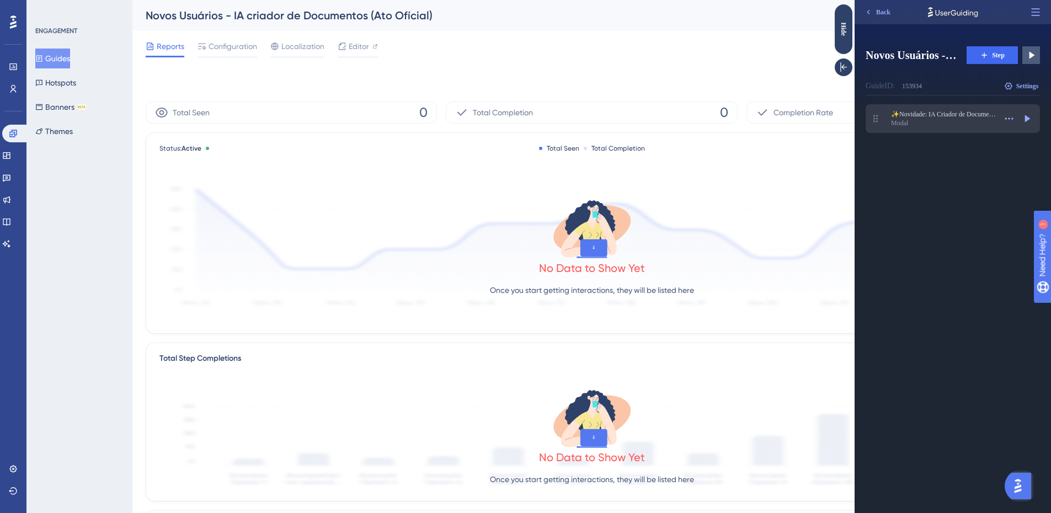
click at [944, 122] on div "Modal" at bounding box center [943, 123] width 105 height 9
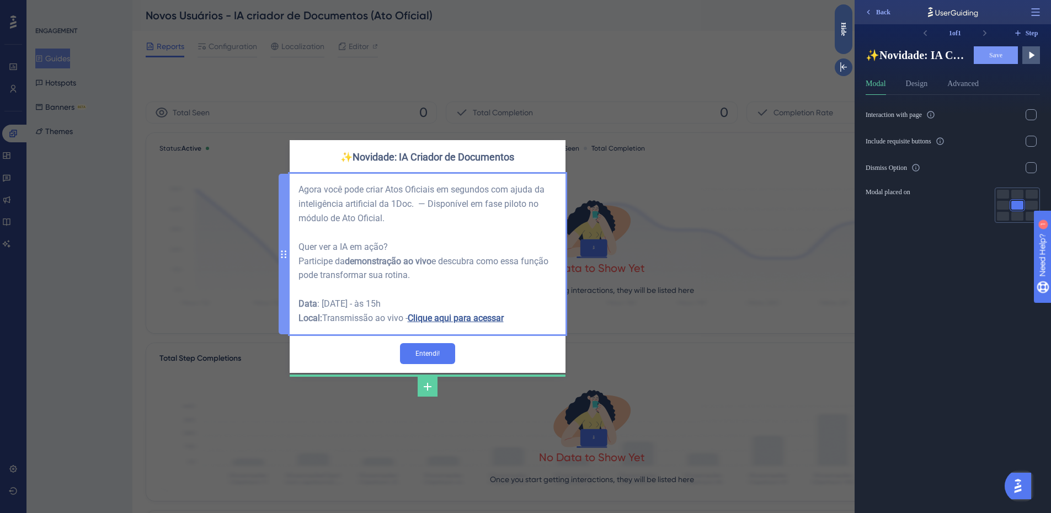
click at [512, 205] on div "Agora você pode criar Atos Oficiais em segundos com ajuda da inteligência artif…" at bounding box center [427, 254] width 258 height 143
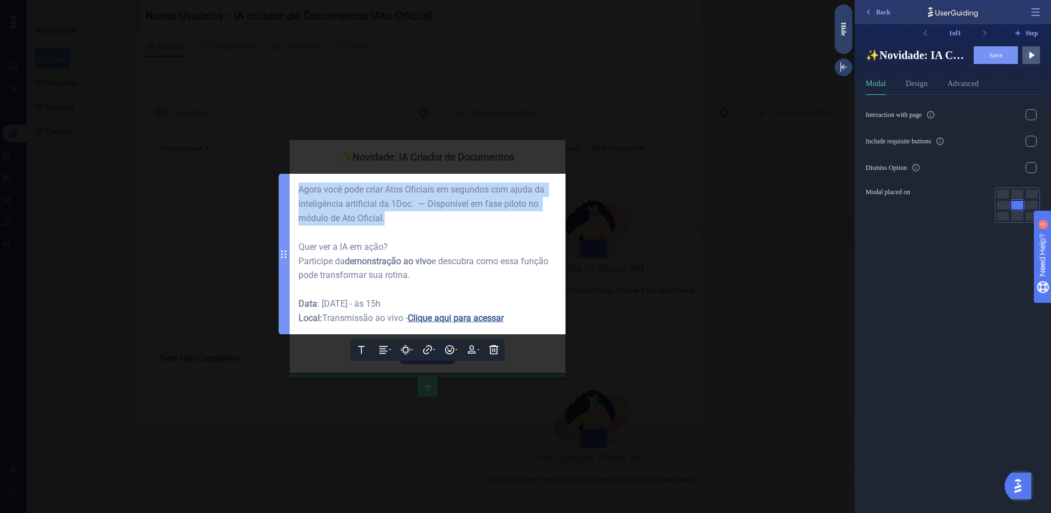
click at [512, 205] on span "Agora você pode criar Atos Oficiais em segundos com ajuda da inteligência artif…" at bounding box center [422, 203] width 248 height 39
click at [526, 205] on span "Agora você pode criar Atos Oficiais em segundos com ajuda da inteligência artif…" at bounding box center [422, 203] width 248 height 39
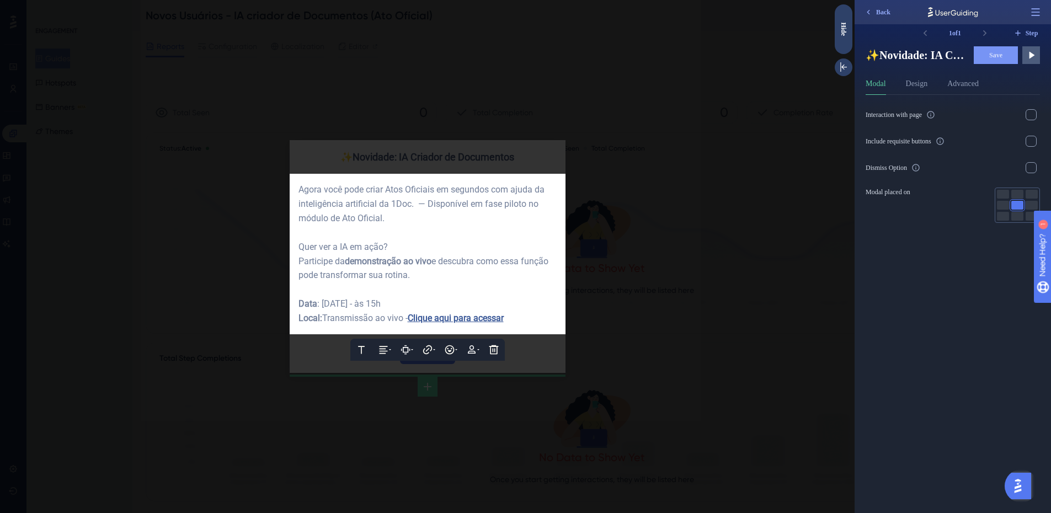
click at [346, 218] on span "Agora você pode criar Atos Oficiais em segundos com ajuda da inteligência artif…" at bounding box center [422, 203] width 248 height 39
click at [338, 222] on span "Agora você pode criar Atos Oficiais em segundos com ajuda da inteligência artif…" at bounding box center [422, 203] width 248 height 39
click at [343, 215] on span "Agora você pode criar Atos Oficiais em segundos com ajuda da inteligência artif…" at bounding box center [422, 203] width 248 height 39
click at [579, 234] on div at bounding box center [427, 256] width 854 height 513
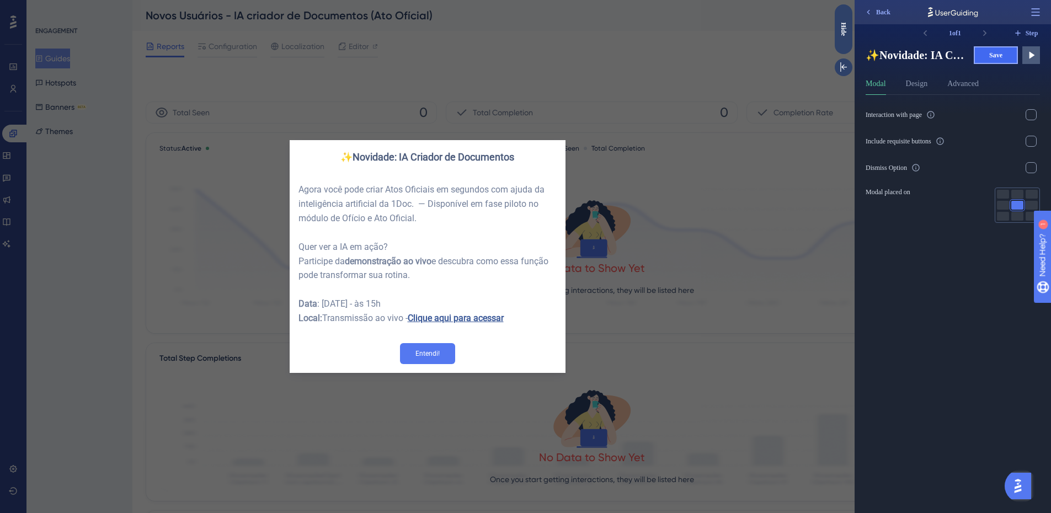
click at [992, 62] on button "Save" at bounding box center [996, 55] width 44 height 18
click at [888, 9] on span "Back" at bounding box center [883, 12] width 14 height 9
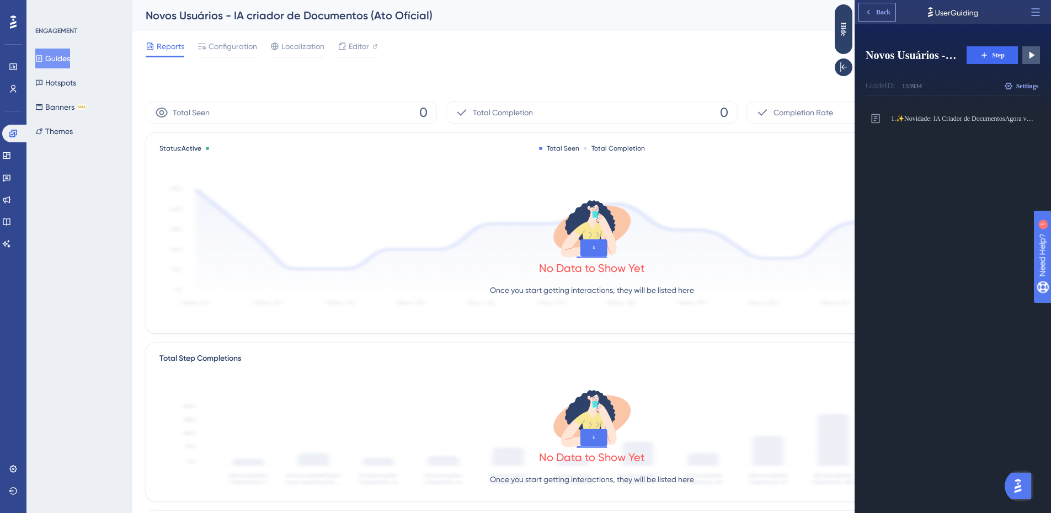
click at [883, 10] on span "Back" at bounding box center [883, 12] width 14 height 9
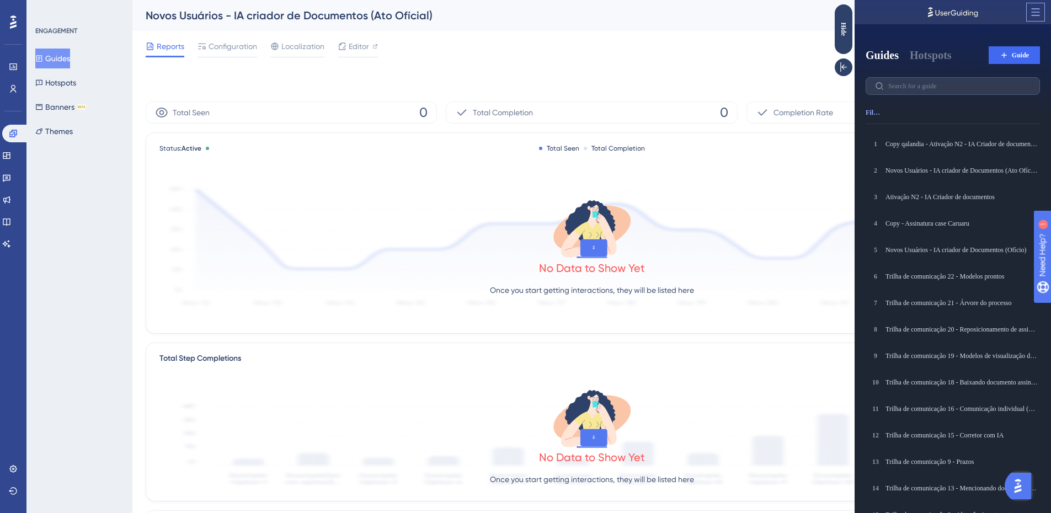
click at [1032, 13] on icon at bounding box center [1035, 12] width 11 height 11
click at [849, 28] on div "Hide" at bounding box center [844, 29] width 18 height 14
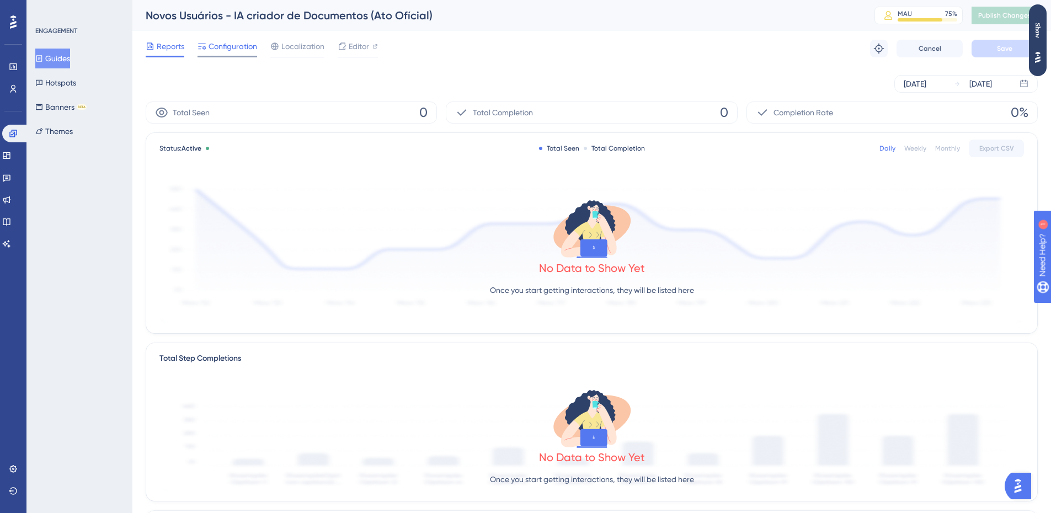
click at [229, 47] on span "Configuration" at bounding box center [233, 46] width 49 height 13
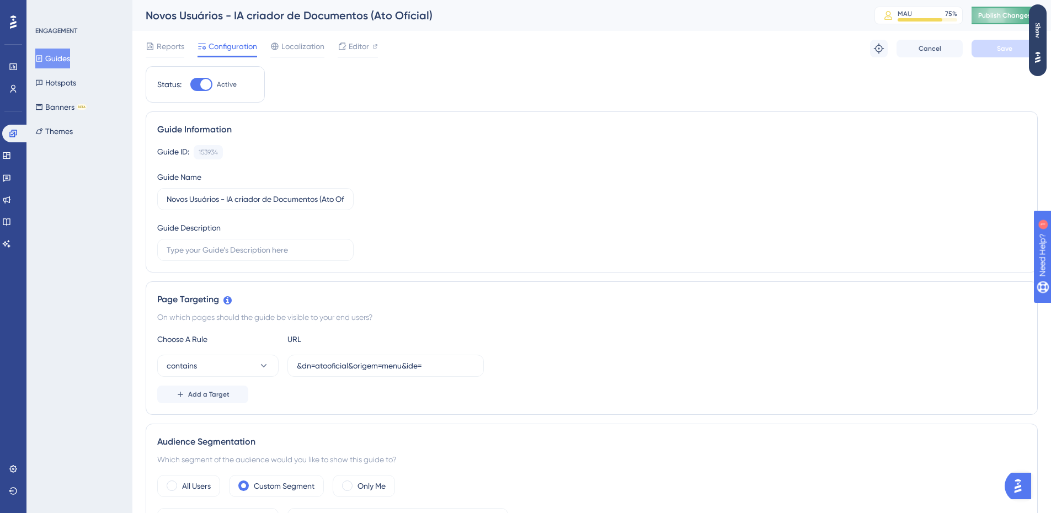
click at [998, 15] on span "Publish Changes" at bounding box center [1004, 15] width 53 height 9
click at [345, 23] on icon at bounding box center [341, 20] width 11 height 11
click at [51, 54] on button "Guides" at bounding box center [52, 59] width 35 height 20
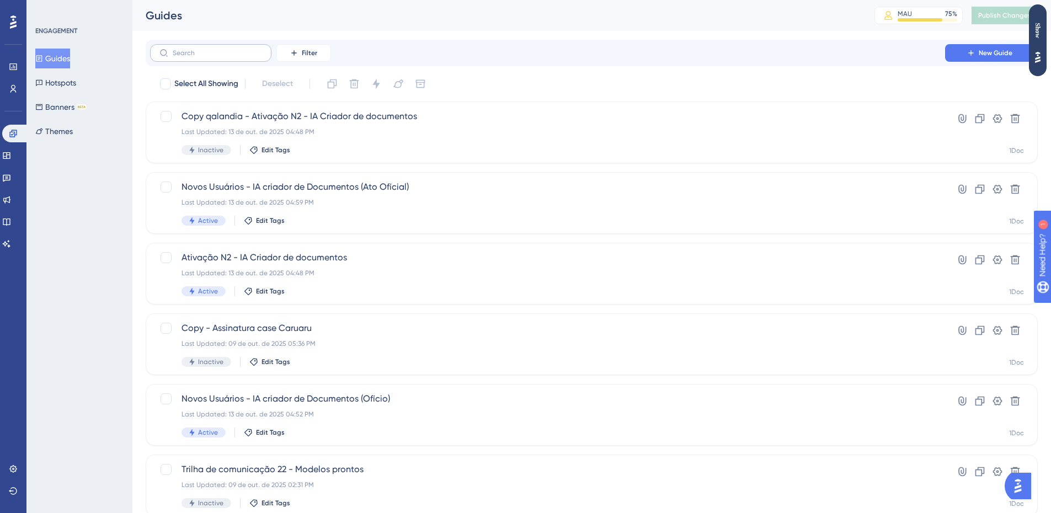
click at [191, 44] on div "Filter New Guide" at bounding box center [592, 53] width 892 height 26
click at [191, 48] on label at bounding box center [210, 53] width 121 height 18
click at [191, 49] on input "text" at bounding box center [217, 53] width 89 height 8
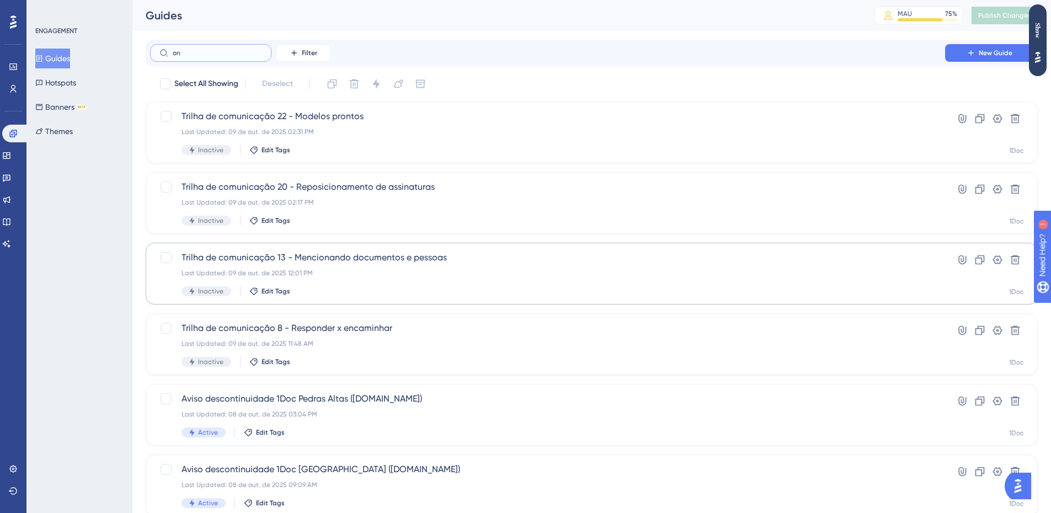
type input "o"
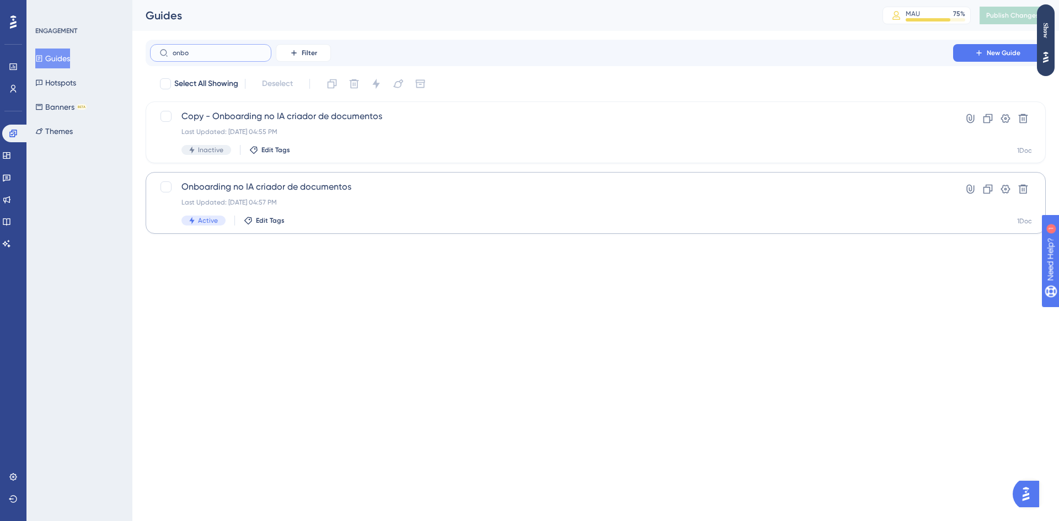
type input "onbo"
click at [508, 193] on span "Onboarding no IA criador de documentos" at bounding box center [551, 186] width 740 height 13
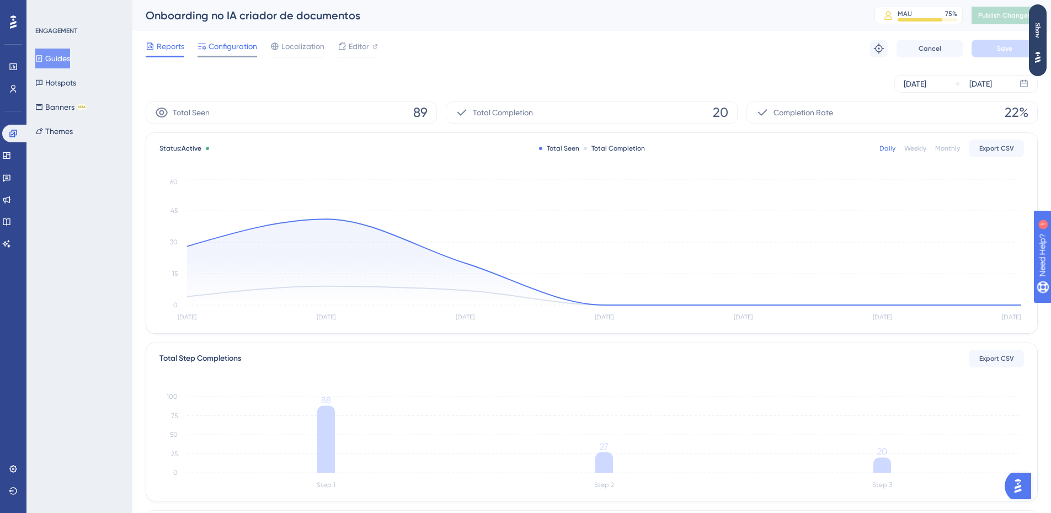
click at [243, 51] on span "Configuration" at bounding box center [233, 46] width 49 height 13
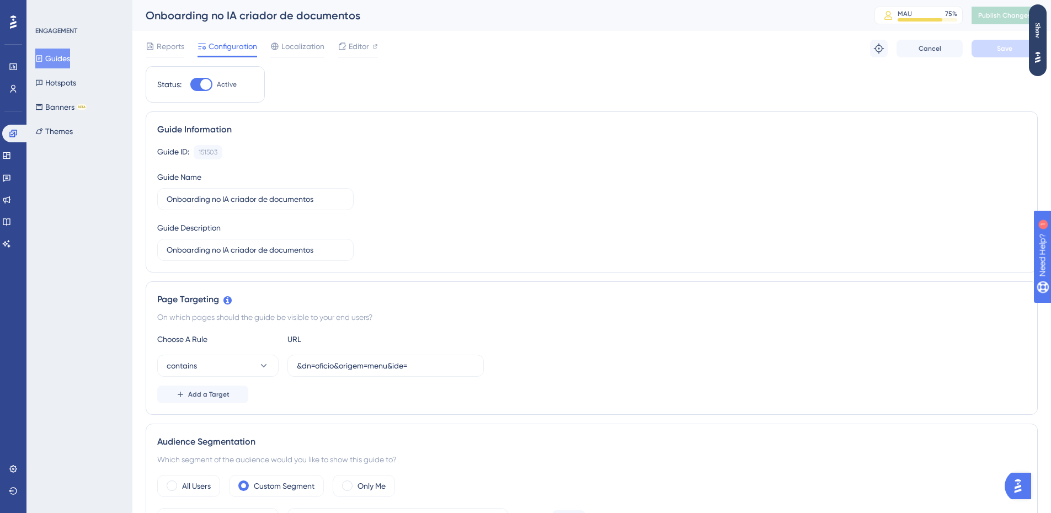
click at [70, 57] on button "Guides" at bounding box center [52, 59] width 35 height 20
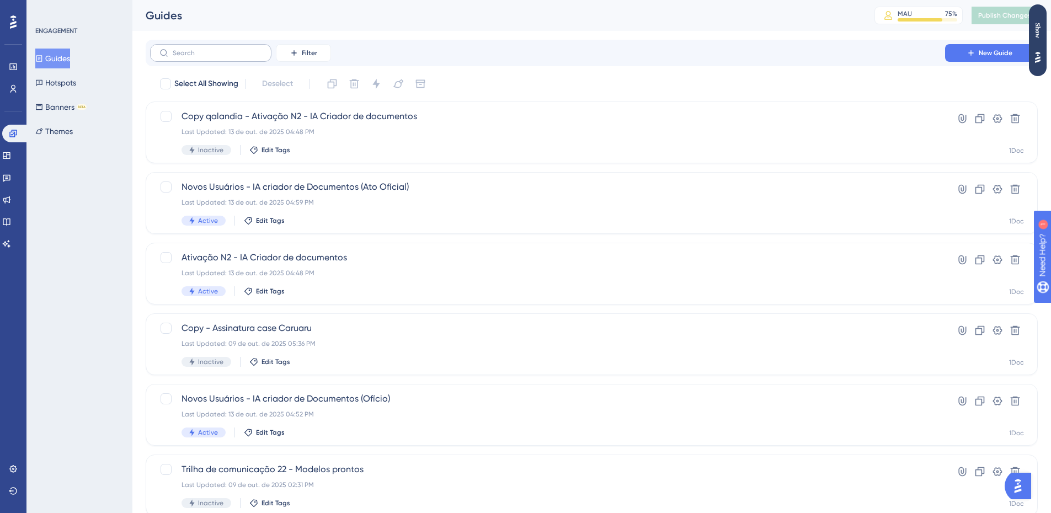
click at [215, 49] on label at bounding box center [210, 53] width 121 height 18
click at [215, 49] on input "text" at bounding box center [217, 53] width 89 height 8
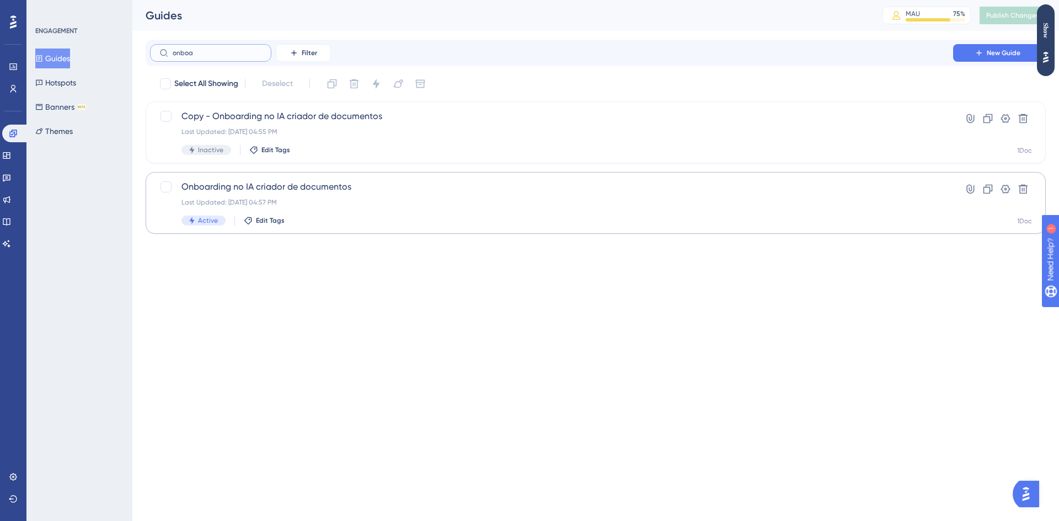
type input "onboa"
click at [456, 192] on span "Onboarding no IA criador de documentos" at bounding box center [551, 186] width 740 height 13
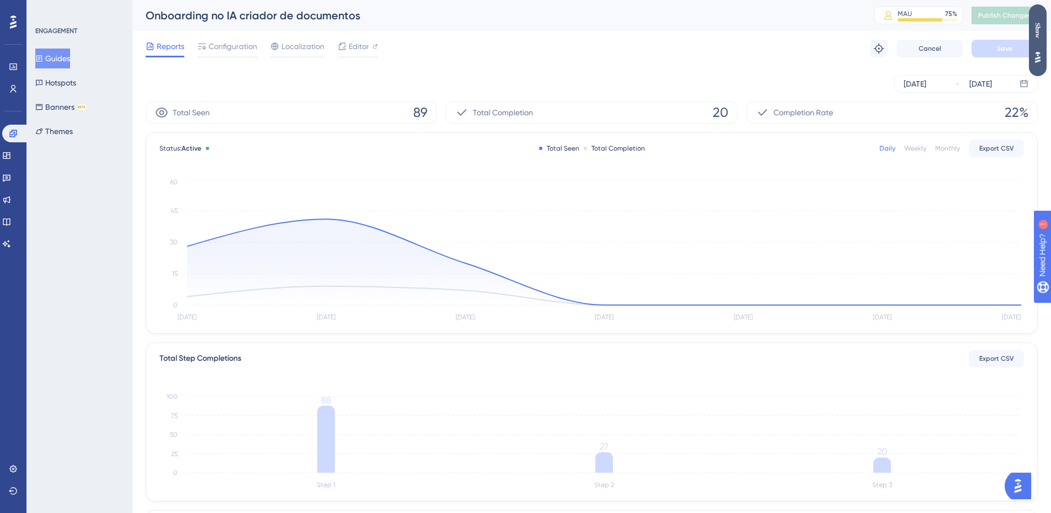
click at [1036, 31] on div "Show" at bounding box center [1038, 30] width 18 height 15
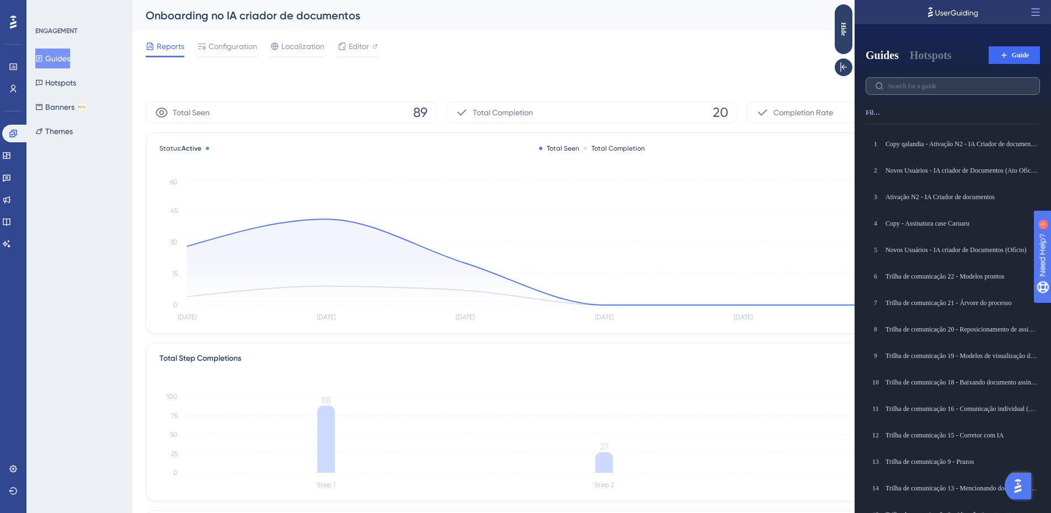
click at [950, 91] on label at bounding box center [953, 86] width 174 height 18
click at [950, 90] on input "text" at bounding box center [959, 86] width 142 height 8
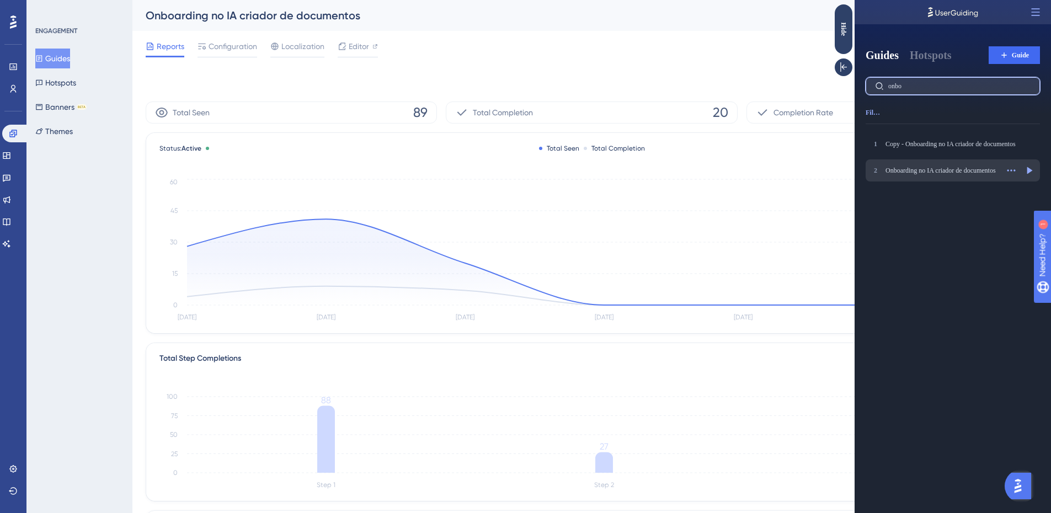
type input "onbo"
click at [931, 169] on div "Onboarding no IA criador de documentos" at bounding box center [941, 170] width 113 height 9
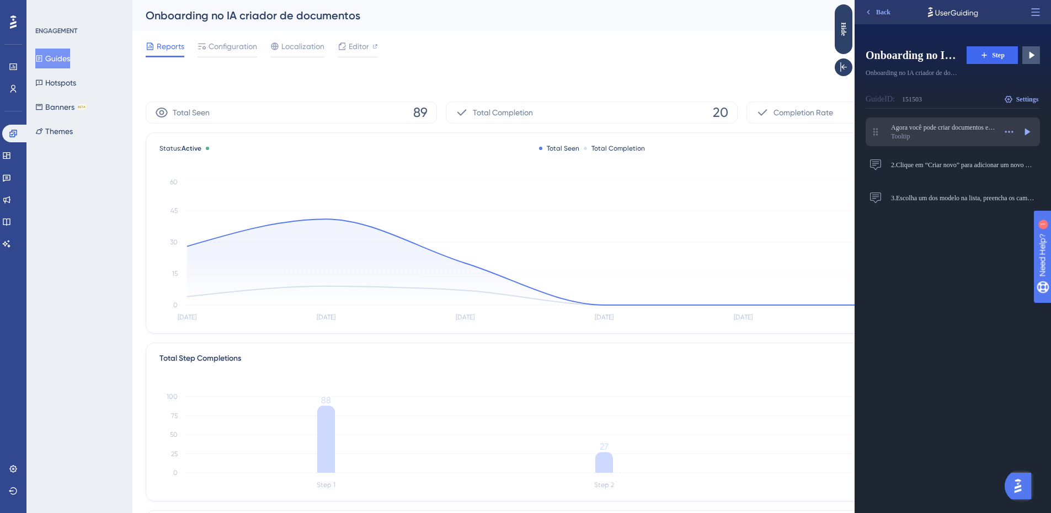
click at [905, 137] on div "Tooltip" at bounding box center [943, 136] width 105 height 9
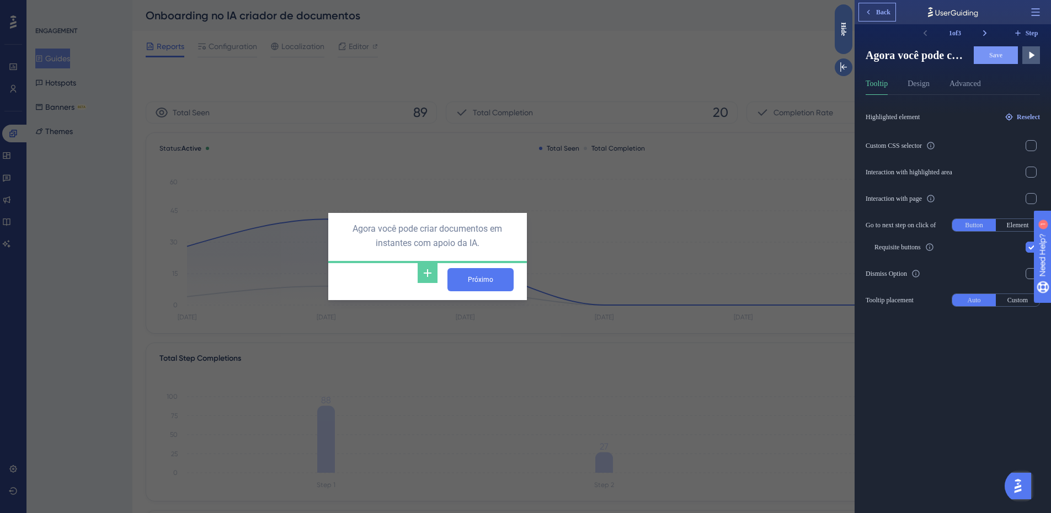
click at [893, 9] on button "Back" at bounding box center [877, 12] width 36 height 18
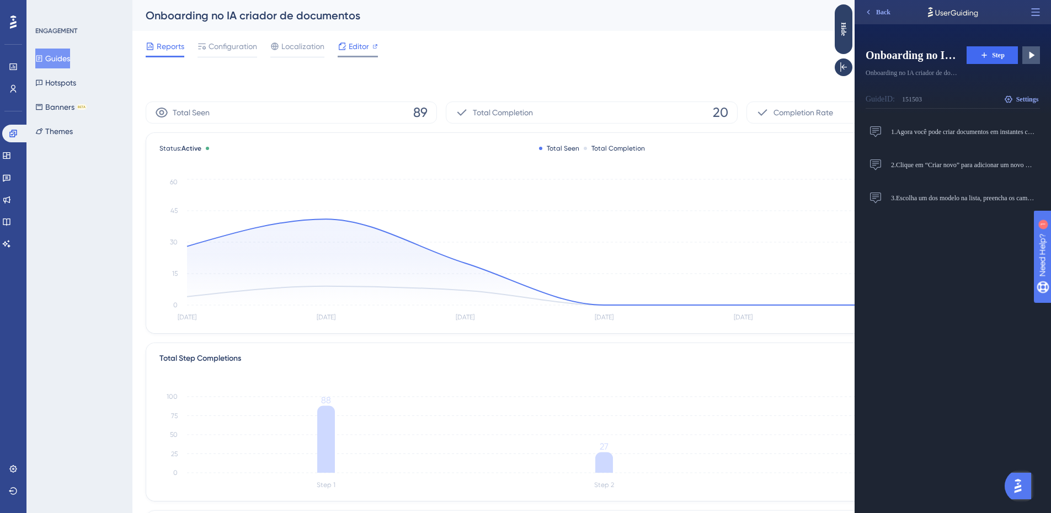
click at [356, 45] on span "Editor" at bounding box center [359, 46] width 20 height 13
